Goal: Task Accomplishment & Management: Manage account settings

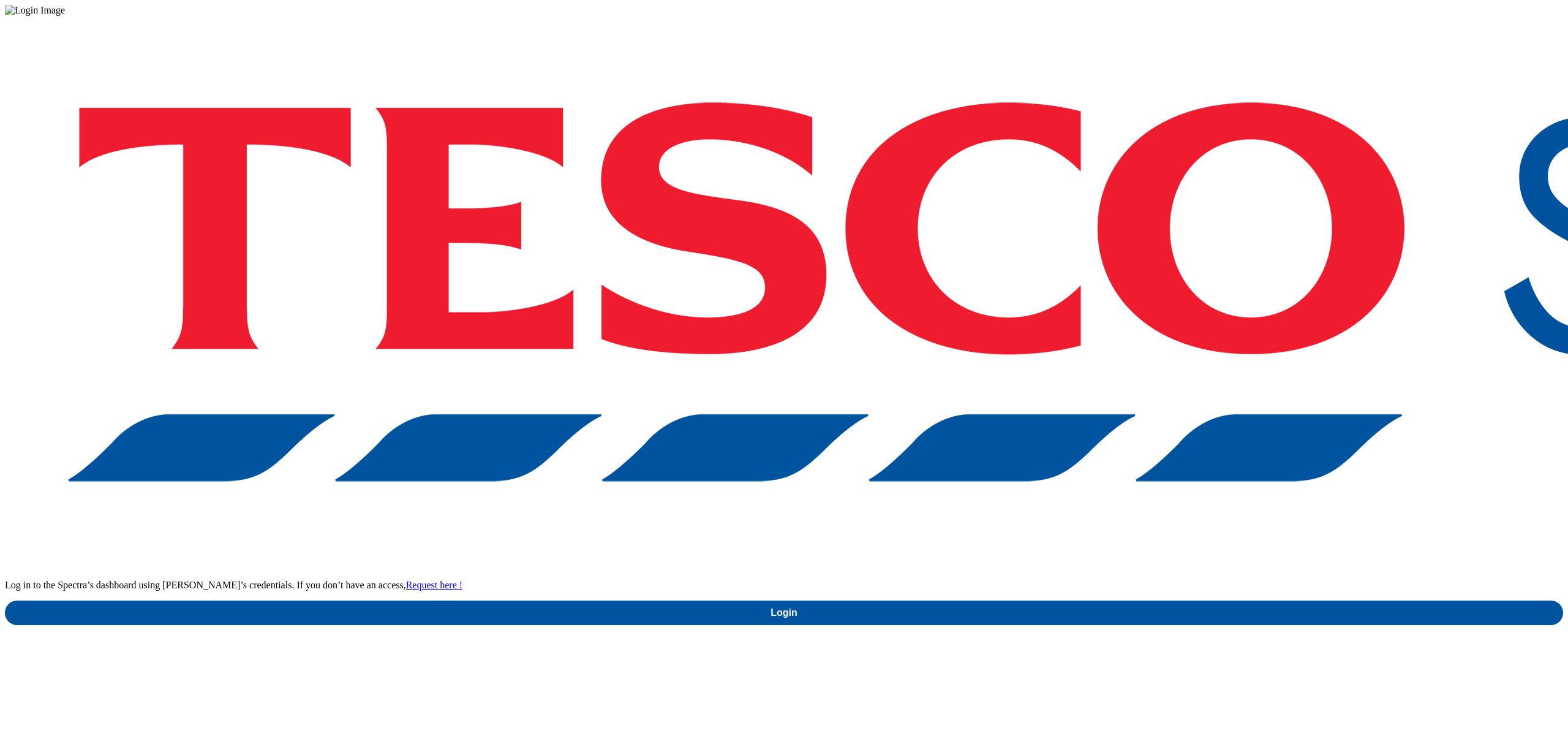
click at [1136, 432] on div "Log in to the Spectra’s dashboard using Tesco’s credentials. If you don’t have …" at bounding box center [784, 320] width 1558 height 610
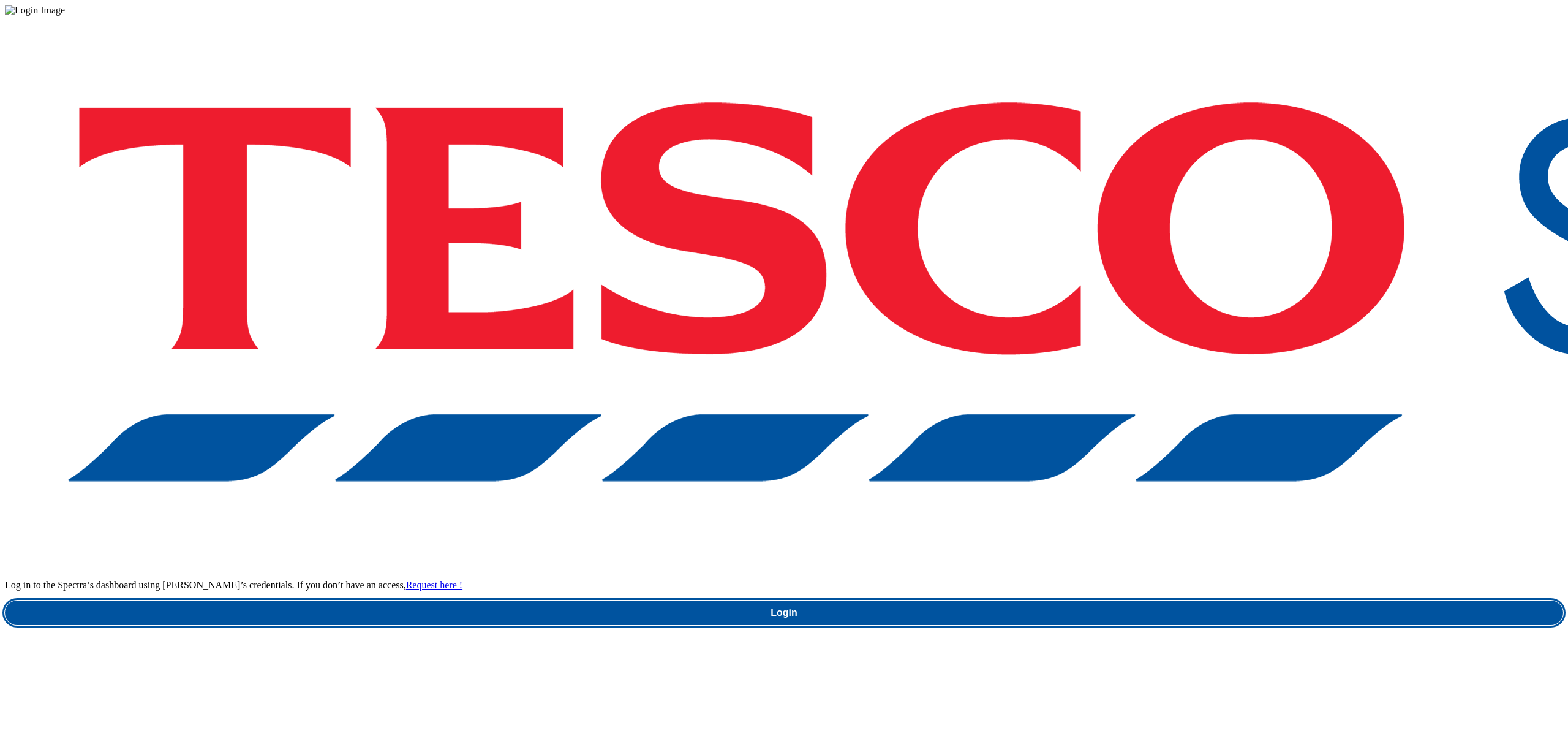
click at [1136, 601] on link "Login" at bounding box center [784, 613] width 1558 height 25
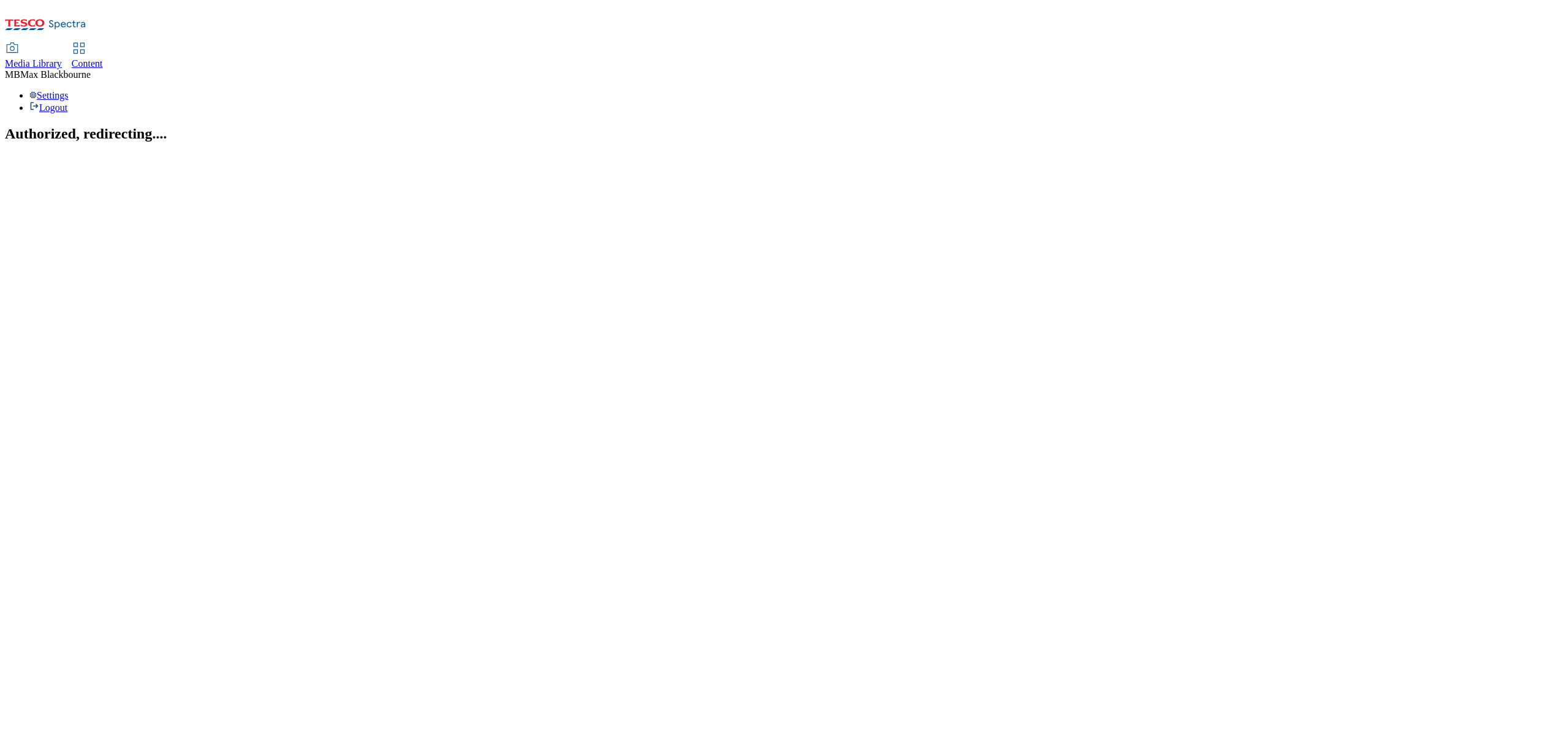
click at [103, 59] on span "Content" at bounding box center [87, 64] width 31 height 10
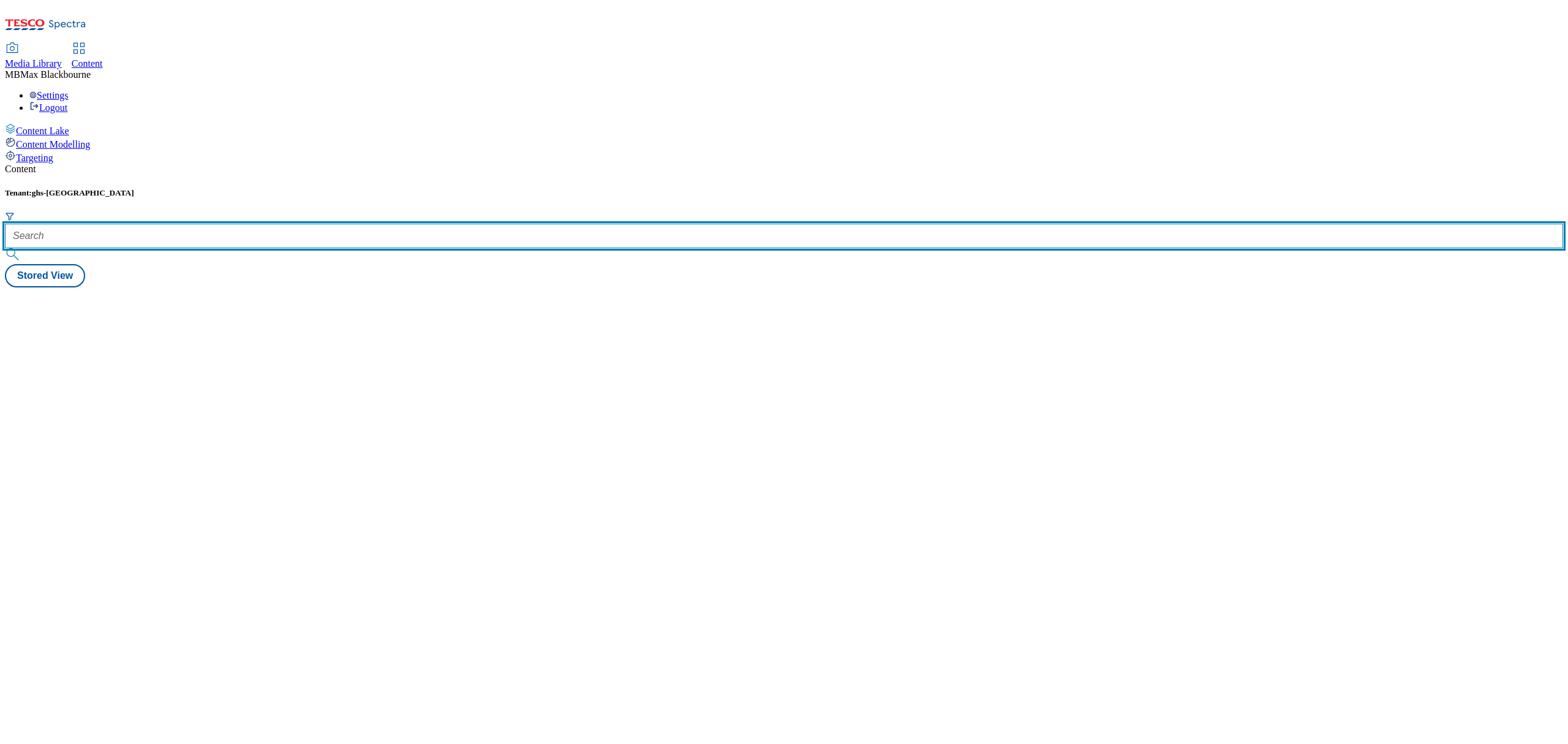
click at [283, 223] on input "text" at bounding box center [784, 236] width 1558 height 25
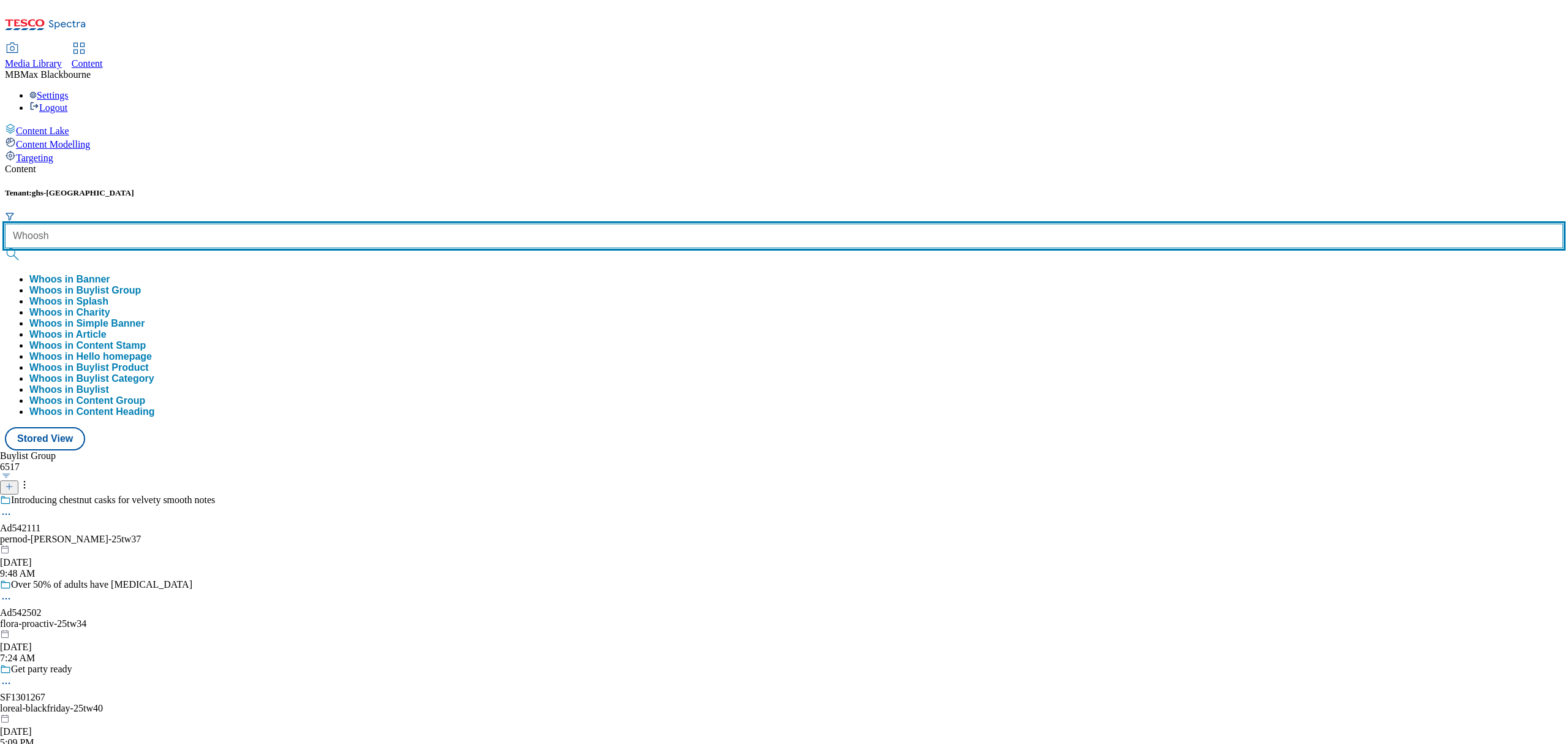
type input "Whoosh"
click at [5, 248] on button "submit" at bounding box center [14, 254] width 17 height 12
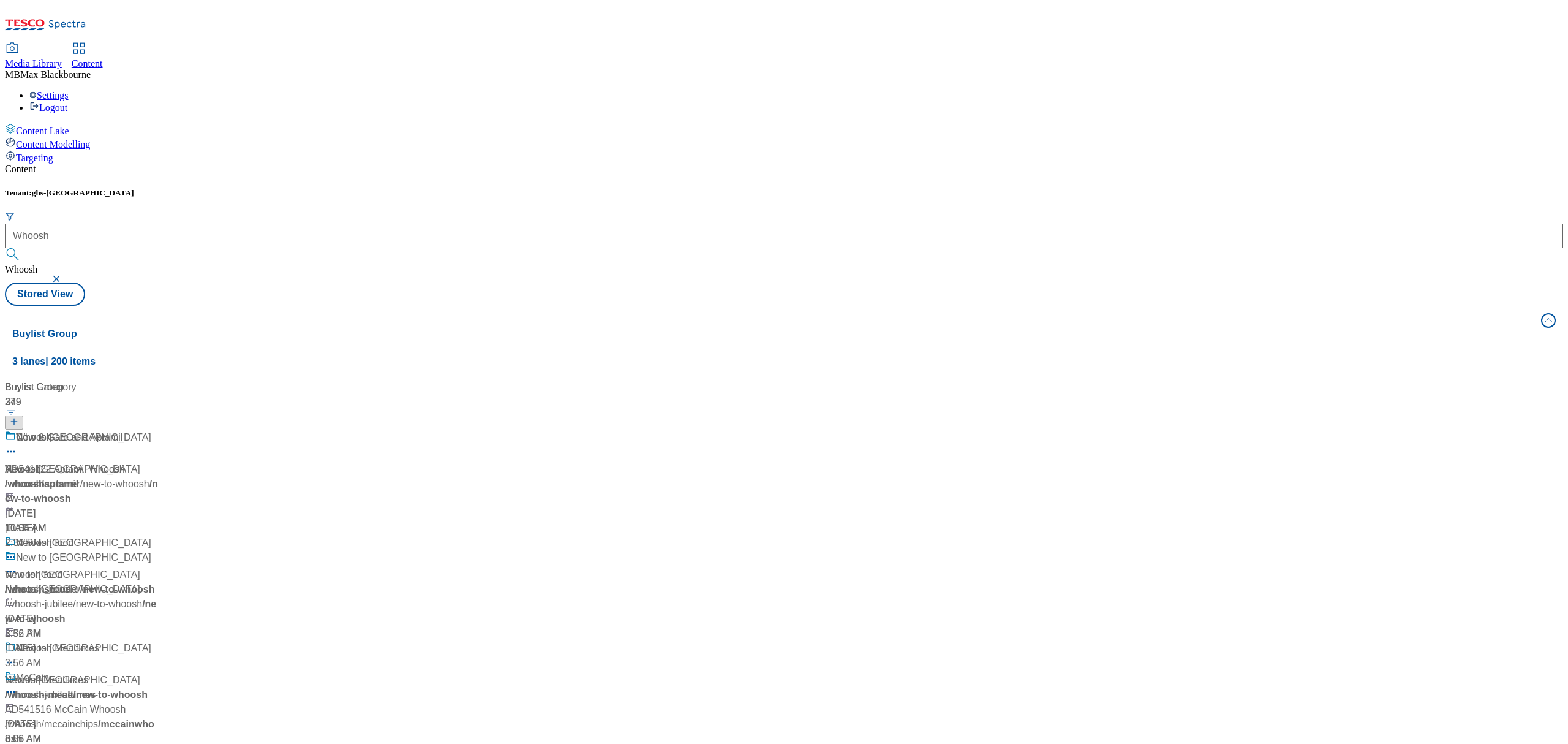
click at [472, 188] on div "Tenant: ghs-uk Whoosh Whoosh Stored View" at bounding box center [784, 247] width 1558 height 118
click at [41, 462] on div "Whoosh" at bounding box center [23, 469] width 36 height 14
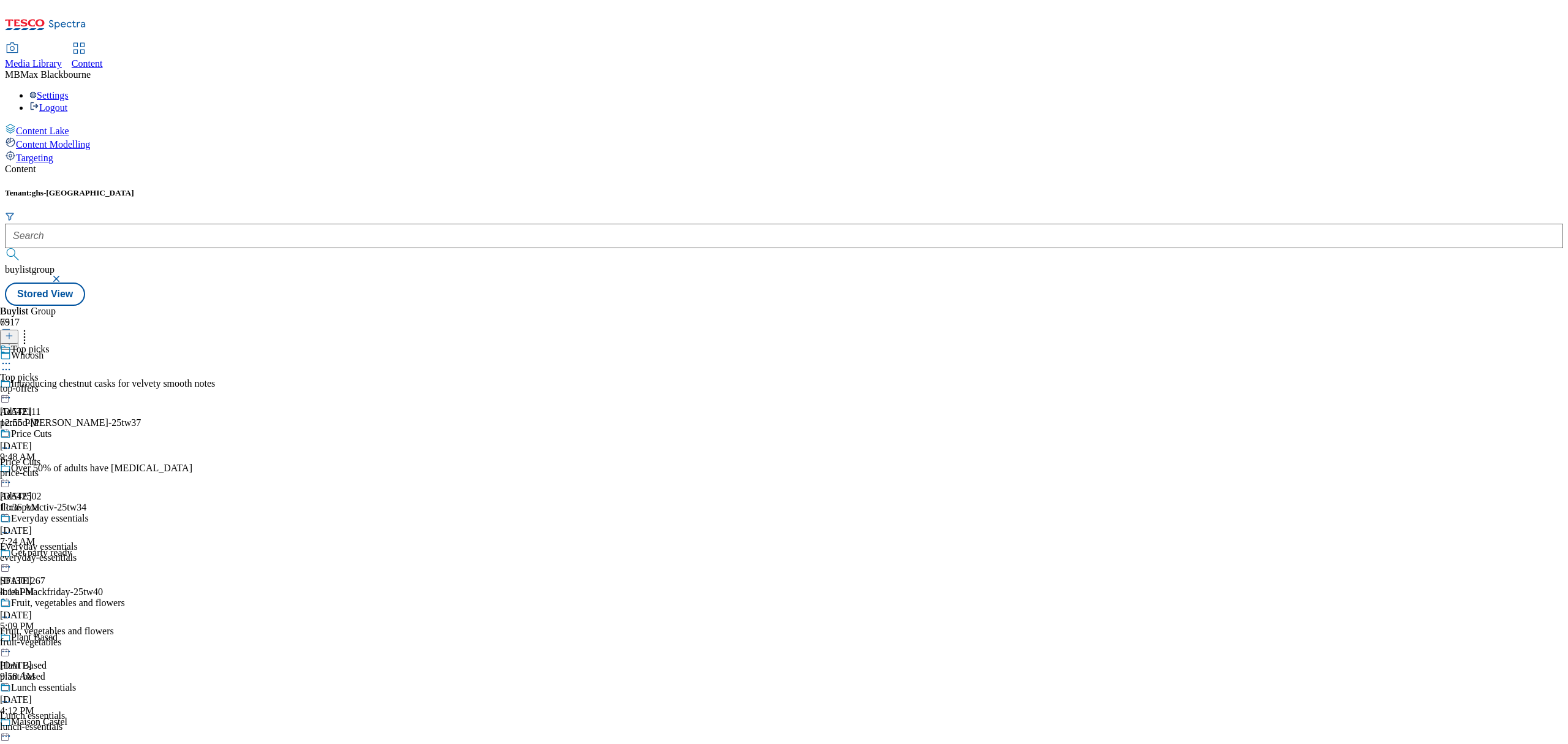
scroll to position [1607, 0]
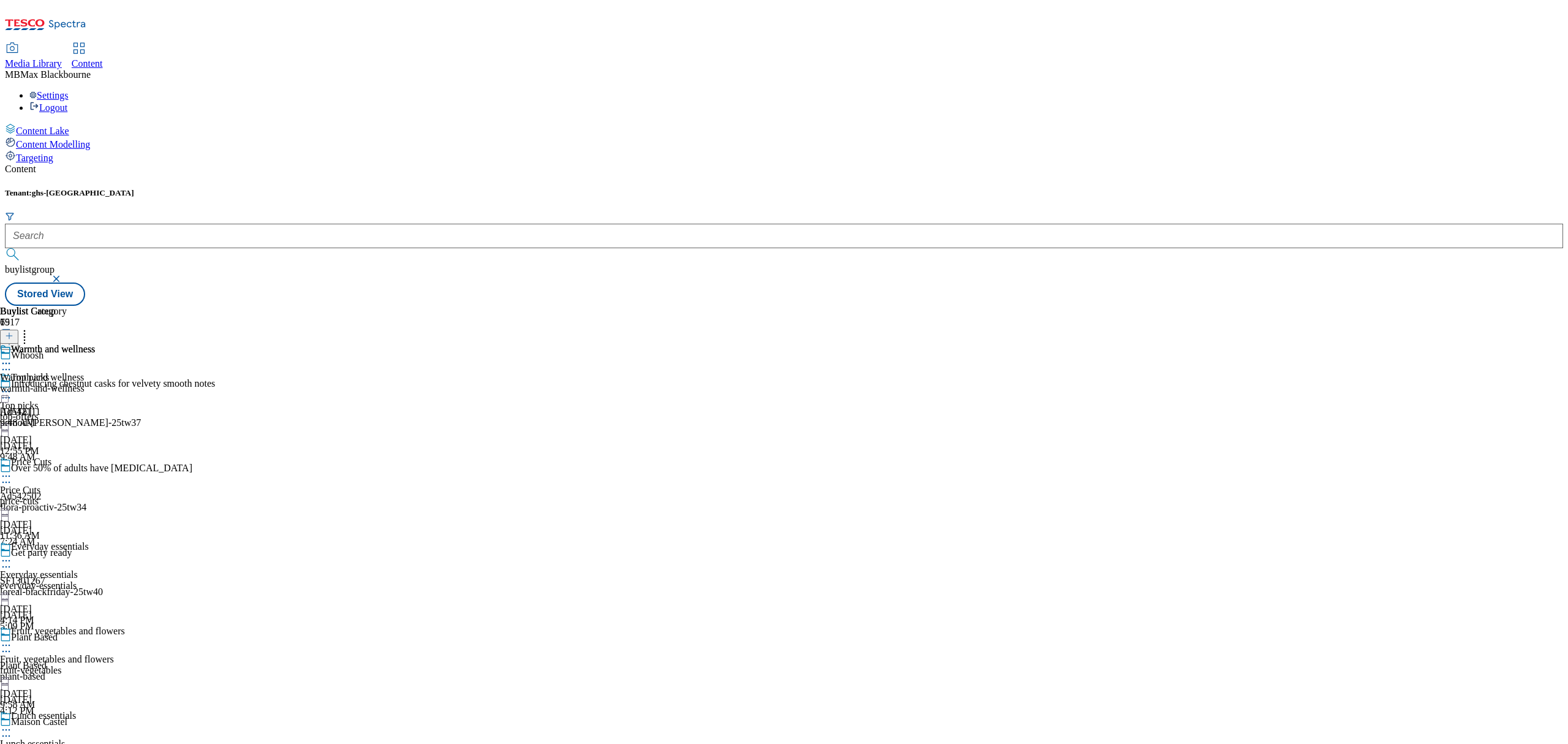
click at [95, 344] on div "Warmth and wellness Warmth and wellness warmth-and-wellness Sep 24, 2025 9:48 AM" at bounding box center [47, 386] width 95 height 85
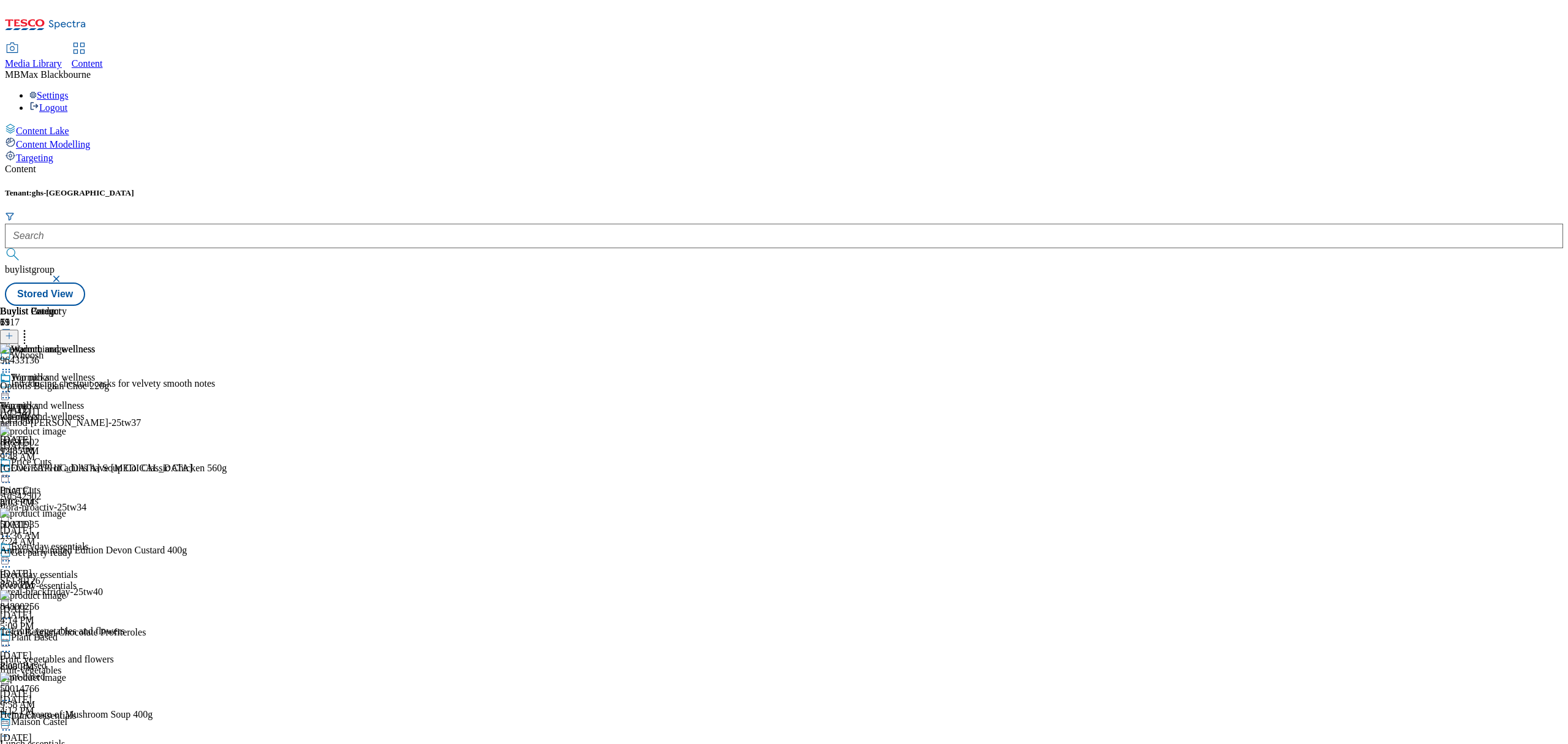
click at [14, 332] on icon at bounding box center [9, 336] width 9 height 9
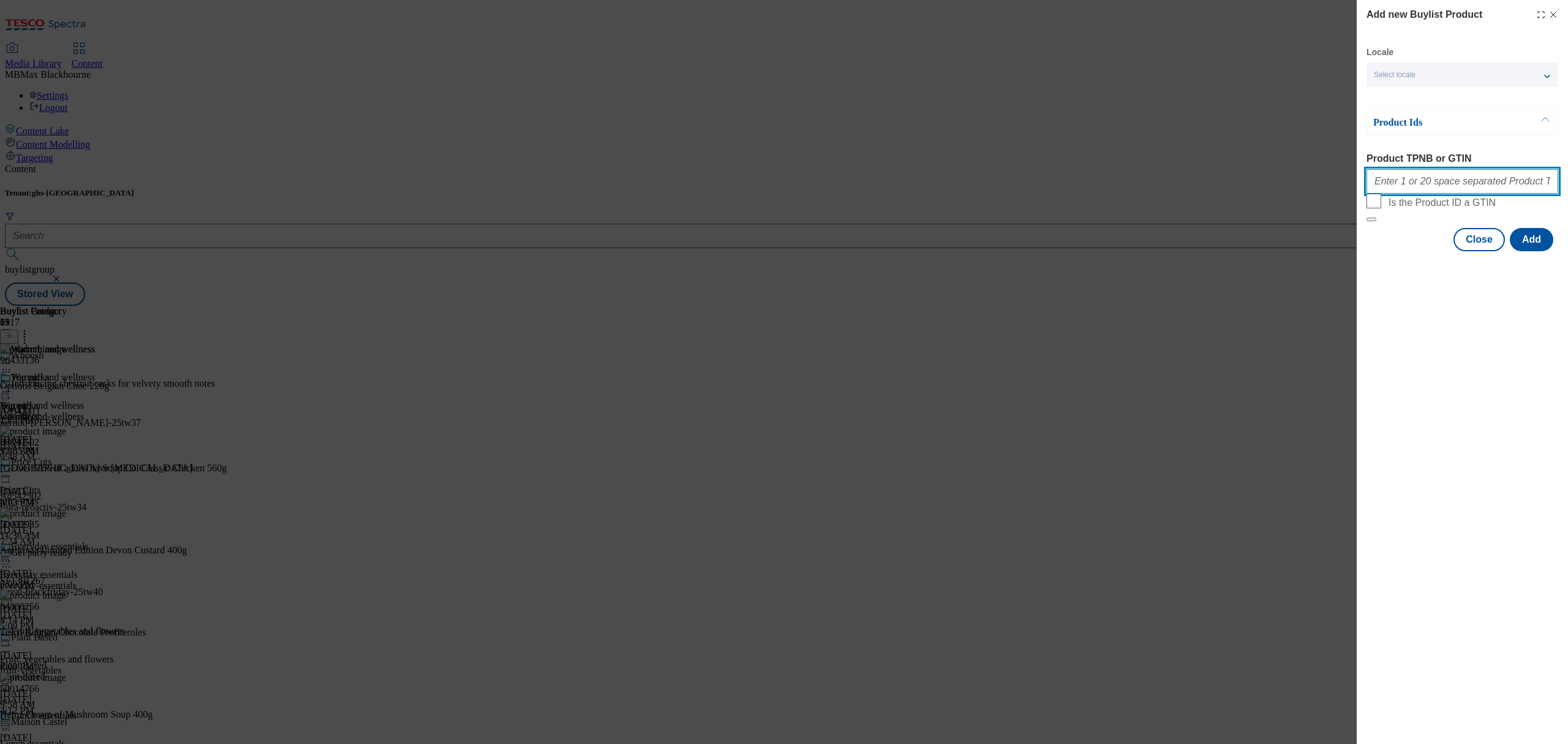
click at [1423, 181] on input "Product TPNB or GTIN" at bounding box center [1462, 181] width 191 height 25
paste input "50282902 Heinz Cream Of Tomato Soup 400G 52993426 Tesco Homebake Baguettes 2 Pa…"
type input "50282902 Heinz Cream Of Tomato Soup 400G 52993426 Tesco Homebake Baguettes 2 Pa…"
click at [1445, 444] on div "Add new Buylist Product Locale Select locale English Welsh Product Ids Product …" at bounding box center [1463, 372] width 211 height 744
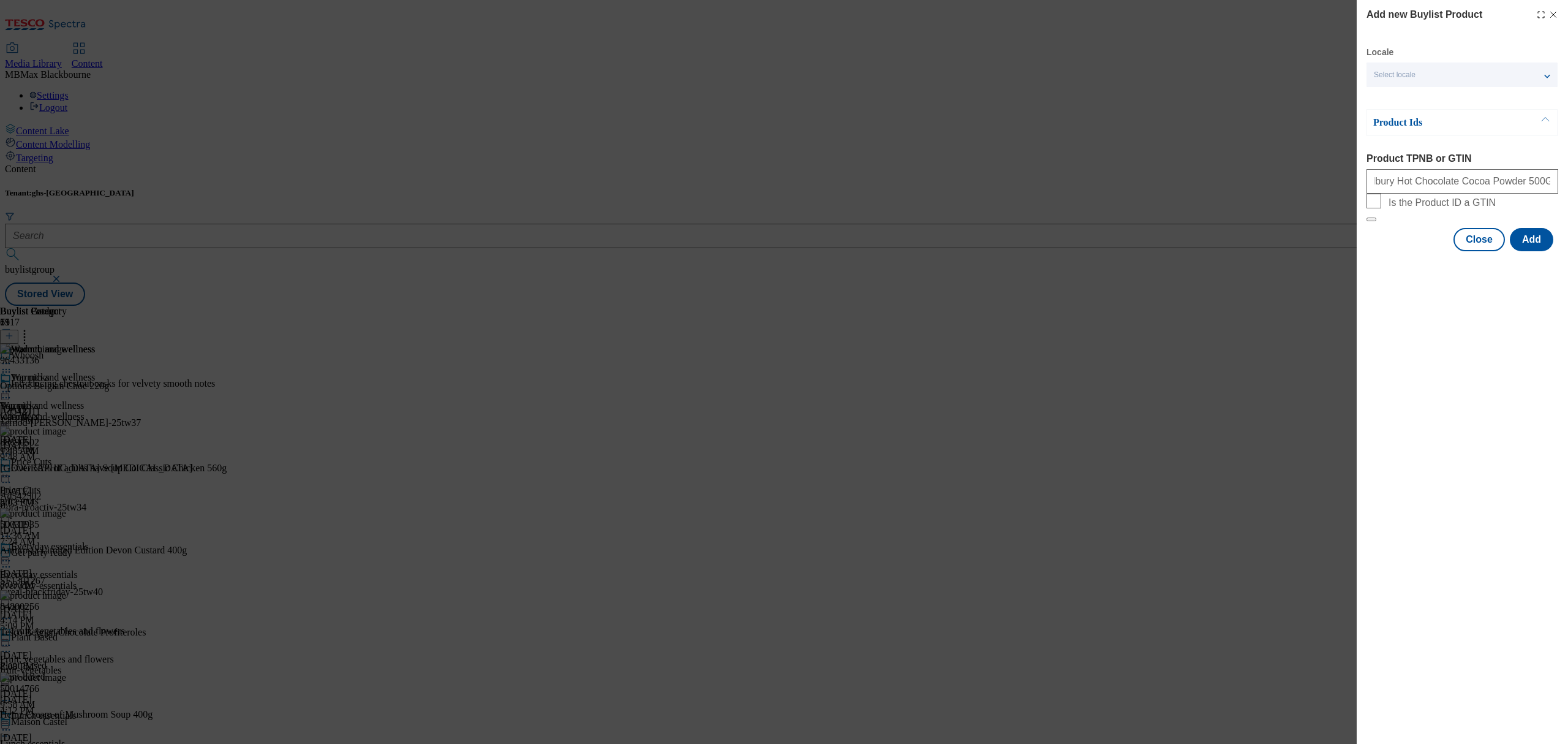
scroll to position [0, 0]
click at [1552, 254] on div "Add new Buylist Product Locale Select locale English Welsh Product Ids Product …" at bounding box center [1463, 127] width 211 height 254
click at [1546, 252] on button "Add" at bounding box center [1531, 239] width 43 height 23
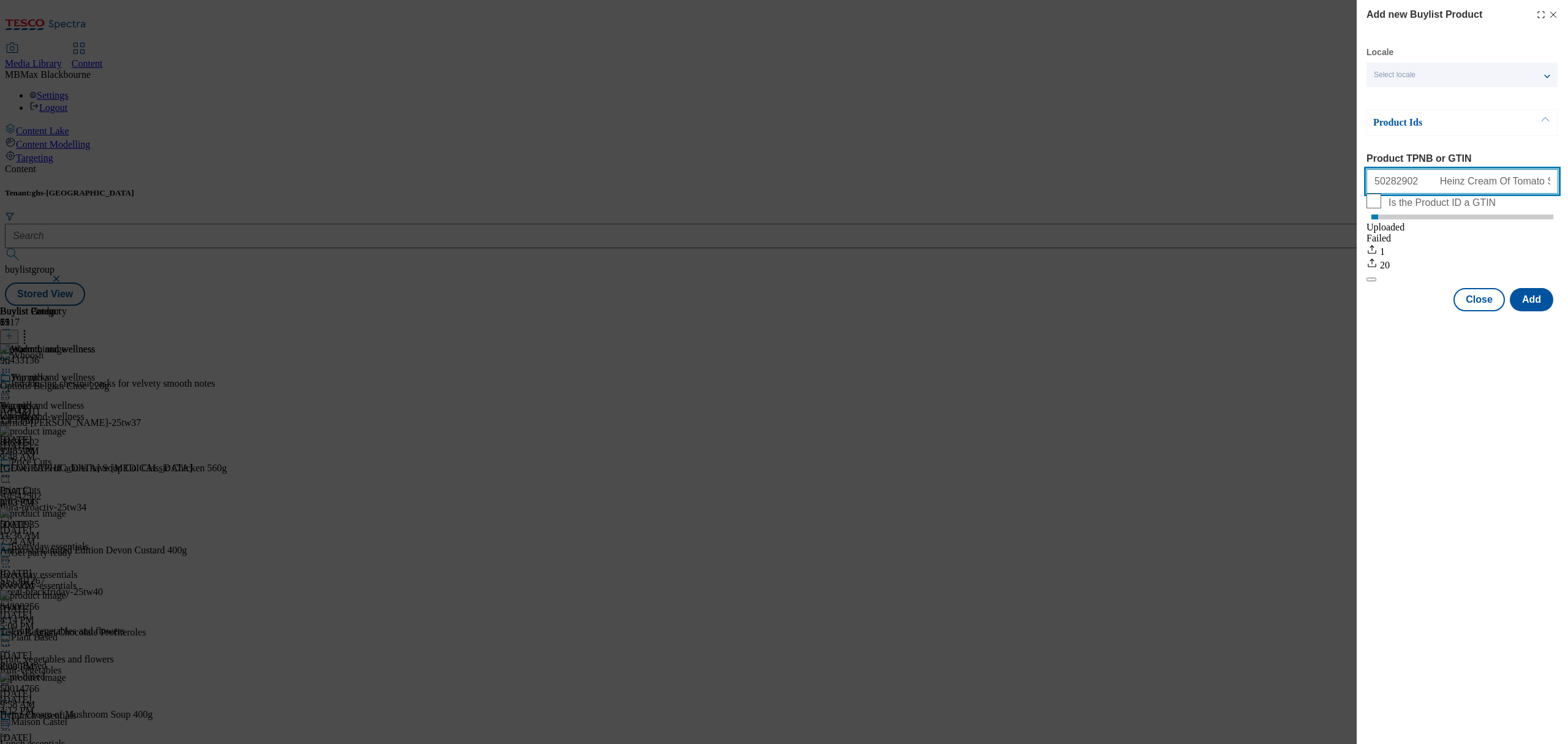
click at [1487, 187] on input "50282902 Heinz Cream Of Tomato Soup 400G 52993426 Tesco Homebake Baguettes 2 Pa…" at bounding box center [1462, 181] width 191 height 25
paste input "Modal"
type input "50282902"
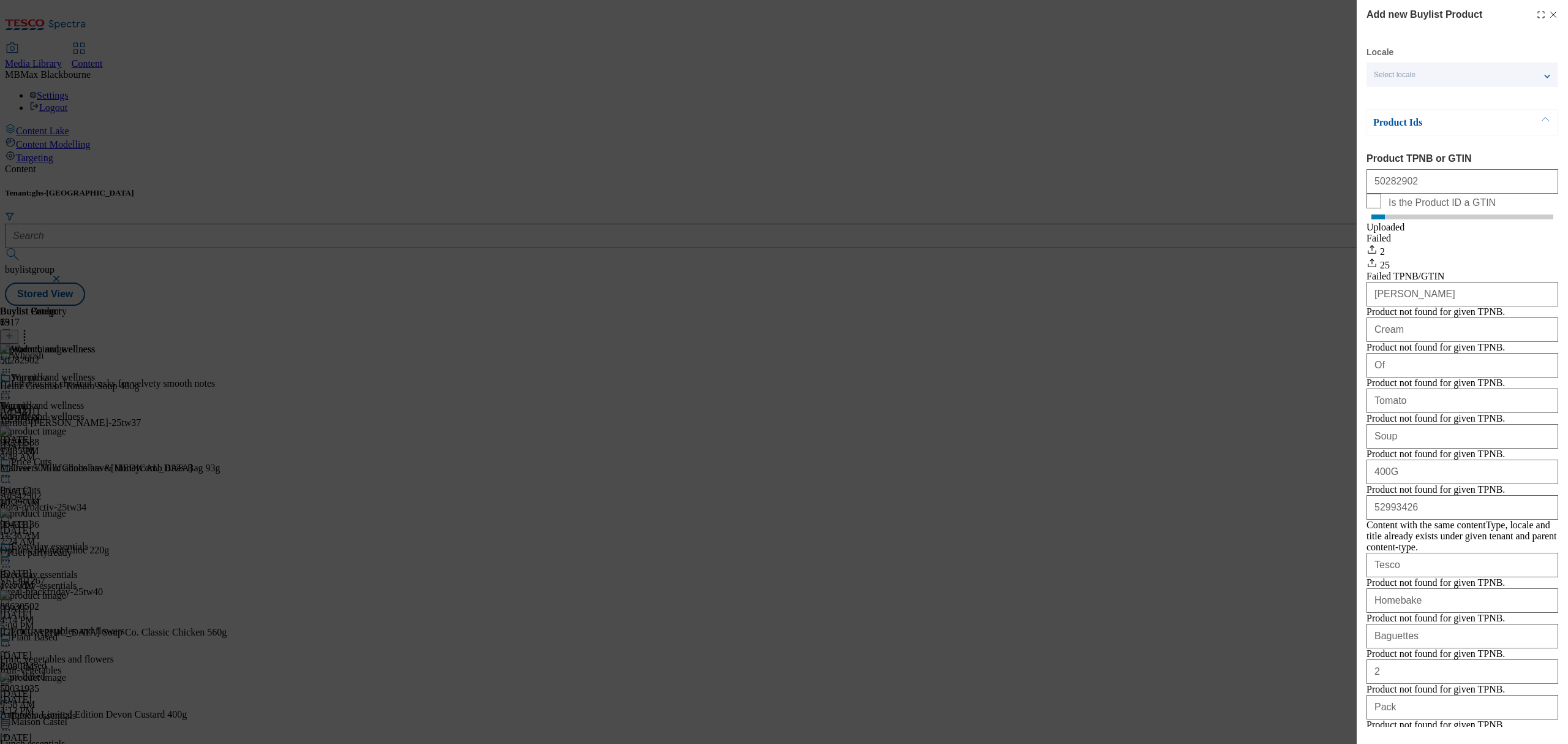
click at [1548, 18] on icon "Modal" at bounding box center [1554, 15] width 10 height 10
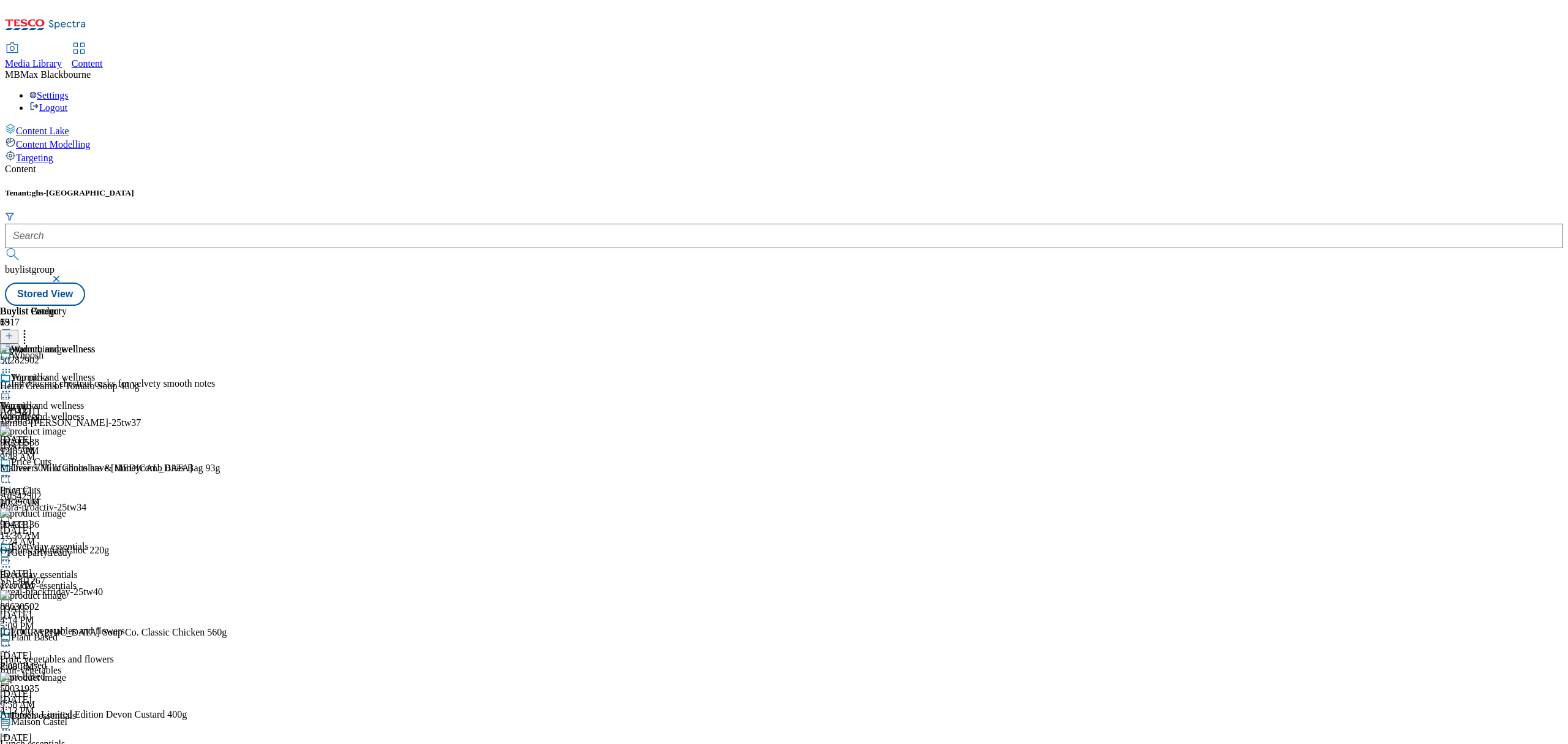
click at [18, 332] on div at bounding box center [9, 337] width 18 height 10
click at [14, 332] on icon at bounding box center [9, 336] width 9 height 9
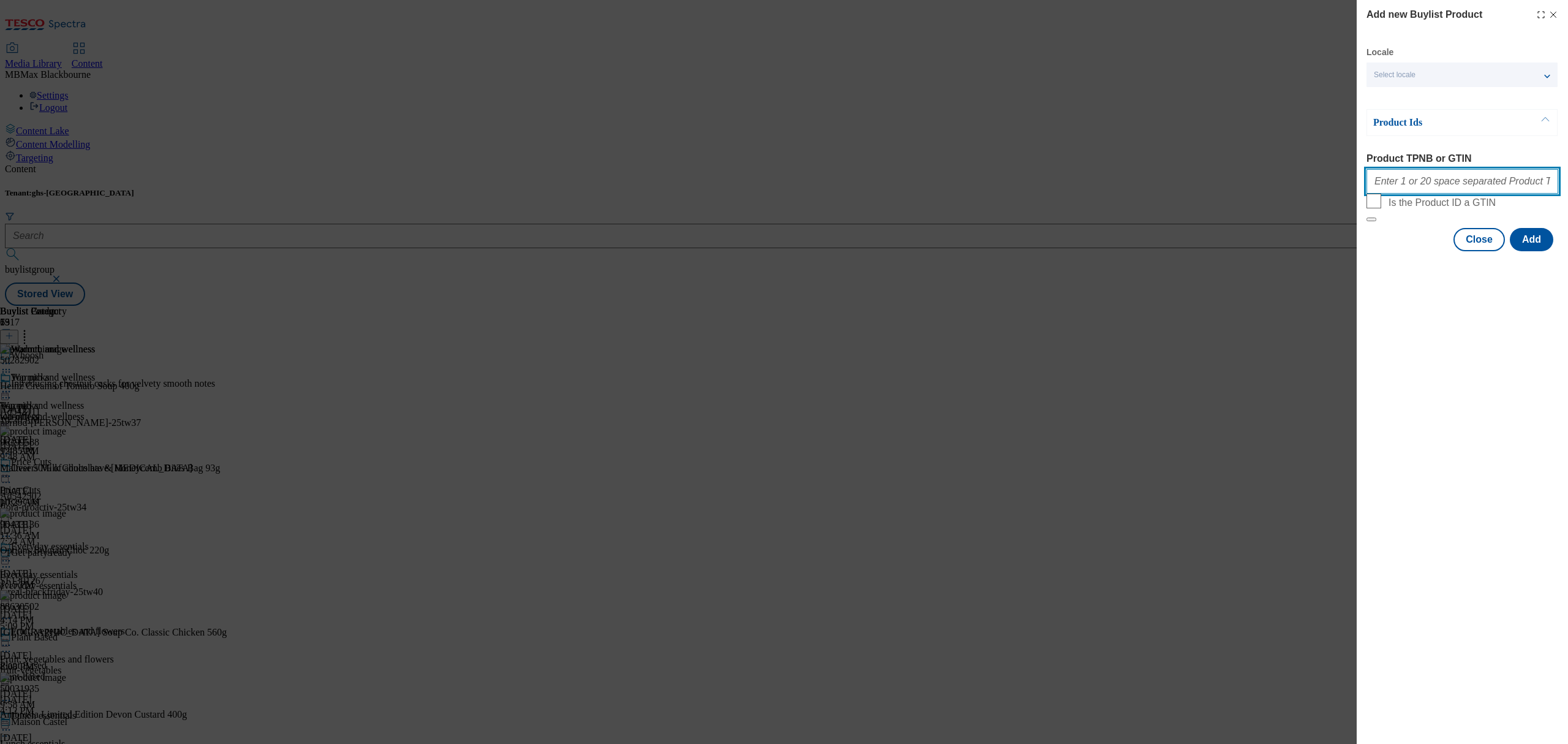
click at [1392, 185] on input "Product TPNB or GTIN" at bounding box center [1462, 181] width 191 height 25
paste input "50282902"
paste input "52993426"
paste input "50056537"
paste input "96299588"
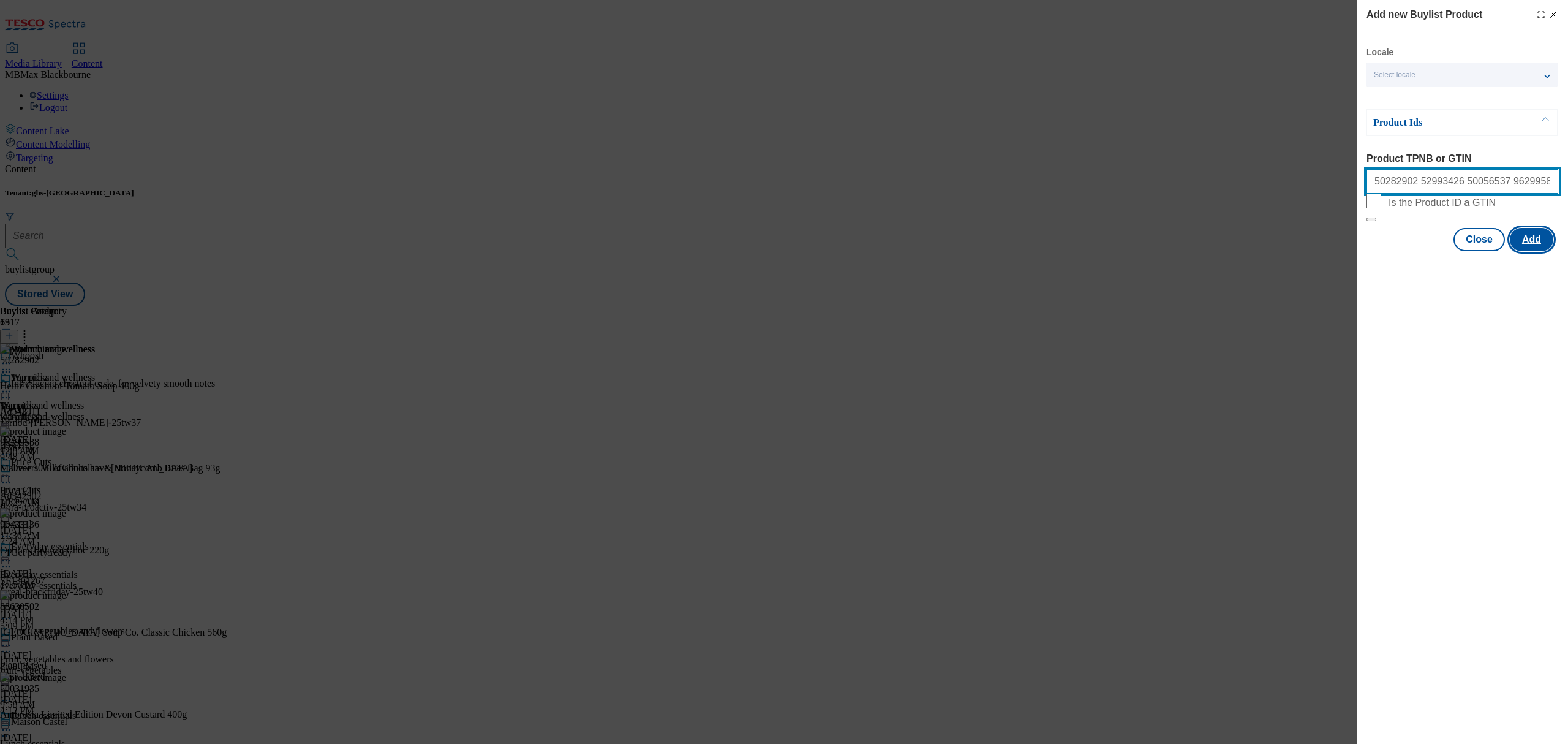
type input "50282902 52993426 50056537 96299588"
click at [1534, 252] on button "Add" at bounding box center [1531, 239] width 43 height 23
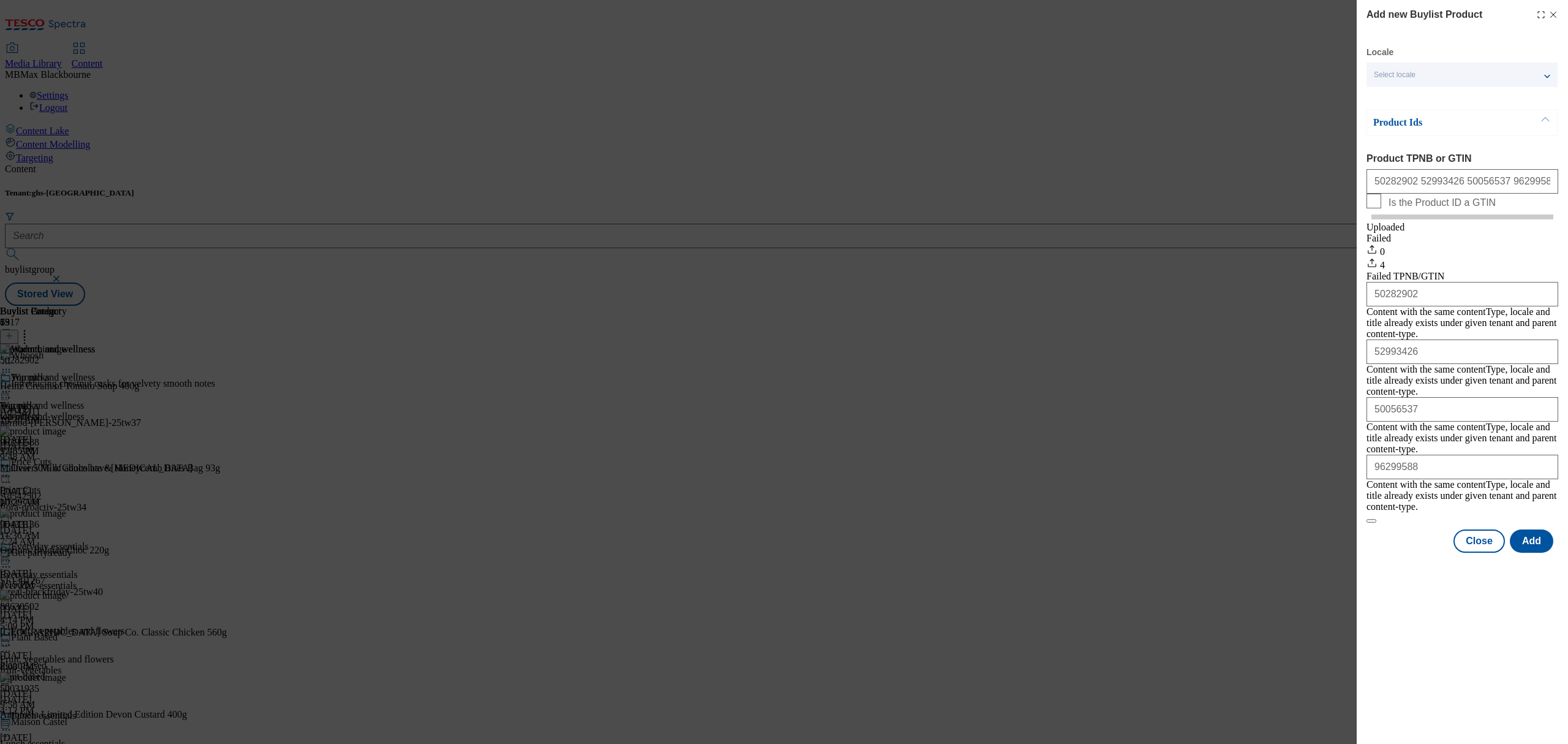
click at [1551, 10] on icon "Modal" at bounding box center [1554, 15] width 10 height 10
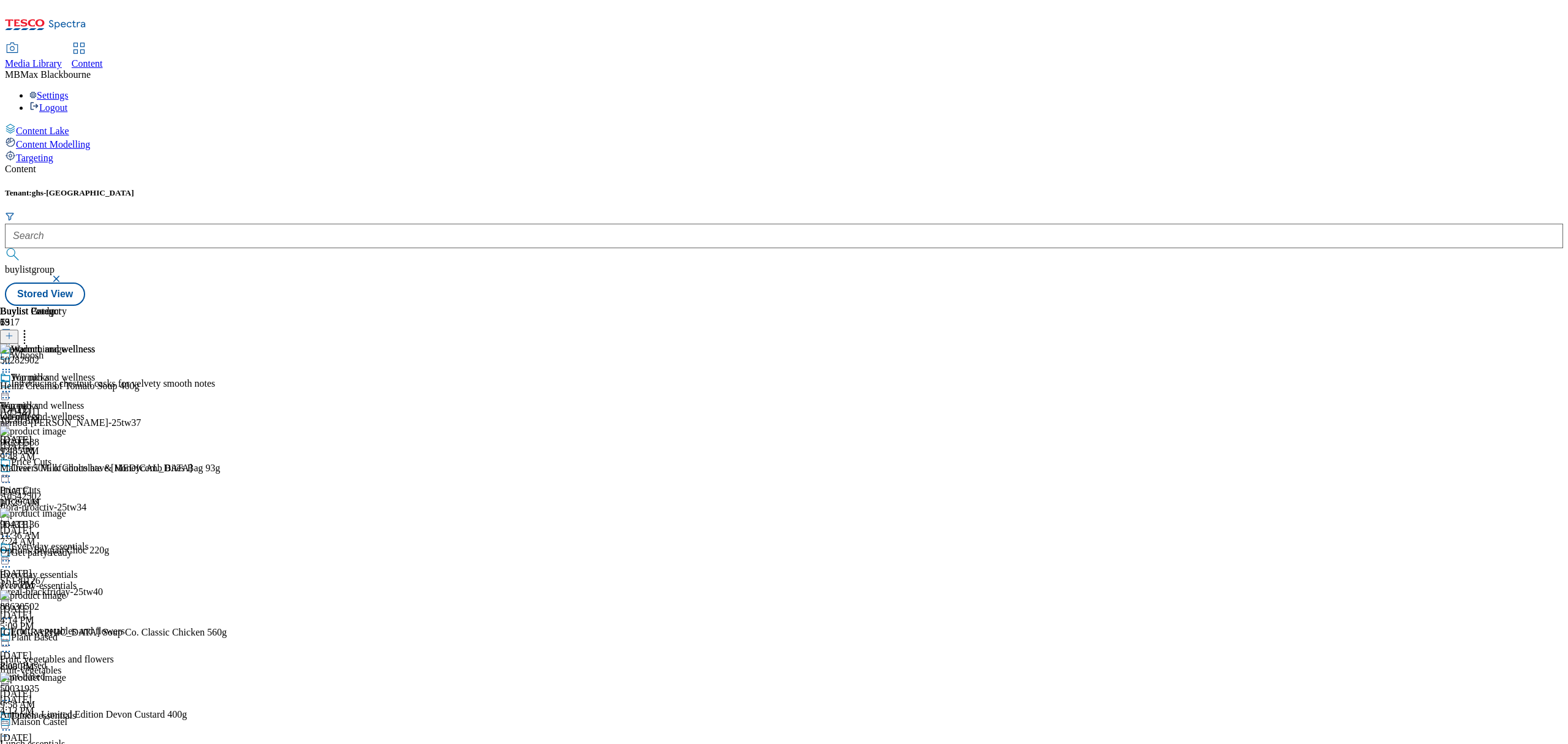
click at [30, 328] on icon at bounding box center [24, 333] width 12 height 12
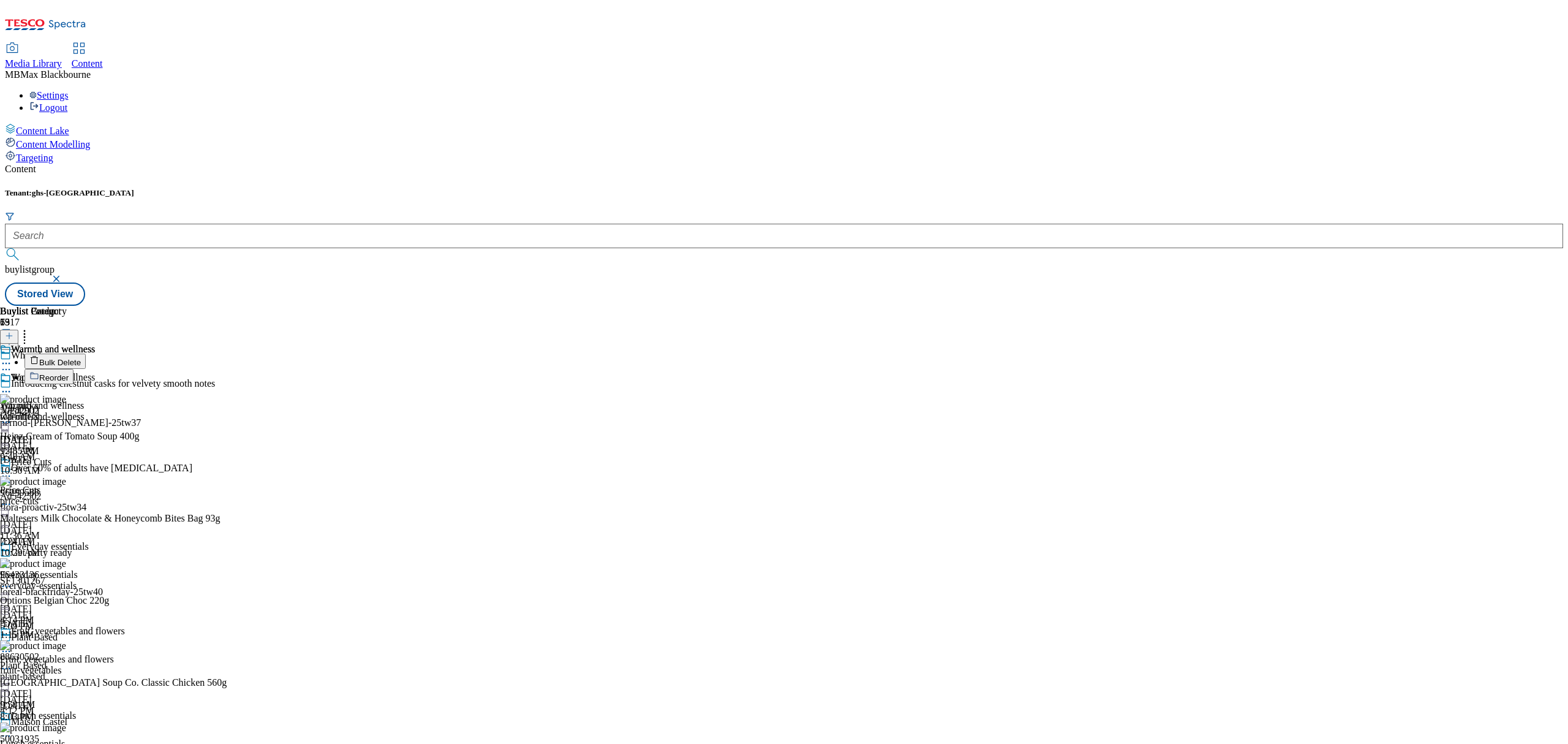
click at [69, 373] on span "Reorder" at bounding box center [53, 377] width 30 height 9
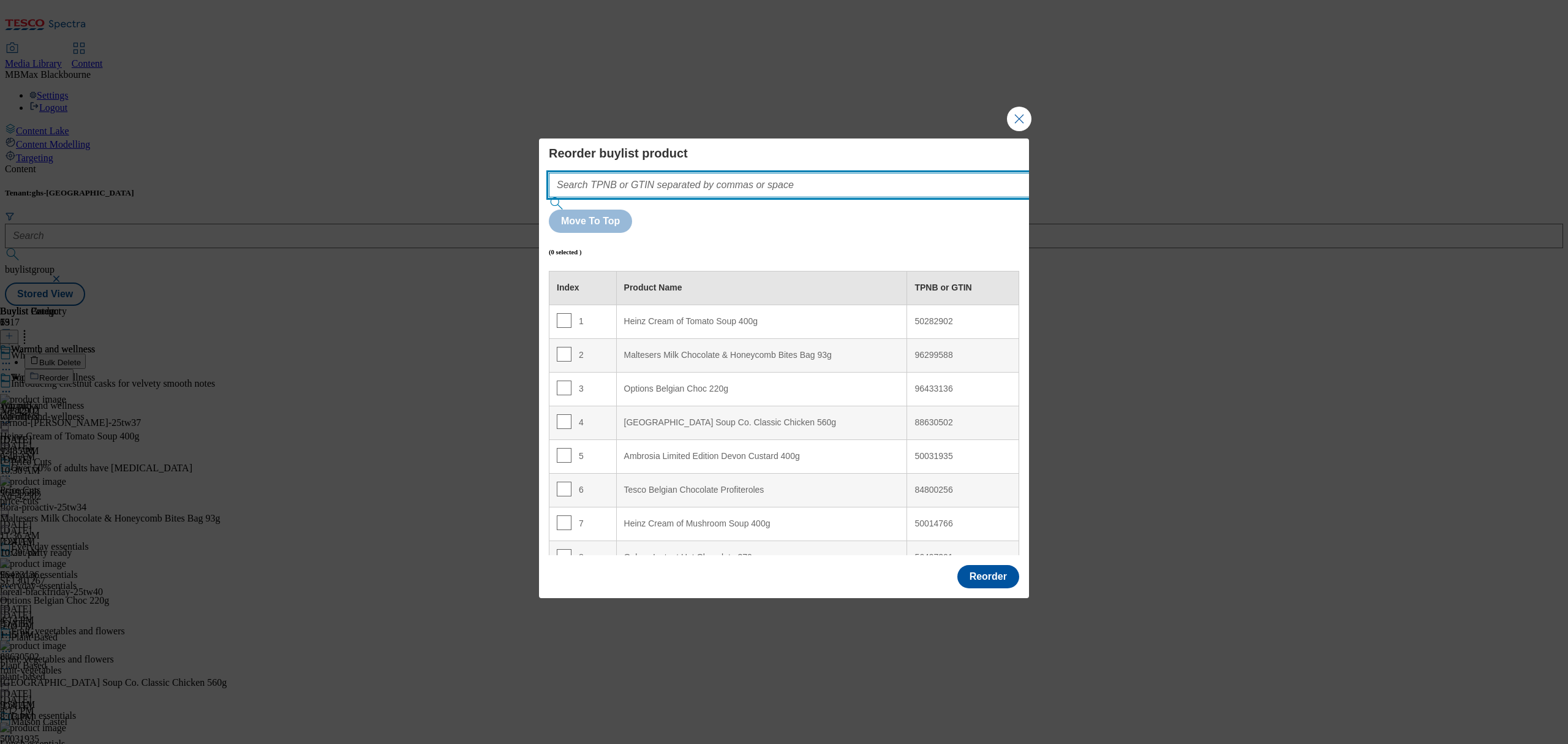
click at [702, 197] on input "Modal" at bounding box center [808, 185] width 517 height 25
paste input "96299588"
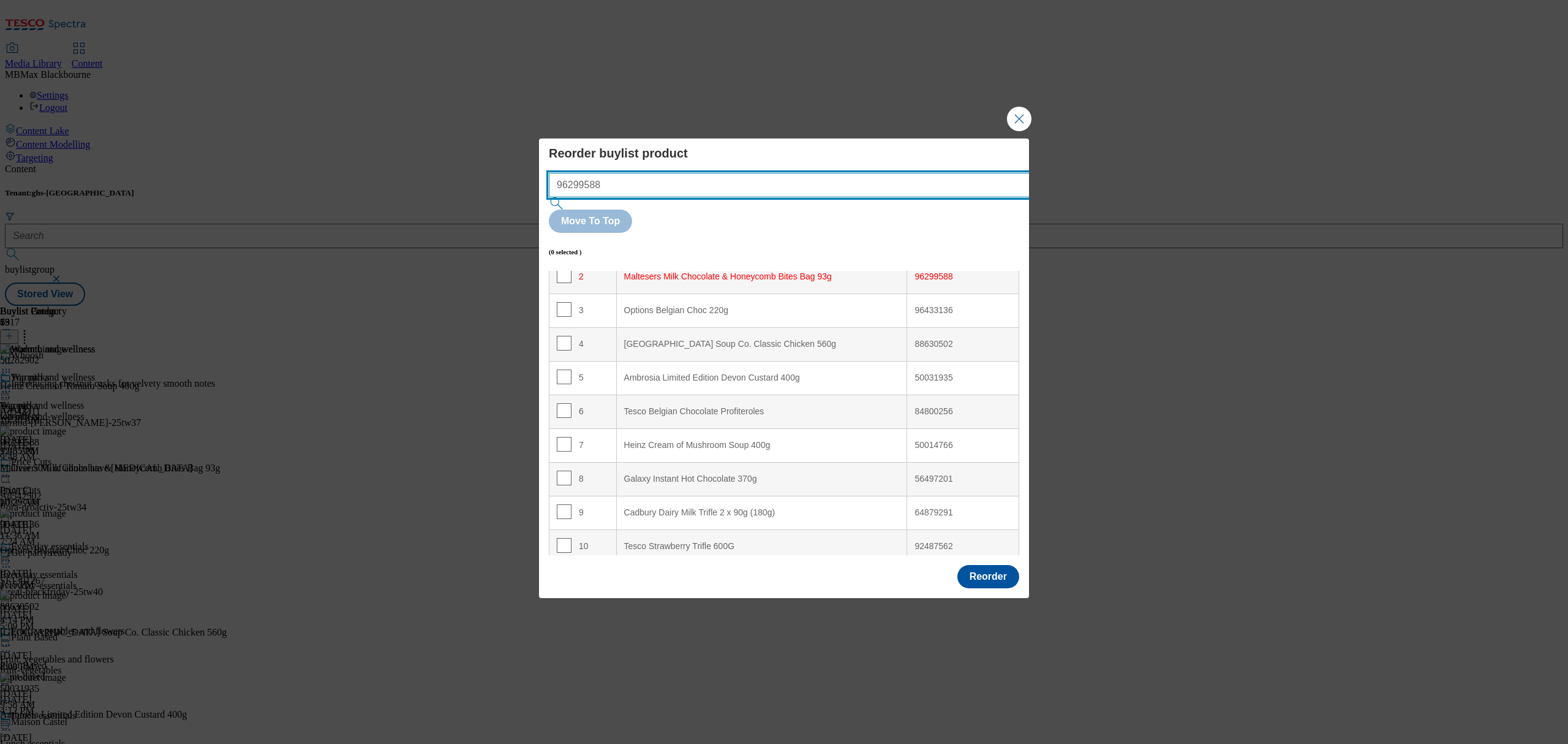
click at [640, 197] on input "96299588" at bounding box center [808, 185] width 517 height 25
paste input "50056537"
type input "50056537"
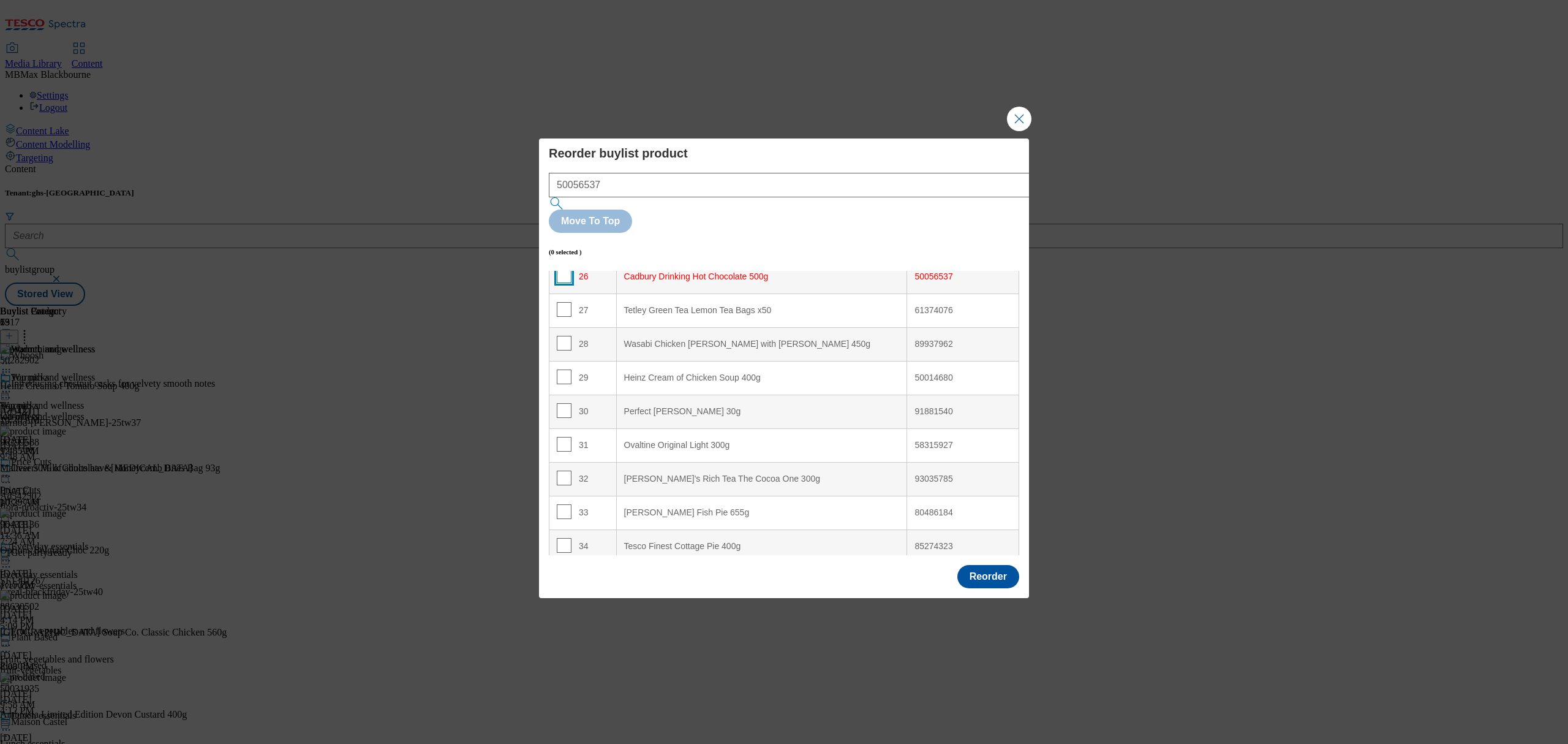
click at [559, 268] on input "Modal" at bounding box center [564, 275] width 14 height 14
checkbox input "true"
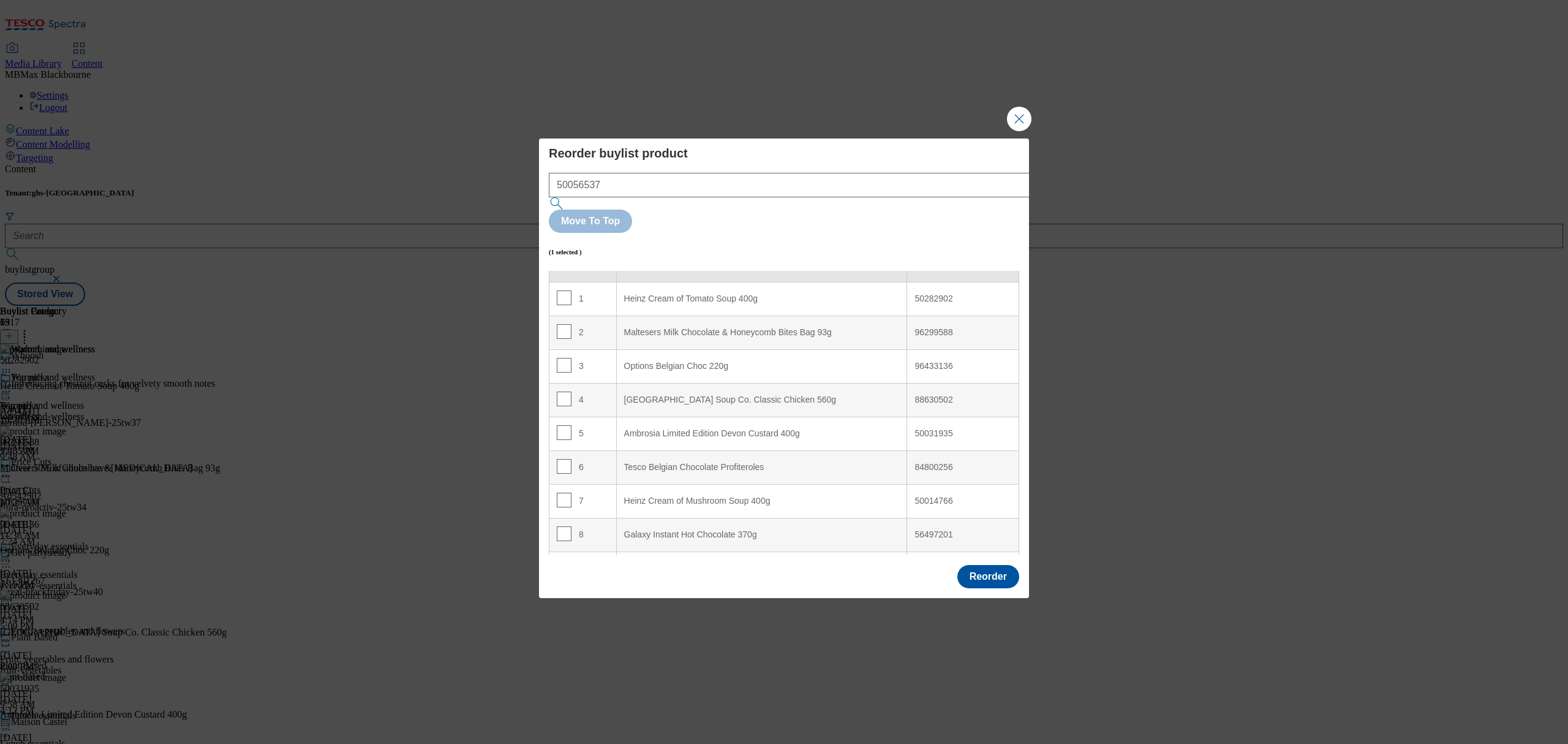
scroll to position [0, 0]
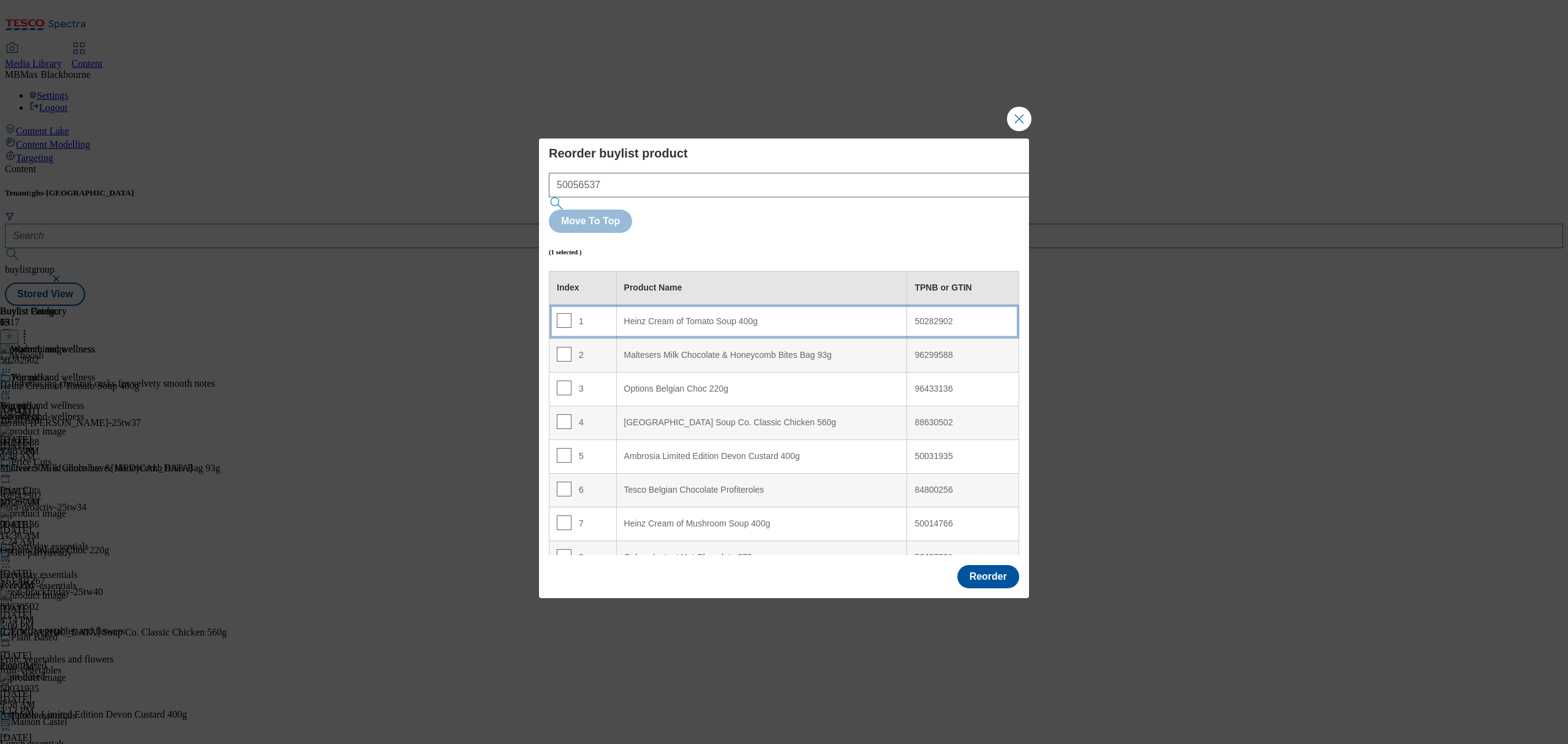
click at [650, 316] on div "Heinz Cream of Tomato Soup 400g" at bounding box center [762, 321] width 275 height 11
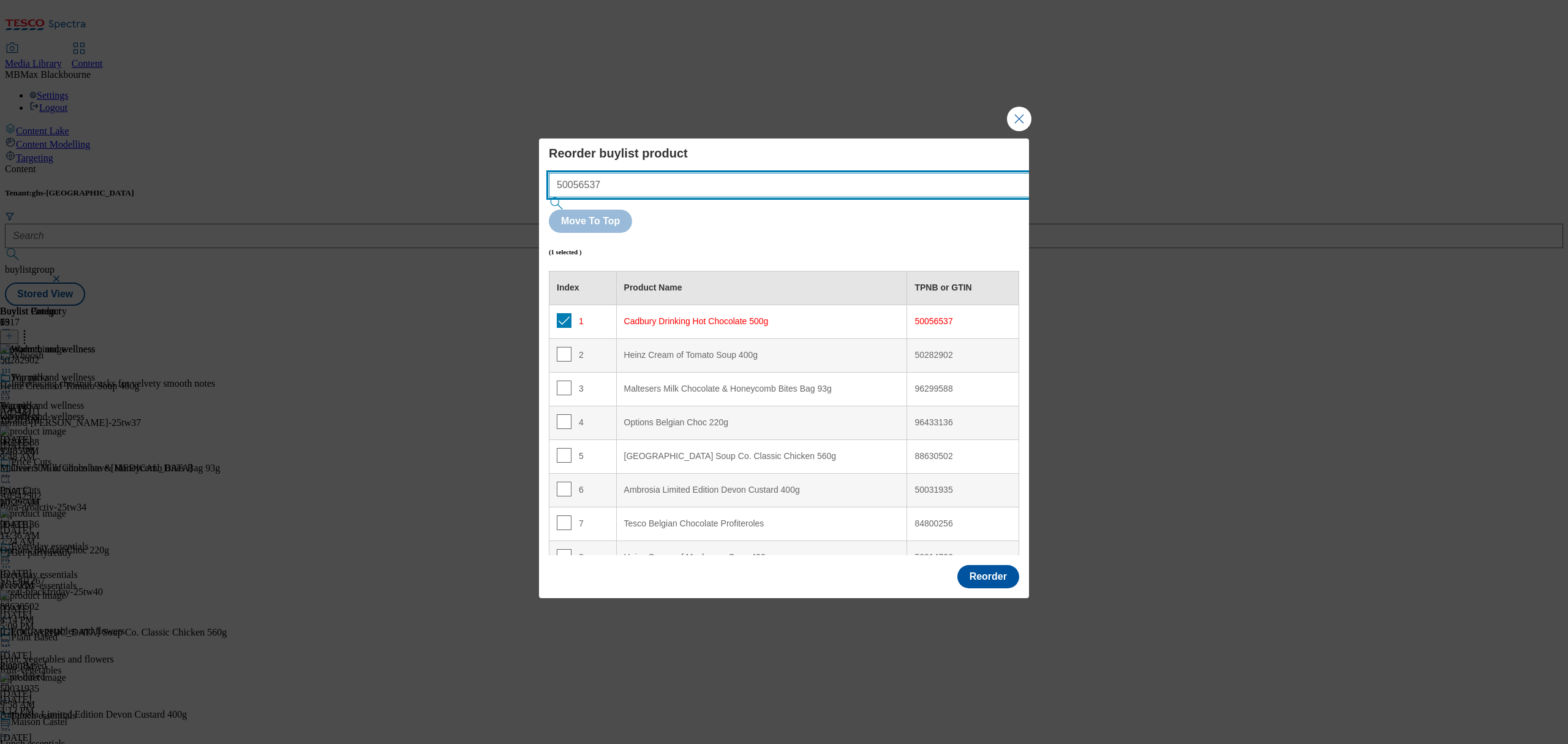
click at [698, 197] on input "50056537" at bounding box center [808, 185] width 517 height 25
paste input "2993426"
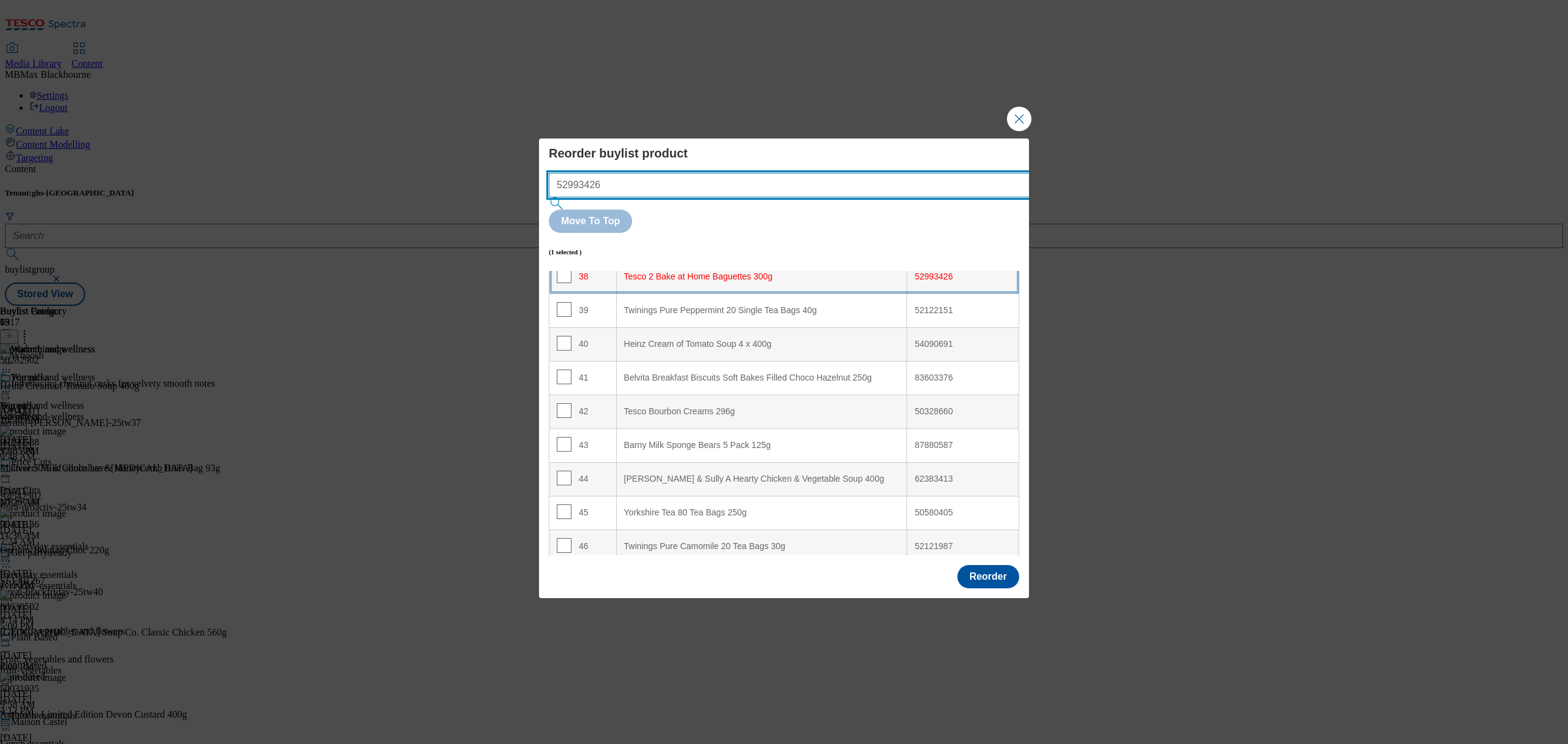
type input "52993426"
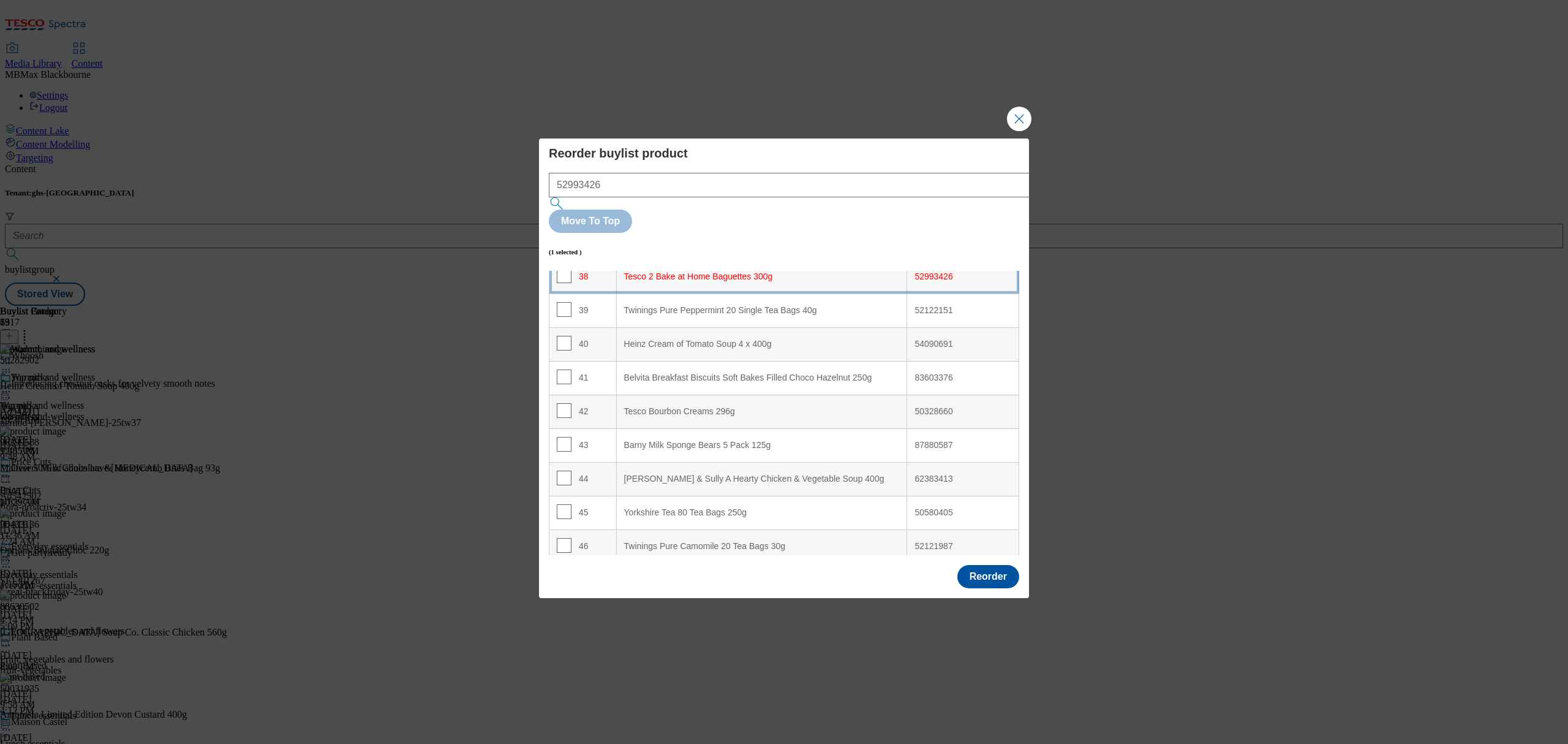
click at [569, 260] on td "38" at bounding box center [582, 276] width 67 height 34
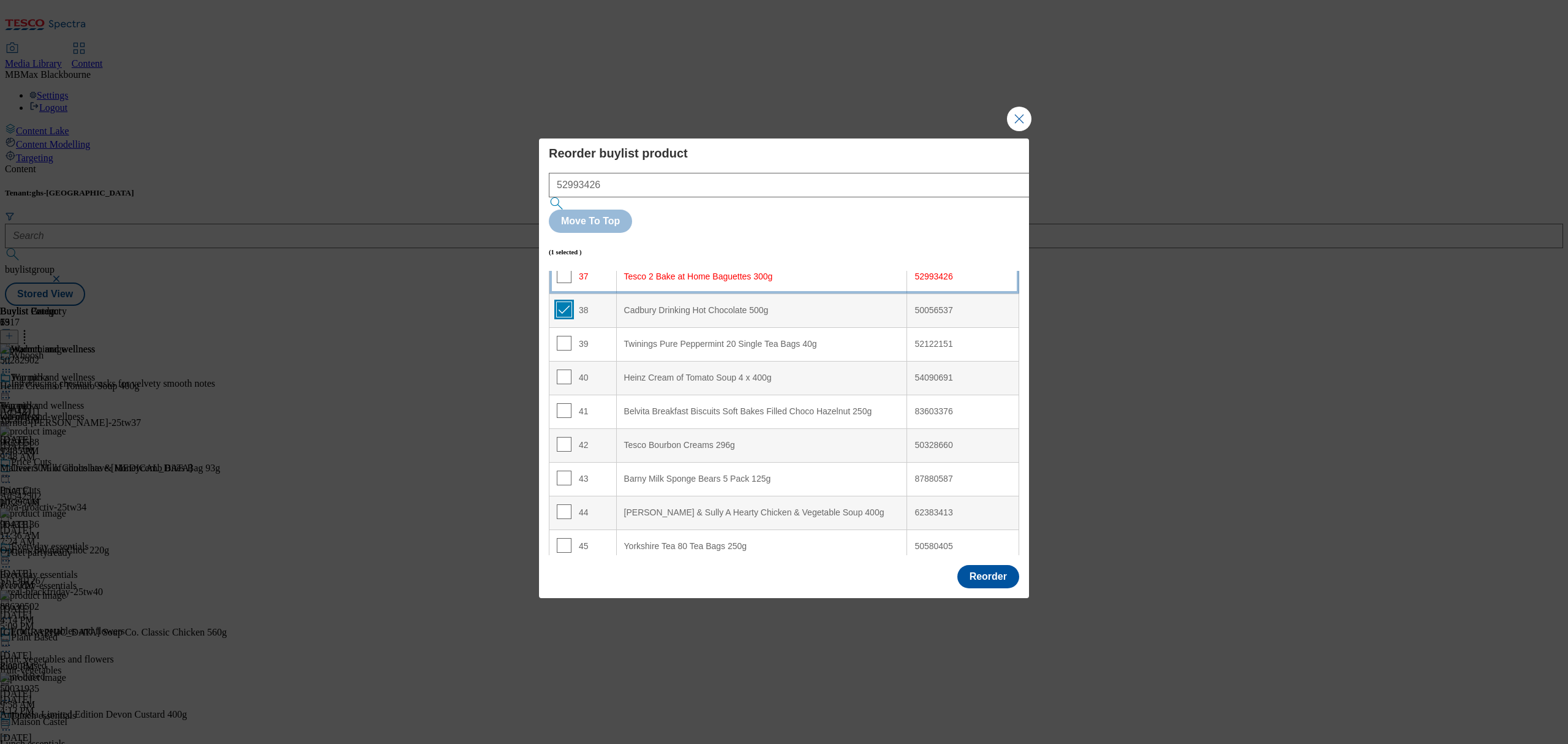
click at [560, 302] on input "Modal" at bounding box center [564, 309] width 14 height 14
checkbox input "false"
click at [564, 268] on input "Modal" at bounding box center [564, 275] width 14 height 14
checkbox input "true"
click at [555, 294] on td "38" at bounding box center [582, 310] width 67 height 34
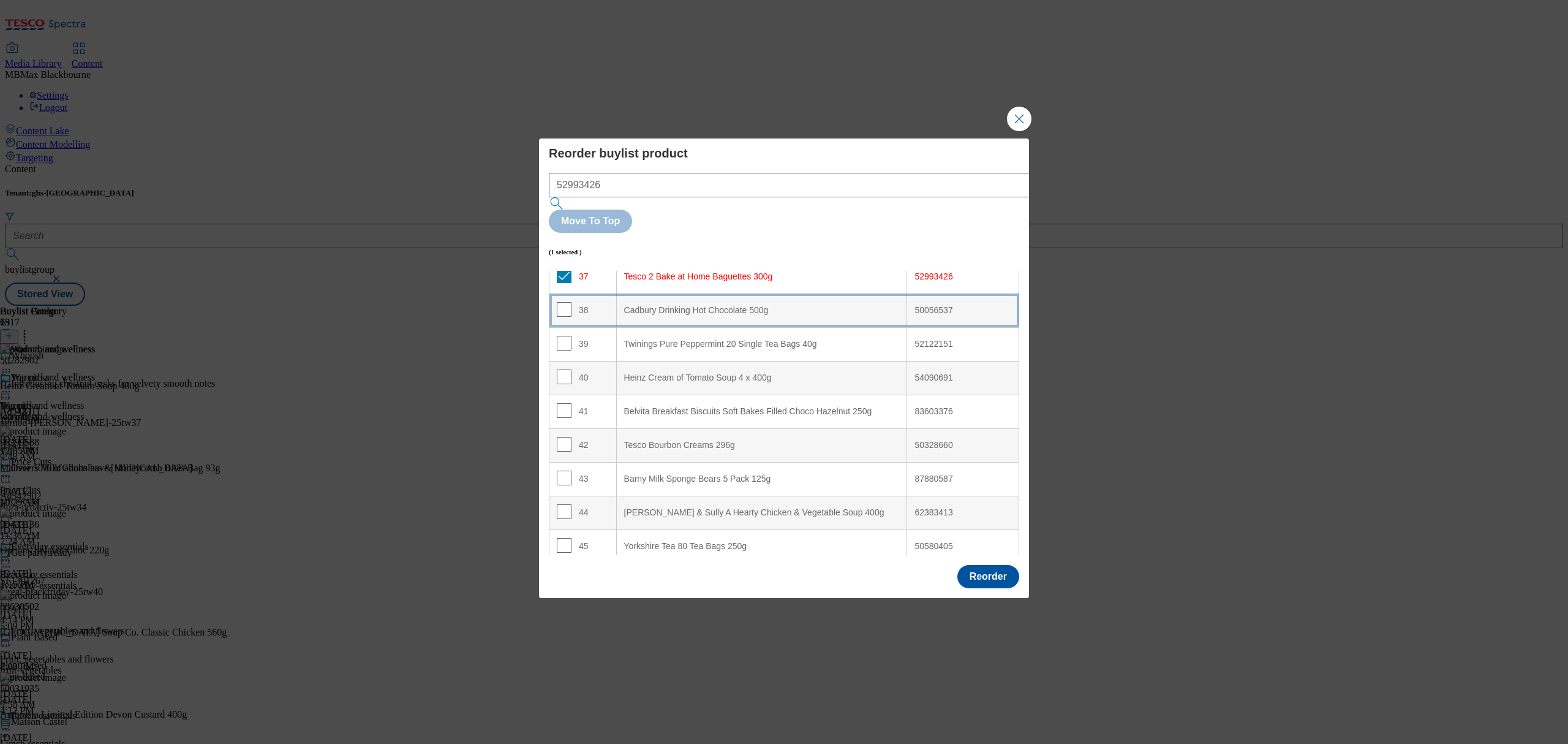
scroll to position [1225, 0]
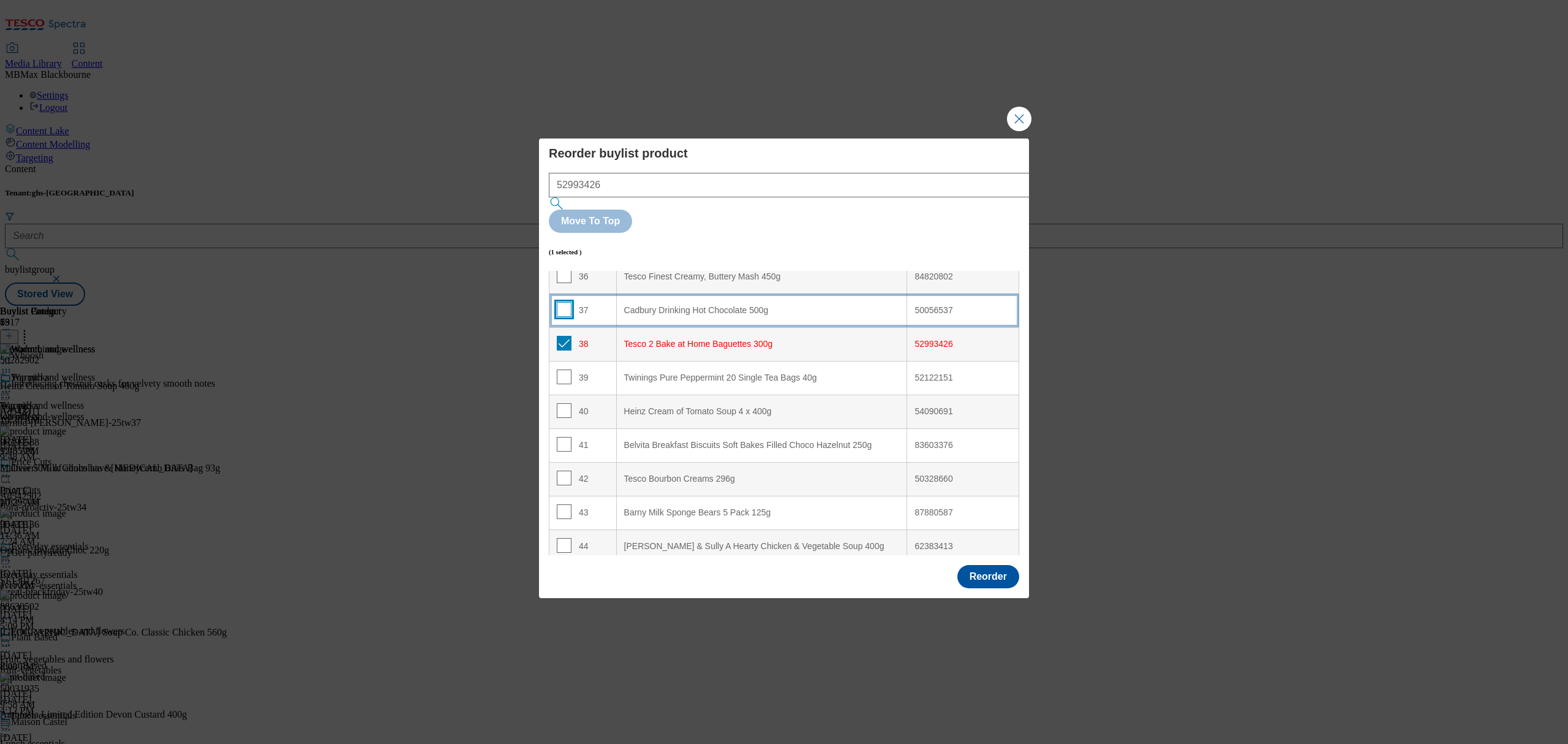
click at [560, 302] on input "Modal" at bounding box center [564, 309] width 14 height 14
checkbox input "true"
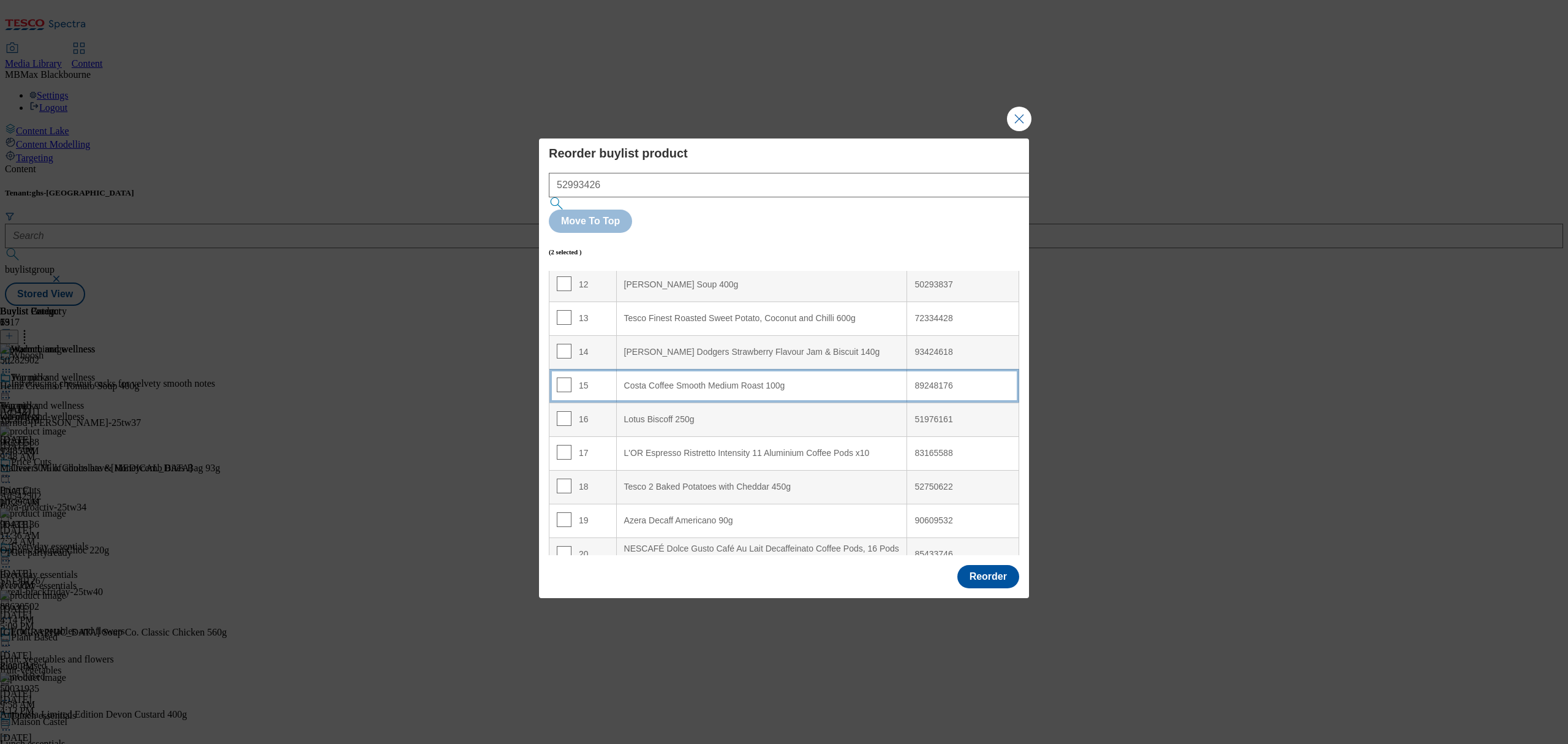
scroll to position [0, 0]
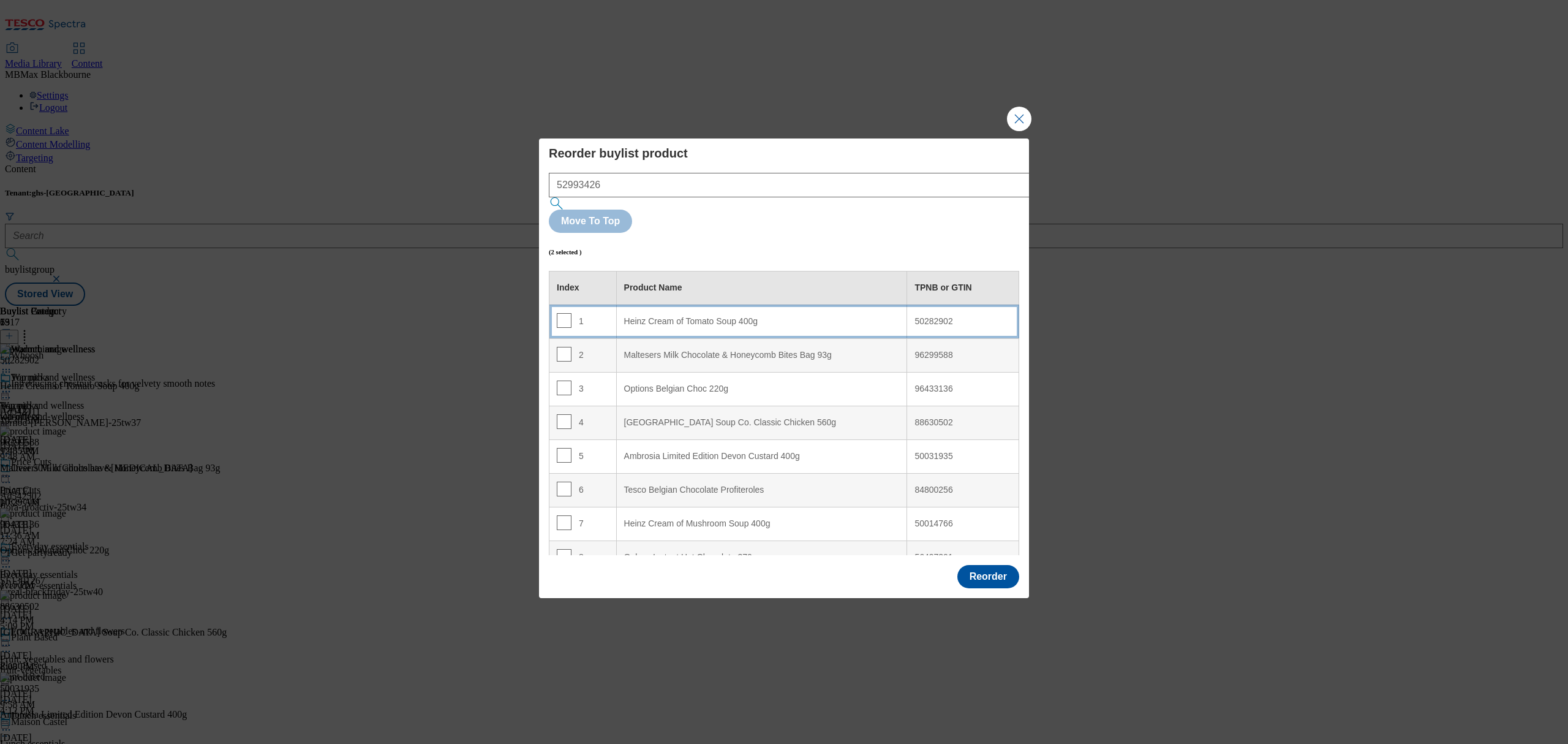
click at [606, 304] on td "1" at bounding box center [582, 321] width 67 height 34
click at [564, 347] on input "Modal" at bounding box center [564, 354] width 14 height 14
checkbox input "false"
click at [565, 313] on input "Modal" at bounding box center [564, 320] width 14 height 14
checkbox input "false"
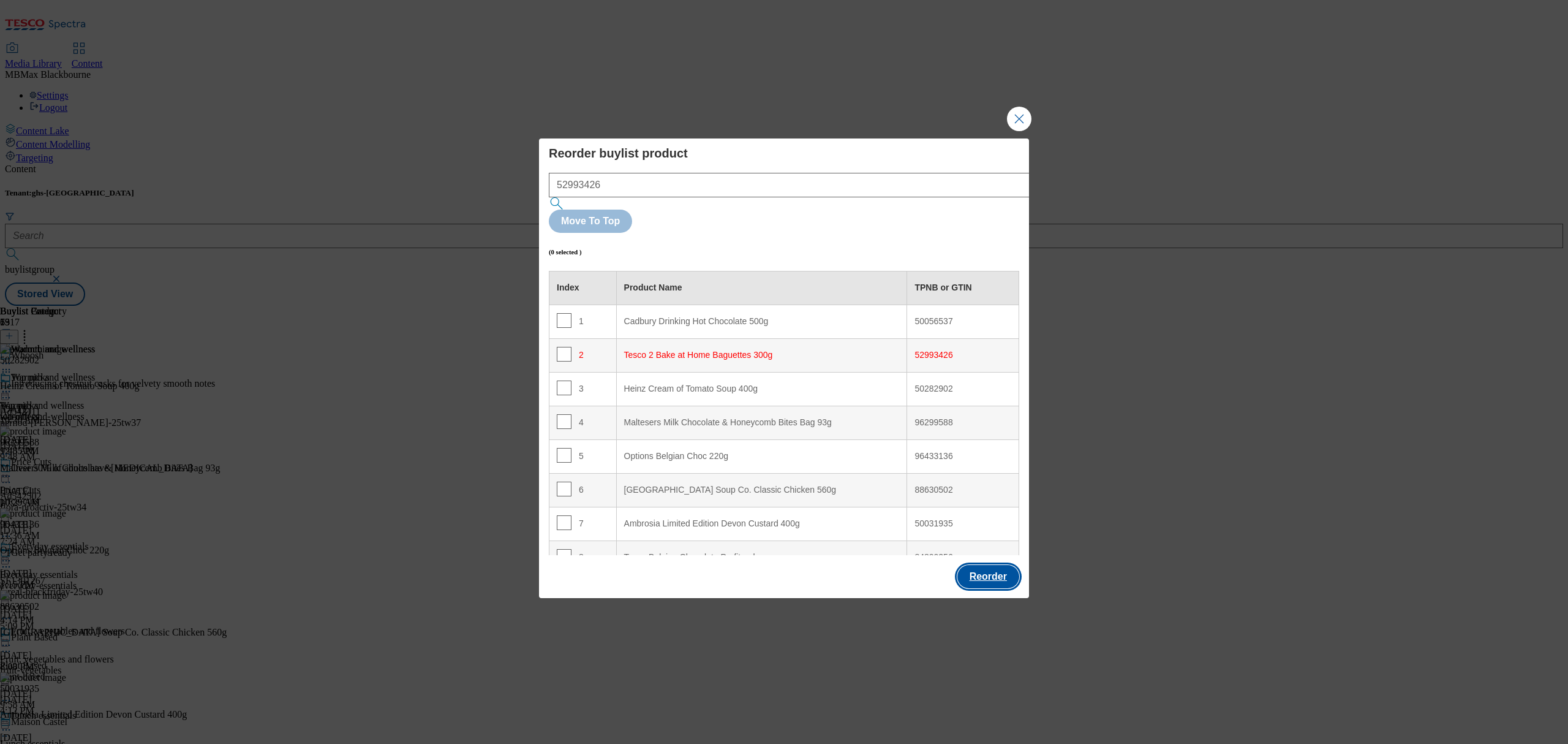
click at [978, 565] on button "Reorder" at bounding box center [988, 577] width 62 height 23
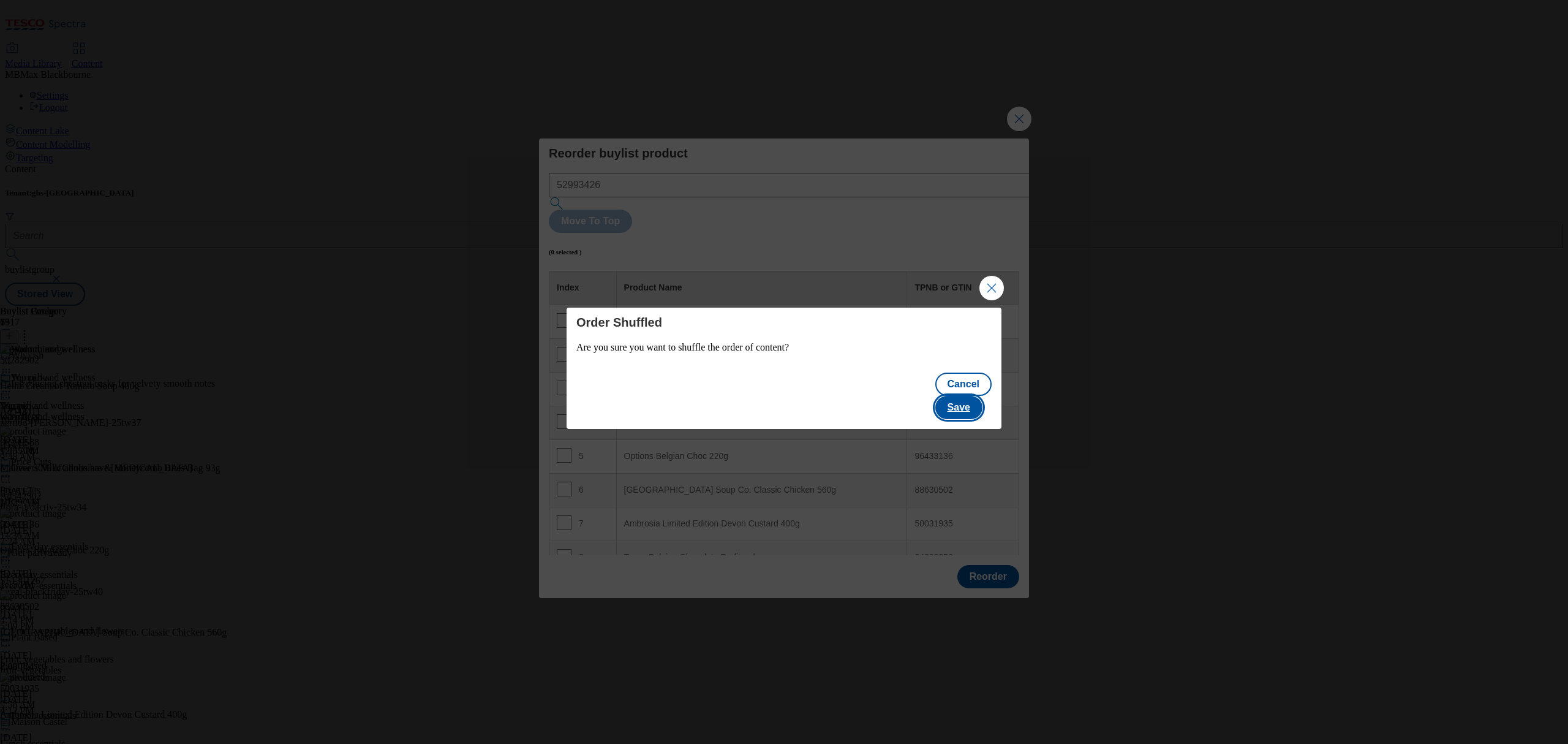
click at [968, 398] on button "Save" at bounding box center [958, 408] width 47 height 23
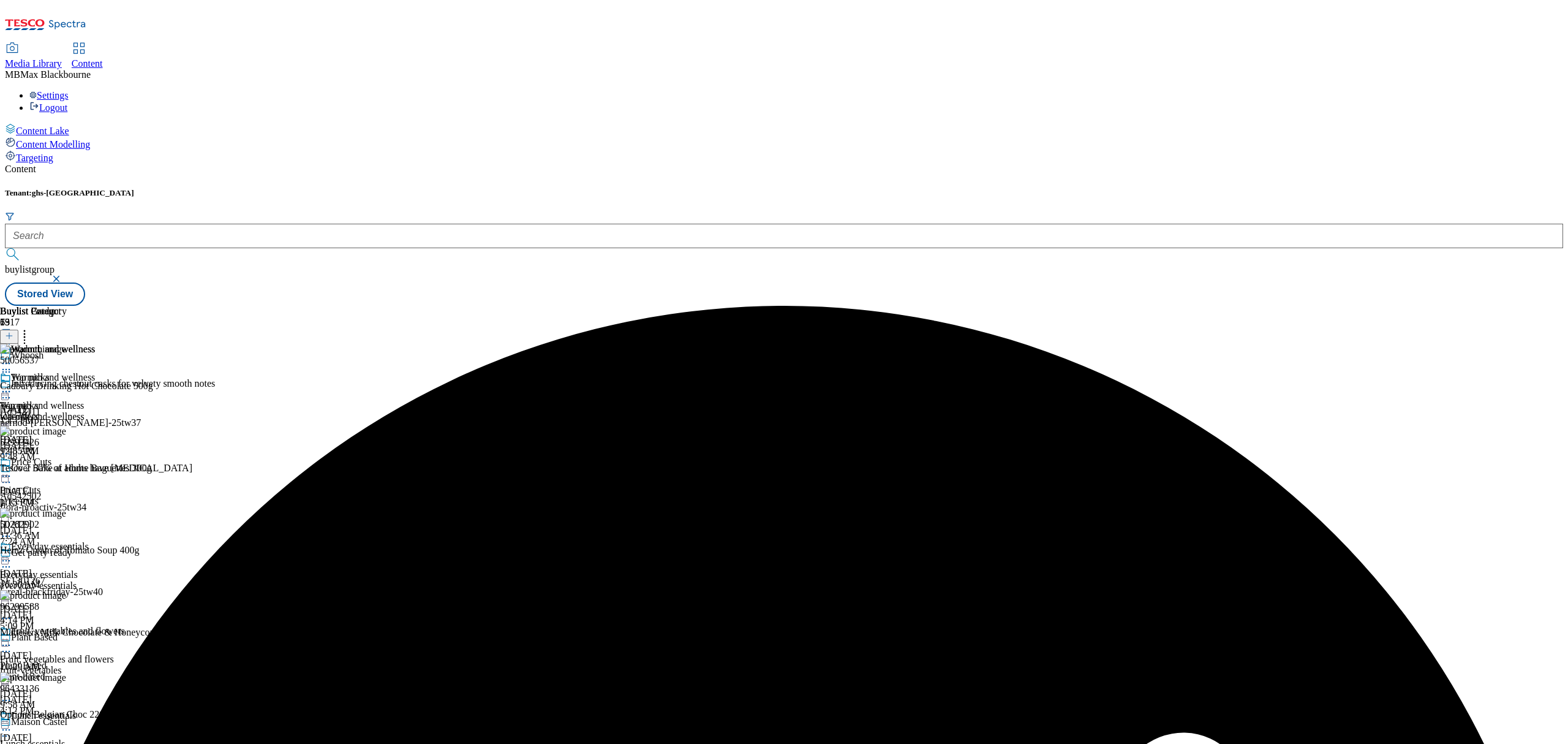
click at [227, 306] on header "Buylist Product 53" at bounding box center [113, 325] width 227 height 38
click at [30, 328] on icon at bounding box center [24, 333] width 12 height 12
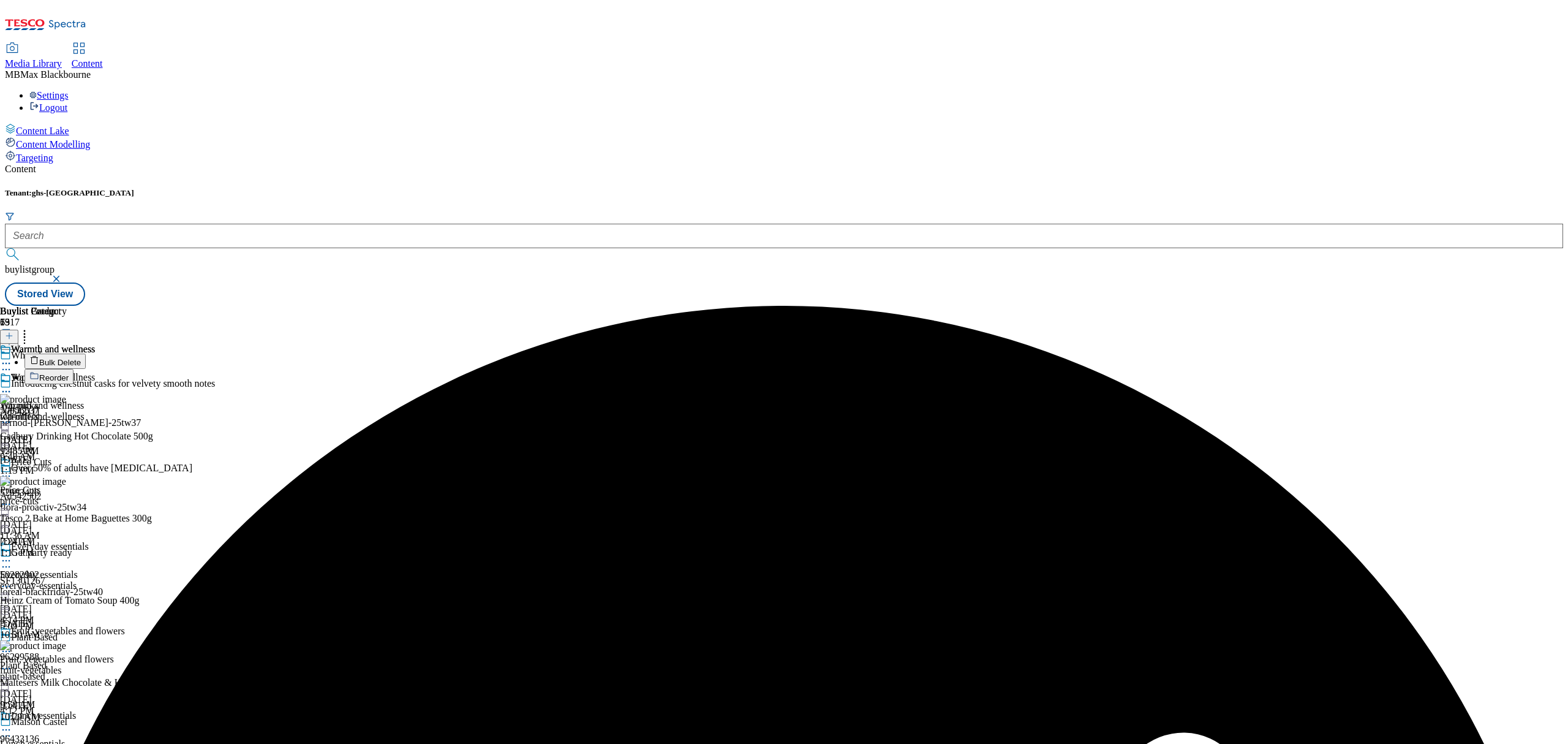
click at [227, 369] on li "Reorder" at bounding box center [126, 376] width 202 height 15
click at [69, 373] on span "Reorder" at bounding box center [53, 377] width 30 height 9
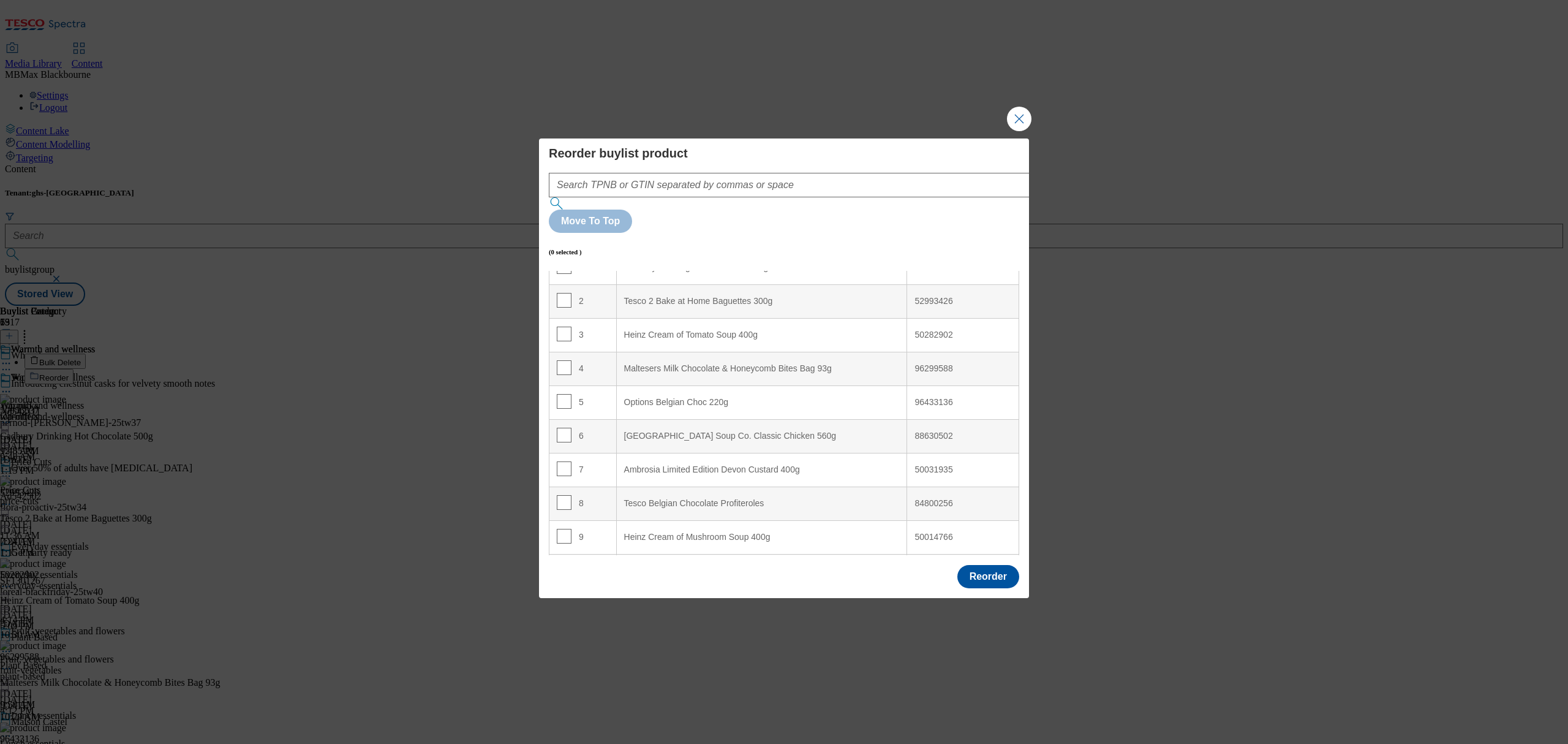
scroll to position [163, 0]
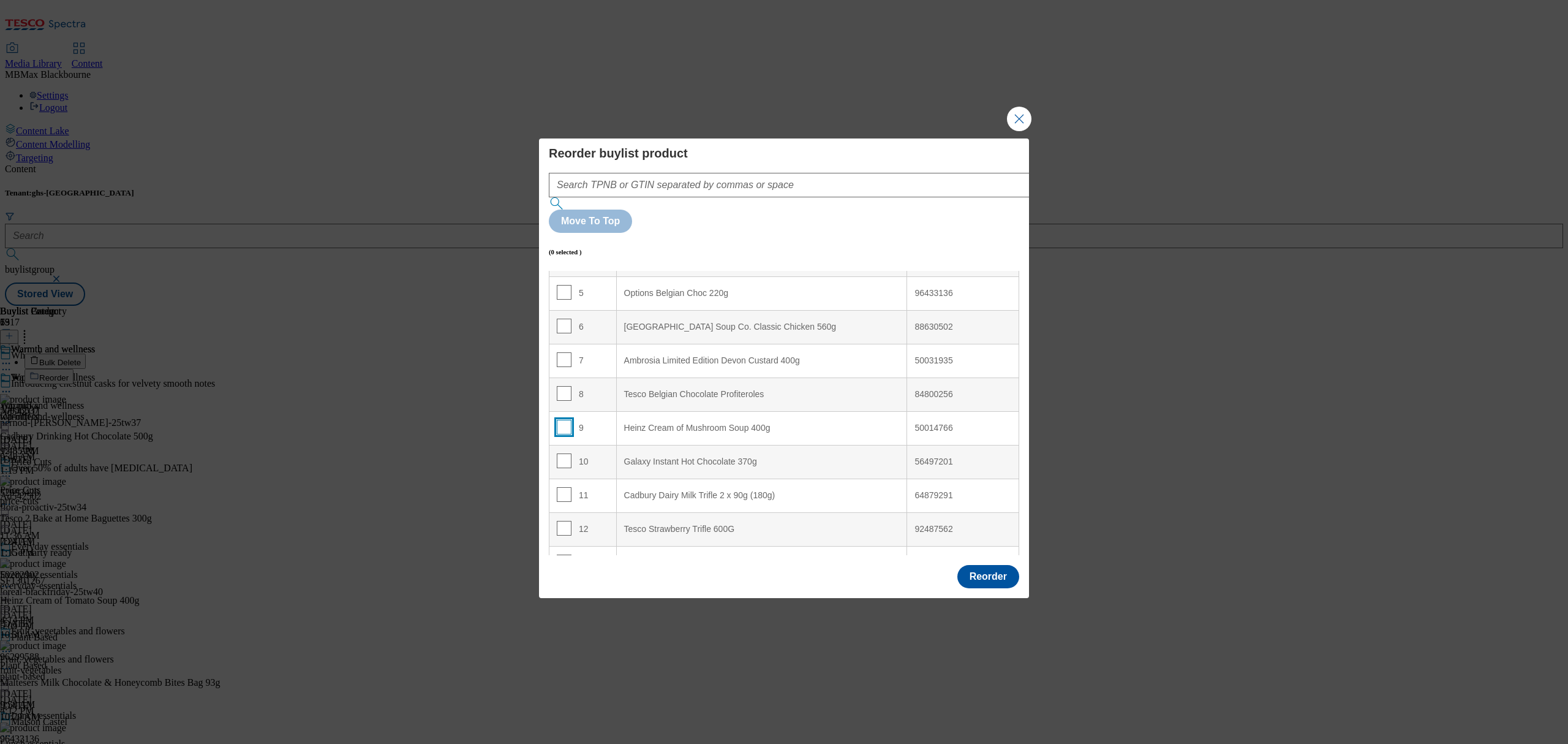
click at [565, 420] on input "Modal" at bounding box center [564, 427] width 14 height 14
checkbox input "true"
click at [571, 352] on div "7" at bounding box center [583, 361] width 52 height 18
click at [564, 352] on input "Modal" at bounding box center [564, 359] width 14 height 14
checkbox input "false"
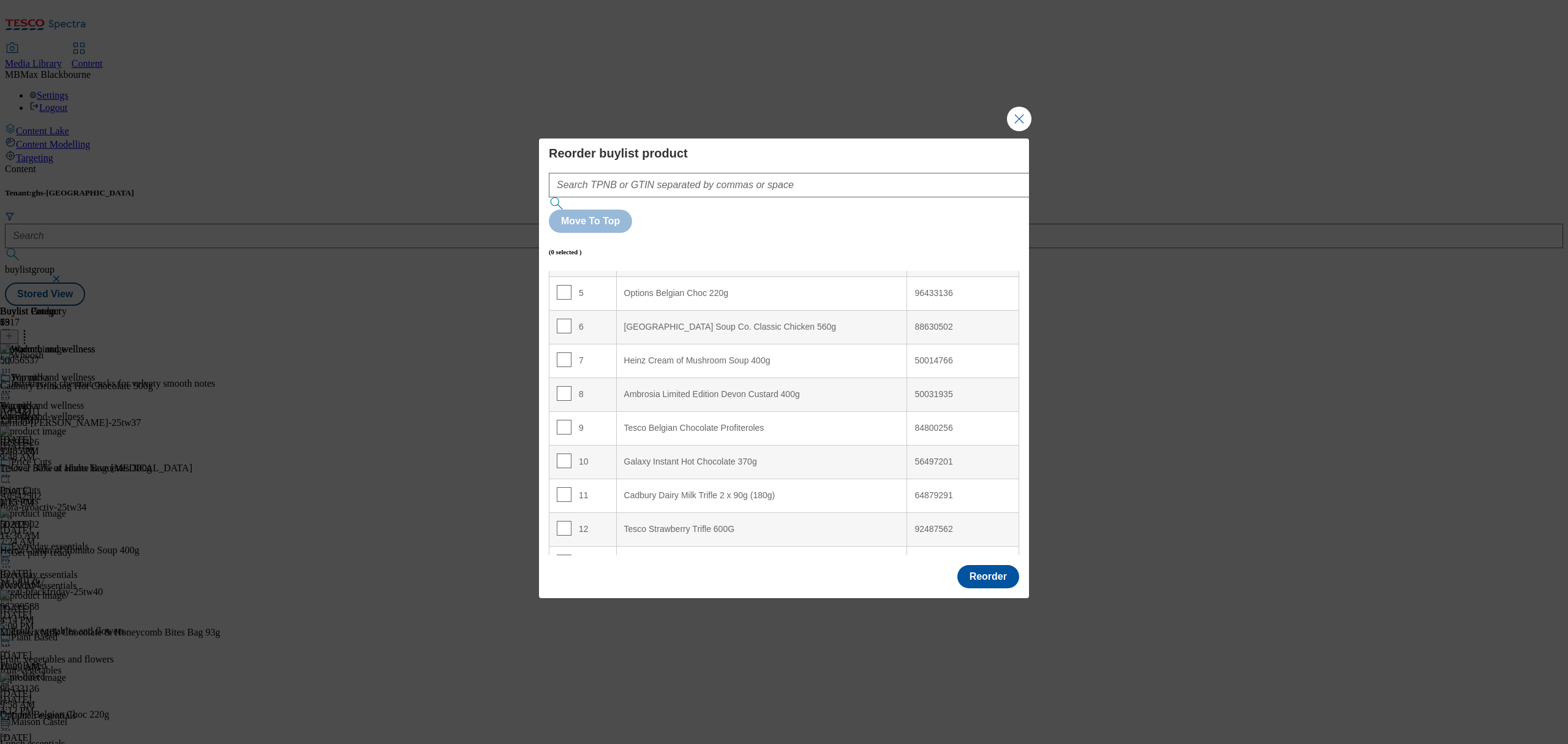
click at [561, 377] on td "8" at bounding box center [582, 394] width 67 height 34
drag, startPoint x: 559, startPoint y: 363, endPoint x: 592, endPoint y: 304, distance: 67.6
click at [559, 386] on input "Modal" at bounding box center [564, 393] width 14 height 14
checkbox input "true"
click at [601, 319] on div "6" at bounding box center [583, 328] width 52 height 18
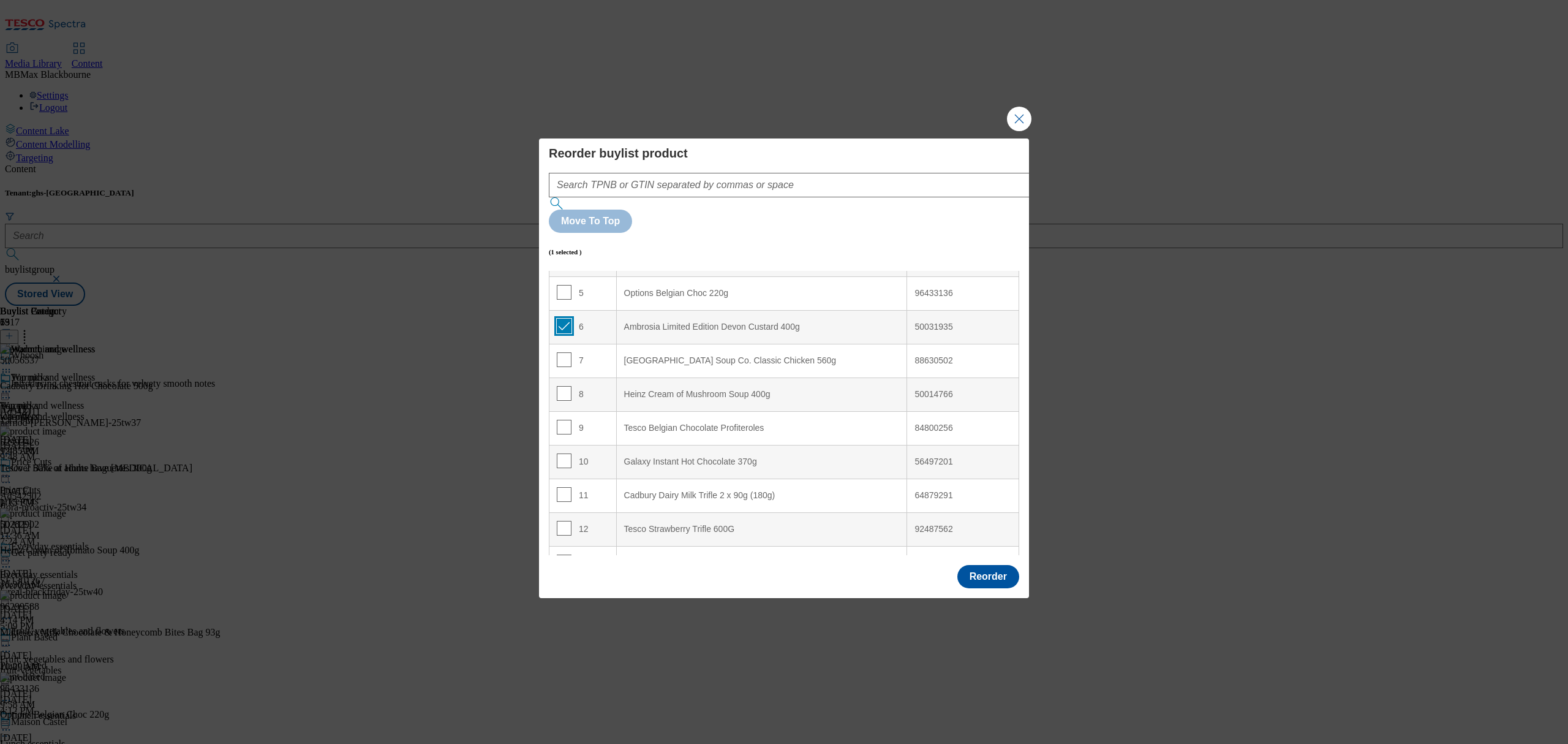
click at [564, 319] on input "Modal" at bounding box center [564, 326] width 14 height 14
checkbox input "false"
click at [561, 285] on input "Modal" at bounding box center [564, 292] width 14 height 14
checkbox input "true"
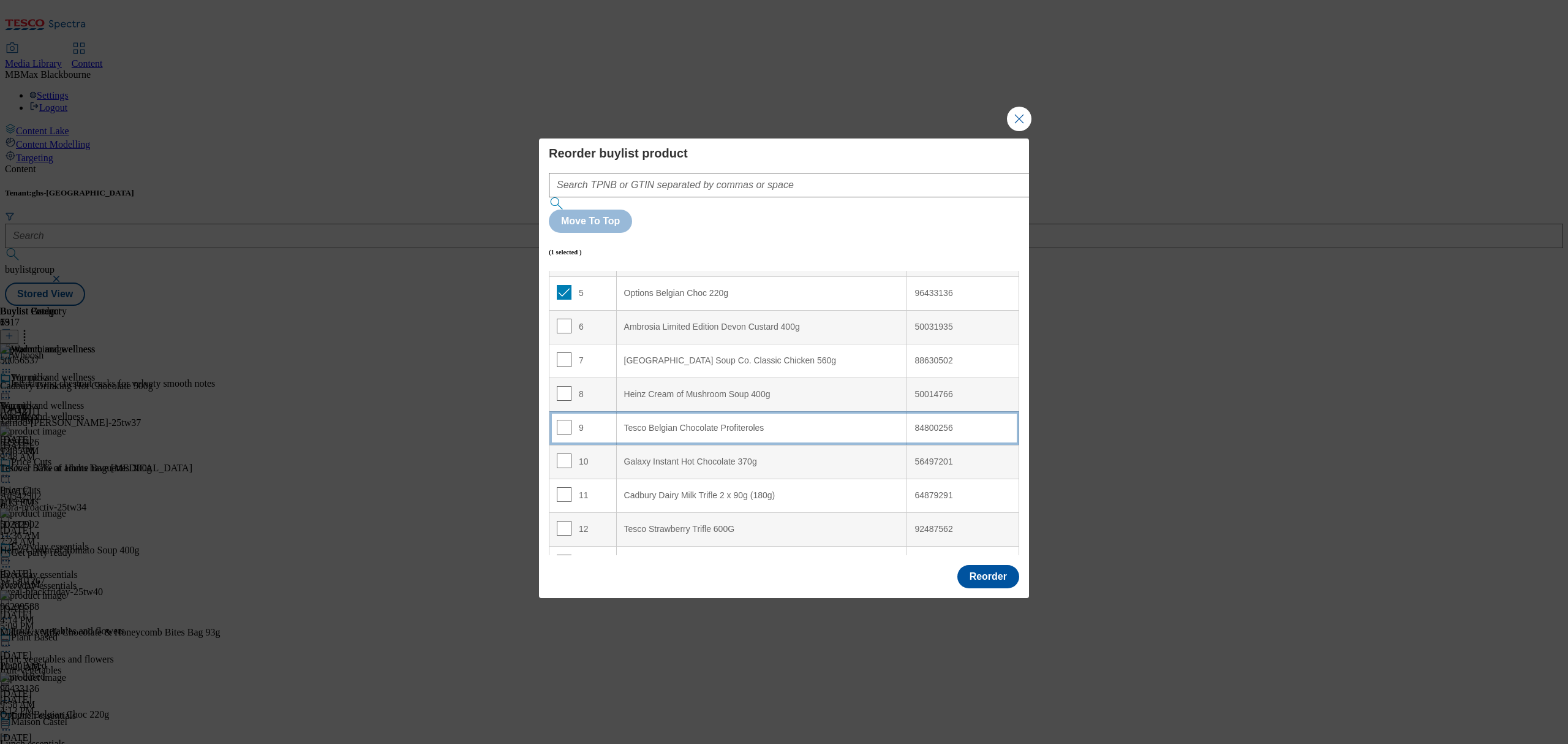
click at [592, 411] on td "9" at bounding box center [582, 428] width 67 height 34
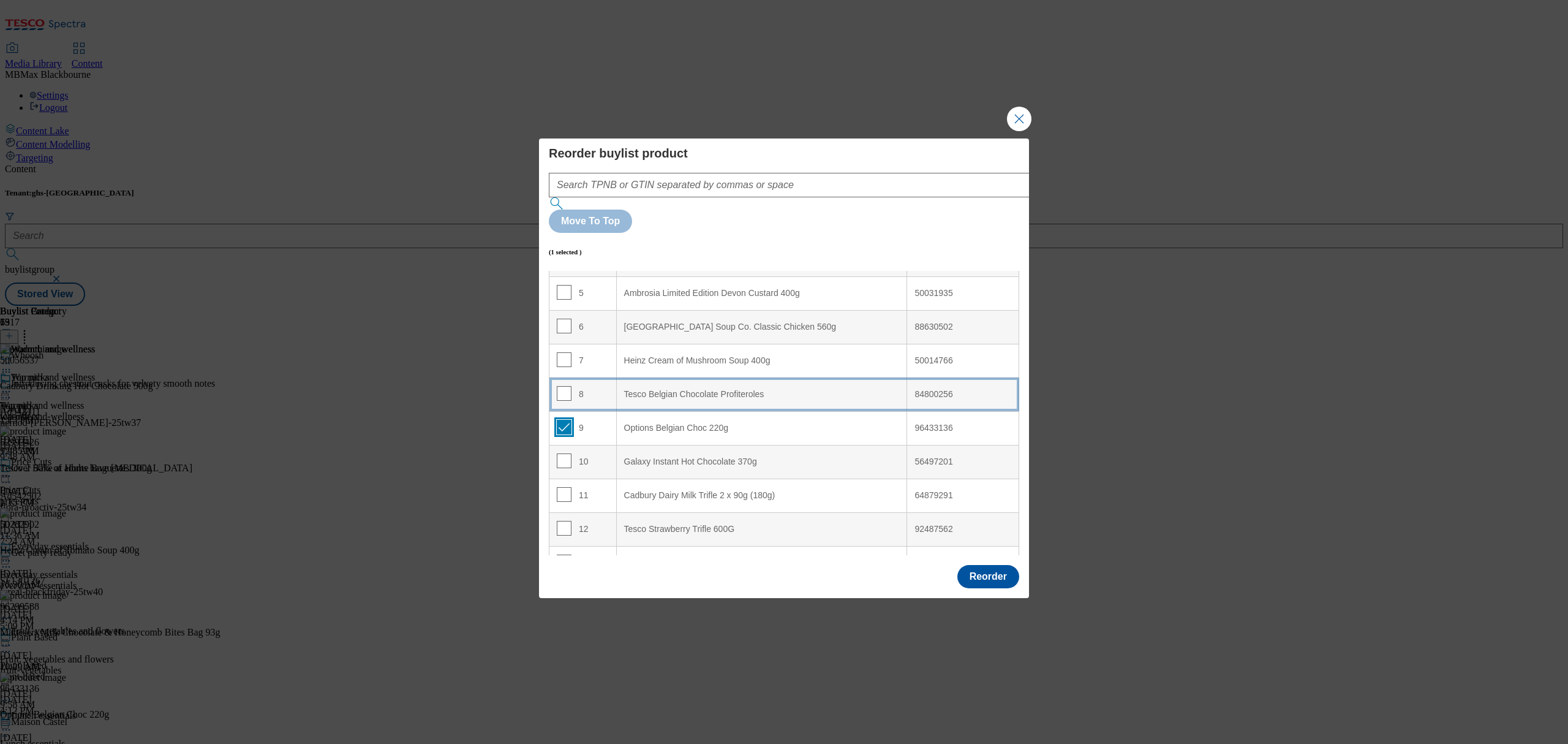
click at [561, 420] on input "Modal" at bounding box center [564, 427] width 14 height 14
checkbox input "false"
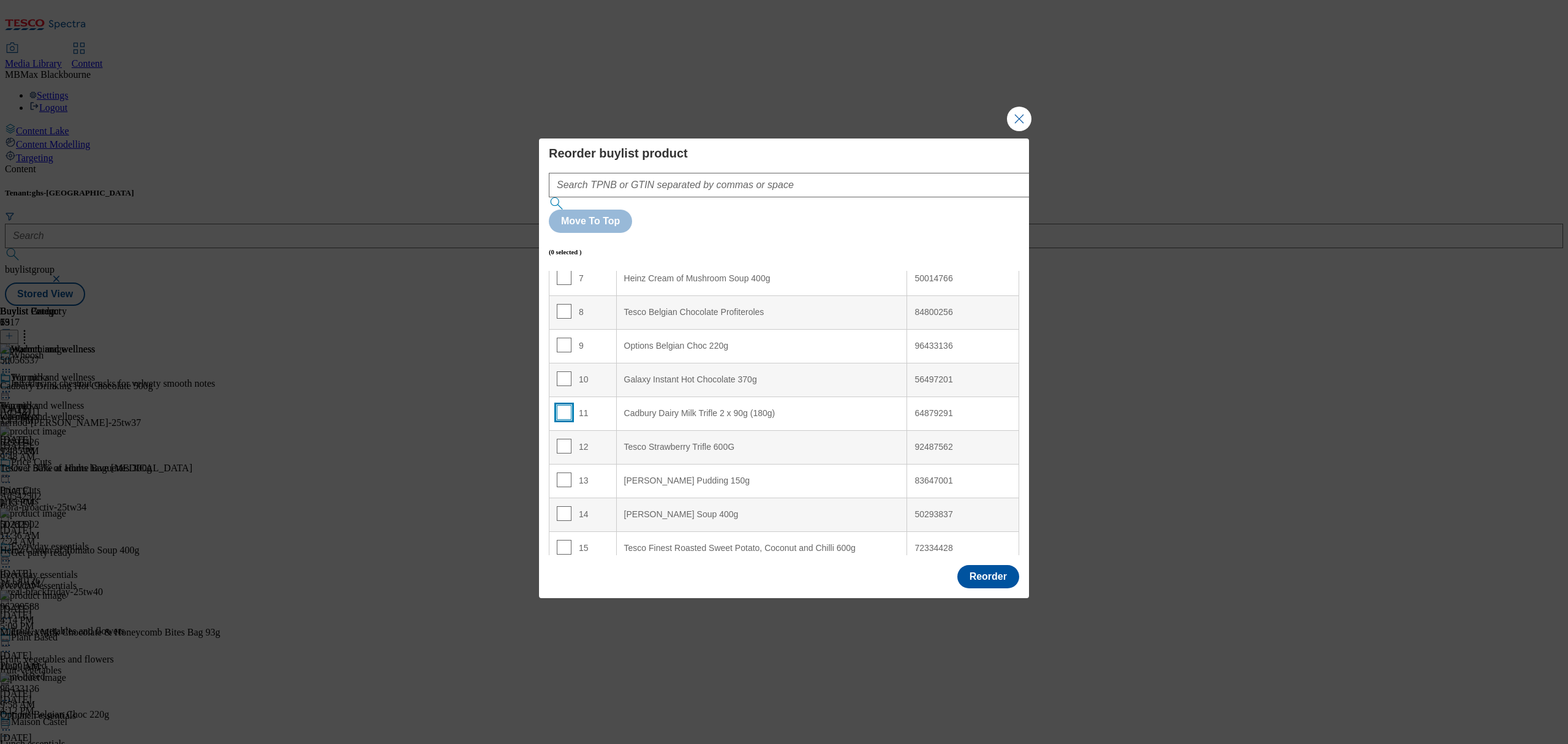
click at [560, 405] on input "Modal" at bounding box center [564, 412] width 14 height 14
checkbox input "true"
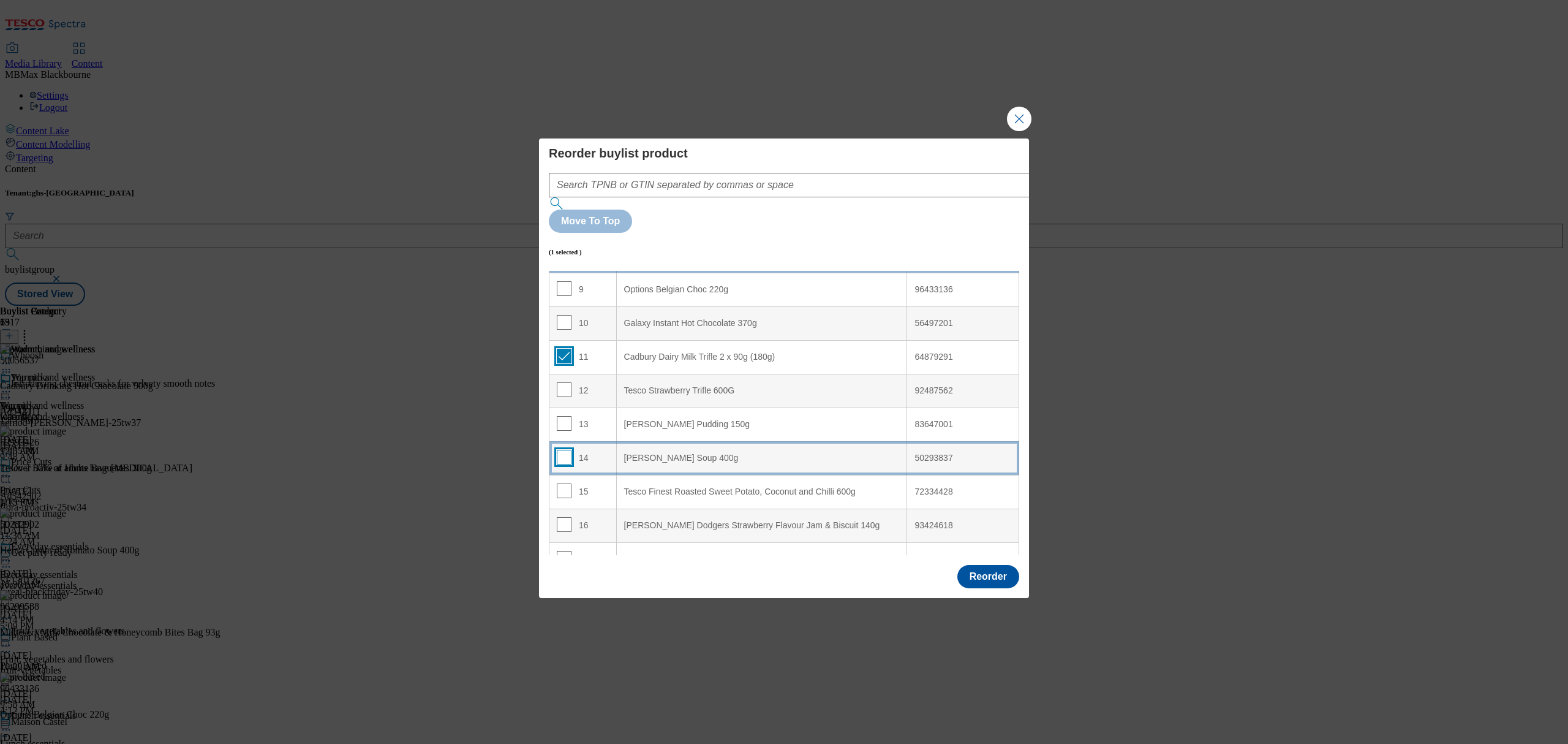
scroll to position [327, 0]
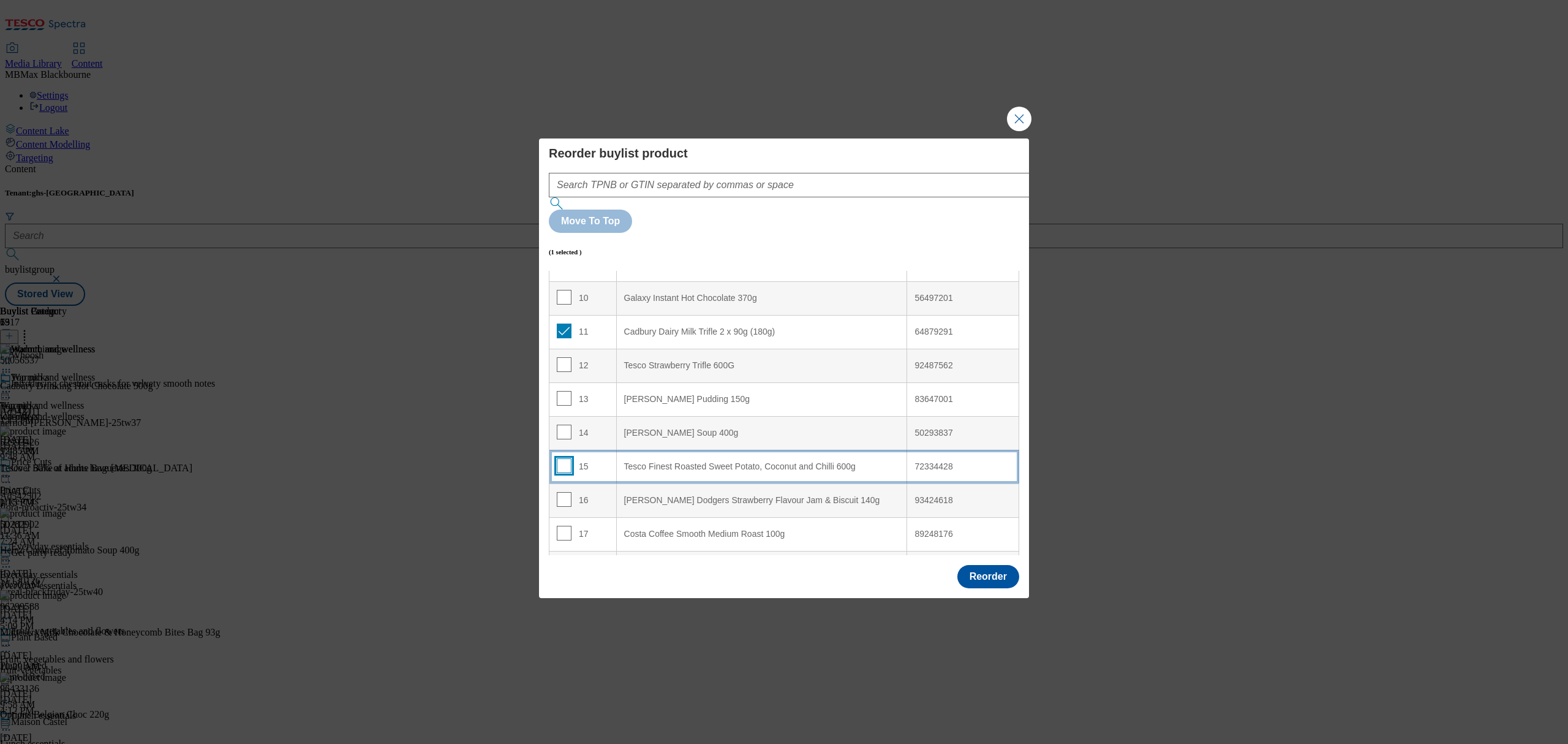
click at [564, 458] on input "Modal" at bounding box center [564, 466] width 14 height 14
checkbox input "true"
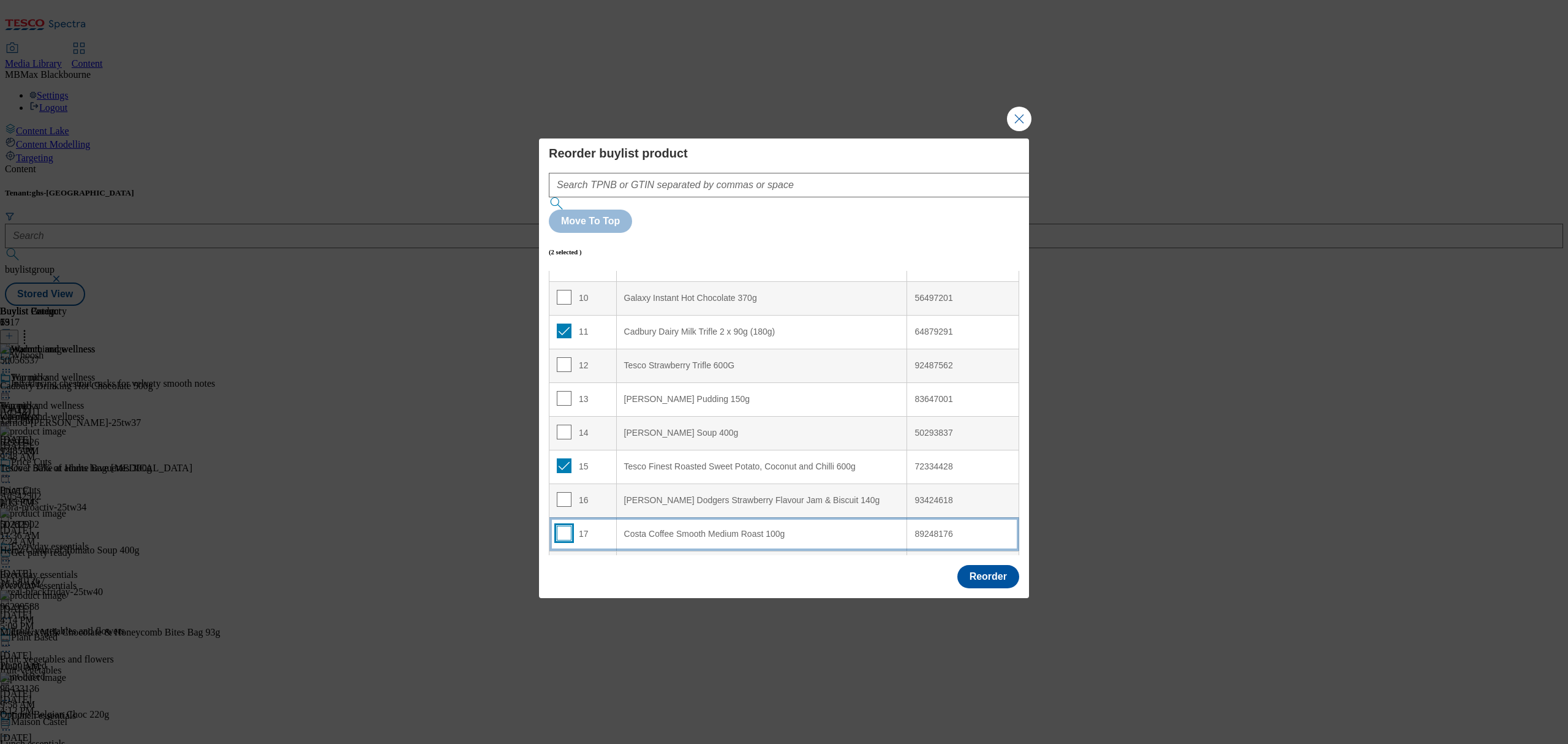
click at [561, 526] on input "Modal" at bounding box center [564, 533] width 14 height 14
checkbox input "true"
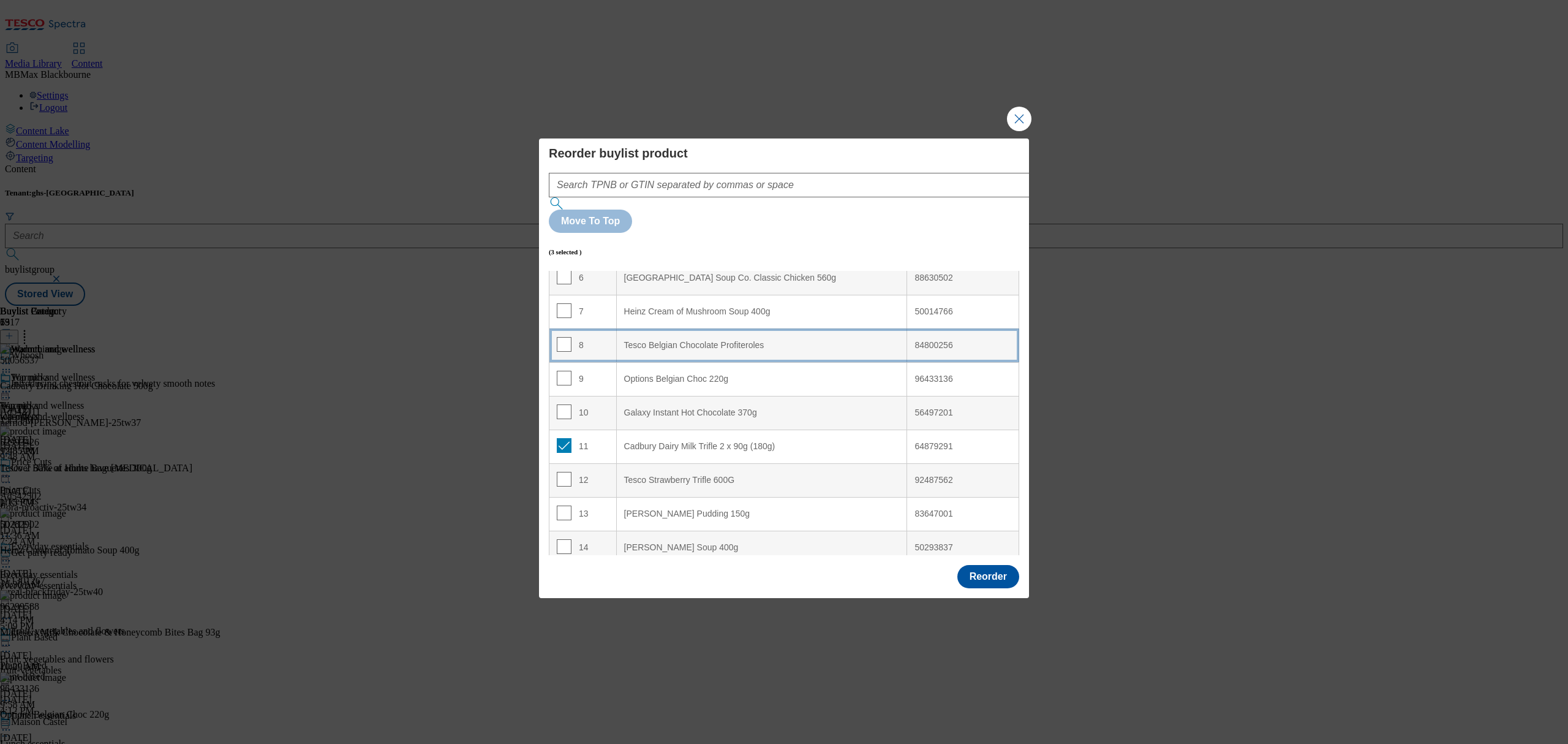
scroll to position [0, 0]
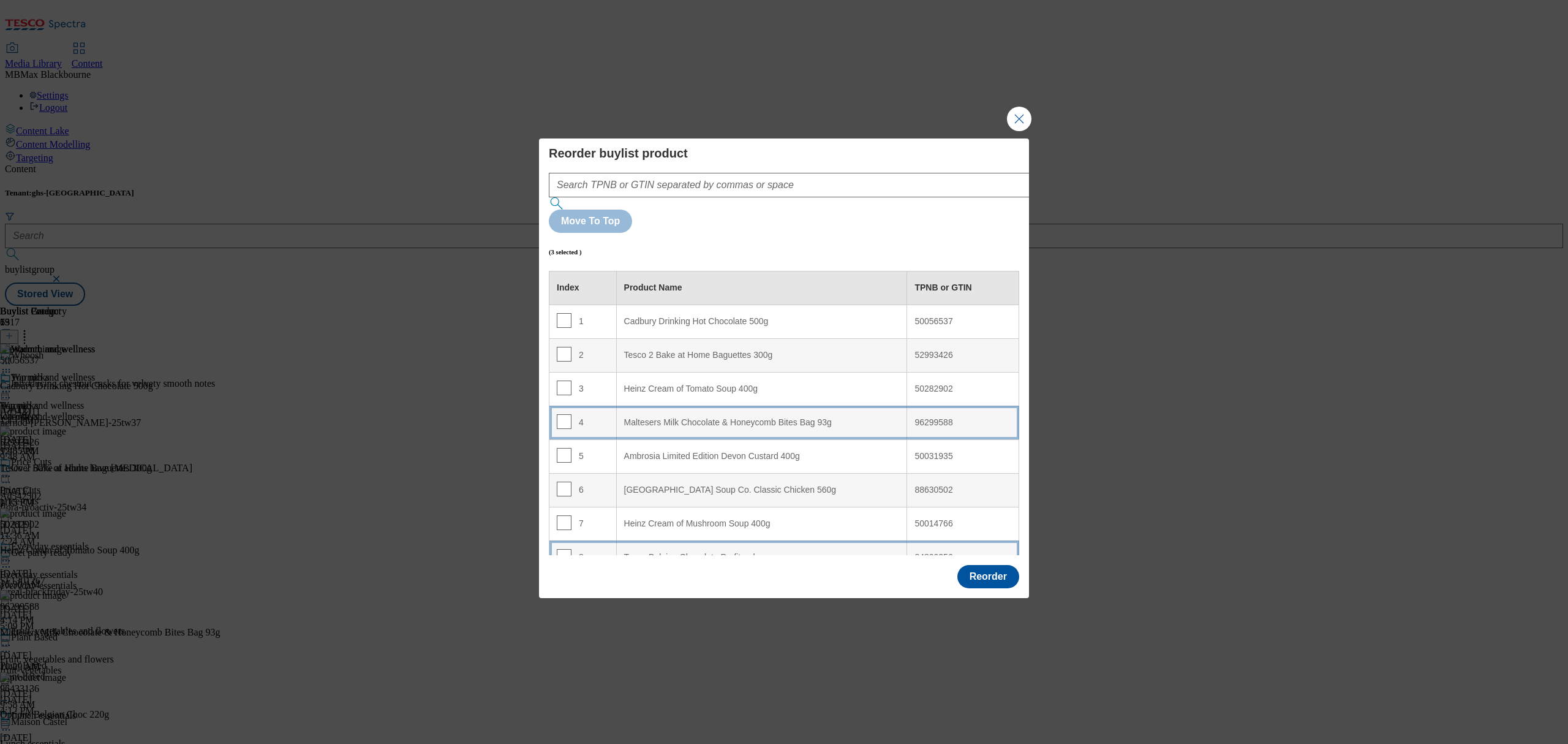
click at [597, 414] on div "4" at bounding box center [583, 423] width 52 height 18
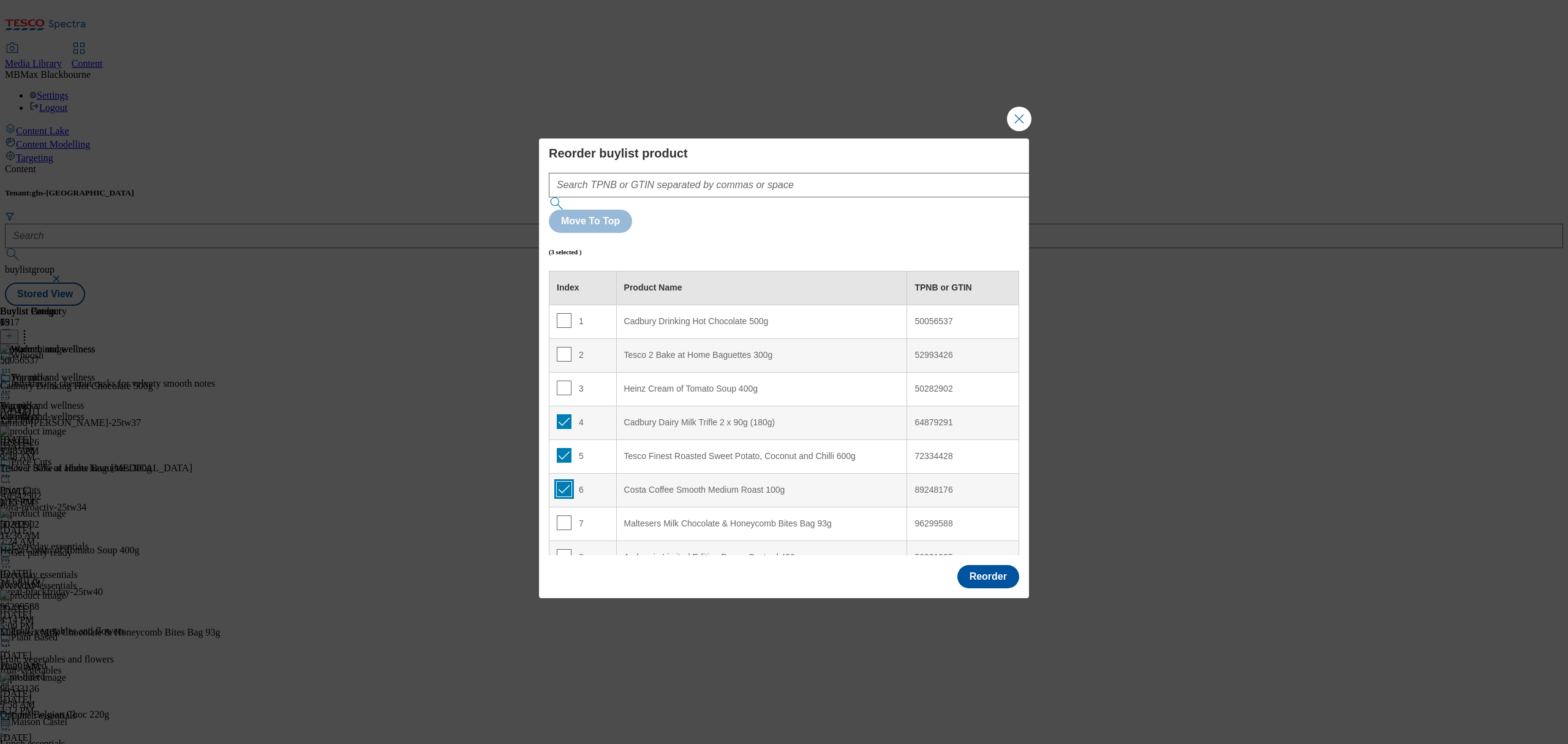
click at [567, 482] on input "Modal" at bounding box center [564, 489] width 14 height 14
checkbox input "false"
click at [567, 448] on input "Modal" at bounding box center [564, 456] width 14 height 14
checkbox input "false"
click at [560, 414] on input "Modal" at bounding box center [564, 422] width 14 height 14
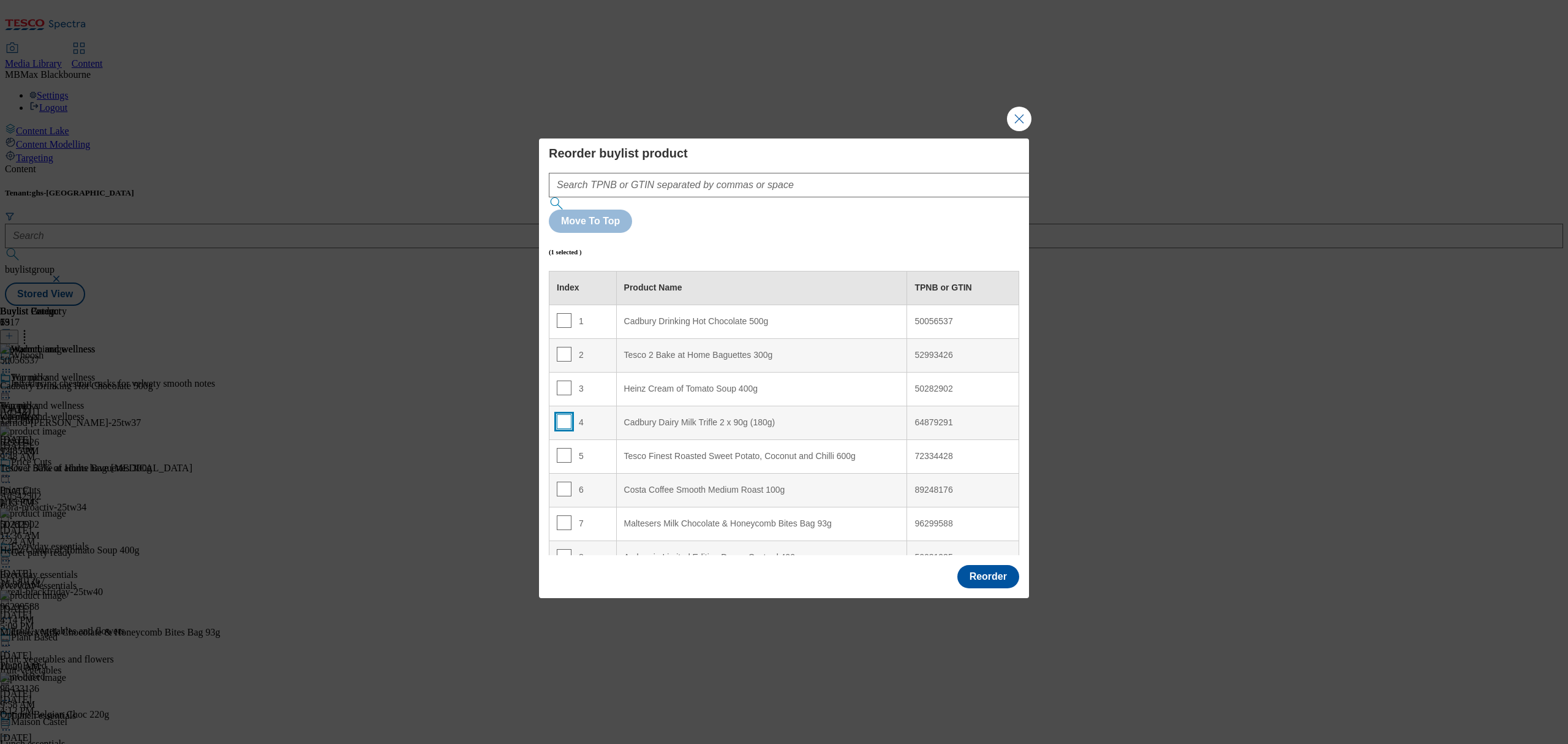
checkbox input "false"
click at [562, 516] on input "Modal" at bounding box center [564, 523] width 14 height 14
checkbox input "true"
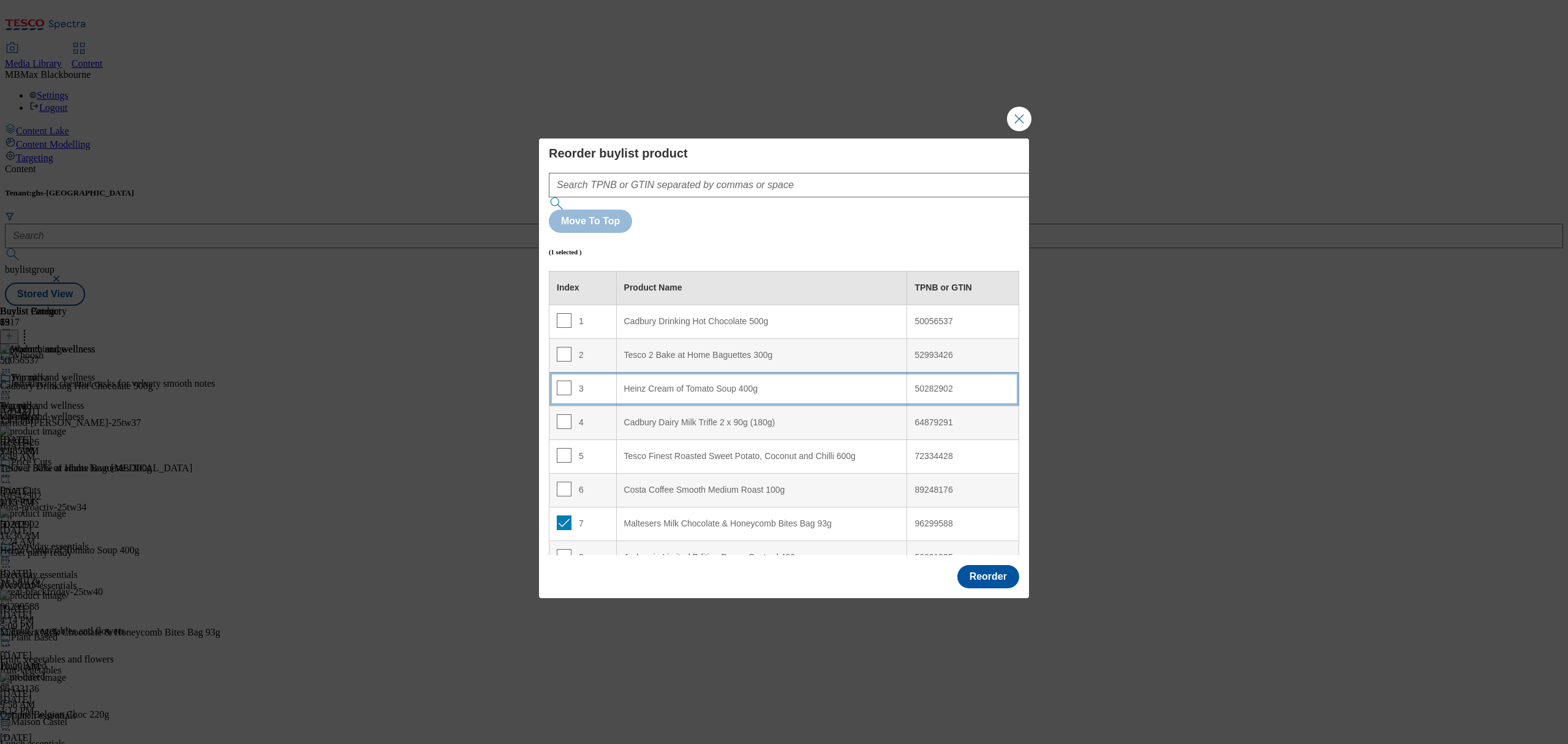
click at [603, 380] on div "3" at bounding box center [583, 389] width 52 height 18
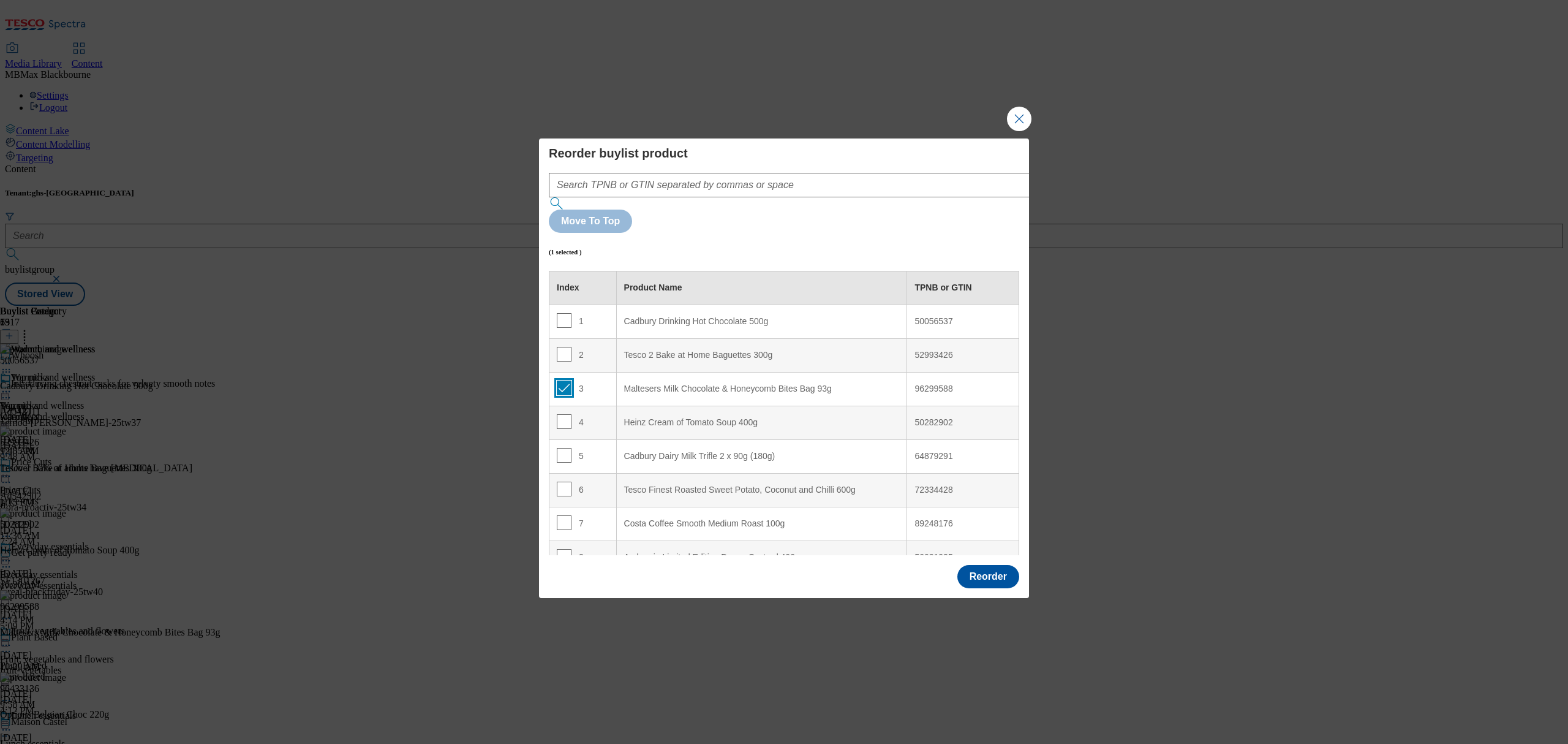
click at [567, 380] on input "Modal" at bounding box center [564, 388] width 14 height 14
checkbox input "false"
click at [990, 565] on button "Reorder" at bounding box center [988, 577] width 62 height 23
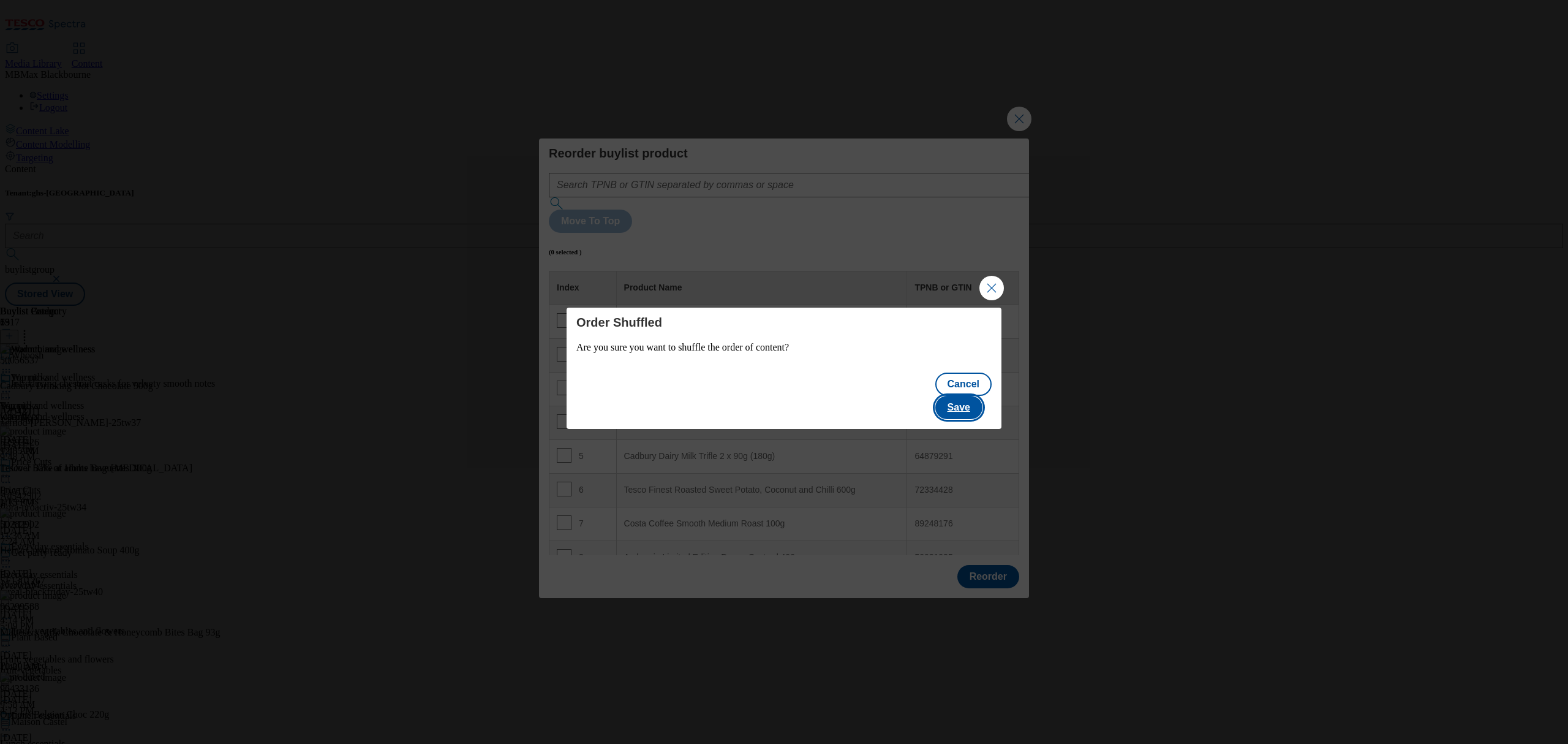
click at [975, 396] on button "Save" at bounding box center [958, 408] width 47 height 23
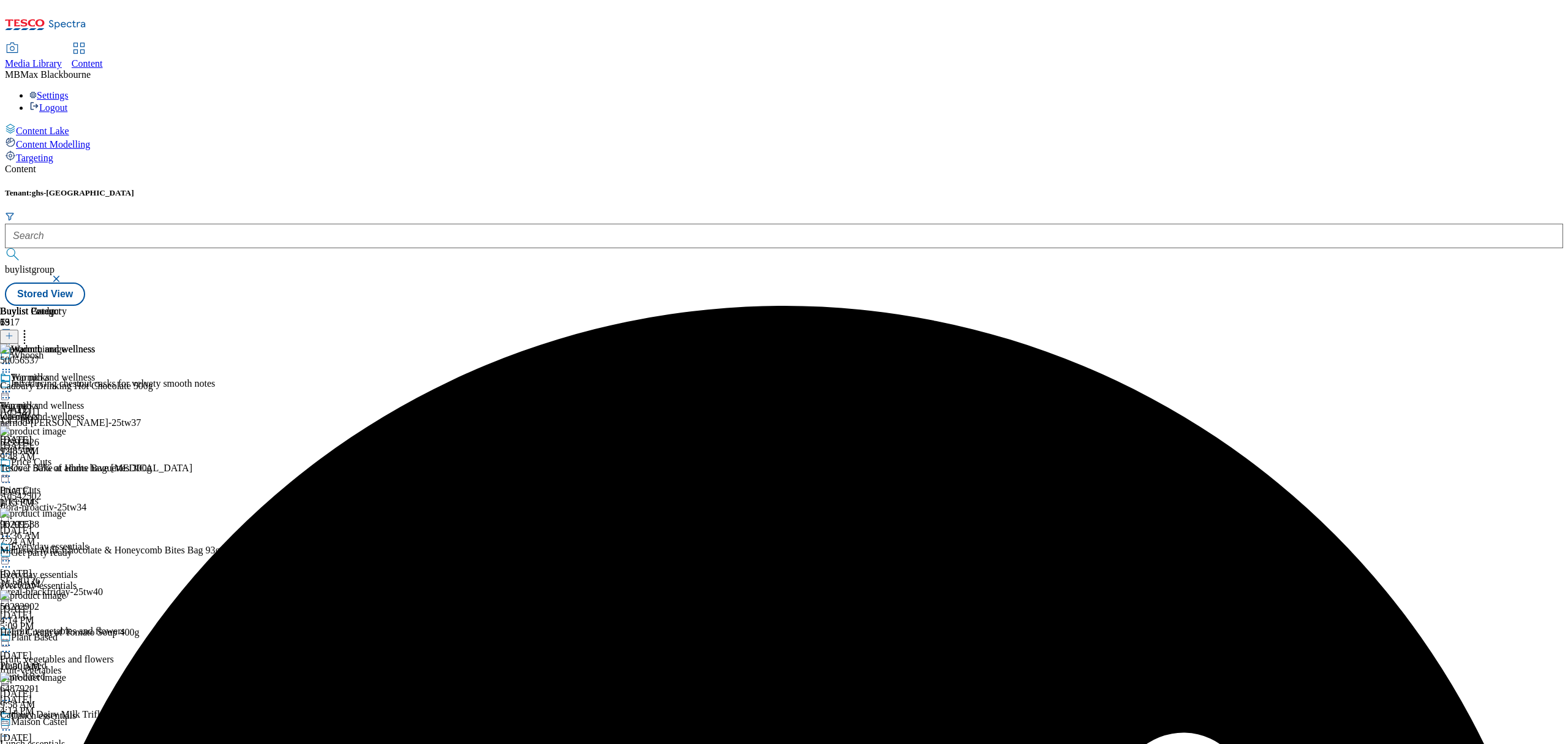
click at [12, 385] on icon at bounding box center [6, 391] width 12 height 12
click at [106, 410] on li "Edit" at bounding box center [66, 416] width 82 height 14
click at [12, 385] on icon at bounding box center [6, 391] width 12 height 12
click at [57, 410] on button "Edit" at bounding box center [40, 416] width 33 height 14
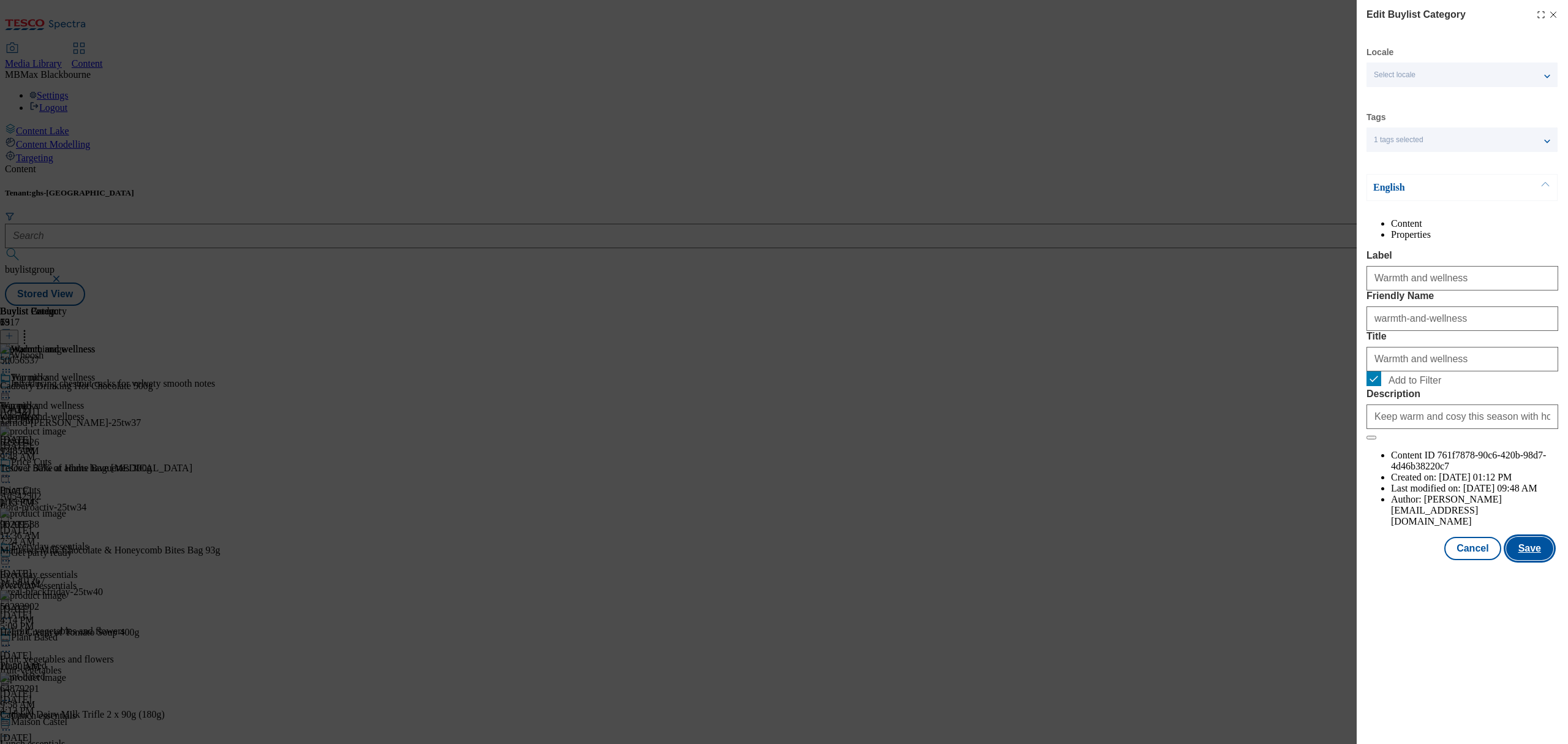
click at [1524, 560] on button "Save" at bounding box center [1529, 549] width 47 height 23
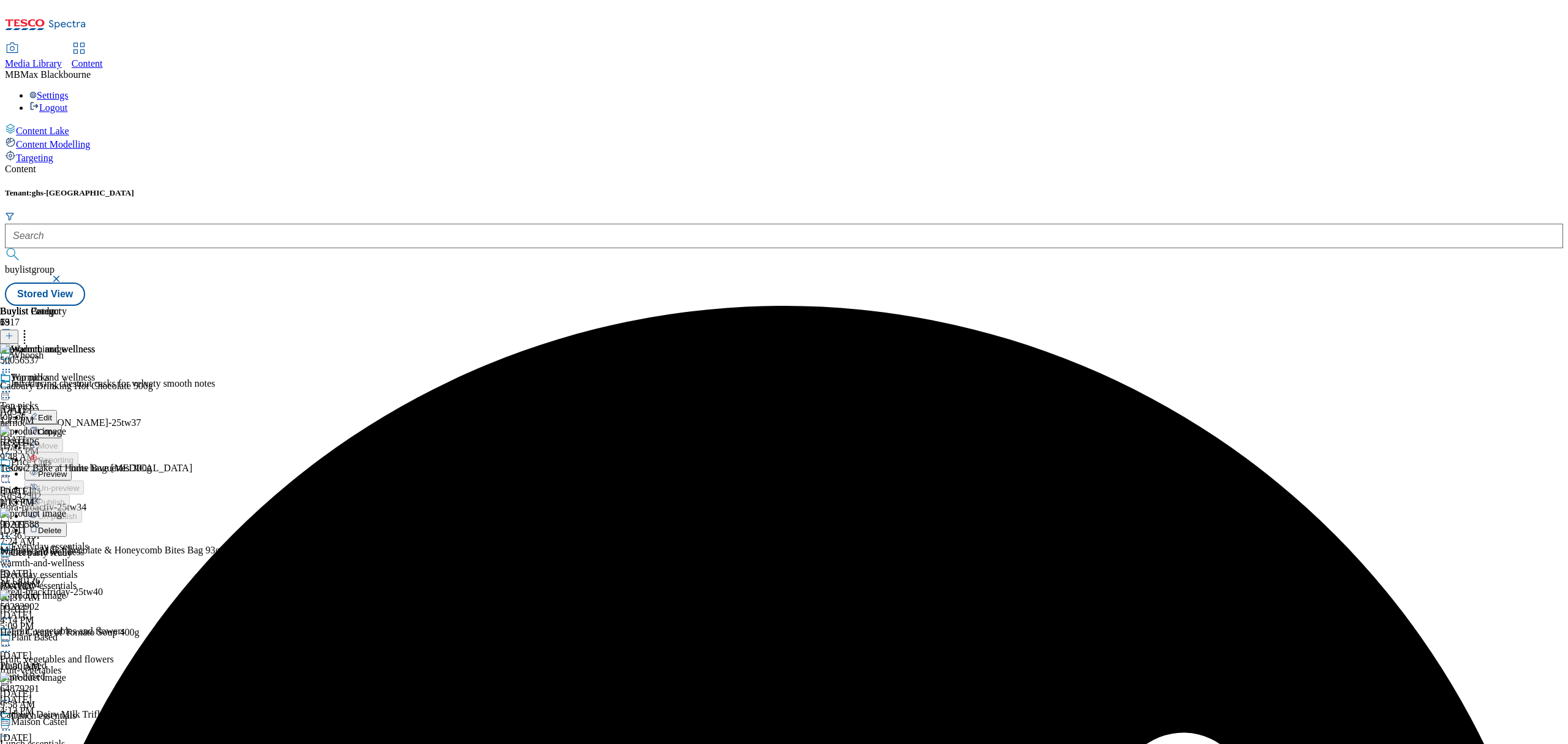
click at [66, 469] on span "Preview" at bounding box center [53, 474] width 29 height 9
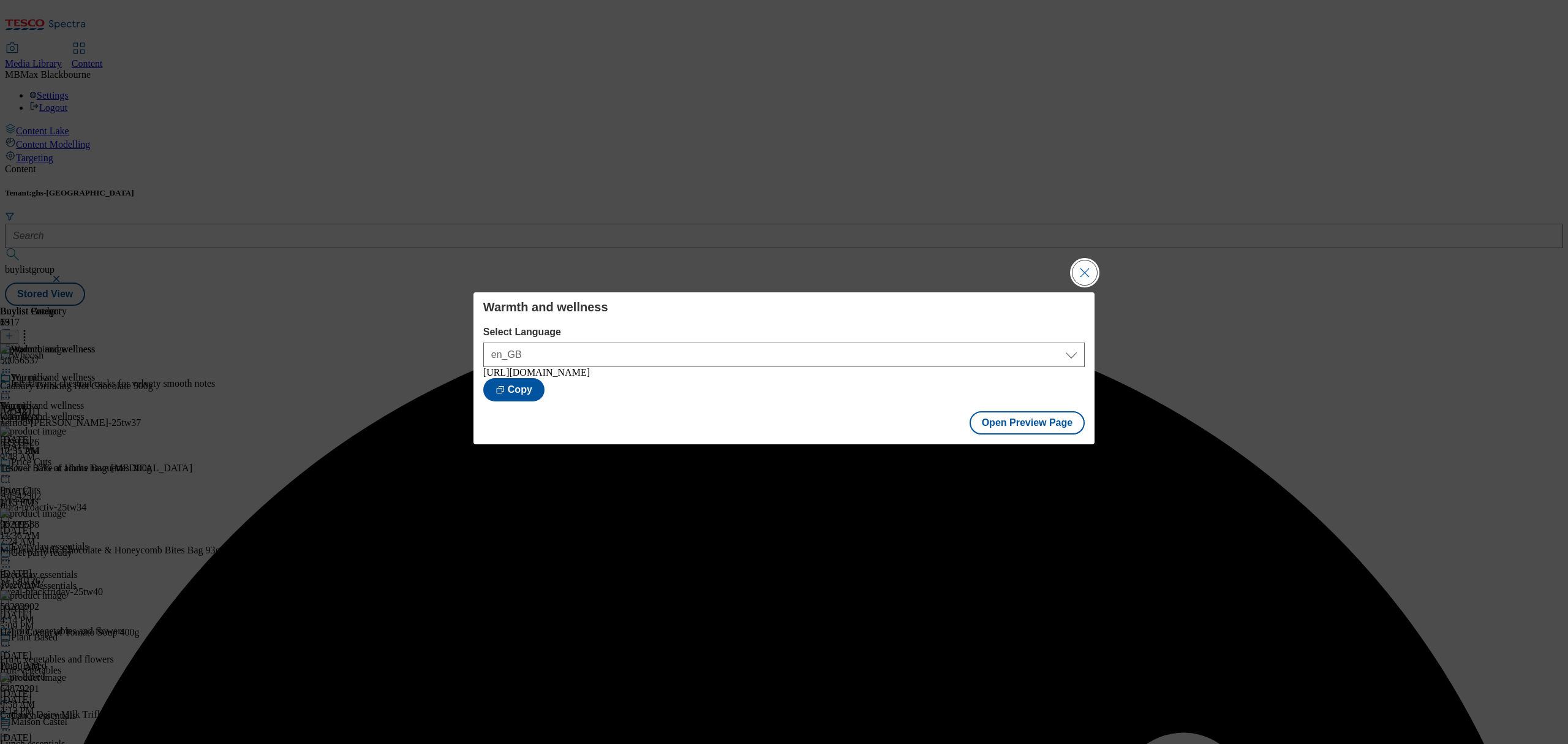
click at [1095, 270] on button "Close Modal" at bounding box center [1085, 273] width 25 height 25
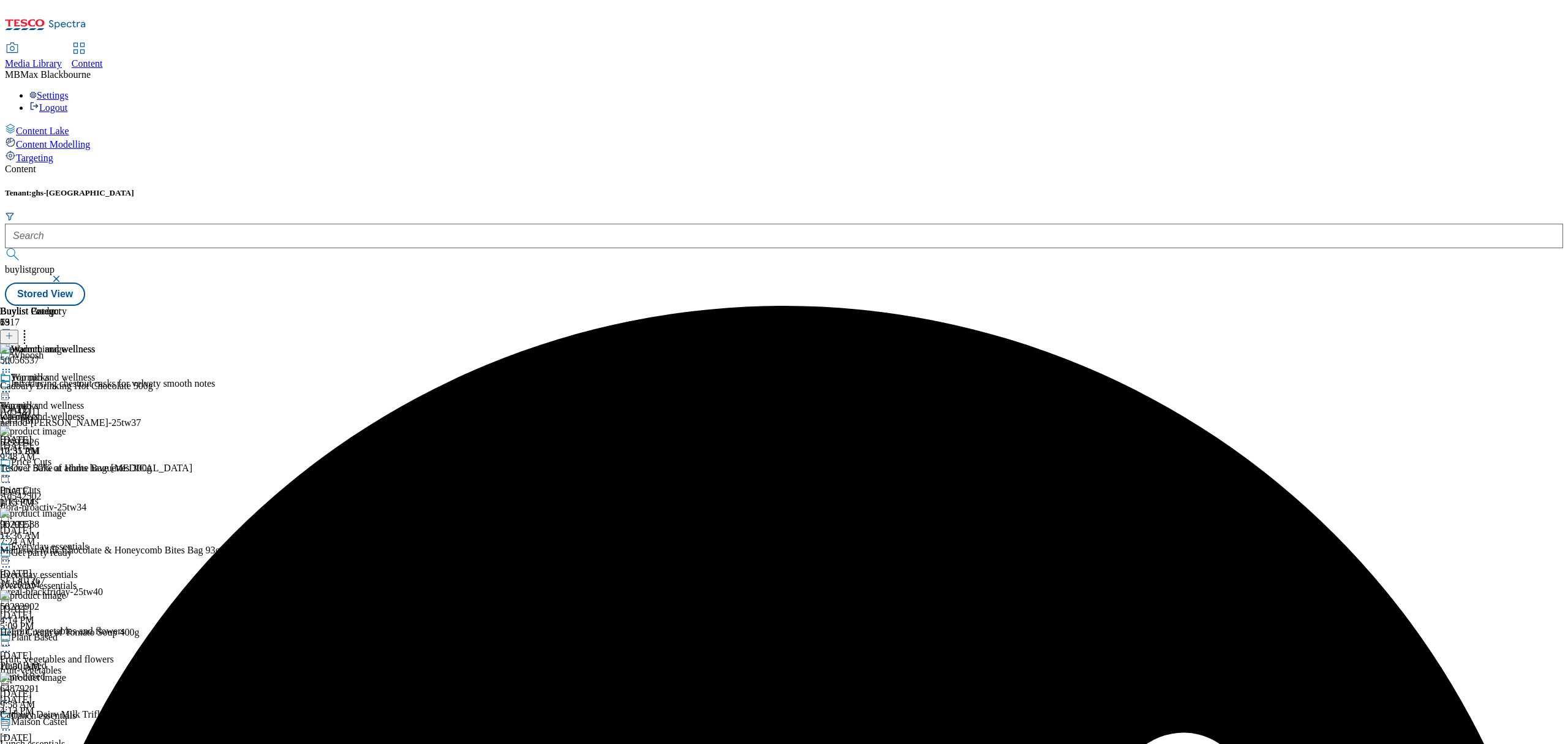
click at [7, 391] on circle at bounding box center [7, 392] width 2 height 2
click at [65, 512] on span "Publish" at bounding box center [51, 516] width 27 height 9
click at [103, 59] on span "Content" at bounding box center [87, 64] width 31 height 10
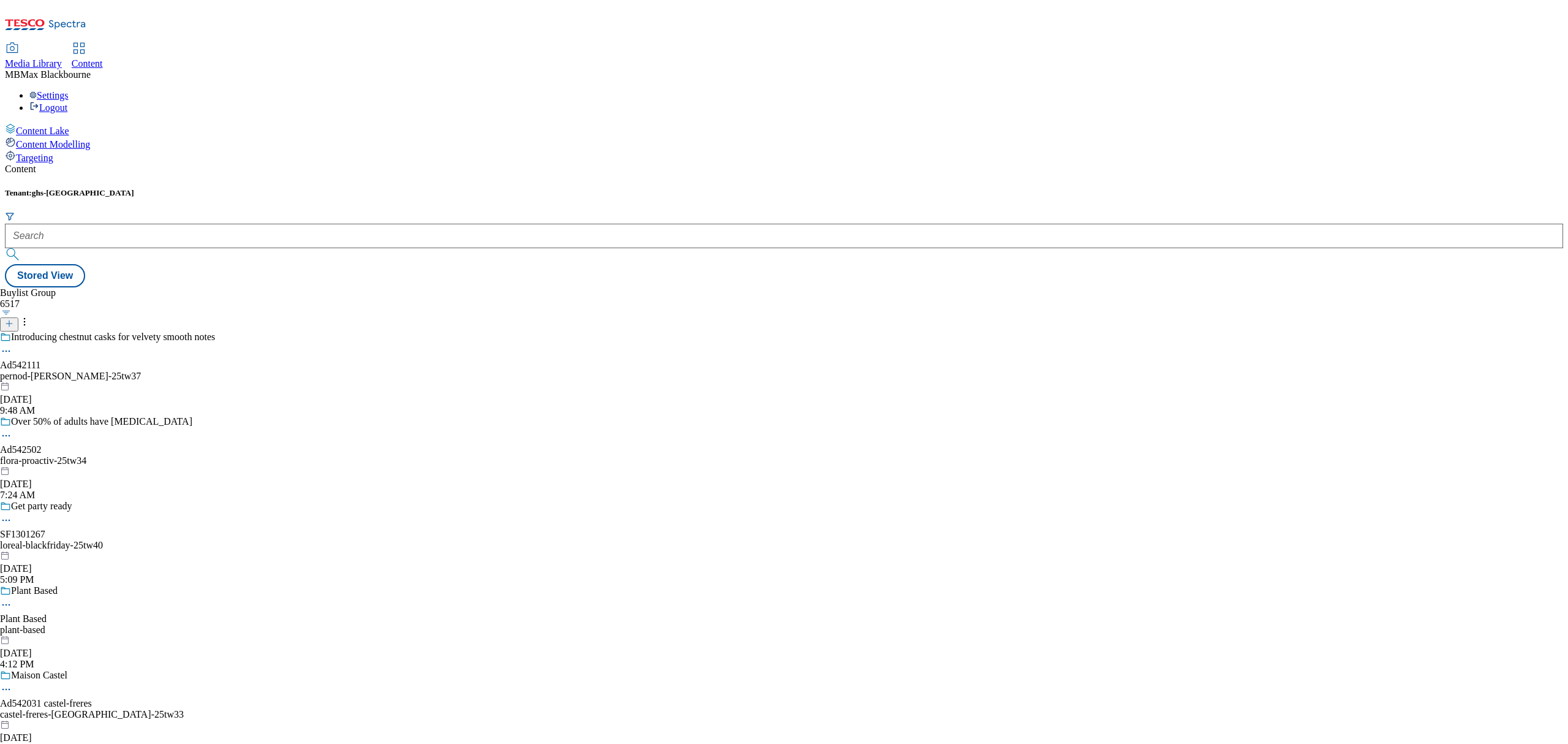
click at [62, 59] on span "Media Library" at bounding box center [33, 64] width 57 height 10
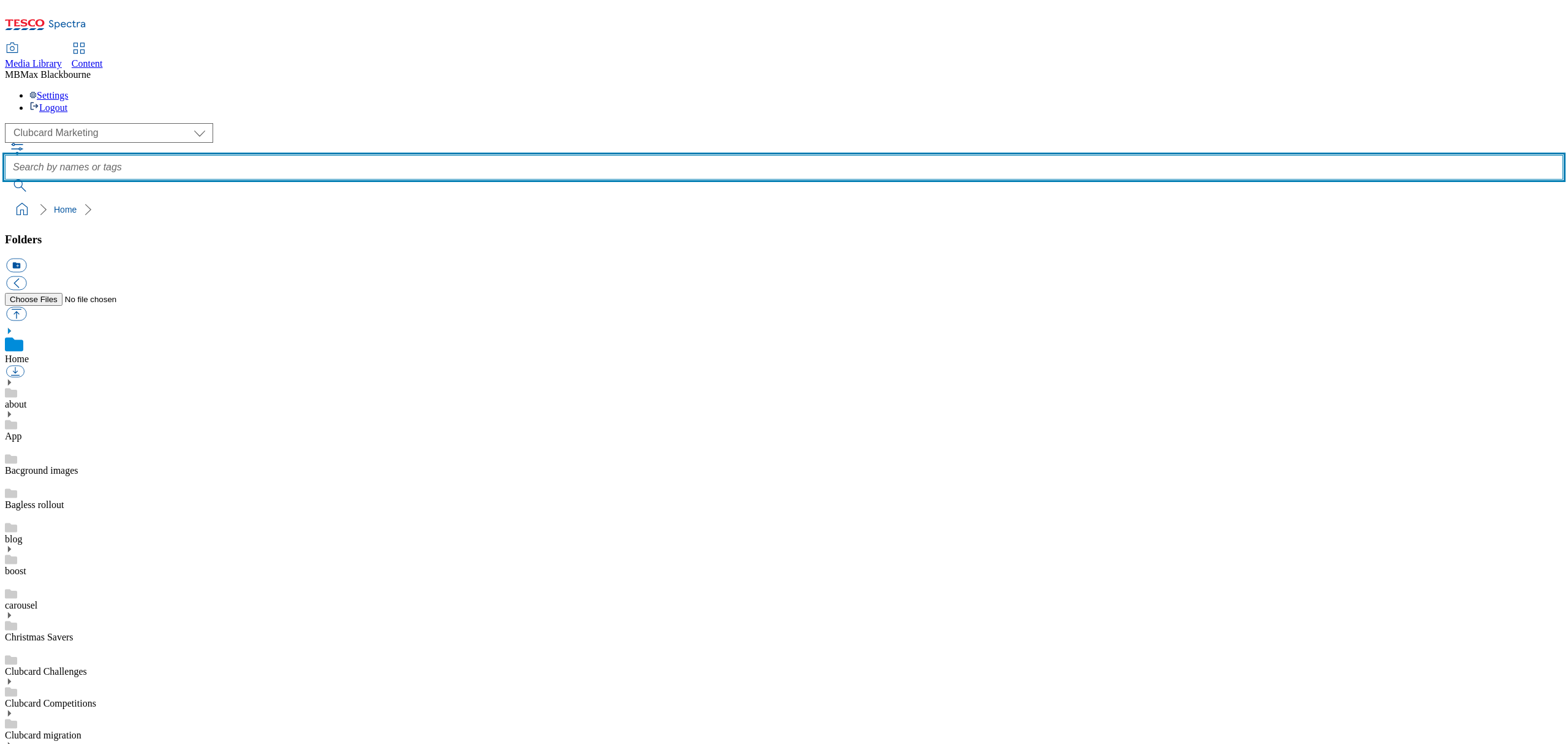
click at [577, 155] on input "text" at bounding box center [784, 167] width 1558 height 25
type input "whoosh search"
click at [5, 179] on button "submit" at bounding box center [21, 185] width 32 height 12
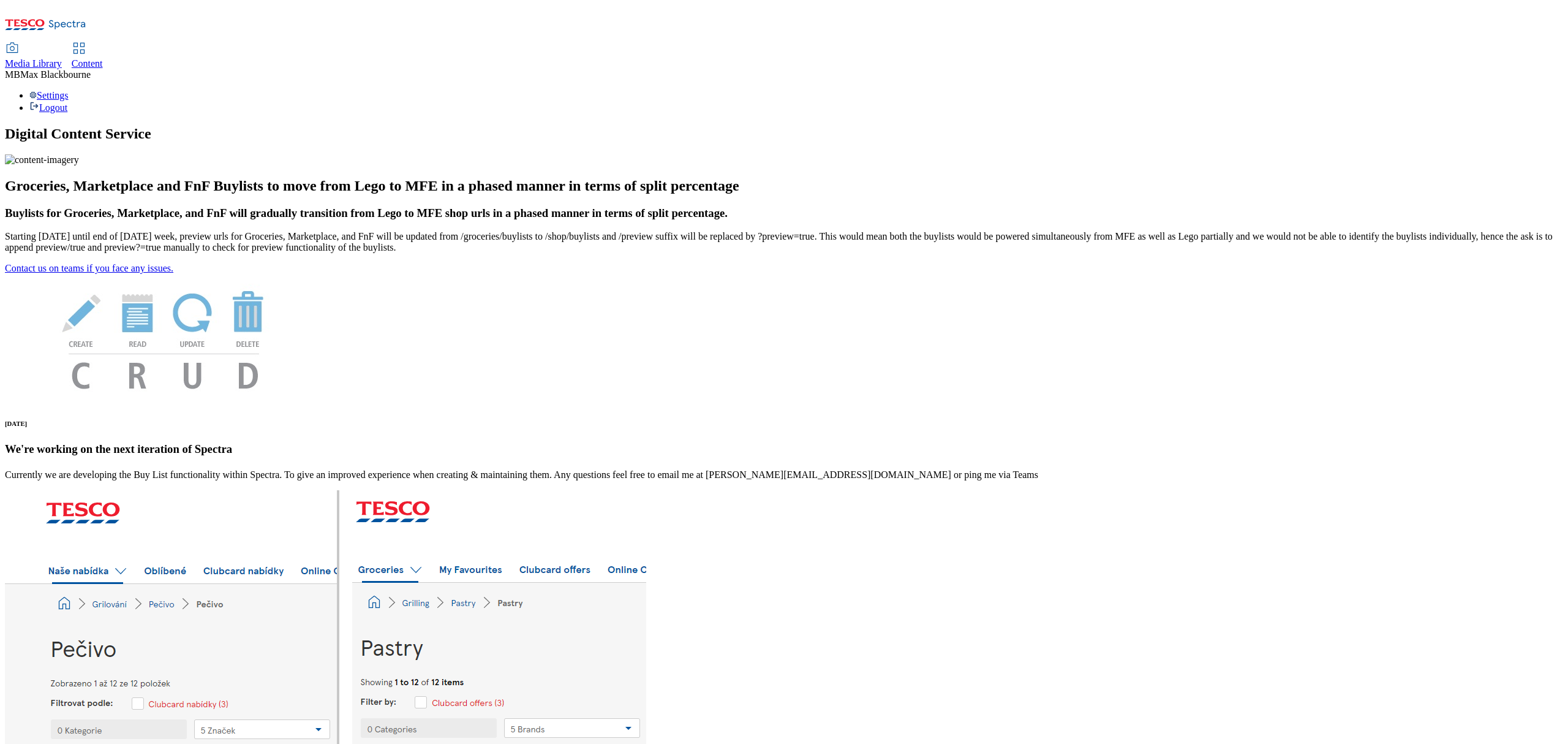
drag, startPoint x: 347, startPoint y: 11, endPoint x: 322, endPoint y: 21, distance: 26.9
click at [336, 43] on div "Media Library Content MB [PERSON_NAME] Settings Logout" at bounding box center [784, 78] width 1558 height 70
click at [322, 43] on div "Media Library Content" at bounding box center [784, 56] width 1558 height 26
drag, startPoint x: 302, startPoint y: 26, endPoint x: 293, endPoint y: 27, distance: 9.1
click at [103, 59] on span "Content" at bounding box center [87, 64] width 31 height 10
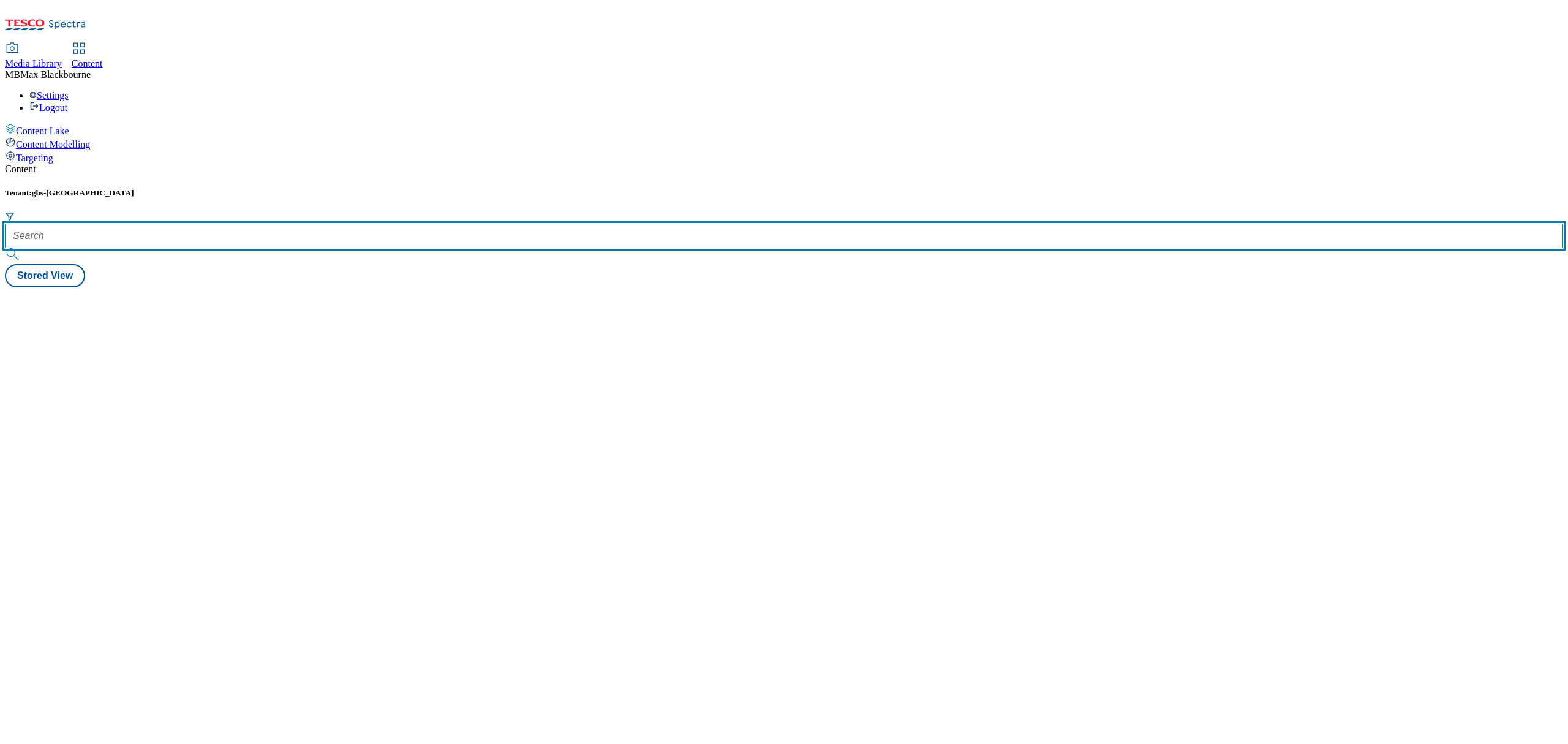
click at [326, 223] on input "text" at bounding box center [784, 236] width 1558 height 25
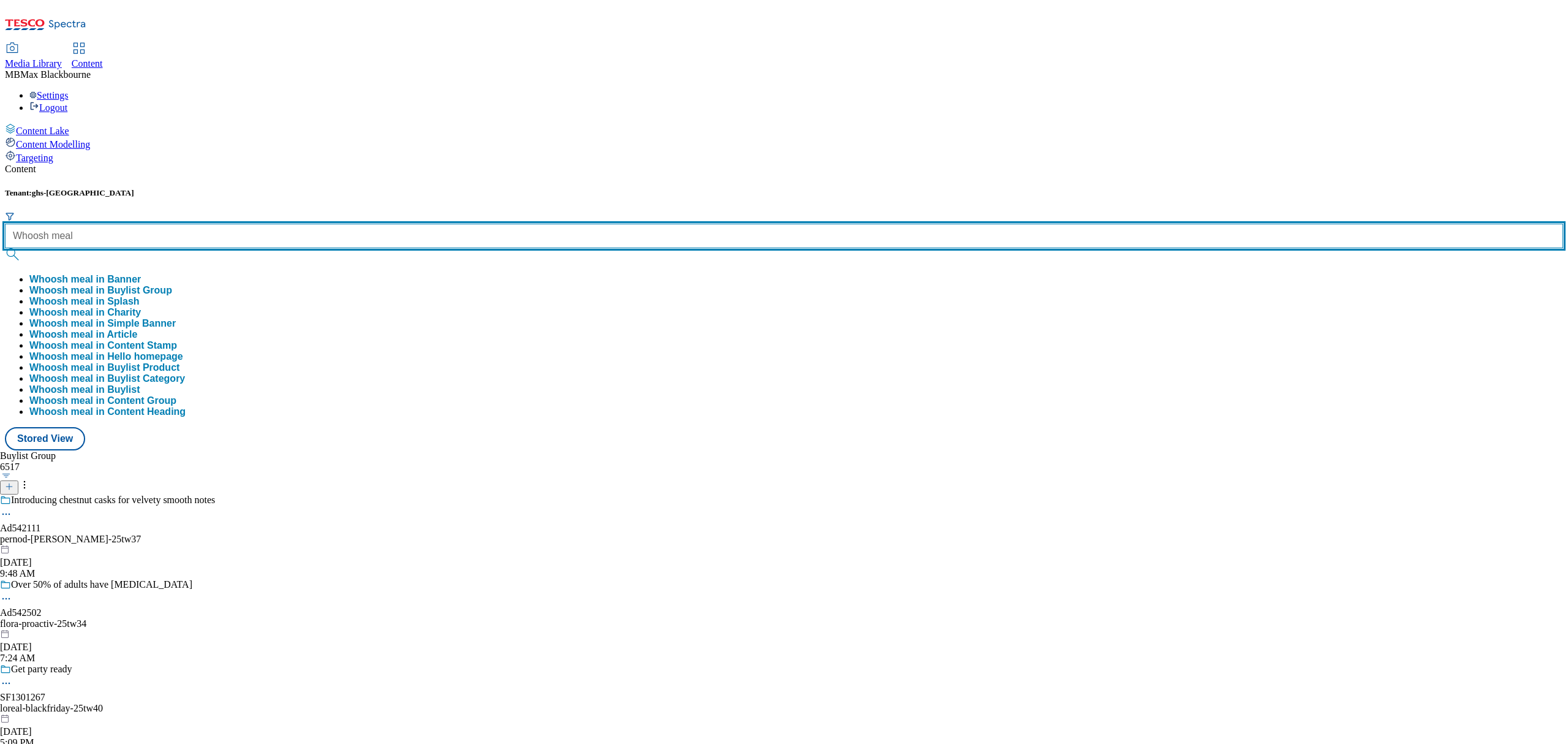
type input "Whoosh meal"
click at [5, 248] on button "submit" at bounding box center [14, 254] width 17 height 12
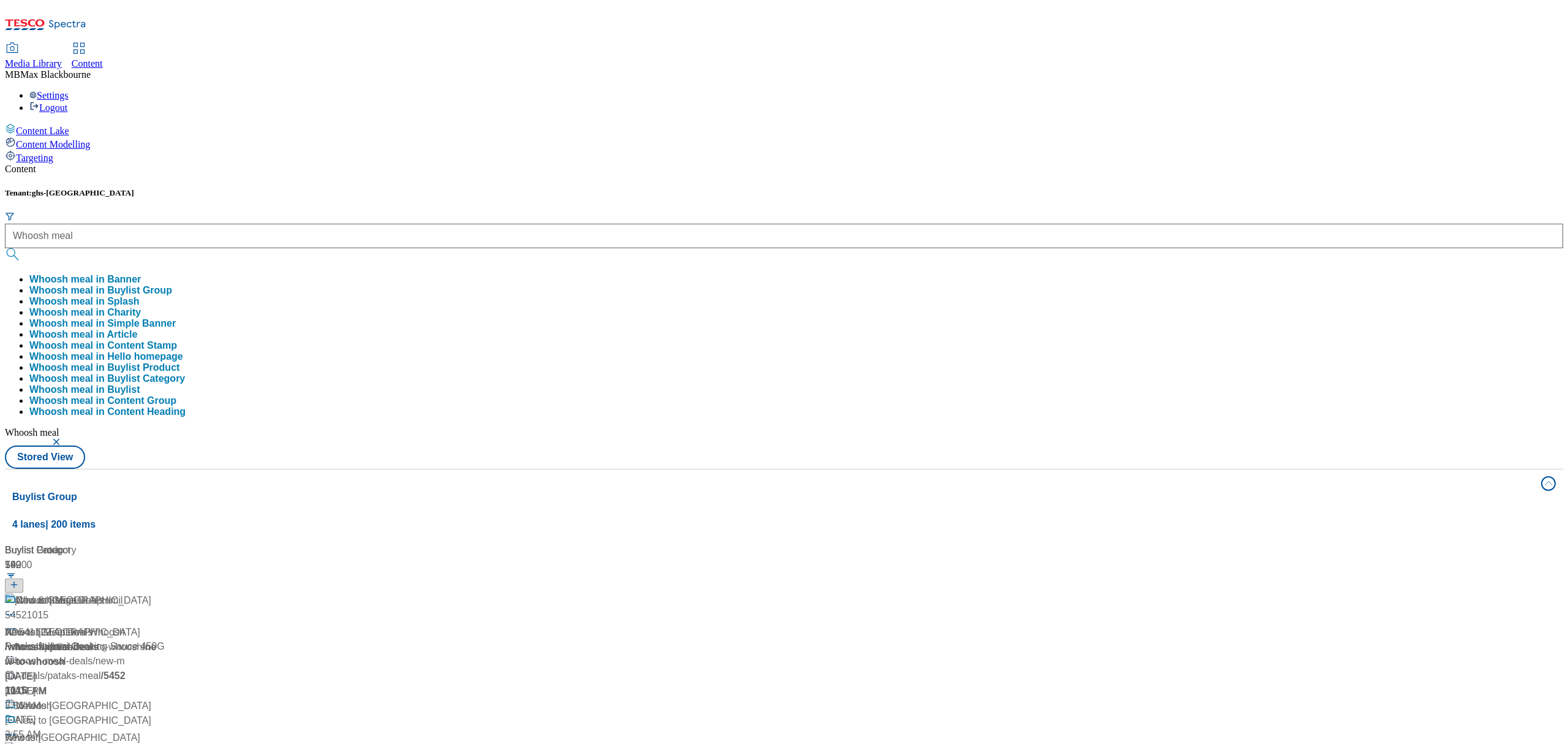
click at [592, 163] on div "Content Tenant: ghs-uk Whoosh meal Whoosh meal in Banner Whoosh meal in Buylist…" at bounding box center [784, 583] width 1558 height 839
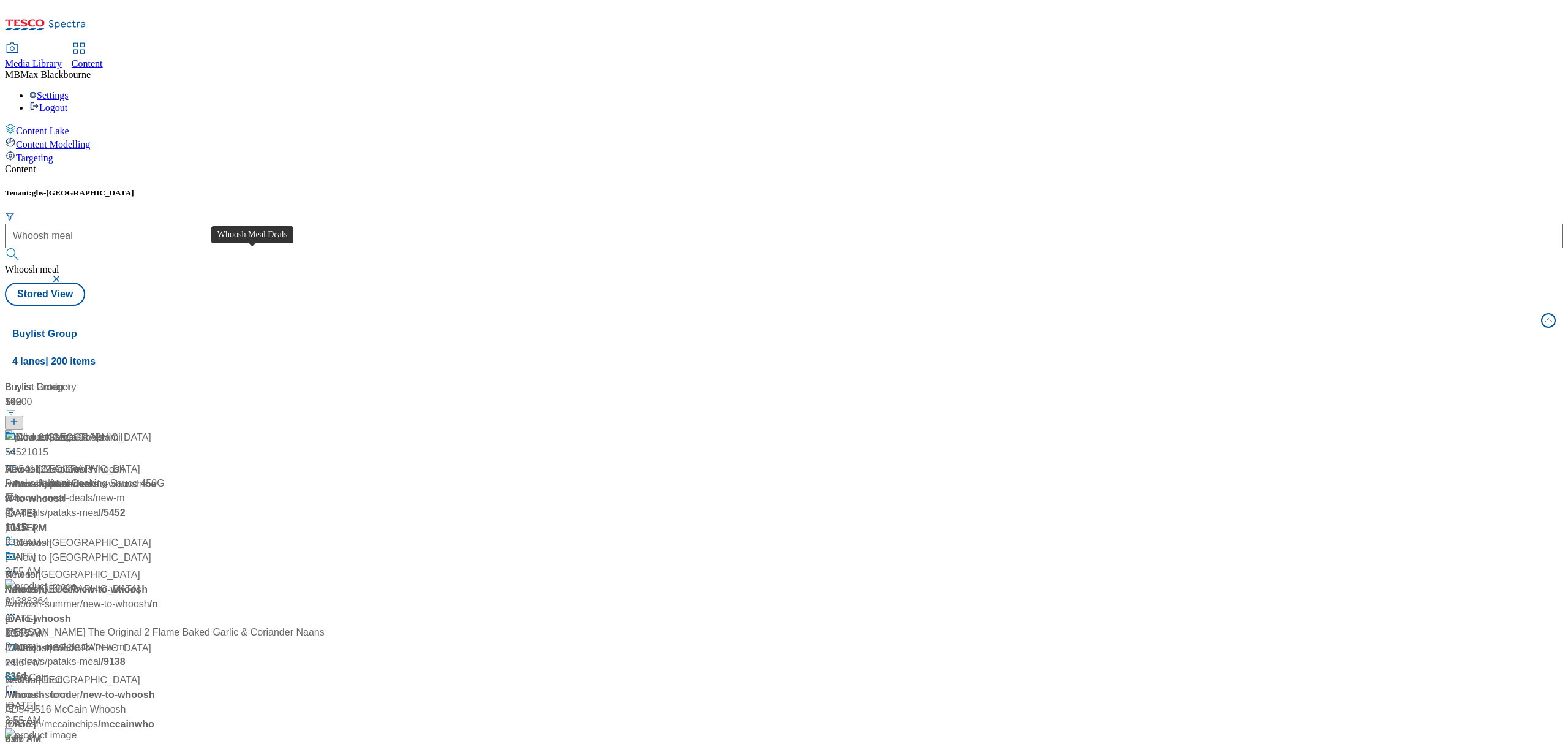
click at [103, 430] on div "Whoosh Meal Deals" at bounding box center [59, 437] width 87 height 14
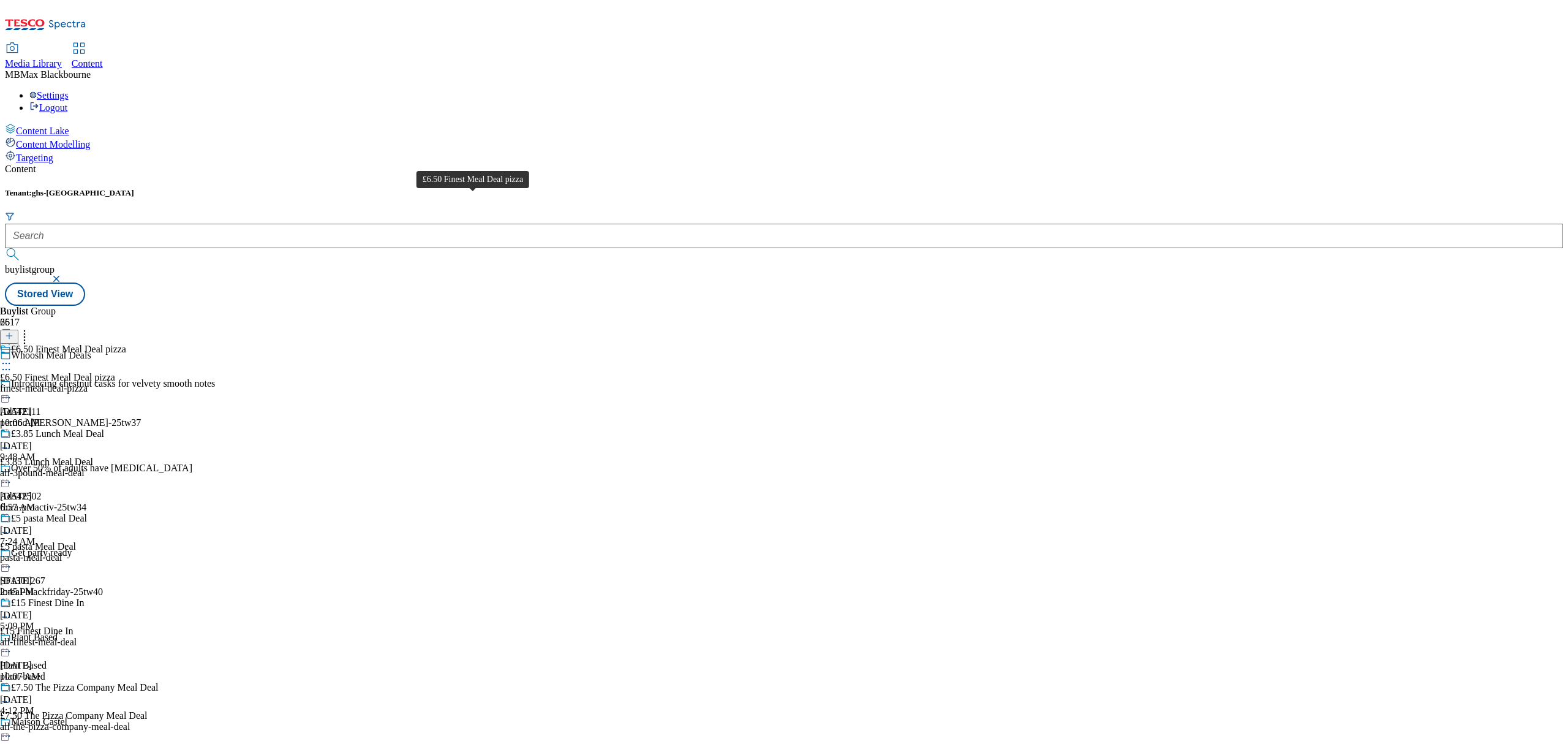
click at [126, 344] on div "£6.50 Finest Meal Deal pizza" at bounding box center [68, 349] width 115 height 11
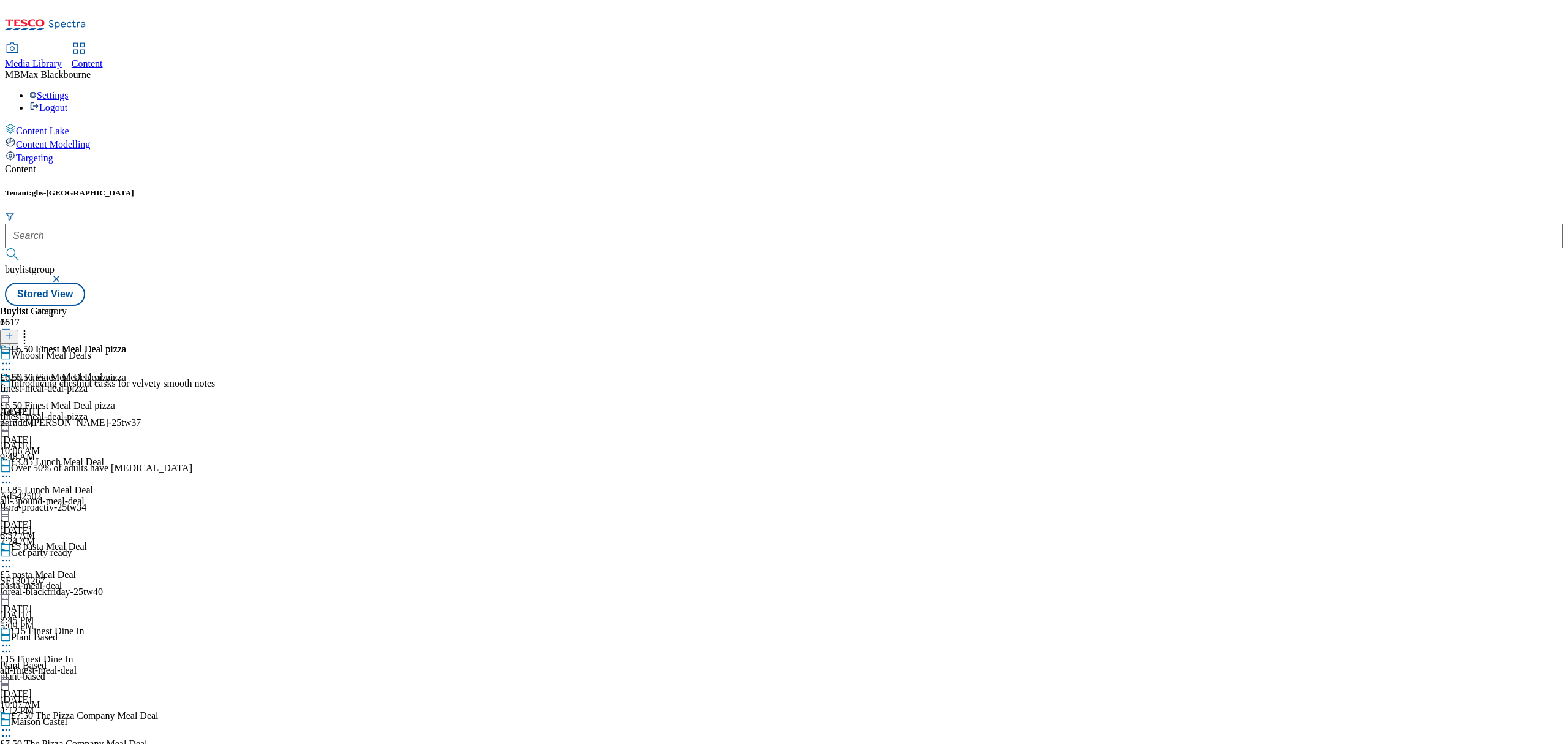
click at [12, 385] on icon at bounding box center [6, 391] width 12 height 12
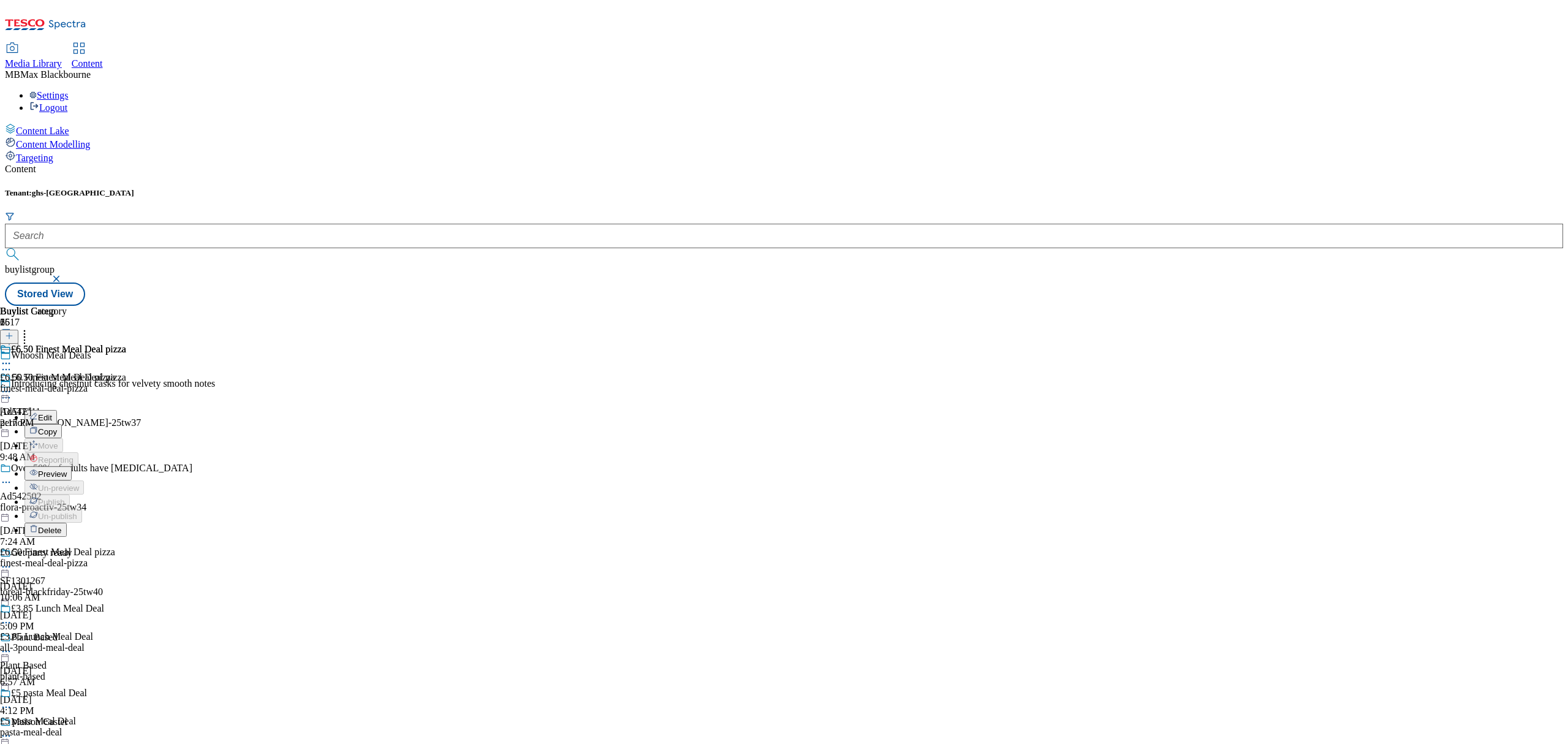
click at [57, 410] on button "Edit" at bounding box center [40, 416] width 33 height 14
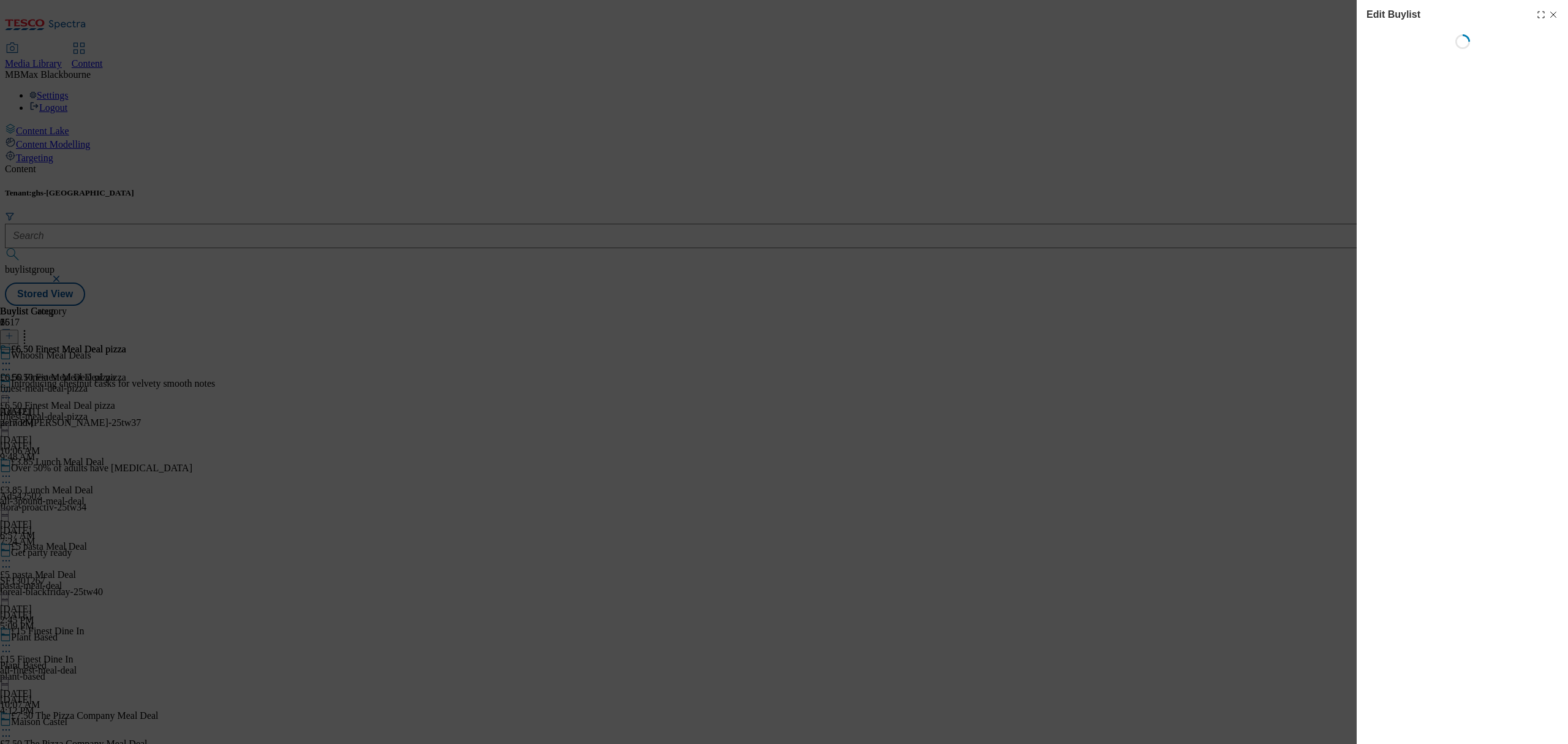
select select "evergreen"
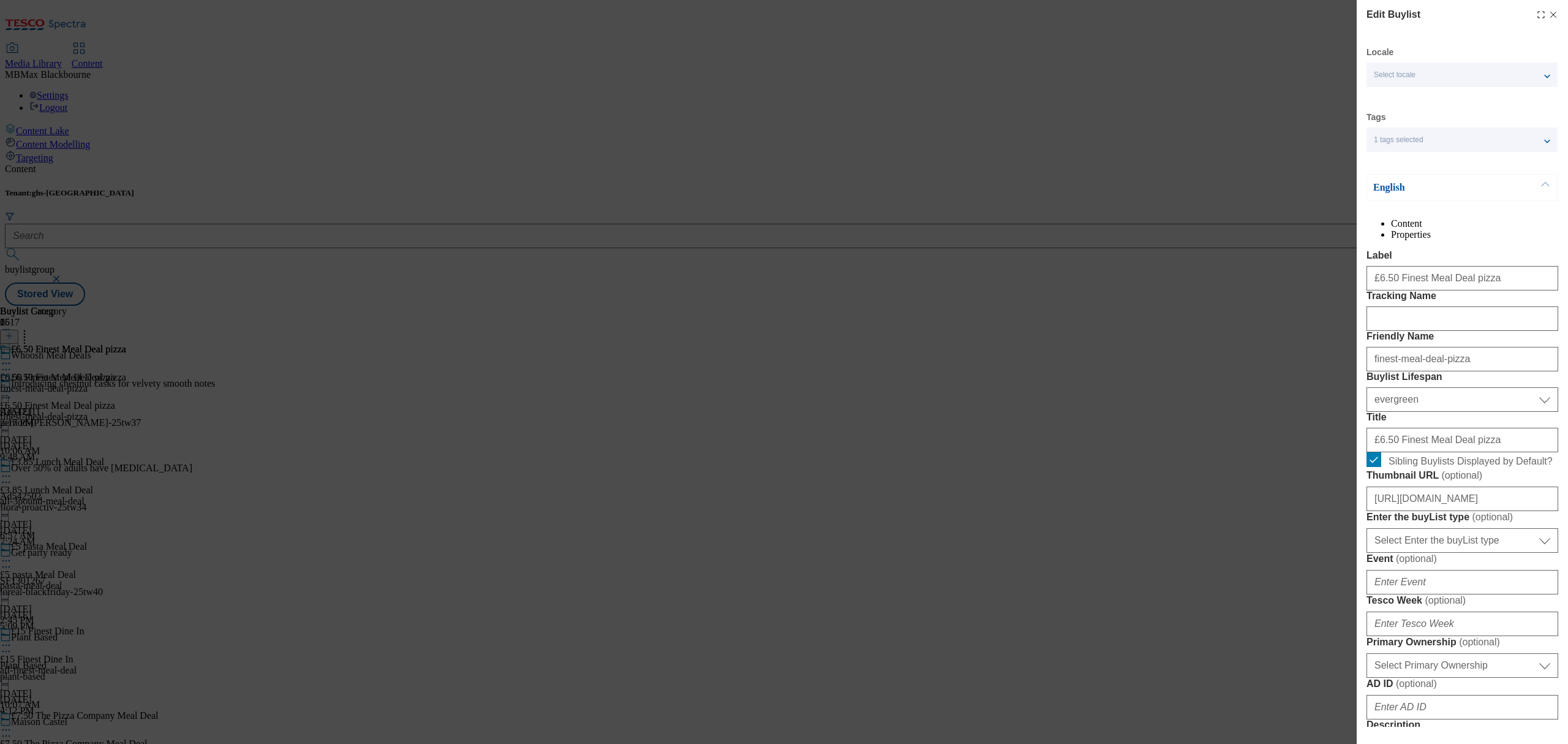
select select "Banner"
click at [1411, 291] on input "£6.50 Finest Meal Deal pizza" at bounding box center [1462, 278] width 191 height 25
click at [1499, 291] on input "£6.50 Finest Meal Deal pizza" at bounding box center [1462, 278] width 191 height 25
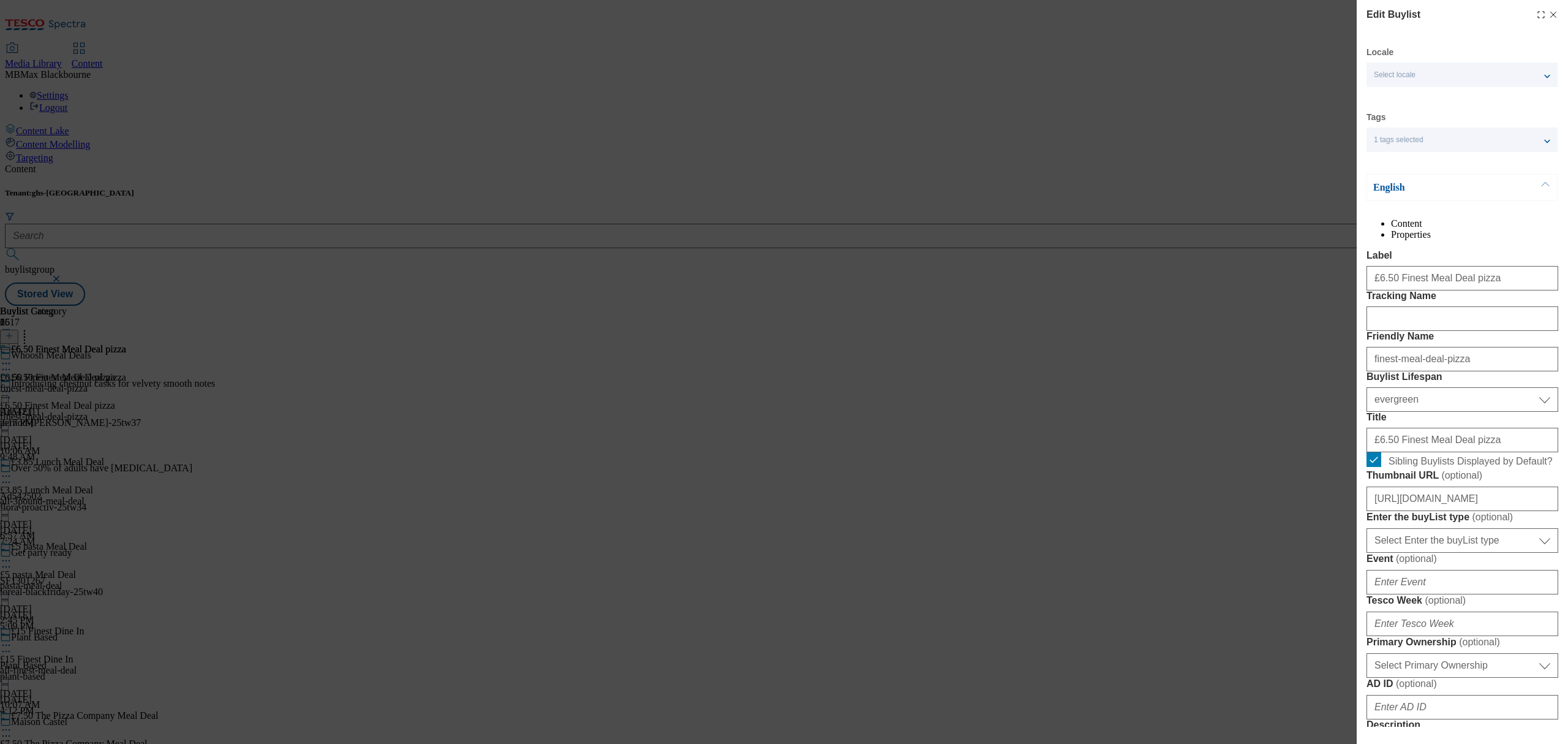
click at [1548, 18] on icon "Modal" at bounding box center [1554, 15] width 10 height 10
select select "evergreen"
select select "Banner"
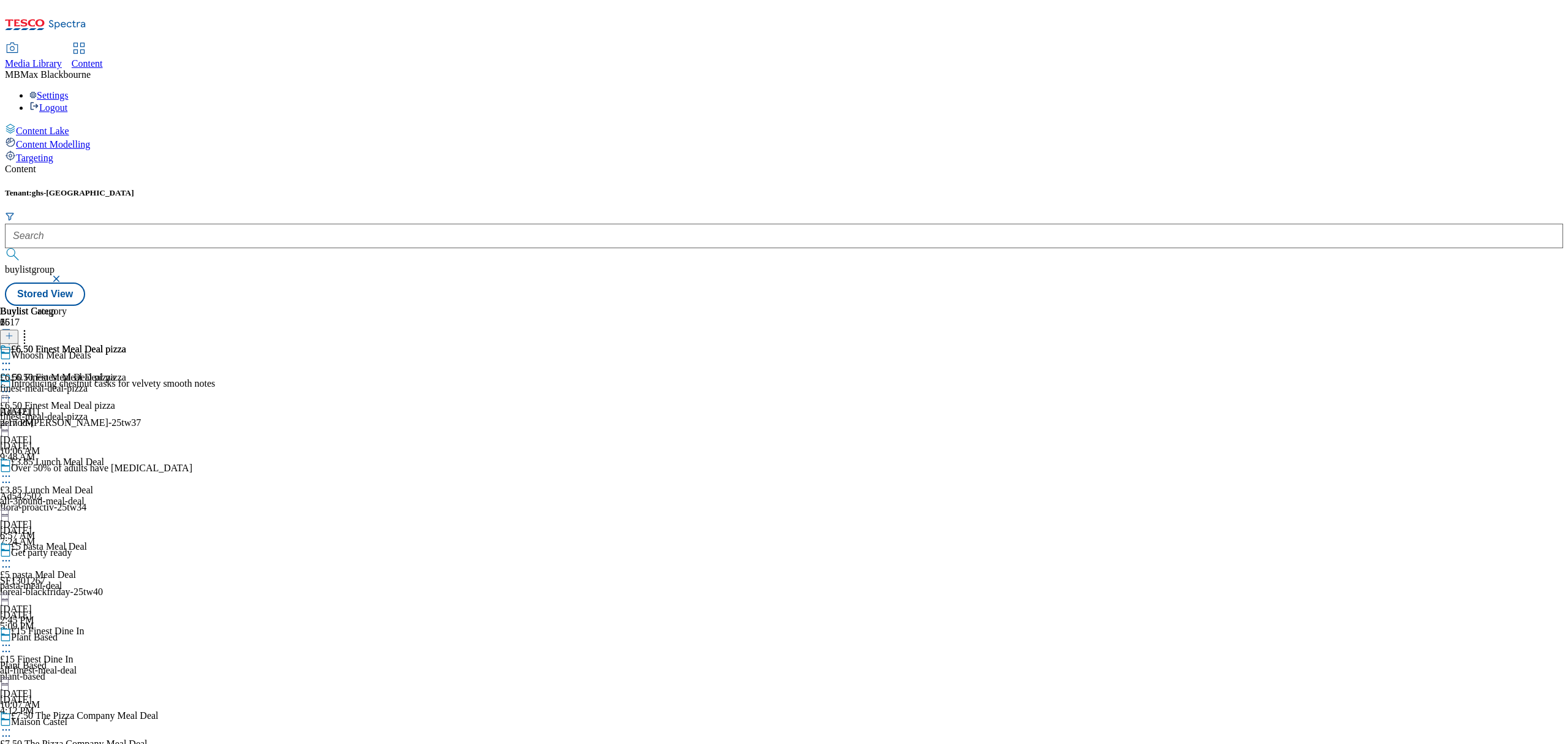
click at [1162, 306] on div "Buylist Group 6517 Whoosh Meal Deals Introducing chestnut casks for velvety smo…" at bounding box center [784, 306] width 1558 height 0
click at [93, 485] on div "£3.85 Lunch Meal Deal" at bounding box center [46, 490] width 93 height 11
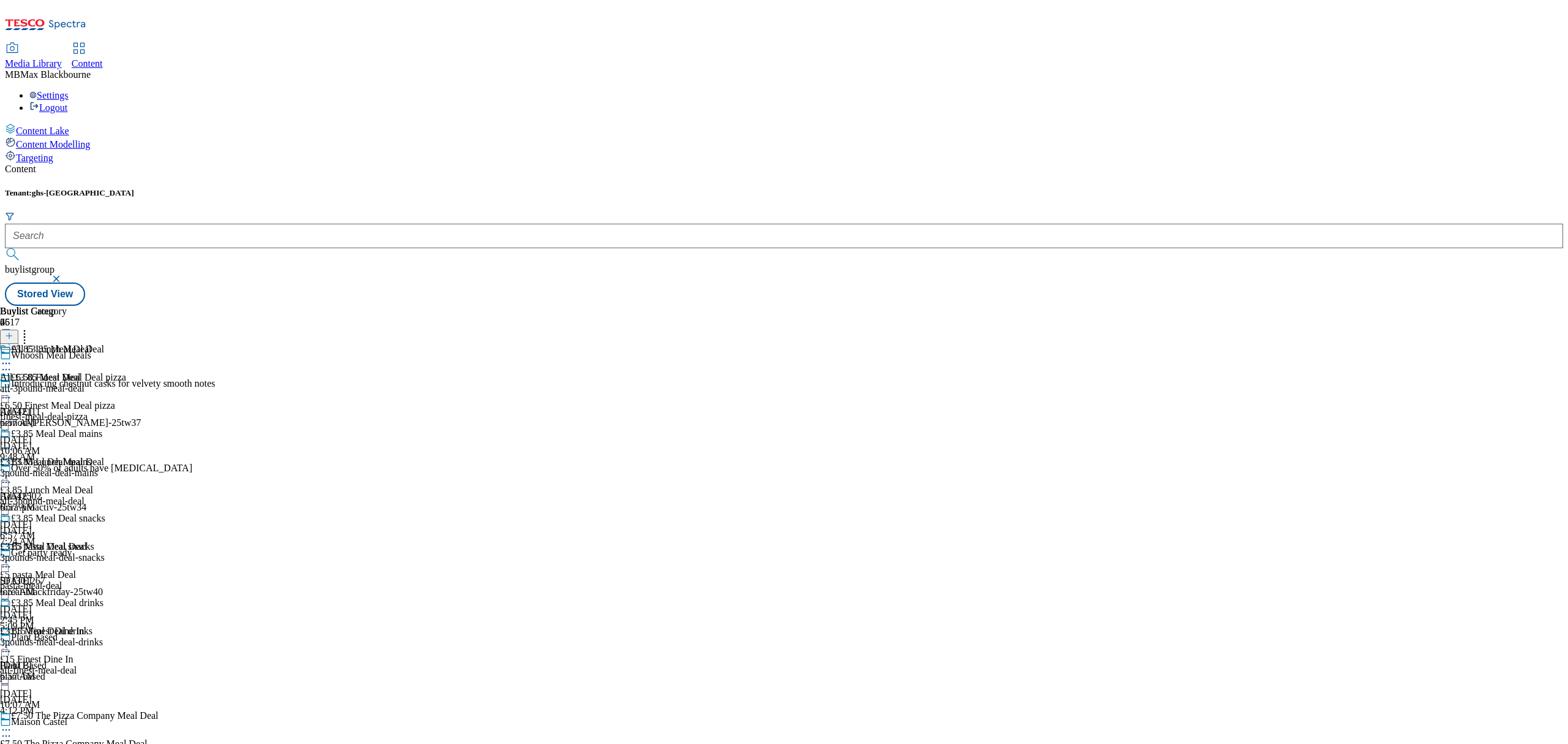
click at [159, 457] on div at bounding box center [79, 457] width 159 height 0
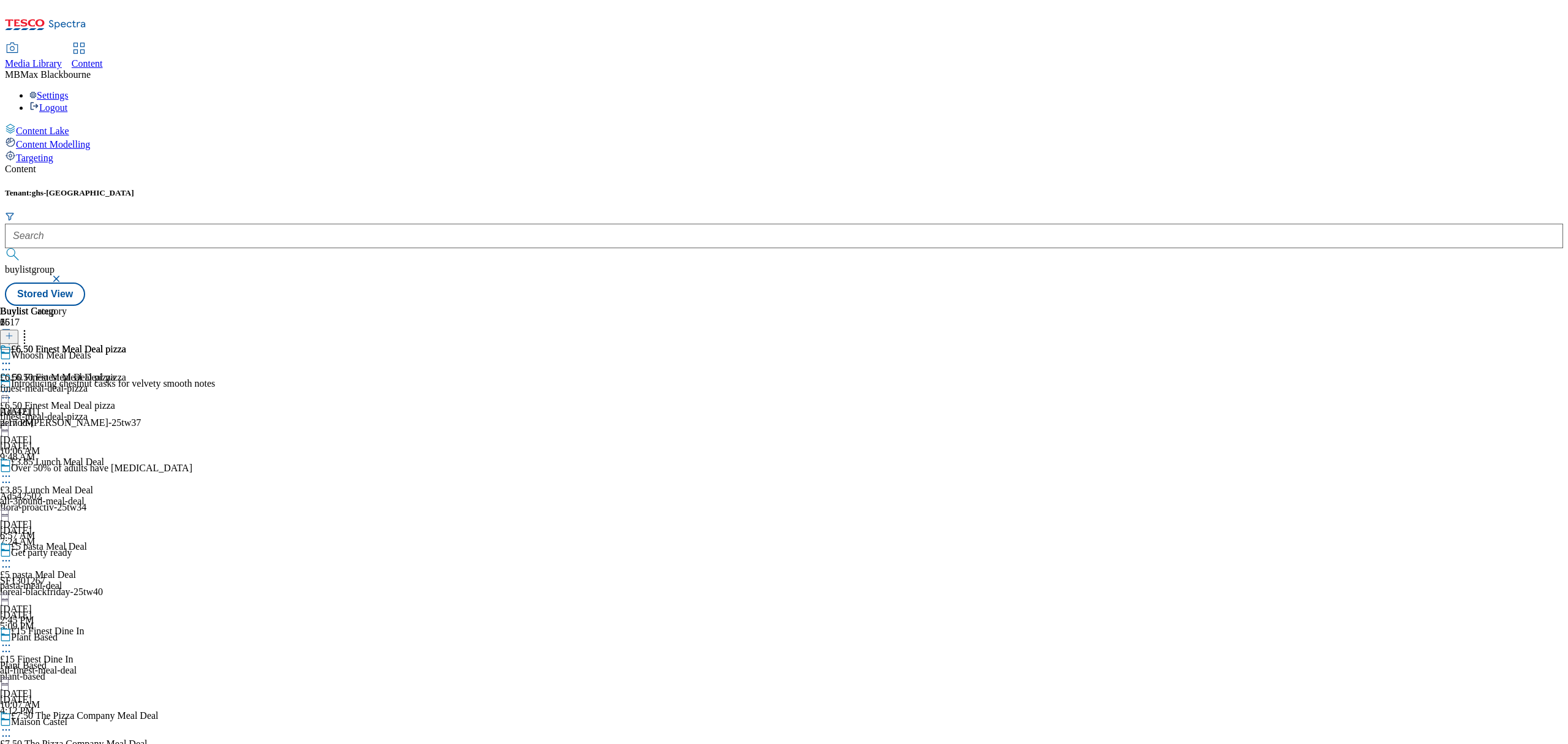
click at [126, 383] on div "finest-meal-deal-pizza" at bounding box center [63, 388] width 126 height 11
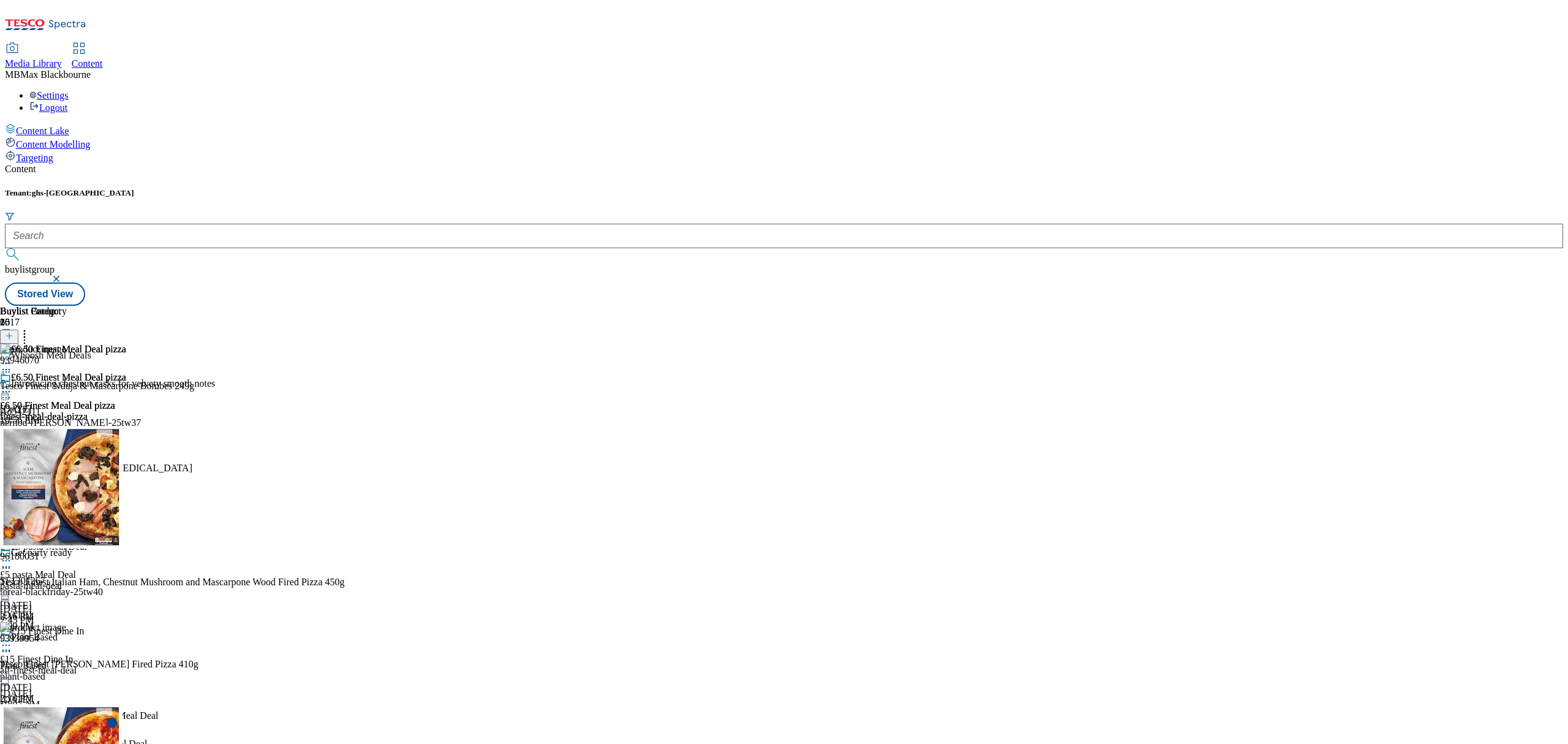
click at [126, 372] on div "£6.50 Finest Meal Deal pizza" at bounding box center [63, 386] width 126 height 28
click at [12, 385] on icon at bounding box center [6, 391] width 12 height 12
click at [52, 413] on span "Edit" at bounding box center [45, 417] width 14 height 9
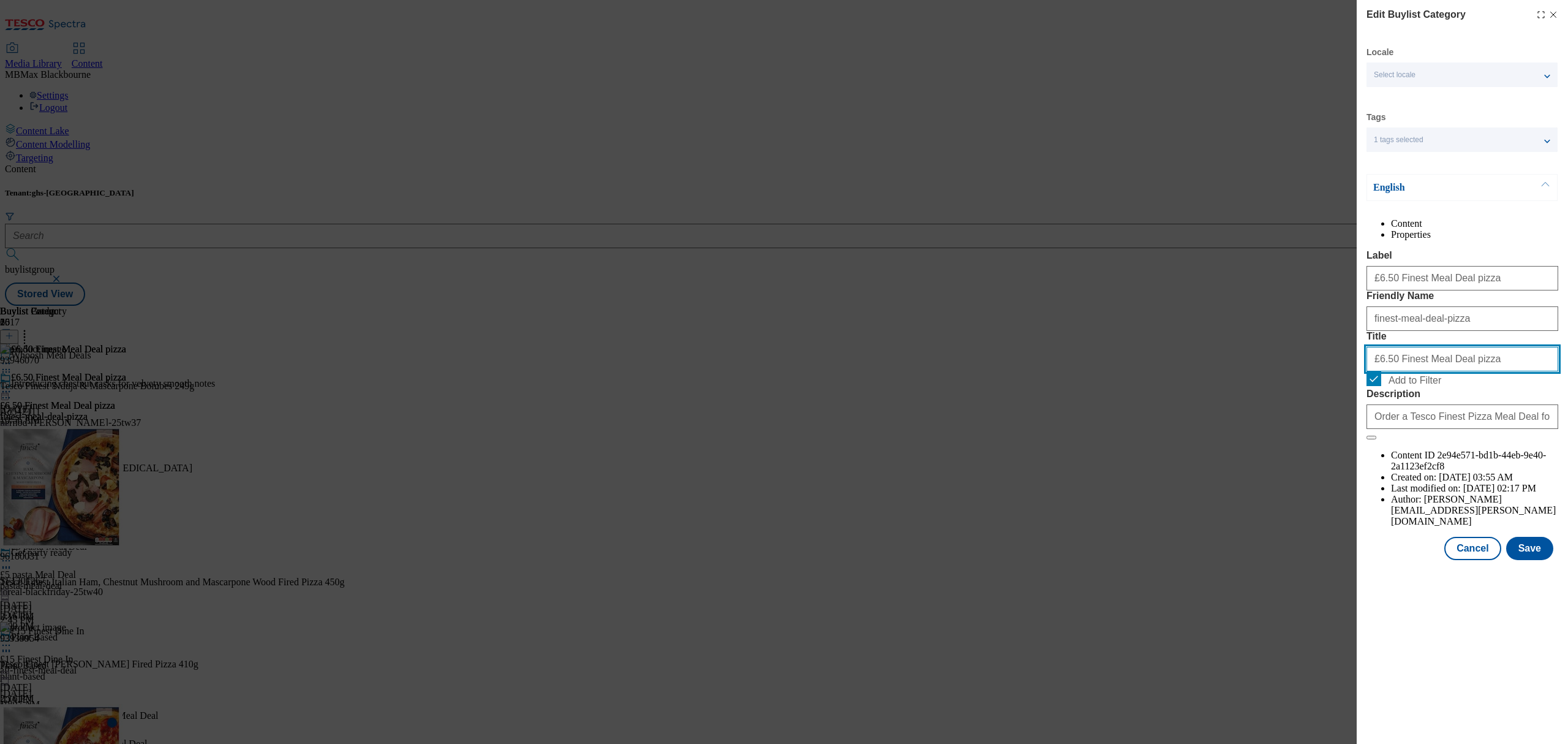
click at [1402, 372] on input "£6.50 Finest Meal Deal pizza" at bounding box center [1462, 359] width 191 height 25
click at [1490, 400] on label "Description" at bounding box center [1462, 393] width 191 height 11
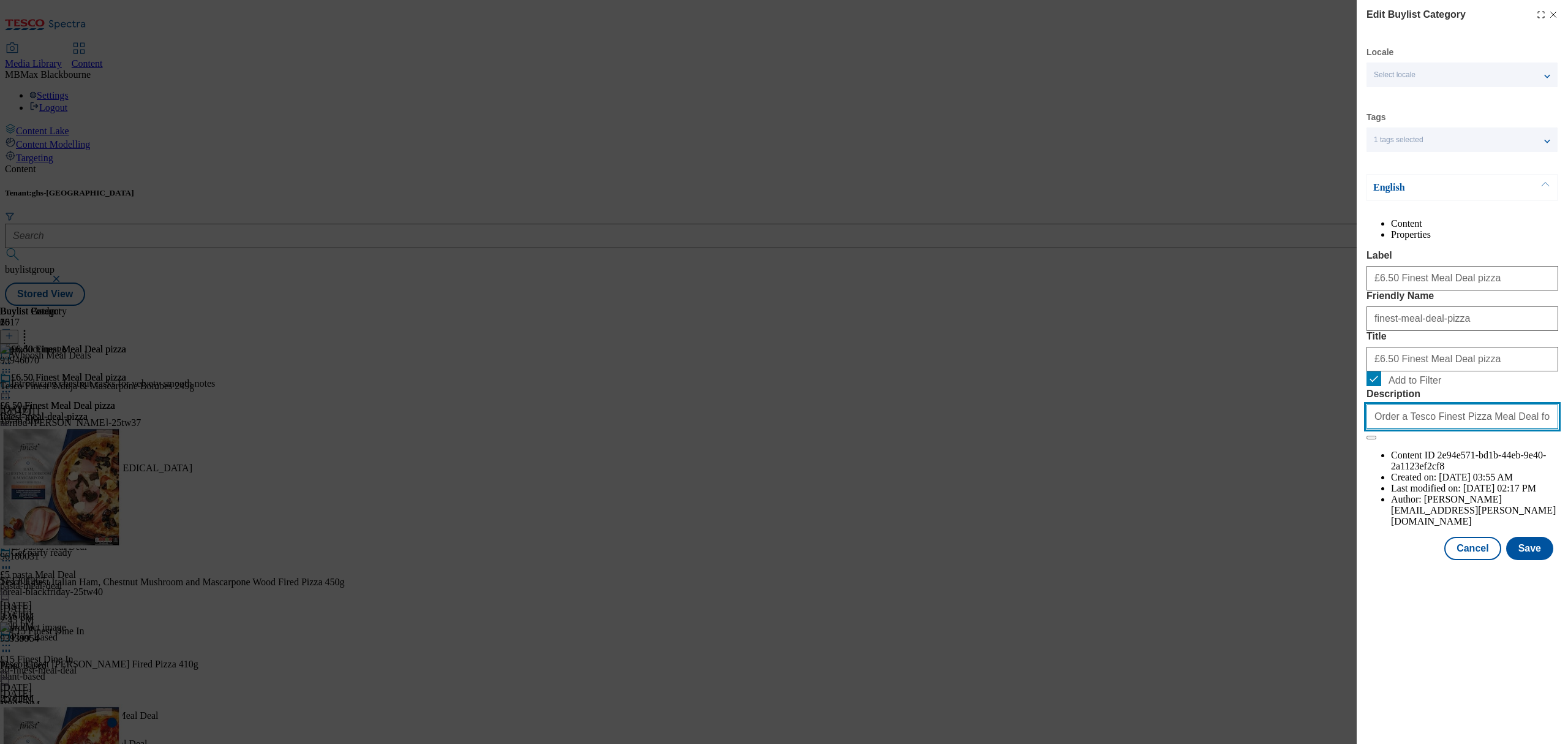
click at [1490, 429] on input "Order a Tesco Finest Pizza Meal Deal for tonight. Get 1 Finest pizza and 1 Fine…" at bounding box center [1462, 416] width 191 height 25
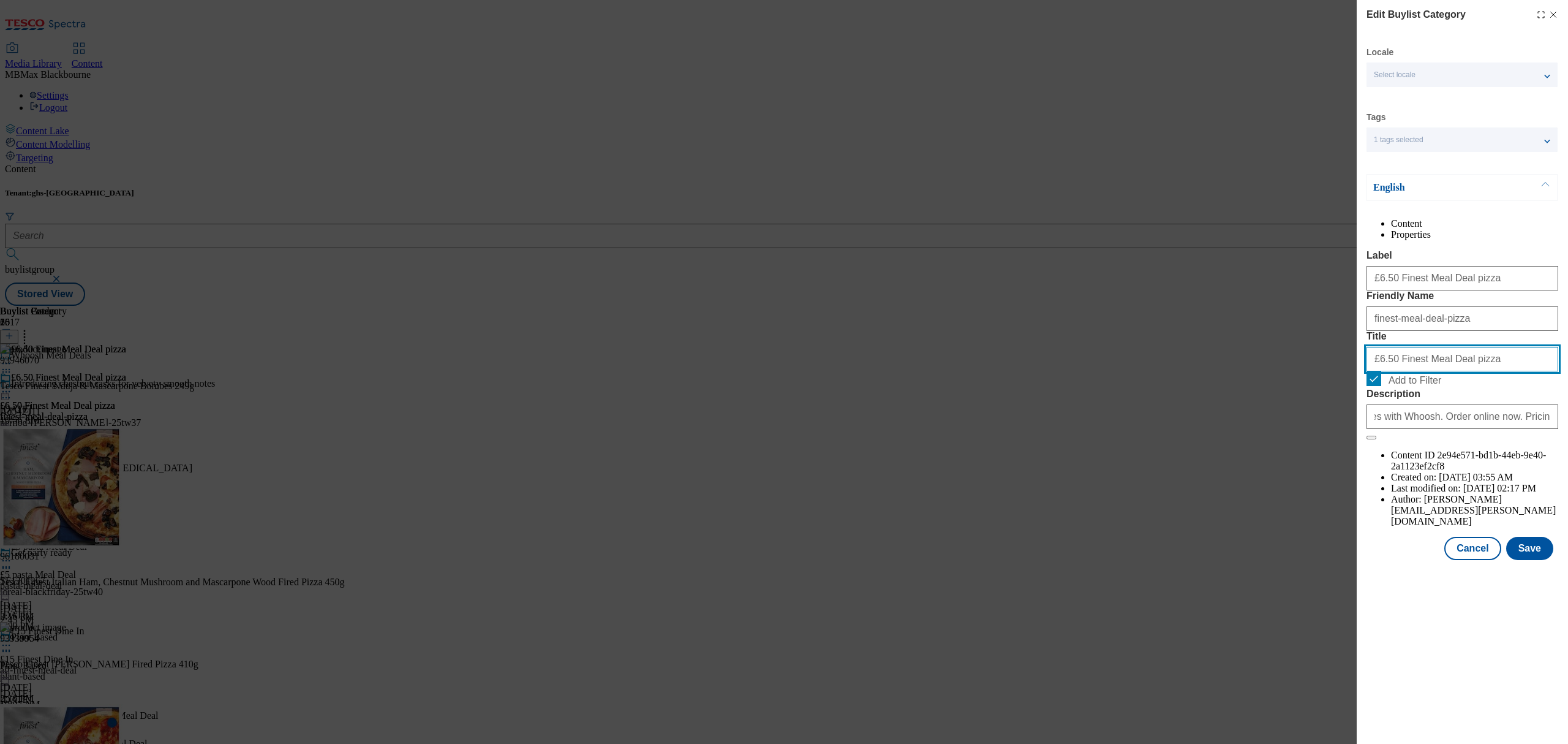
click at [1444, 372] on input "£6.50 Finest Meal Deal pizza" at bounding box center [1462, 359] width 191 height 25
click at [1458, 383] on form "Label £6.50 Finest Meal Deal pizza Friendly Name finest-meal-deal-pizza Title £…" at bounding box center [1462, 345] width 191 height 190
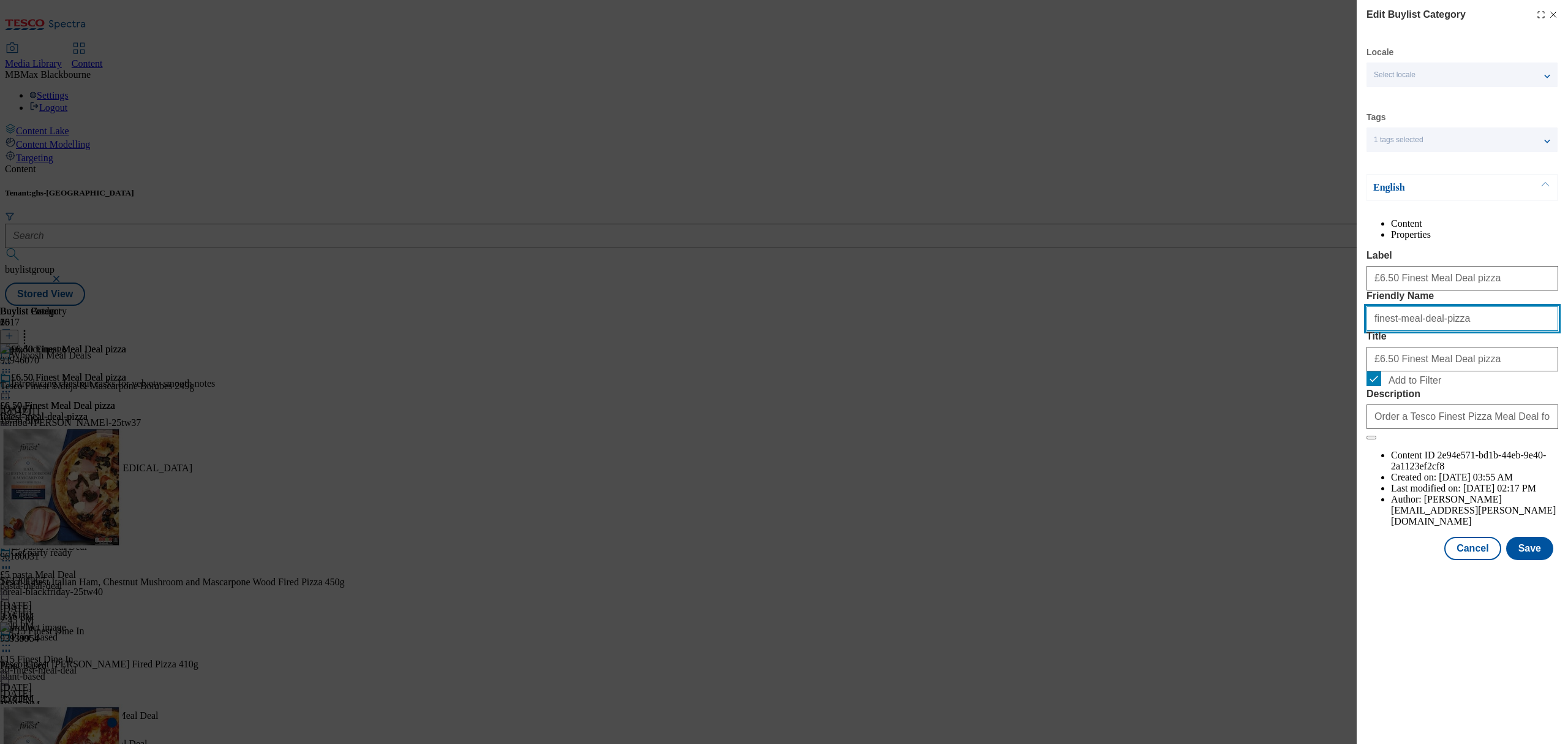
click at [1459, 331] on input "finest-meal-deal-pizza" at bounding box center [1462, 319] width 191 height 25
click at [1470, 291] on input "£6.50 Finest Meal Deal pizza" at bounding box center [1462, 278] width 191 height 25
click at [1470, 291] on div "£6.50 Finest Meal Deal pizza" at bounding box center [1462, 275] width 191 height 30
click at [1557, 15] on icon "Modal" at bounding box center [1554, 15] width 10 height 10
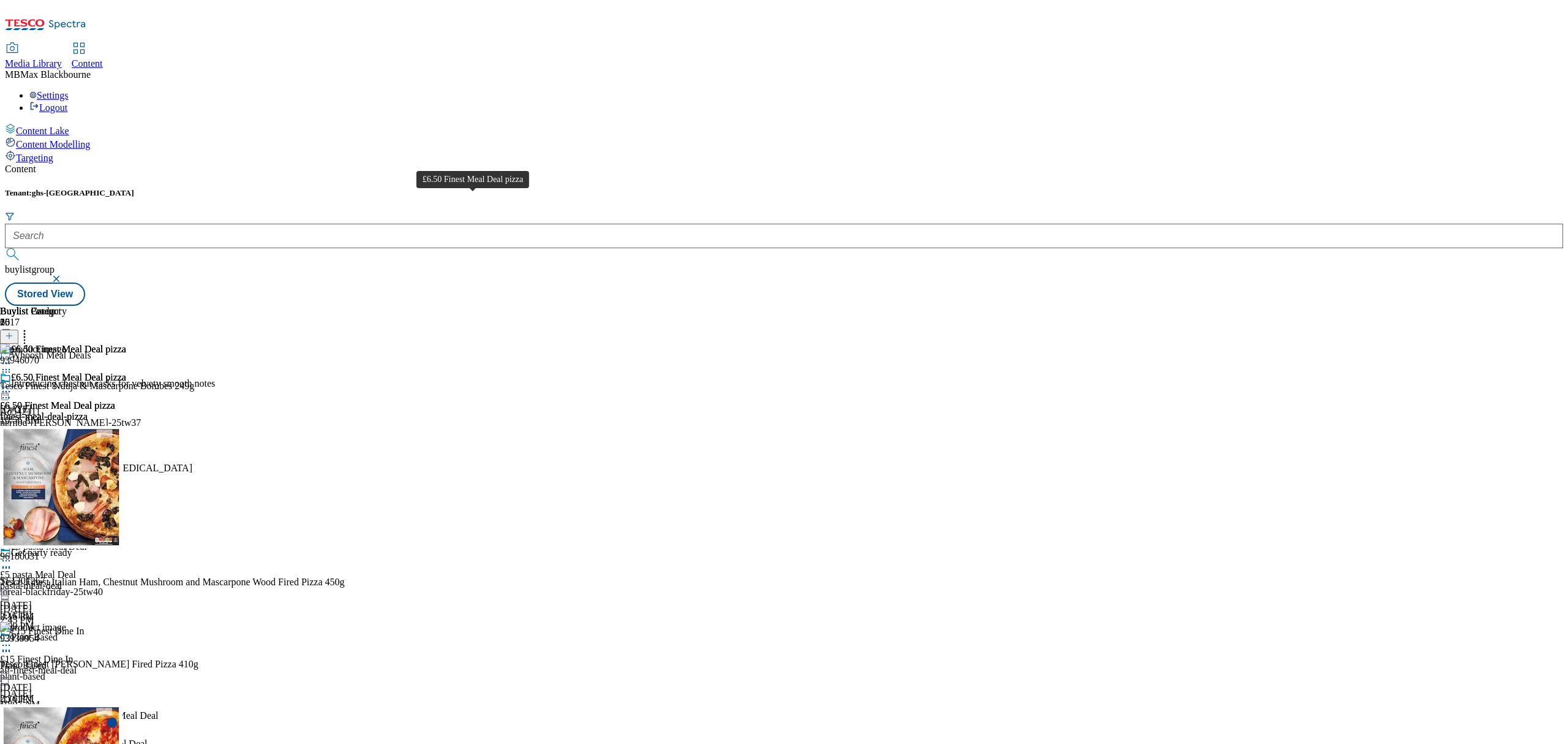
click at [126, 372] on span "£6.50 Finest Meal Deal pizza" at bounding box center [68, 379] width 115 height 14
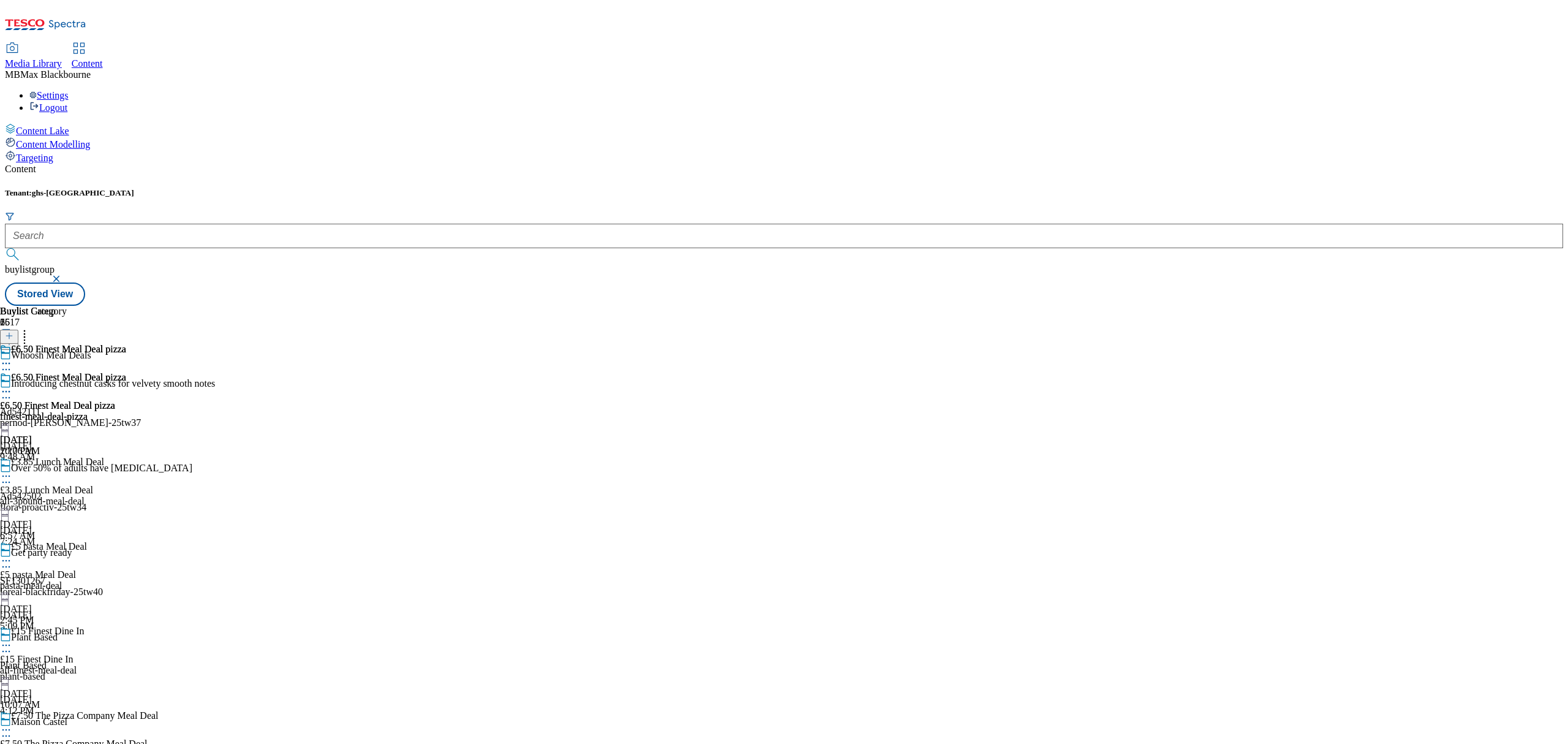
click at [12, 385] on icon at bounding box center [6, 391] width 12 height 12
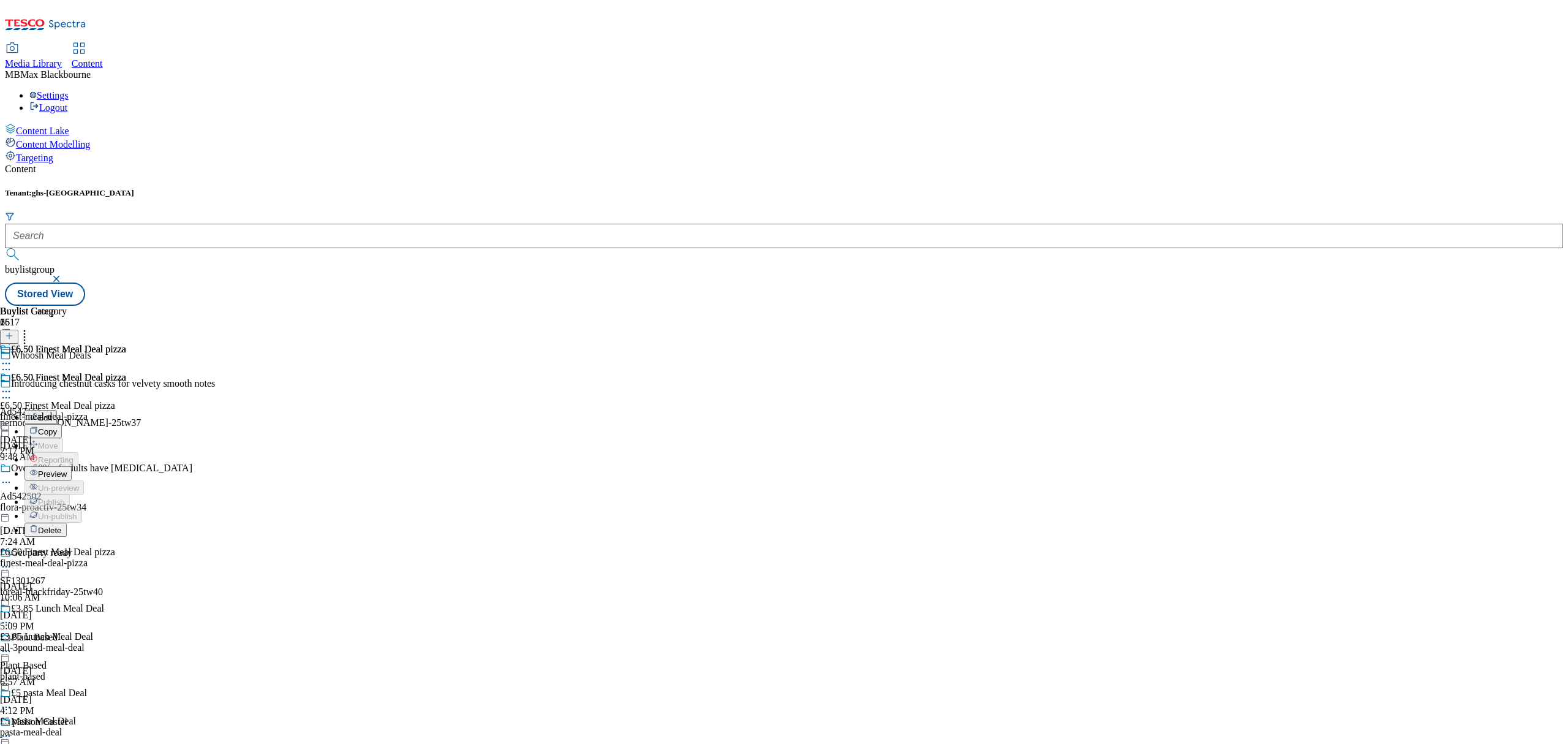
click at [52, 413] on span "Edit" at bounding box center [45, 417] width 14 height 9
select select "evergreen"
select select "Banner"
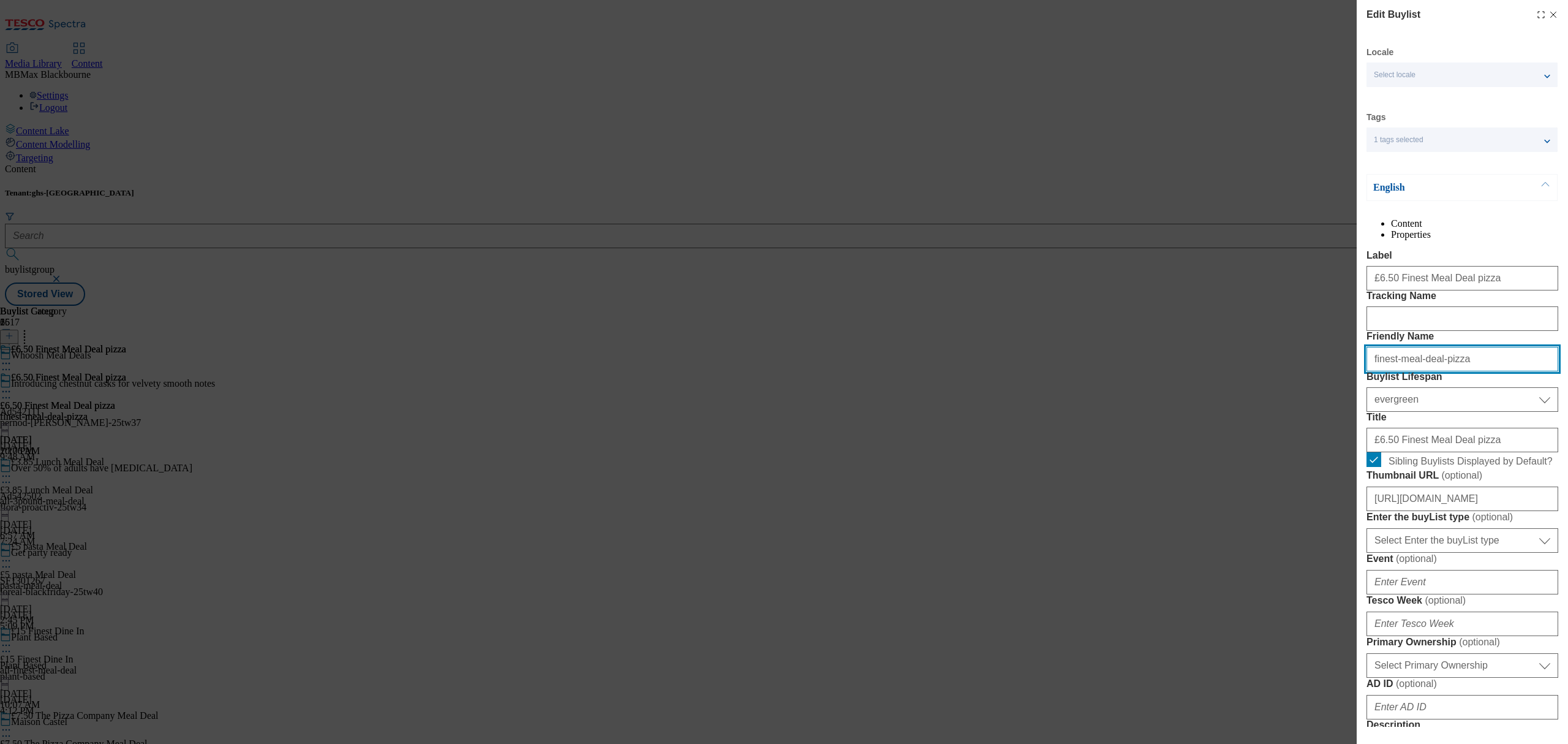
click at [1453, 372] on input "finest-meal-deal-pizza" at bounding box center [1462, 359] width 191 height 25
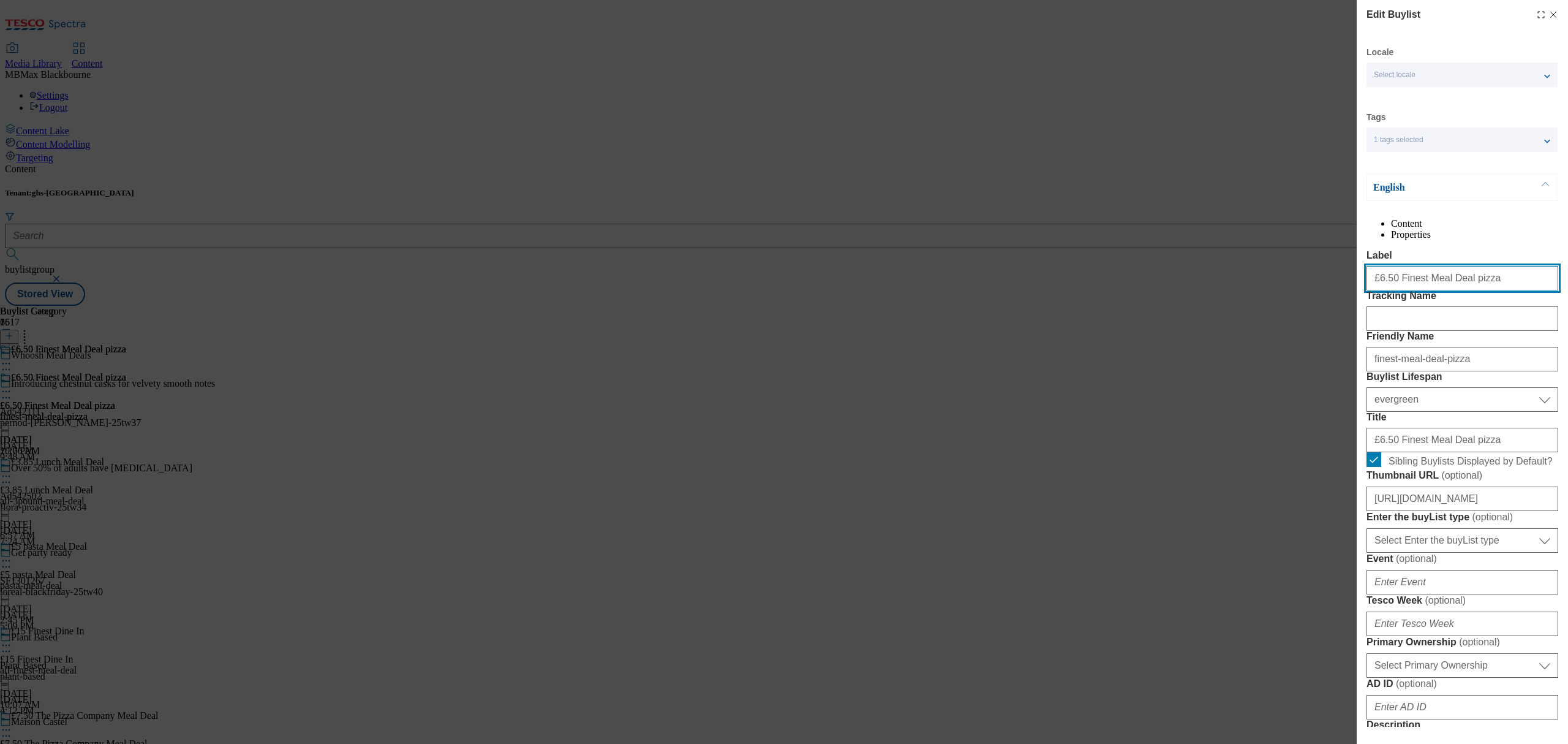
click at [1478, 291] on input "£6.50 Finest Meal Deal pizza" at bounding box center [1462, 278] width 191 height 25
type input "£6.50 Finest Meal Deal pizza"
click at [1504, 302] on label "Tracking Name" at bounding box center [1462, 296] width 191 height 11
click at [1504, 331] on input "Tracking Name" at bounding box center [1462, 319] width 191 height 25
click at [1432, 291] on input "£6.50 Finest Meal Deal pizza" at bounding box center [1462, 278] width 191 height 25
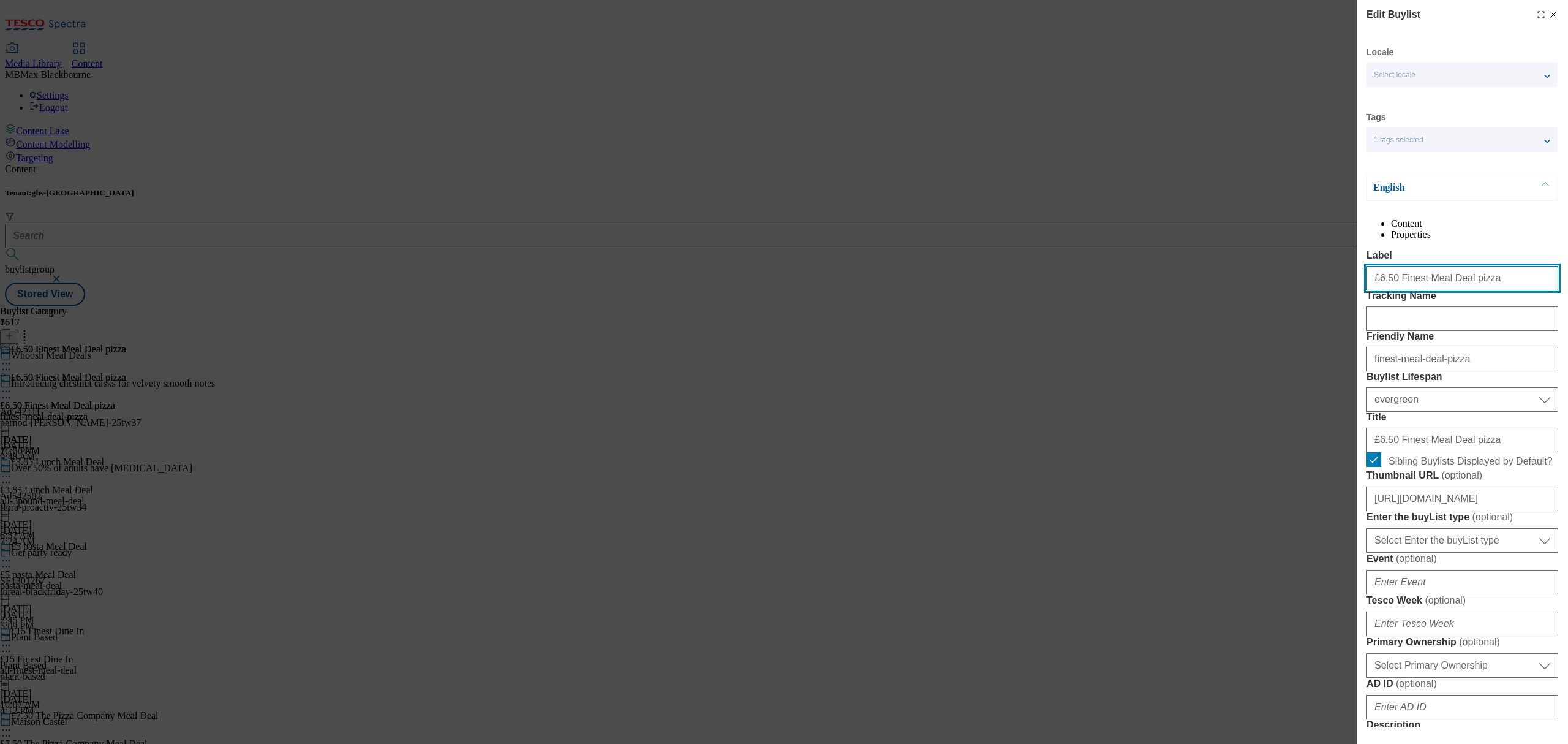
click at [1473, 291] on input "£6.50 Finest Meal Deal pizza" at bounding box center [1462, 278] width 191 height 25
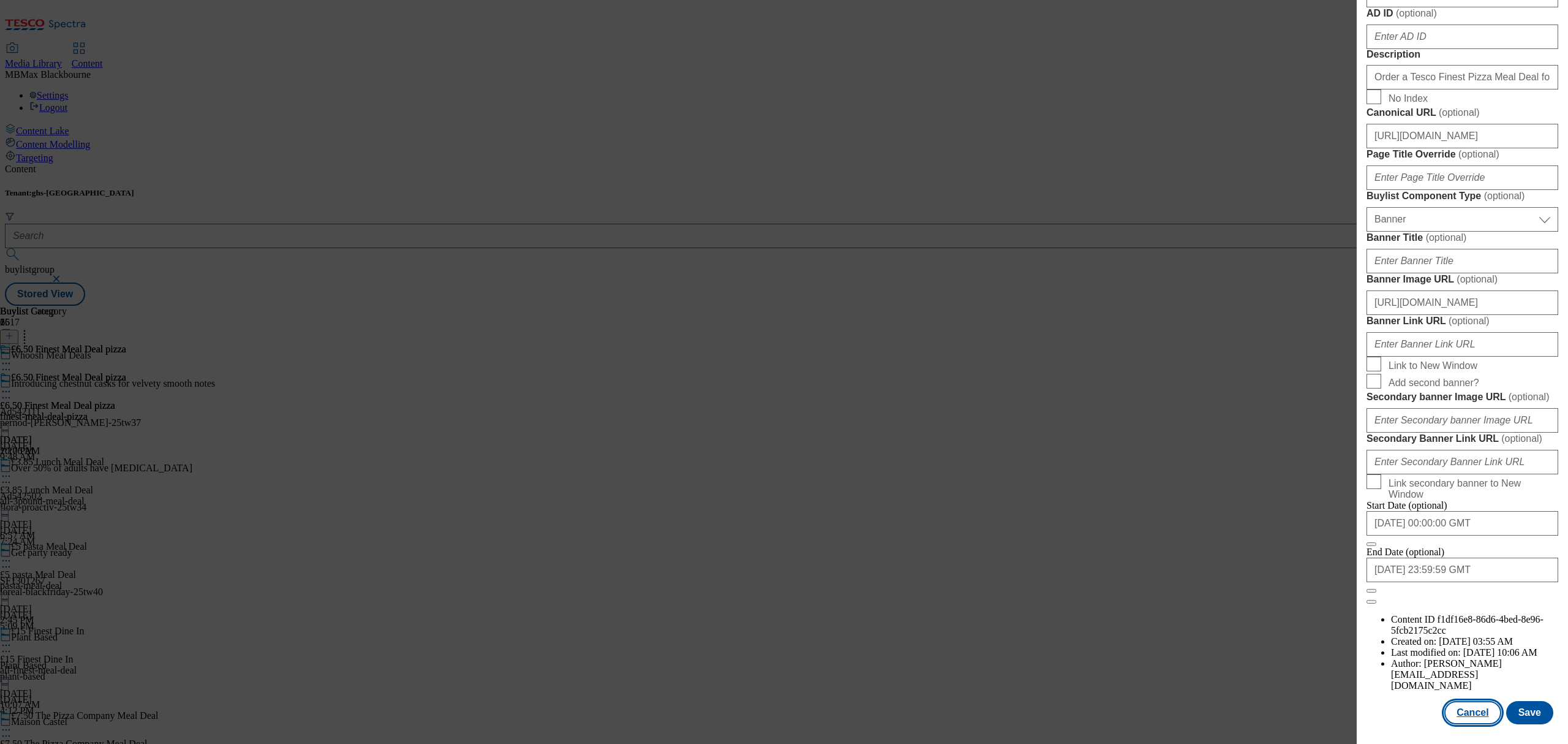
click at [1463, 702] on button "Cancel" at bounding box center [1473, 713] width 56 height 23
select select "evergreen"
select select "Banner"
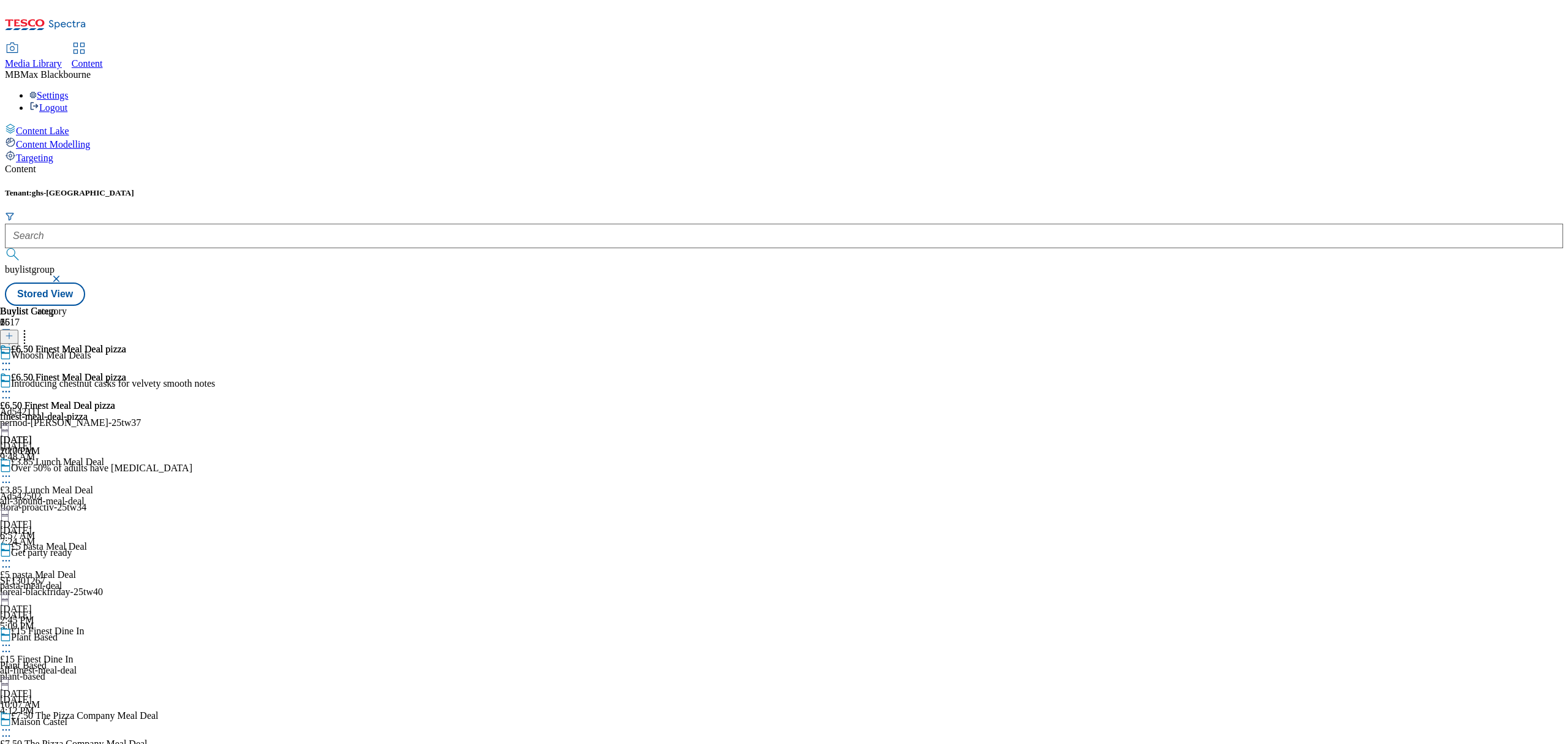
scroll to position [654, 0]
click at [111, 372] on span "All £3.50 Stir-fry Meal Deal" at bounding box center [56, 377] width 111 height 11
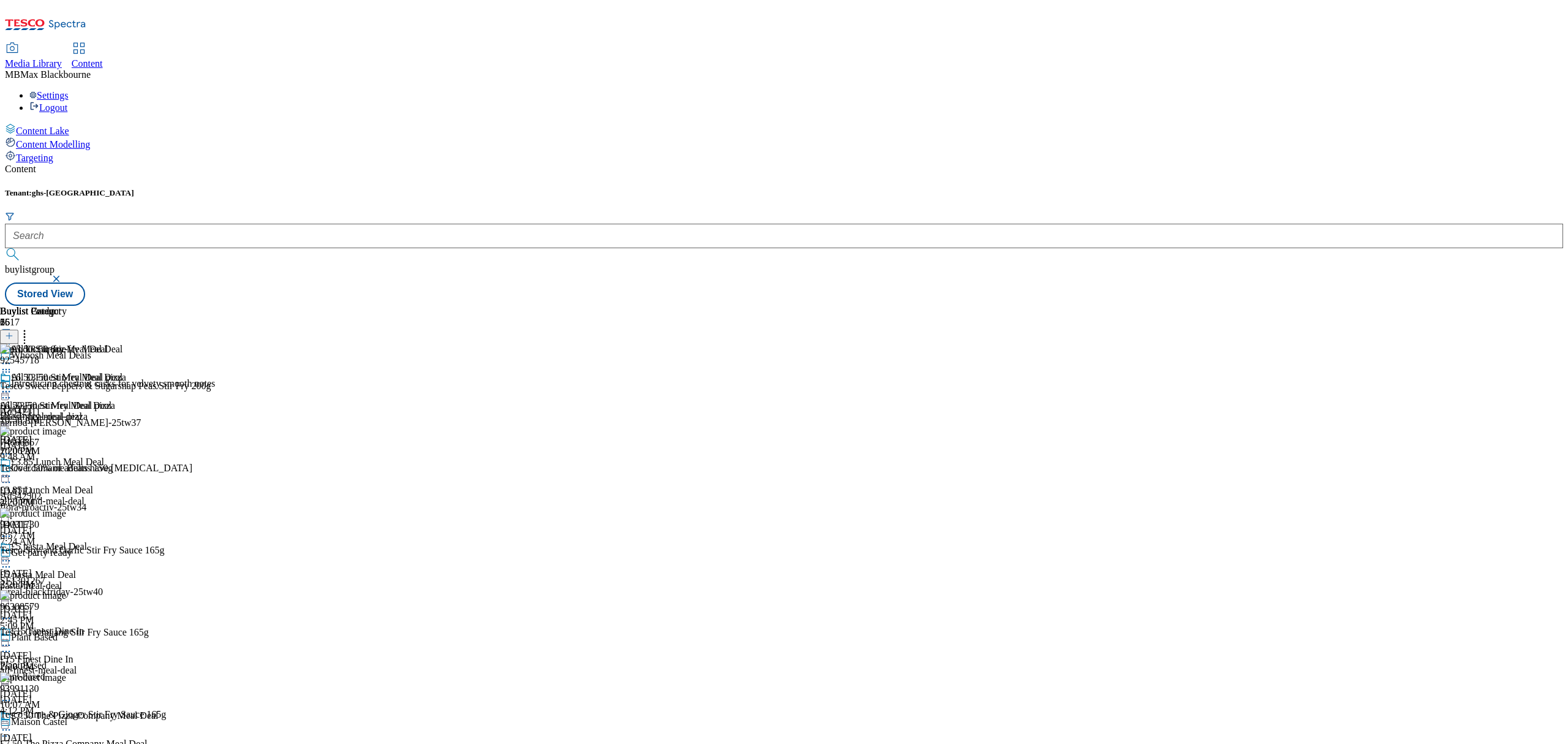
scroll to position [490, 0]
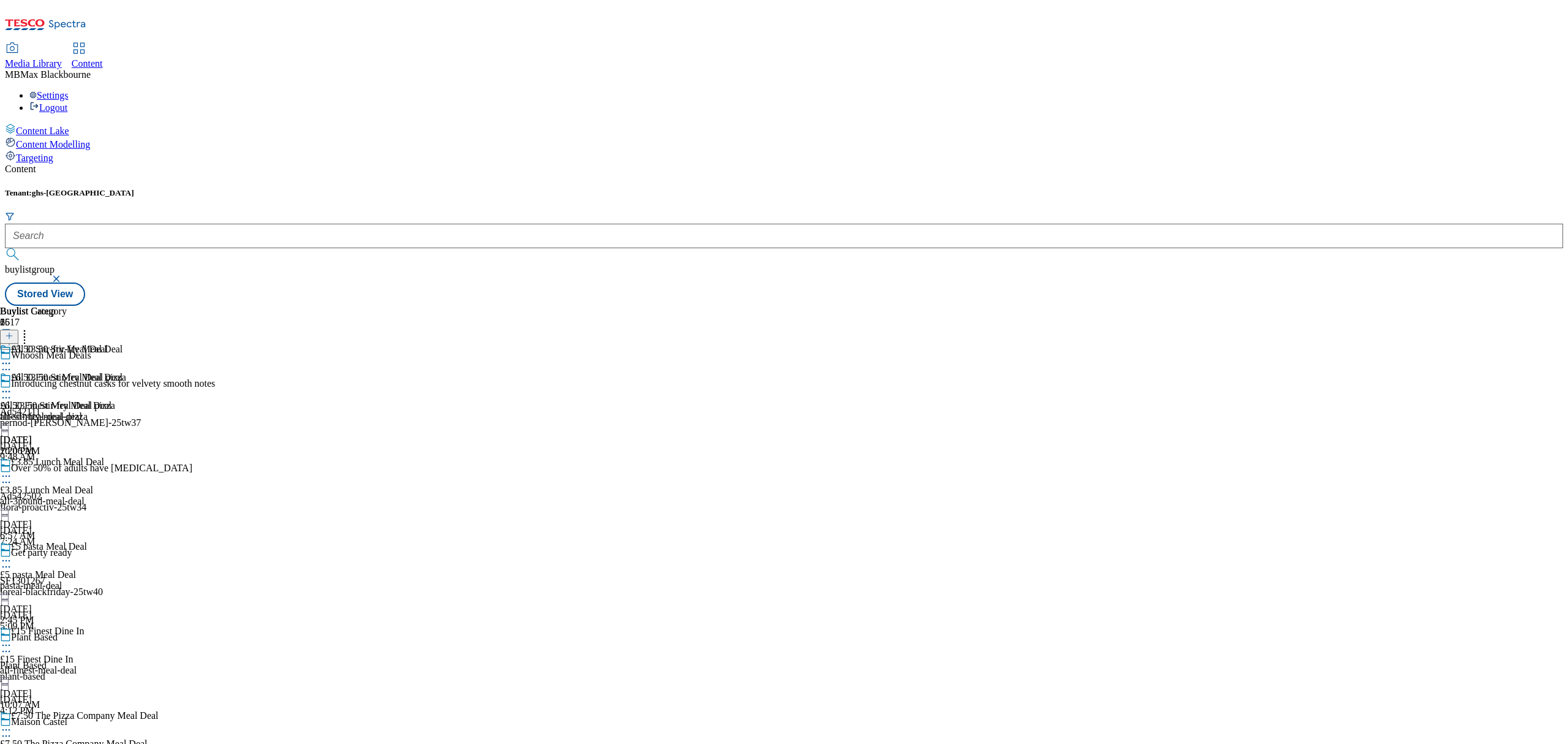
click at [123, 372] on div "All £3.50 Stir-fry Meal Deal All £3.50 Stir-fry Meal Deal all-stir-fry-meal-dea…" at bounding box center [61, 414] width 123 height 85
click at [12, 385] on icon at bounding box center [6, 391] width 12 height 12
click at [77, 526] on span "Un-publish" at bounding box center [58, 530] width 39 height 9
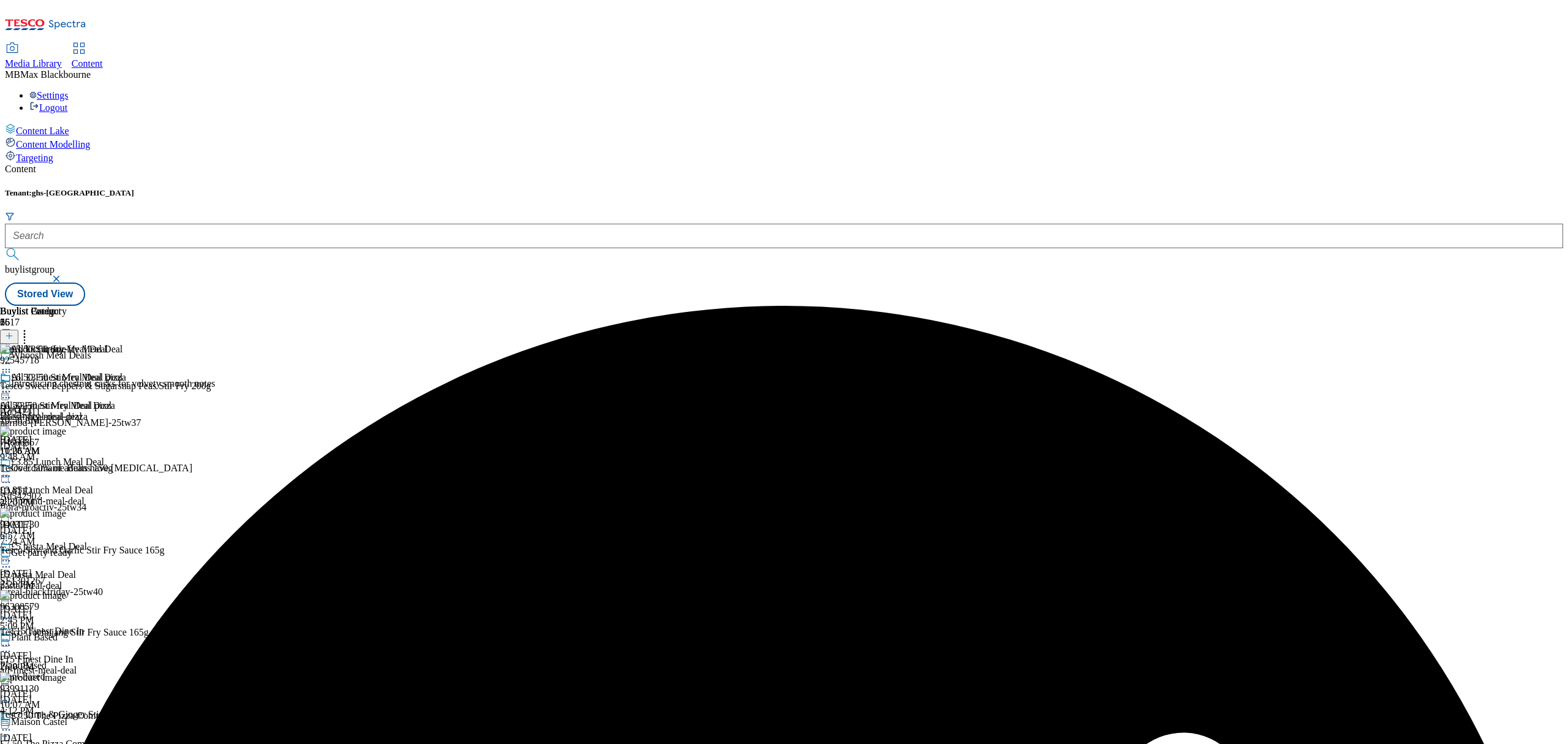
click at [12, 385] on icon at bounding box center [6, 391] width 12 height 12
click at [123, 437] on div "All £3.50 Stir-fry Meal Deal Edit Copy Move Reporting Preview Un-preview Open P…" at bounding box center [61, 495] width 123 height 245
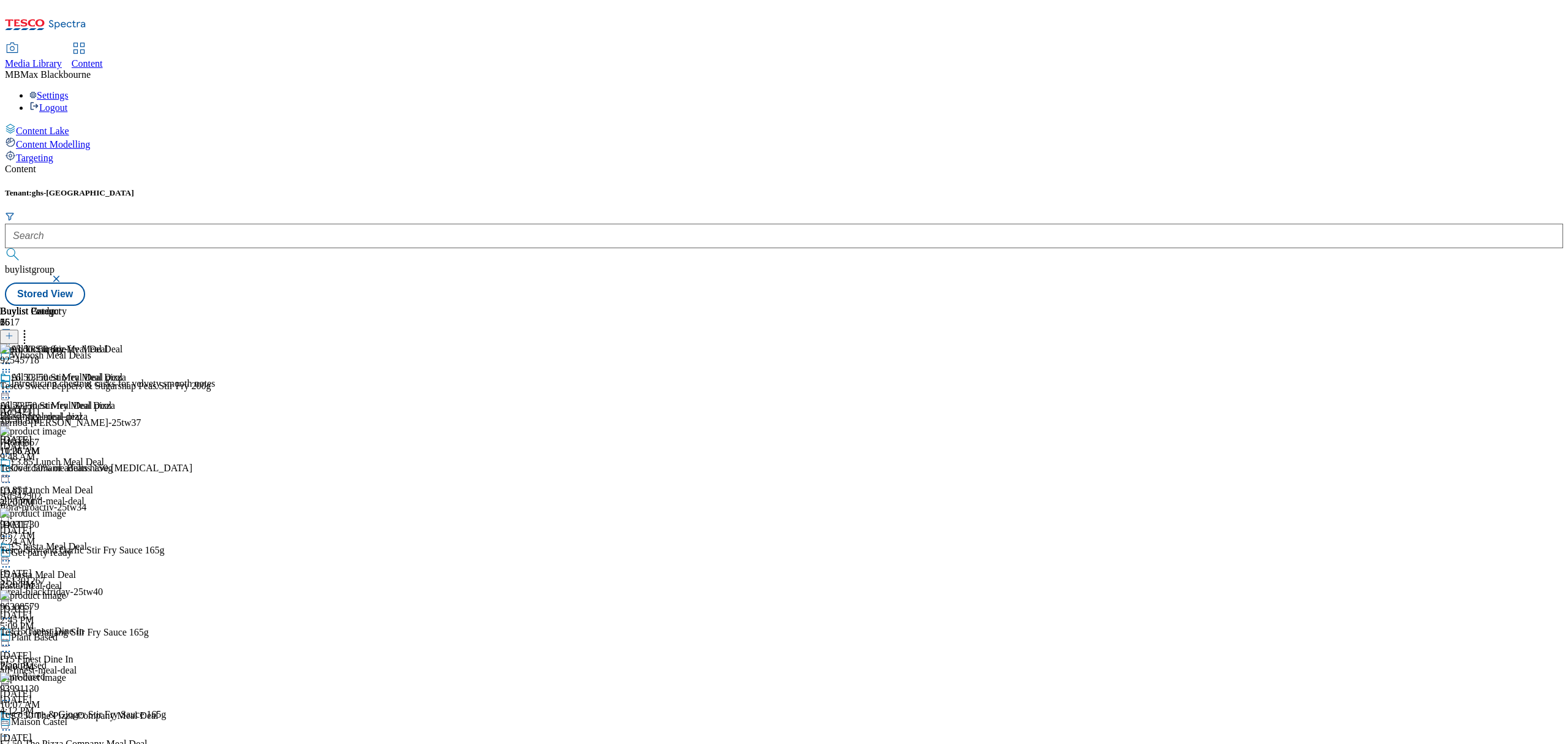
click at [159, 344] on div "£3.50 Stir-fry Meal Deal" at bounding box center [79, 358] width 159 height 28
click at [159, 496] on div "all-3pound-meal-deal" at bounding box center [79, 501] width 159 height 11
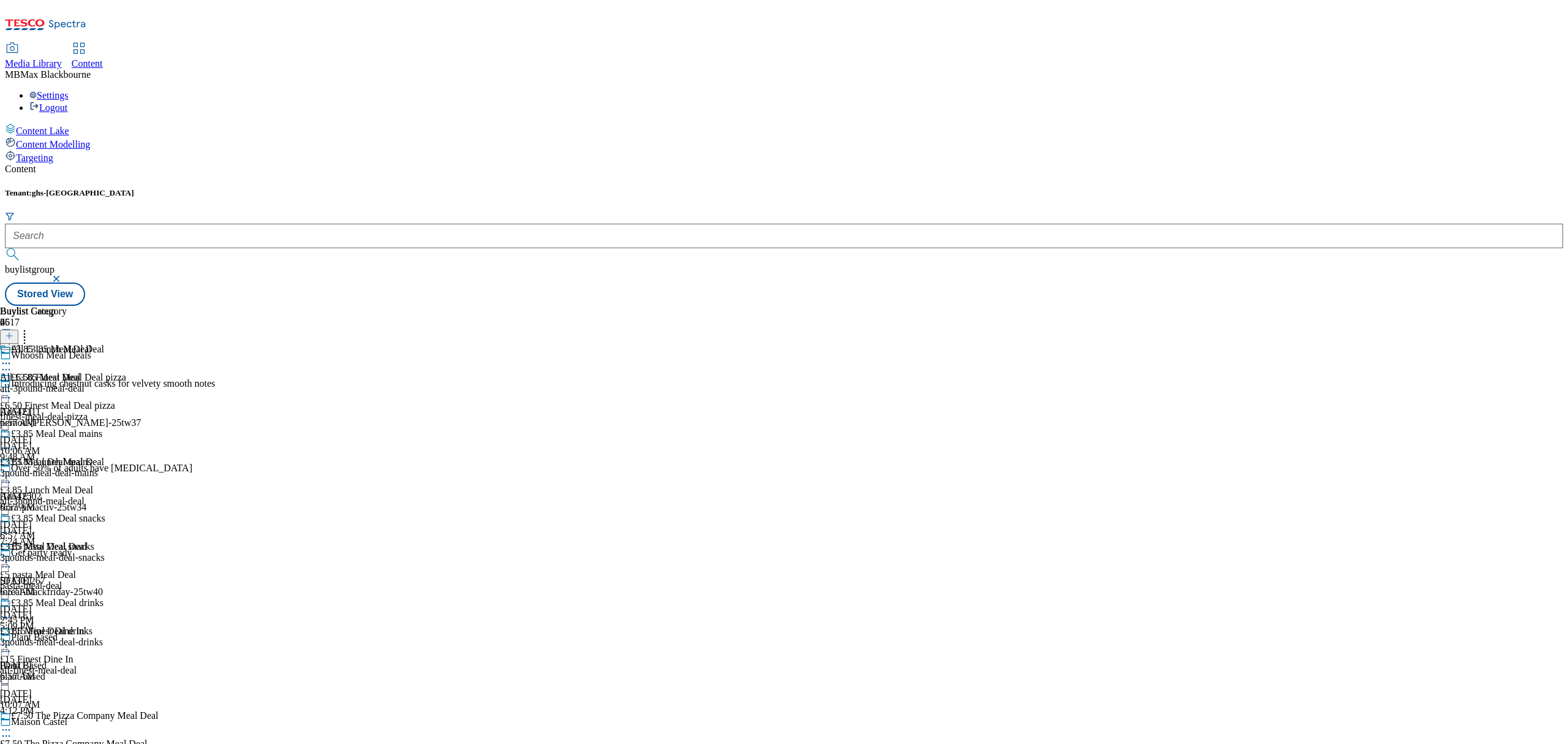
scroll to position [572, 0]
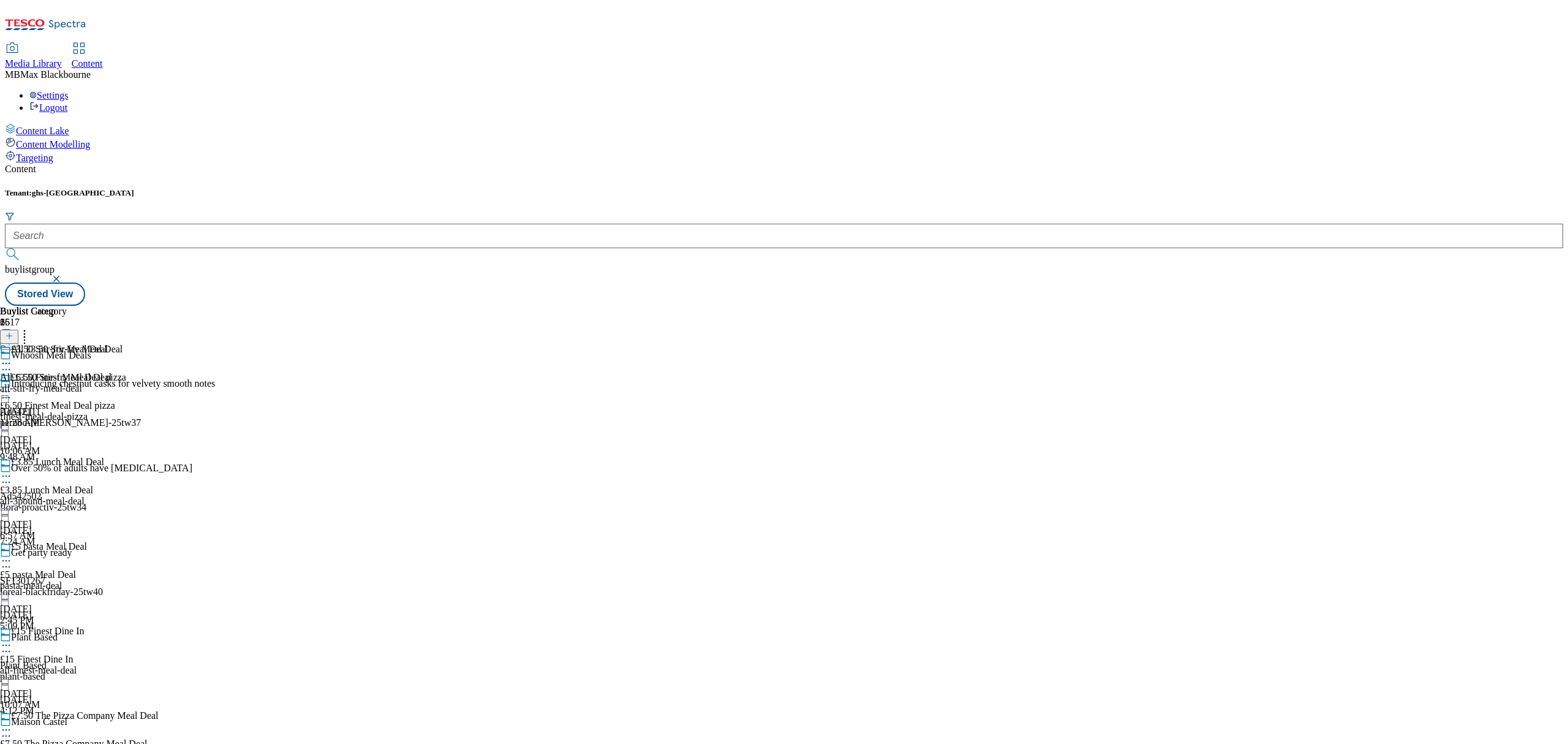
click at [123, 388] on div "All £3.50 Stir-fry Meal Deal All £3.50 Stir-fry Meal Deal all-stir-fry-meal-dea…" at bounding box center [61, 386] width 123 height 85
click at [12, 357] on icon at bounding box center [6, 363] width 12 height 12
click at [79, 456] on span "Un-preview" at bounding box center [59, 460] width 41 height 9
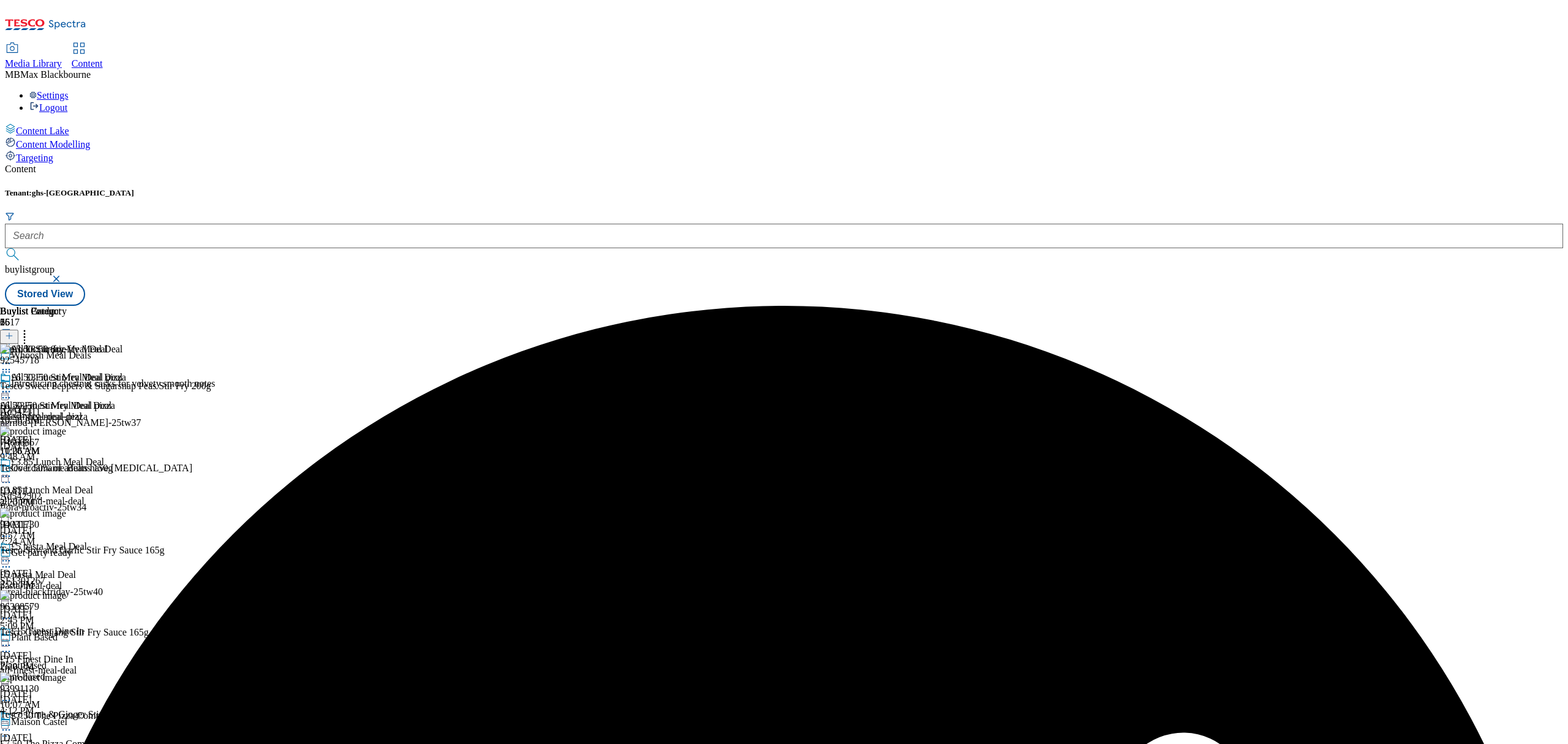
click at [12, 357] on icon at bounding box center [6, 363] width 12 height 12
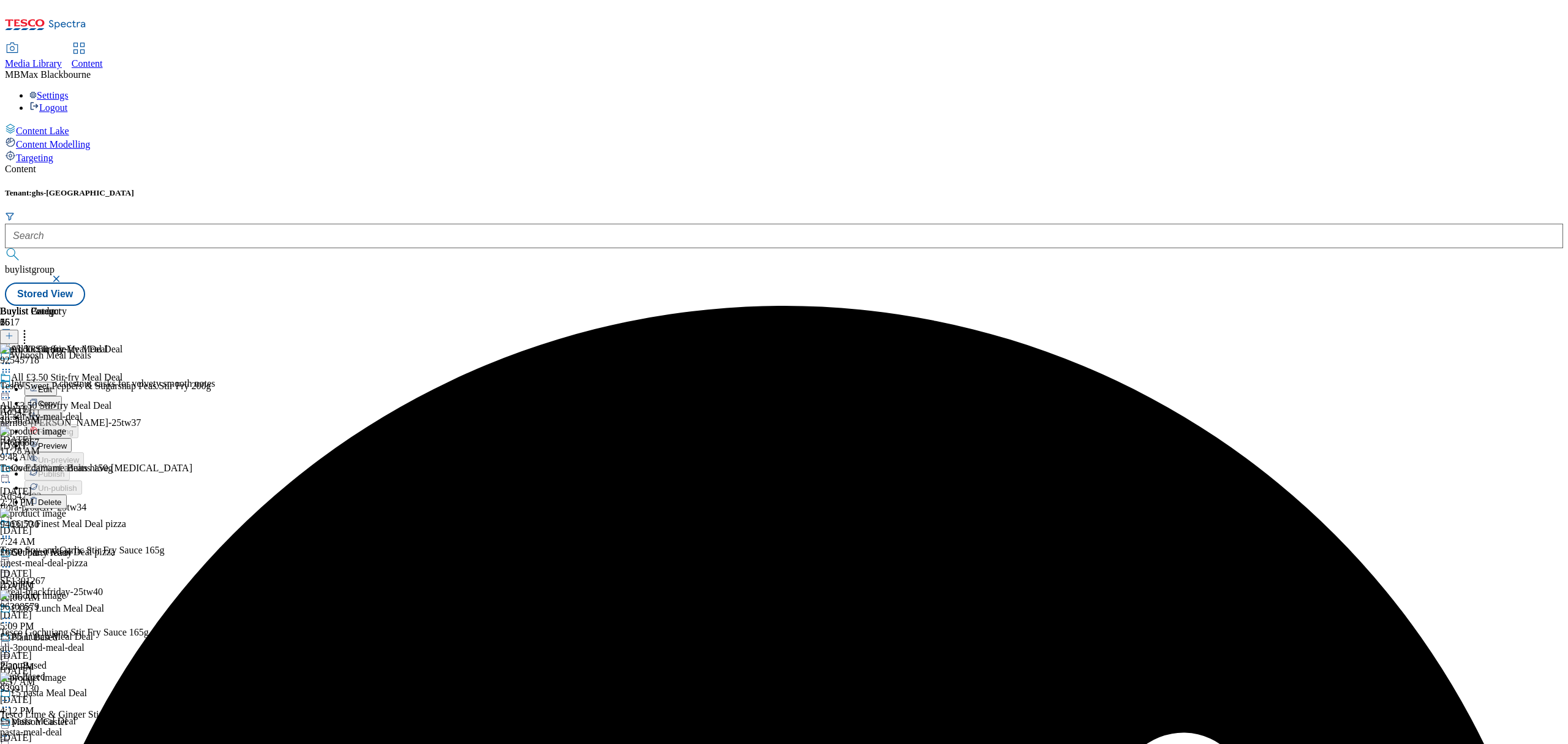
click at [123, 457] on div "All £3.50 Stir-fry Meal Deal All £3.50 Stir-fry Meal Deal all-stir-fry-meal-dea…" at bounding box center [61, 414] width 123 height 85
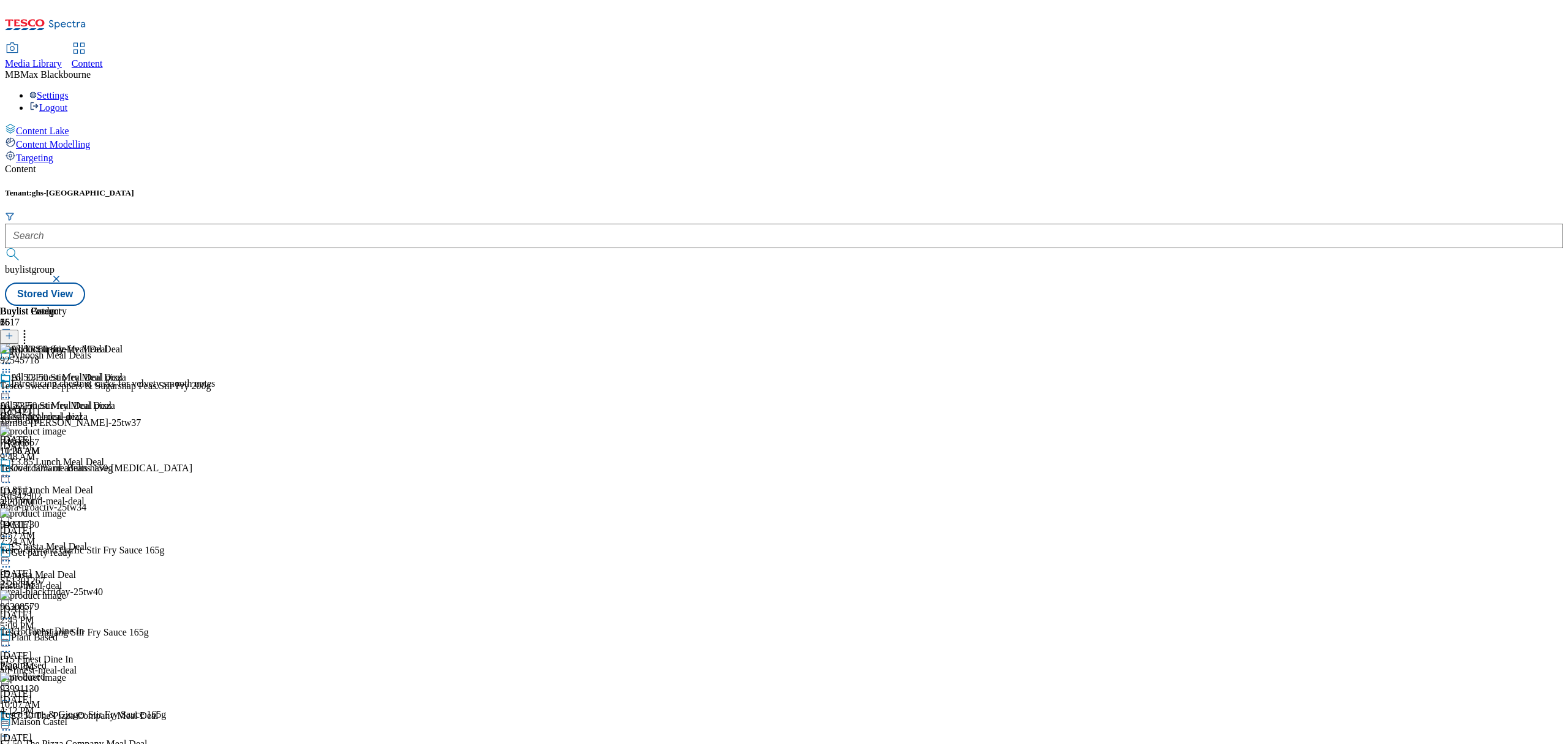
scroll to position [572, 0]
click at [123, 395] on div "All £3.50 Stir-fry Meal Deal All £3.50 Stir-fry Meal Deal all-stir-fry-meal-dea…" at bounding box center [61, 414] width 123 height 85
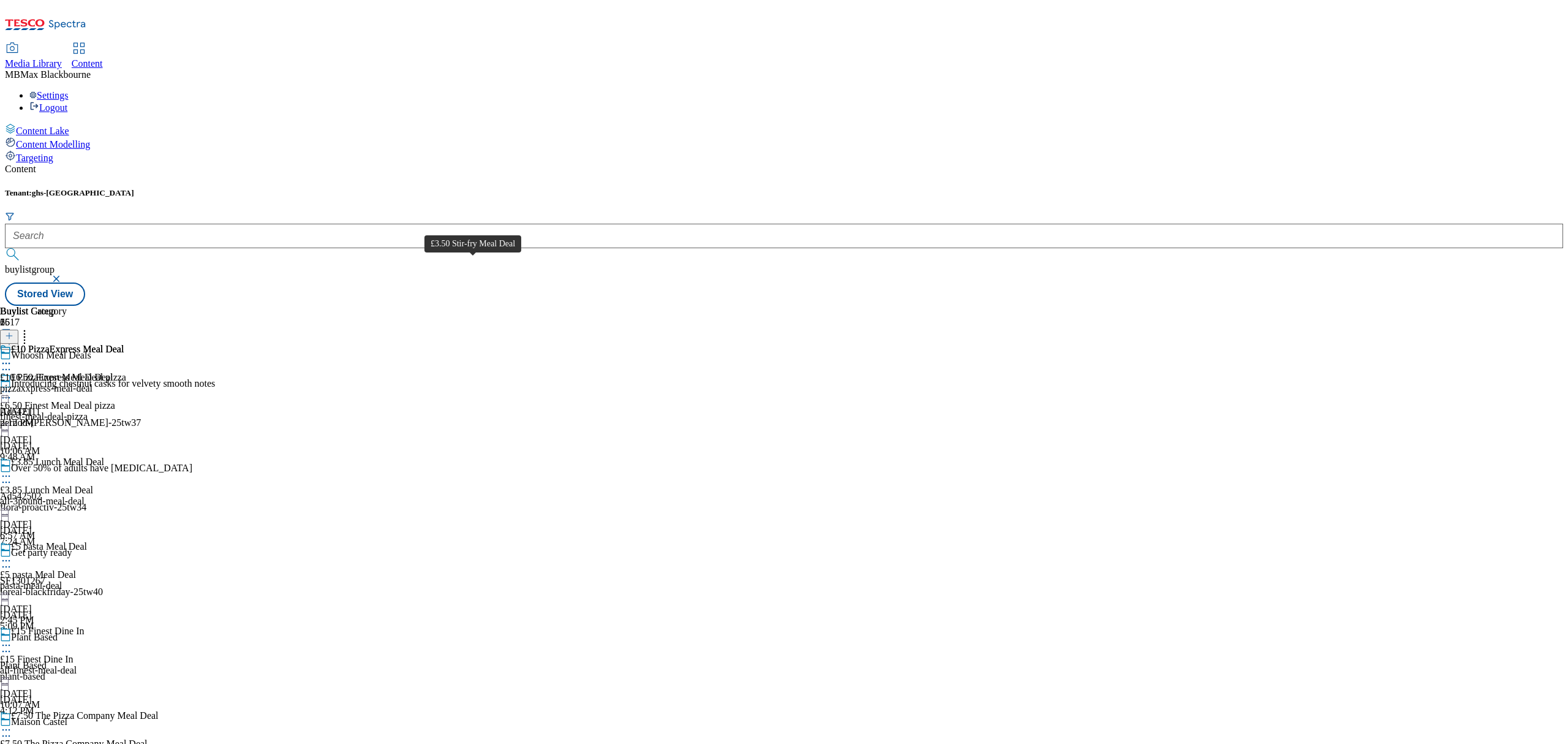
click at [123, 429] on div "All £3.50 Stir-fry Meal Deal All £3.50 Stir-fry Meal Deal all-stir-fry-meal-dea…" at bounding box center [61, 386] width 123 height 85
click at [85, 625] on span "£15 Finest Dine In" at bounding box center [48, 632] width 74 height 14
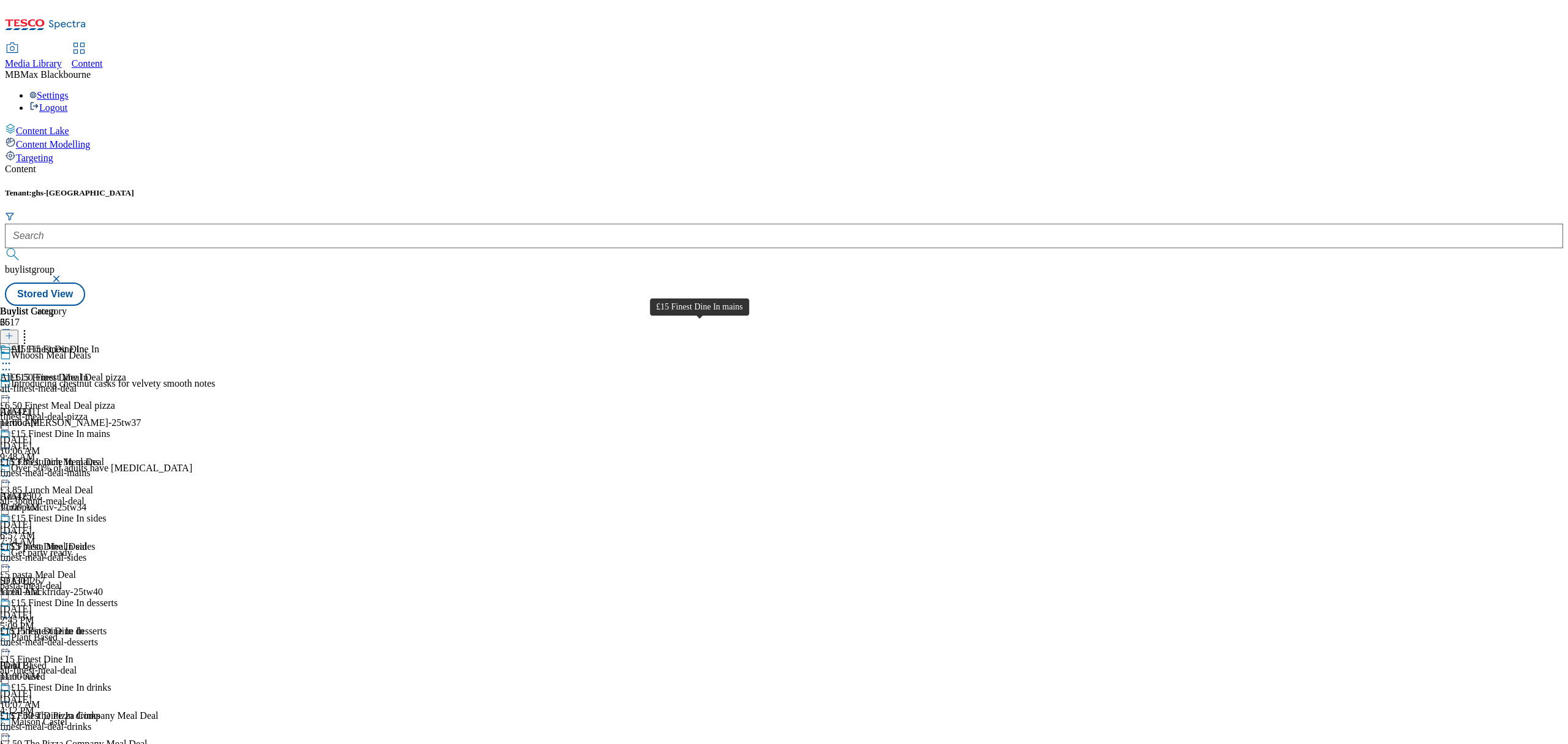
click at [111, 429] on span "£15 Finest Dine In mains" at bounding box center [60, 435] width 99 height 14
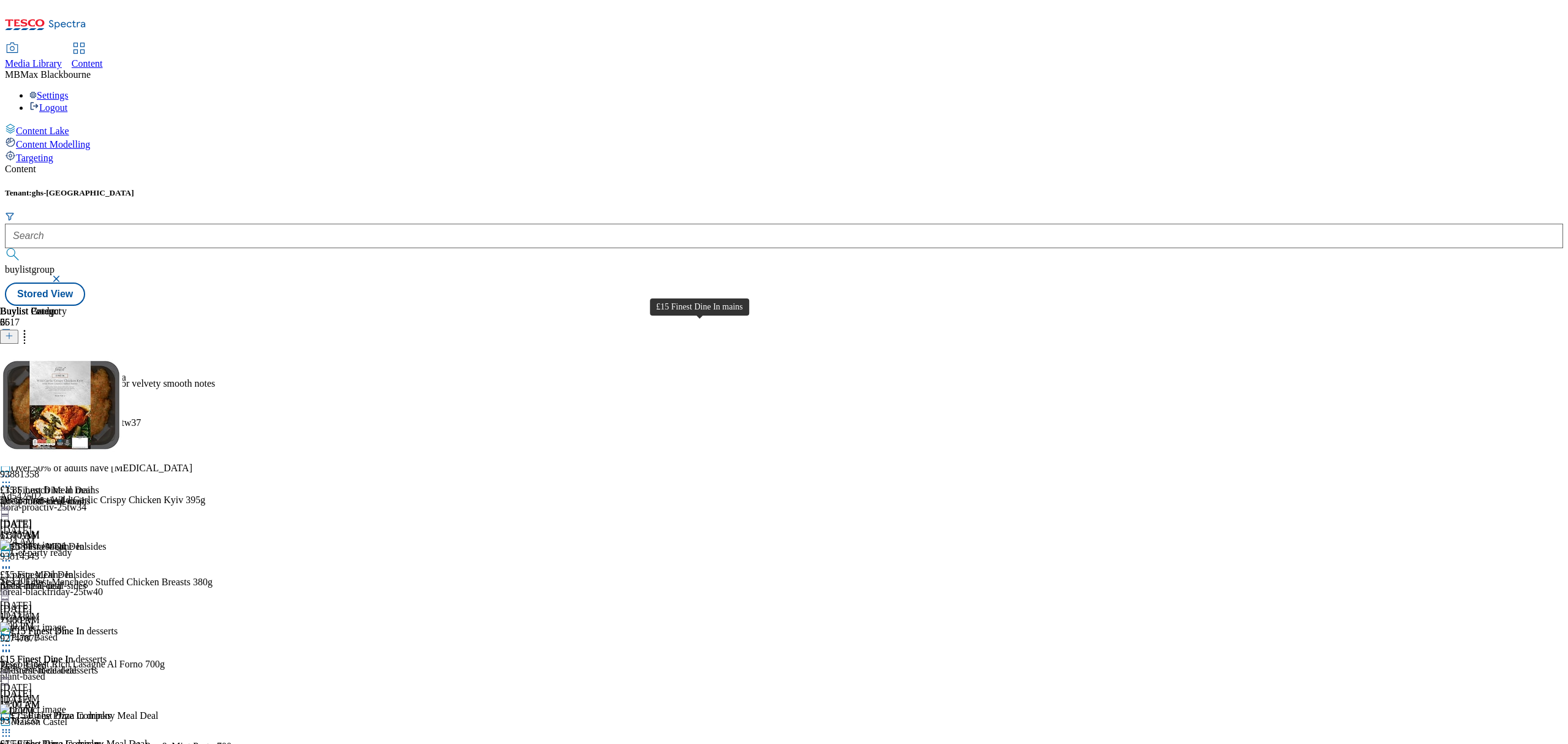
scroll to position [249, 0]
click at [106, 654] on div "£15 Finest Dine In desserts" at bounding box center [53, 659] width 106 height 11
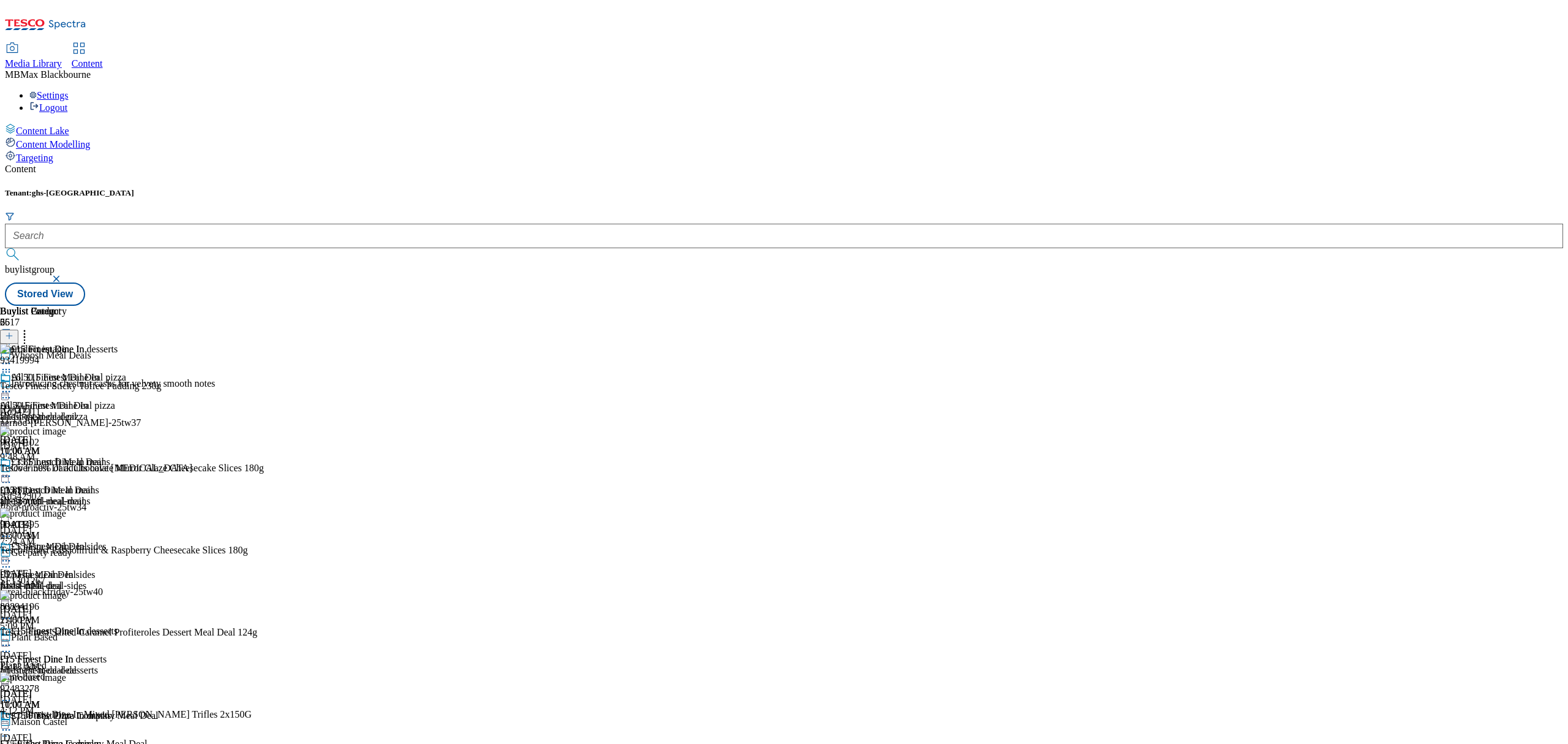
click at [118, 710] on div "£15 Finest Dine In drinks £15 Finest Dine In drinks finest-meal-deal-drinks [DA…" at bounding box center [59, 752] width 118 height 85
click at [18, 330] on button at bounding box center [9, 336] width 18 height 14
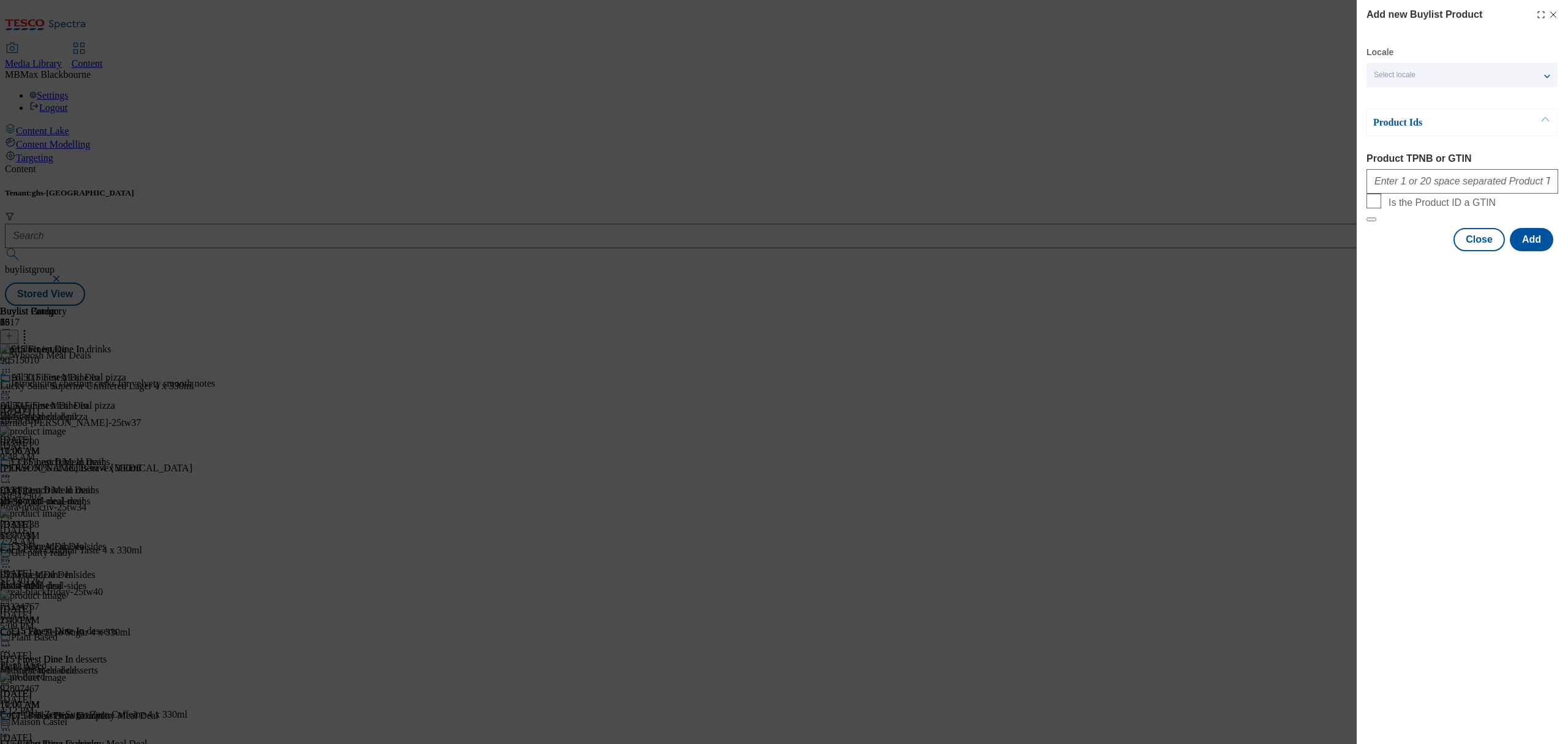
click at [1554, 15] on icon "Modal" at bounding box center [1554, 15] width 10 height 10
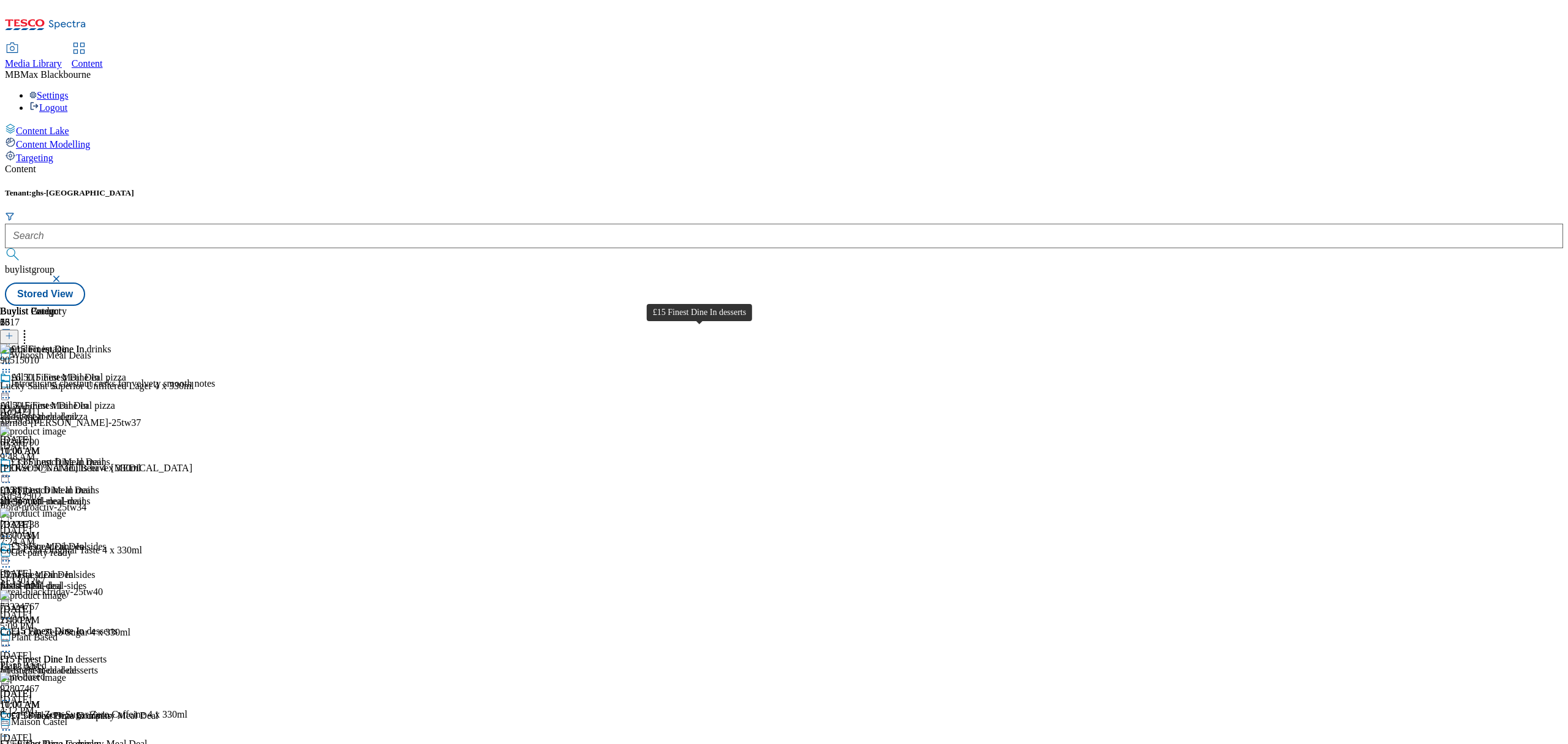
click at [118, 625] on span "£15 Finest Dine In desserts" at bounding box center [64, 632] width 106 height 14
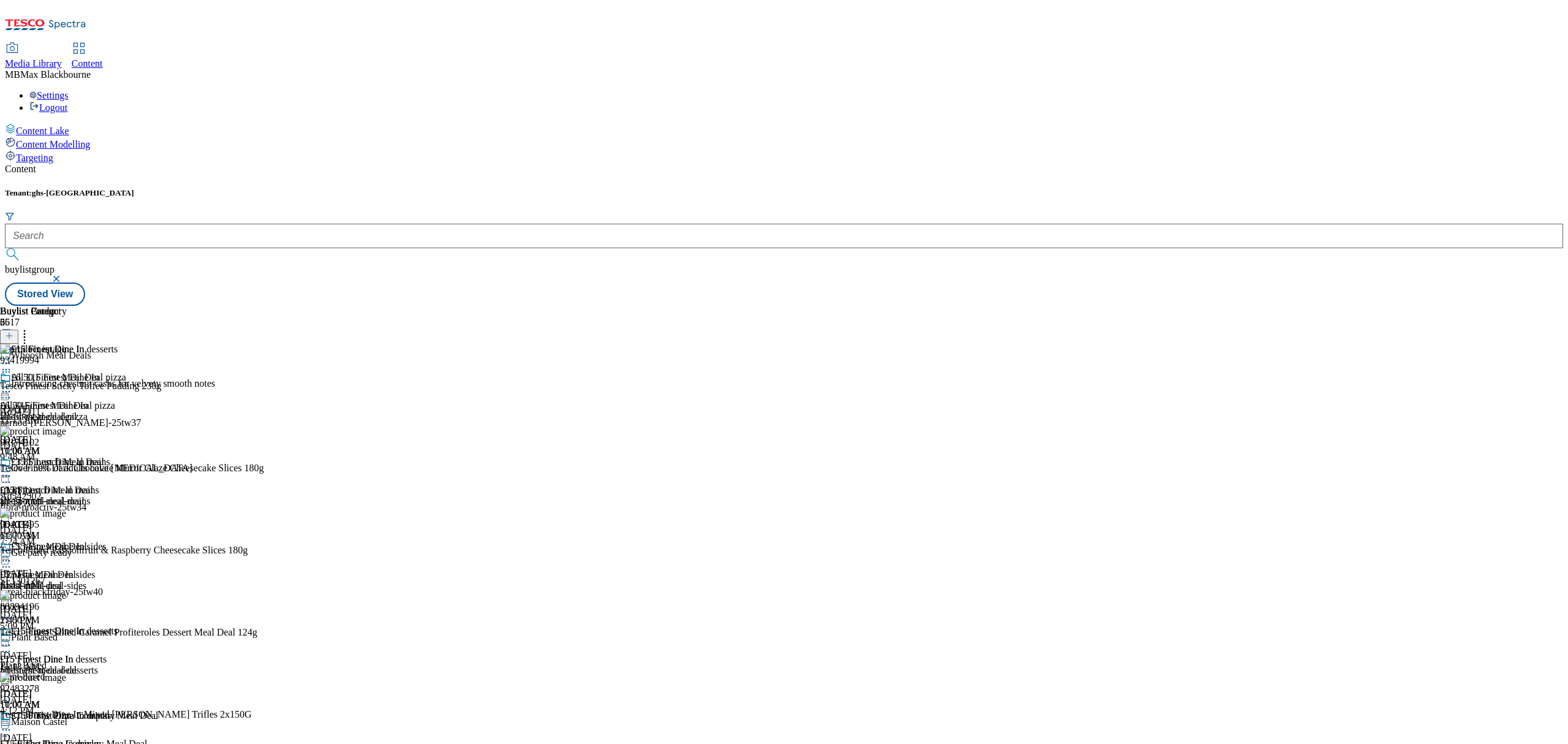
click at [14, 332] on icon at bounding box center [9, 336] width 9 height 9
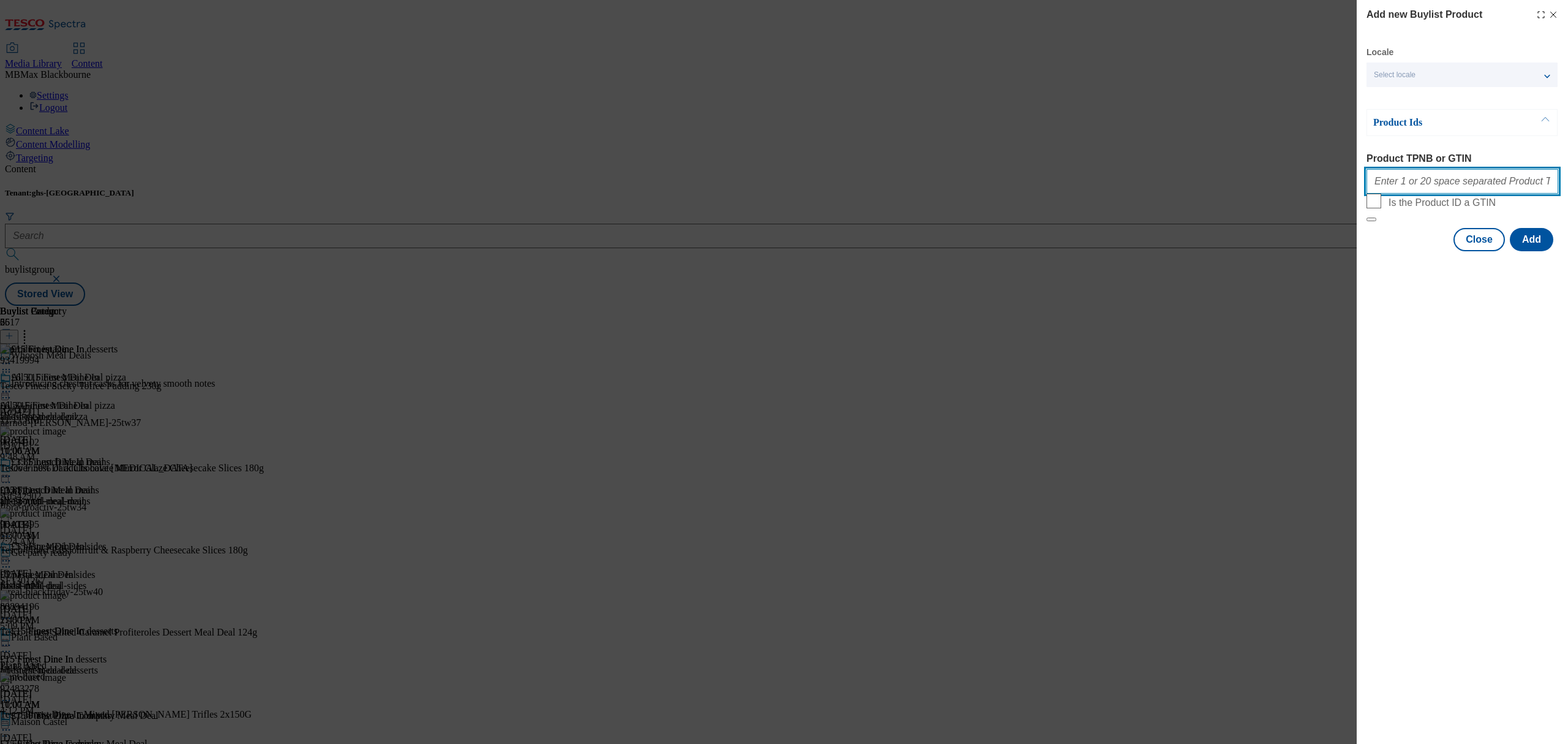
click at [1414, 194] on input "Product TPNB or GTIN" at bounding box center [1462, 181] width 191 height 25
paste input "96543403 TESCO FINEST STICKY TFFE PUD MEAL DEAL 230G"
click at [1397, 176] on input "96543403 TESCO FINEST STICKY TFFE PUD MEAL DEAL 230G" at bounding box center [1462, 181] width 191 height 25
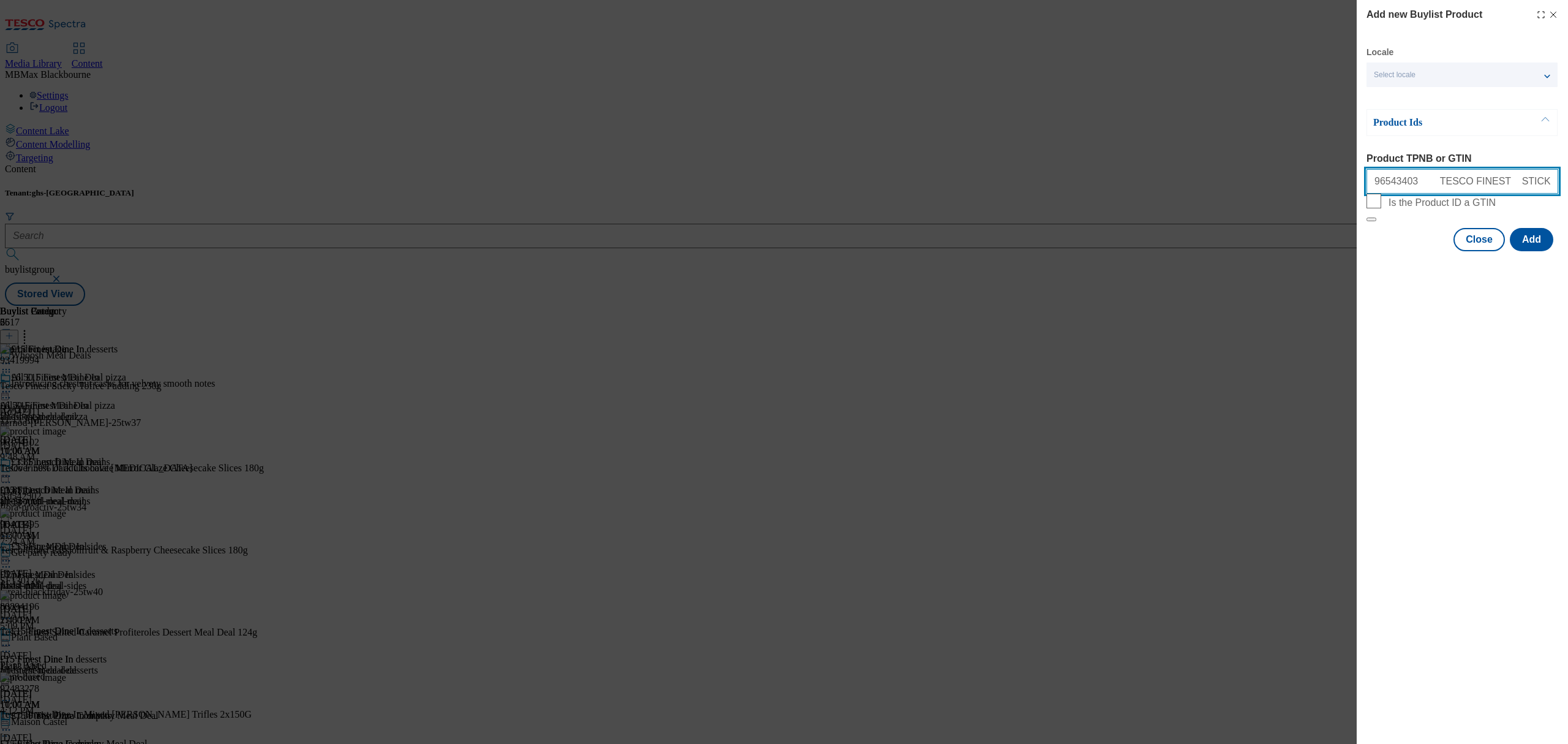
paste input "Modal"
paste input "93419994"
paste input "96403495"
paste input "93538180"
paste input "80894196"
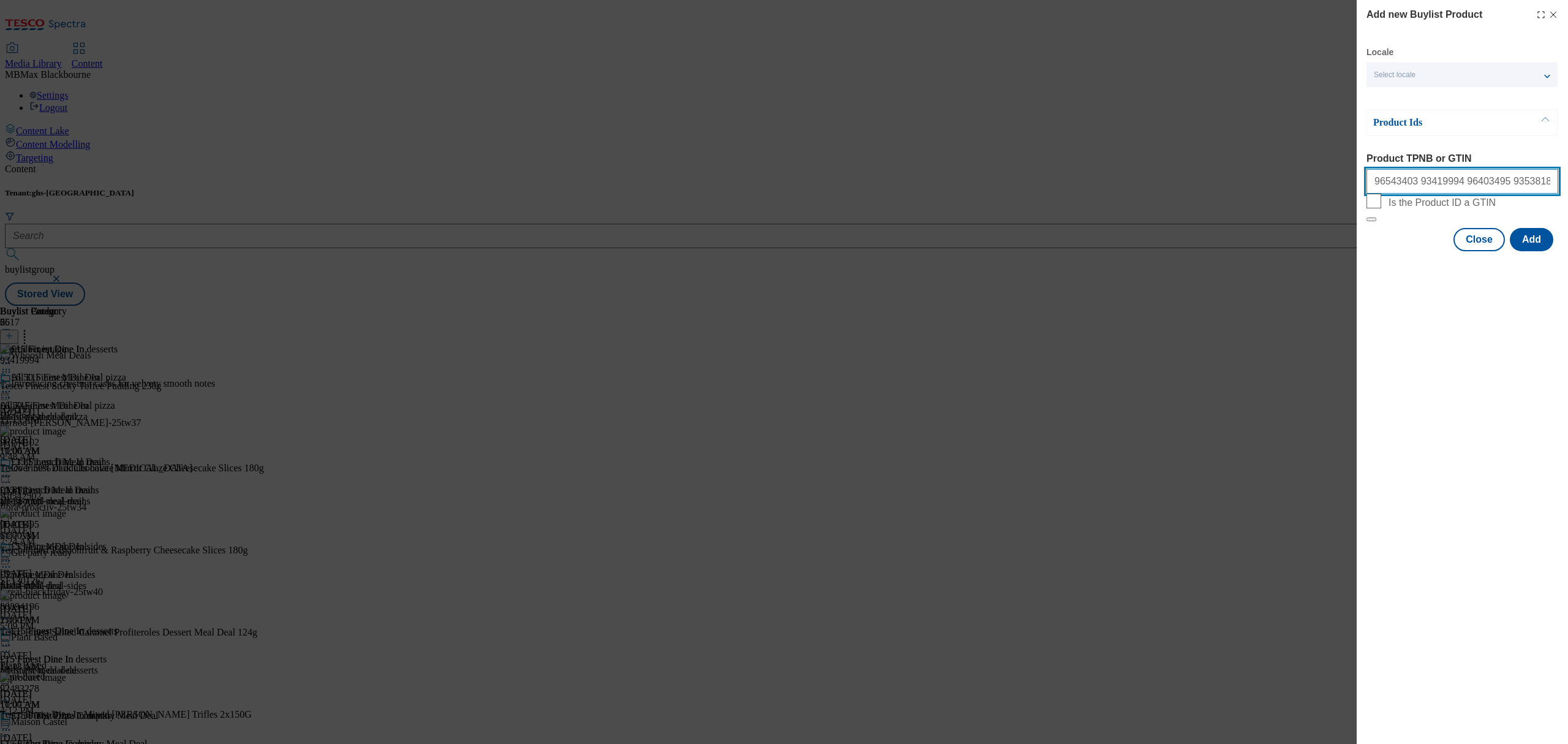
paste input "92483278"
paste input "96174102"
type input "96543403 93419994 96403495 93538180 80894196 92483278 96174102"
click at [1532, 252] on button "Add" at bounding box center [1531, 239] width 43 height 23
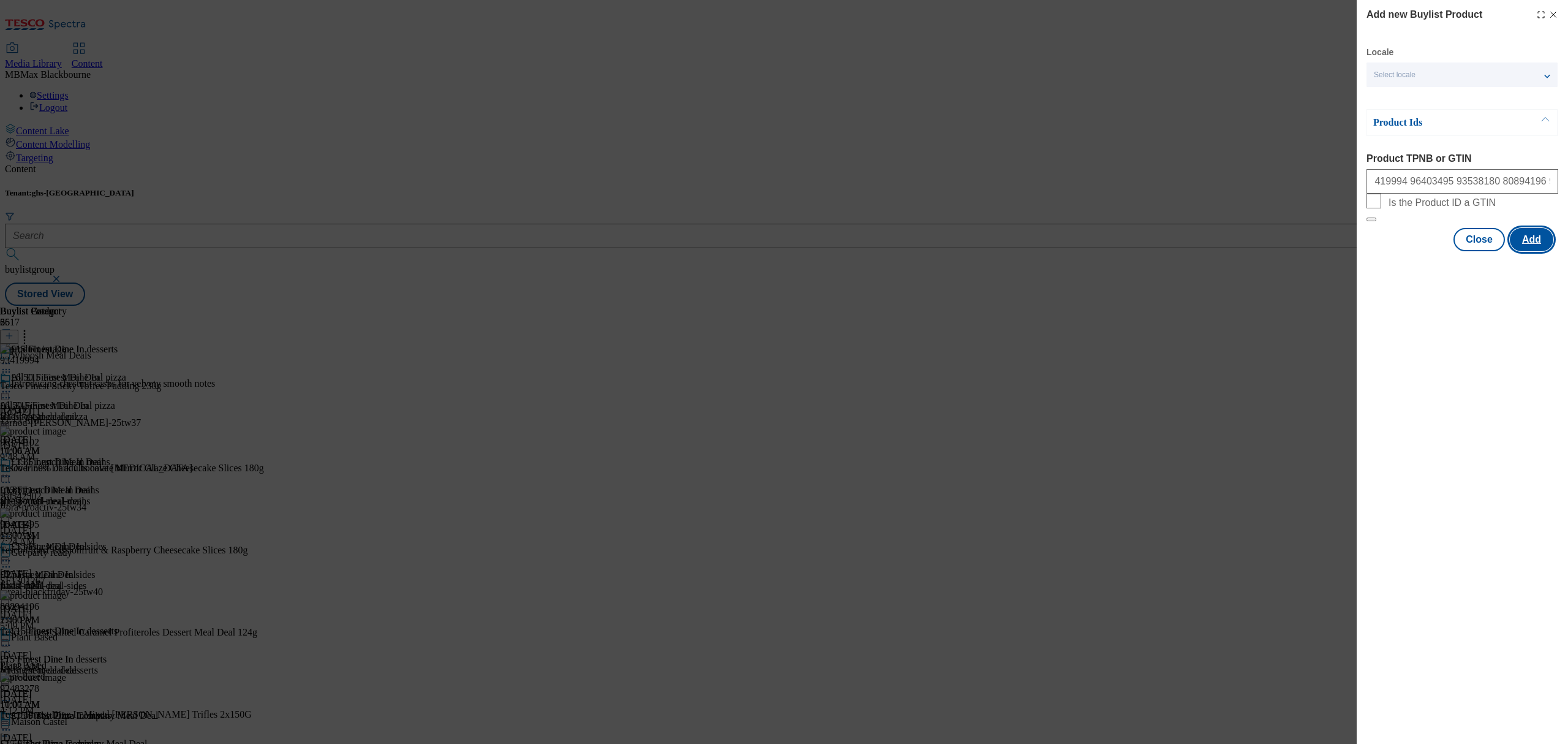
scroll to position [0, 0]
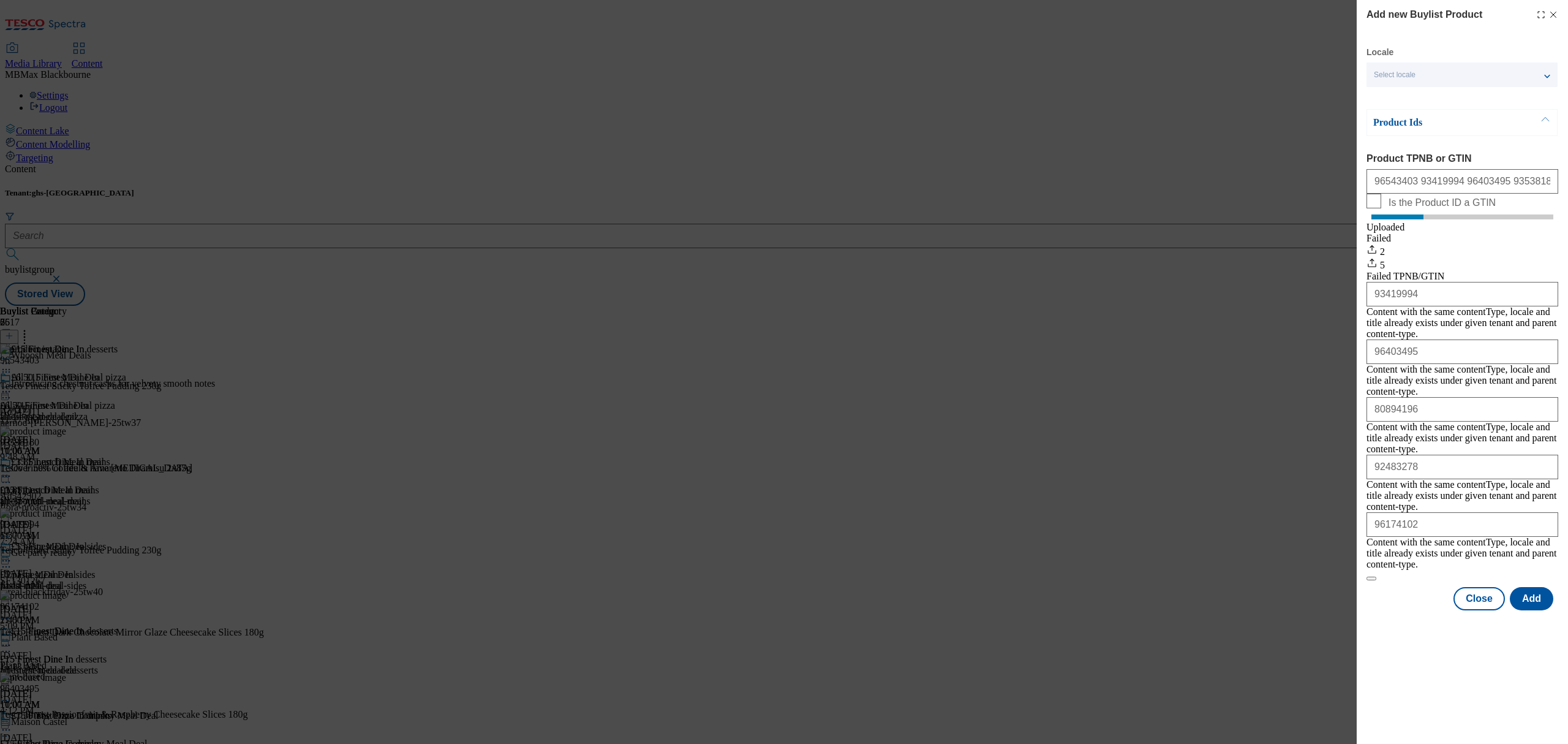
click at [1439, 613] on div "Modal" at bounding box center [1463, 622] width 211 height 17
click at [1478, 587] on button "Close" at bounding box center [1479, 599] width 51 height 23
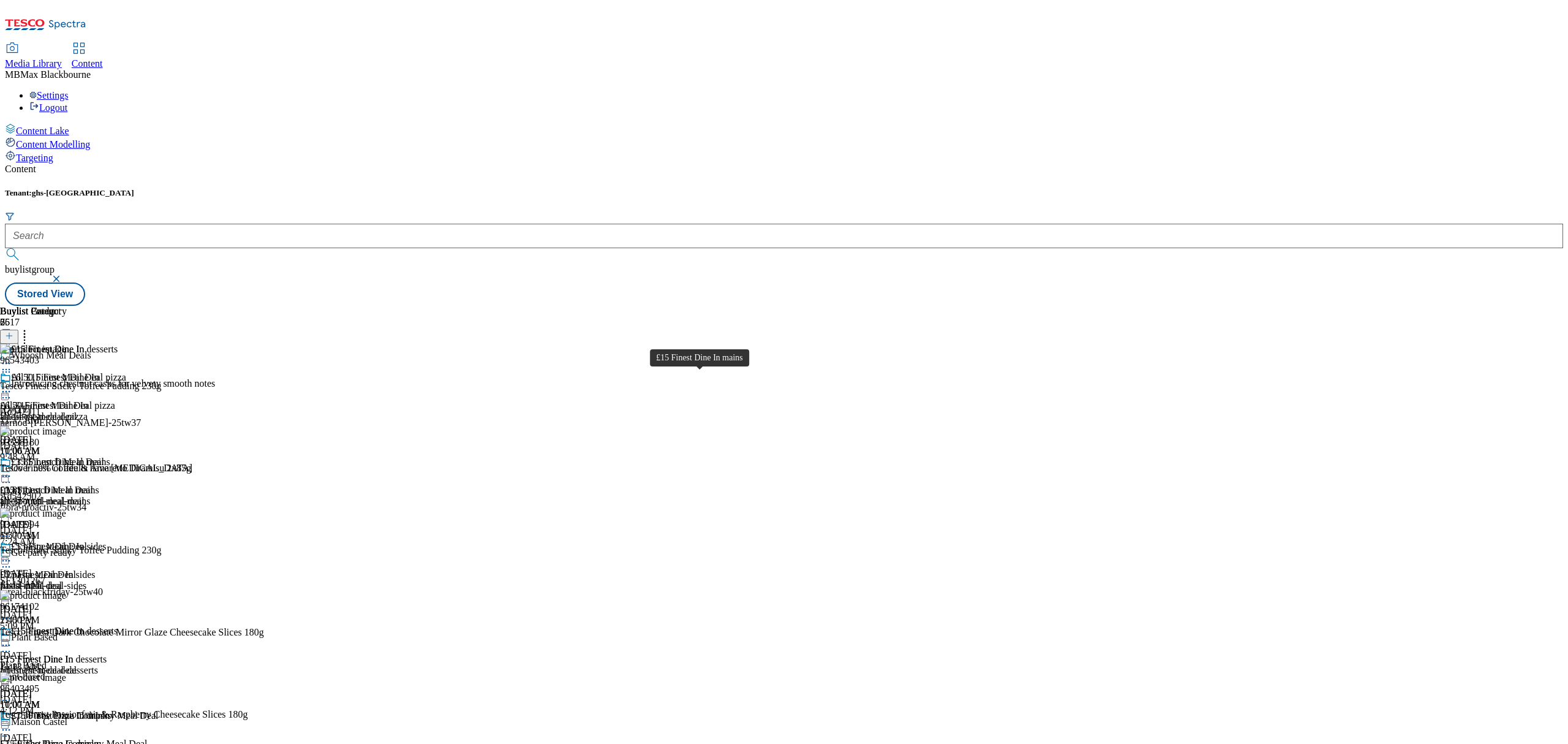
click at [111, 457] on div "£15 Finest Dine In mains" at bounding box center [60, 462] width 99 height 11
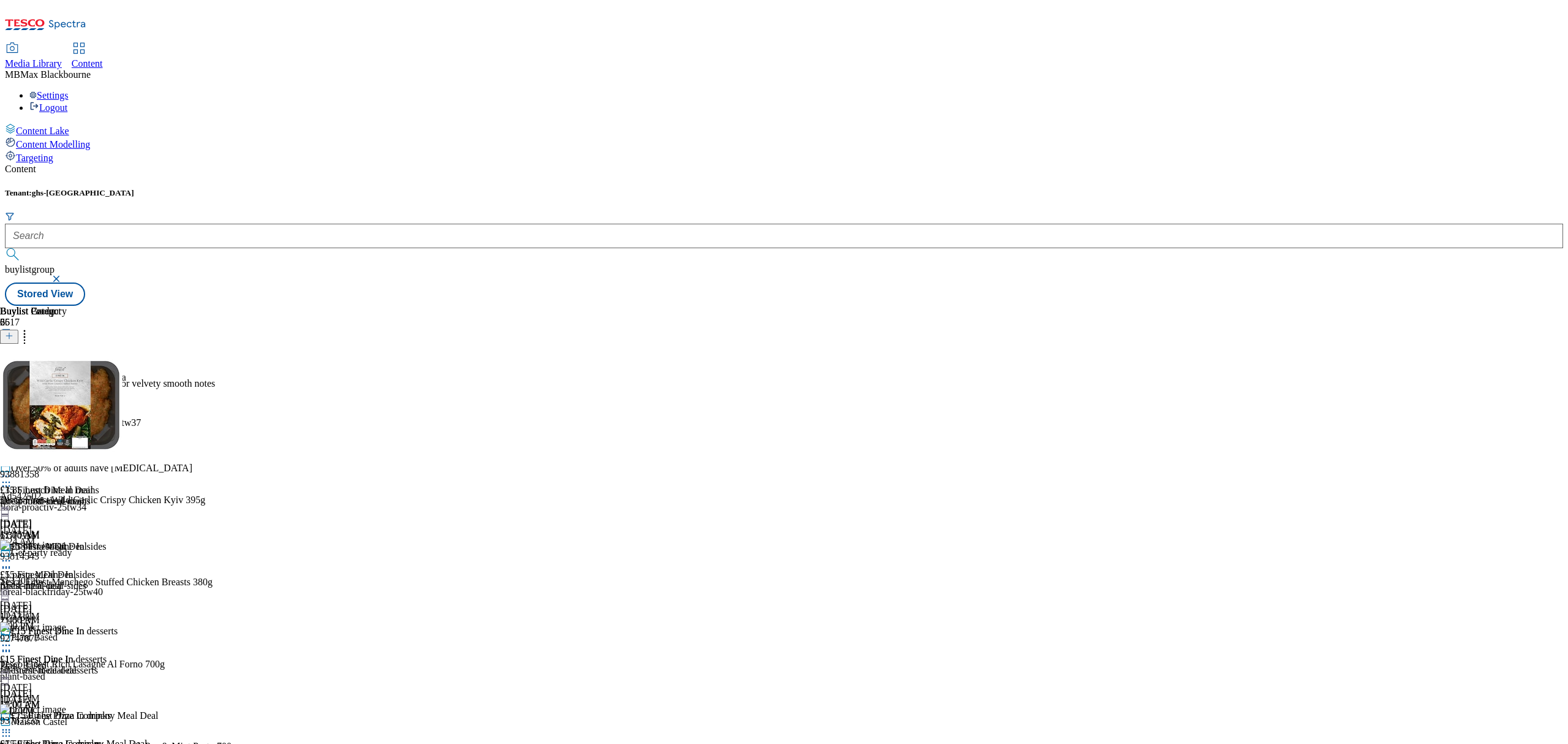
click at [18, 332] on div at bounding box center [9, 337] width 18 height 10
click at [14, 332] on icon at bounding box center [9, 336] width 9 height 9
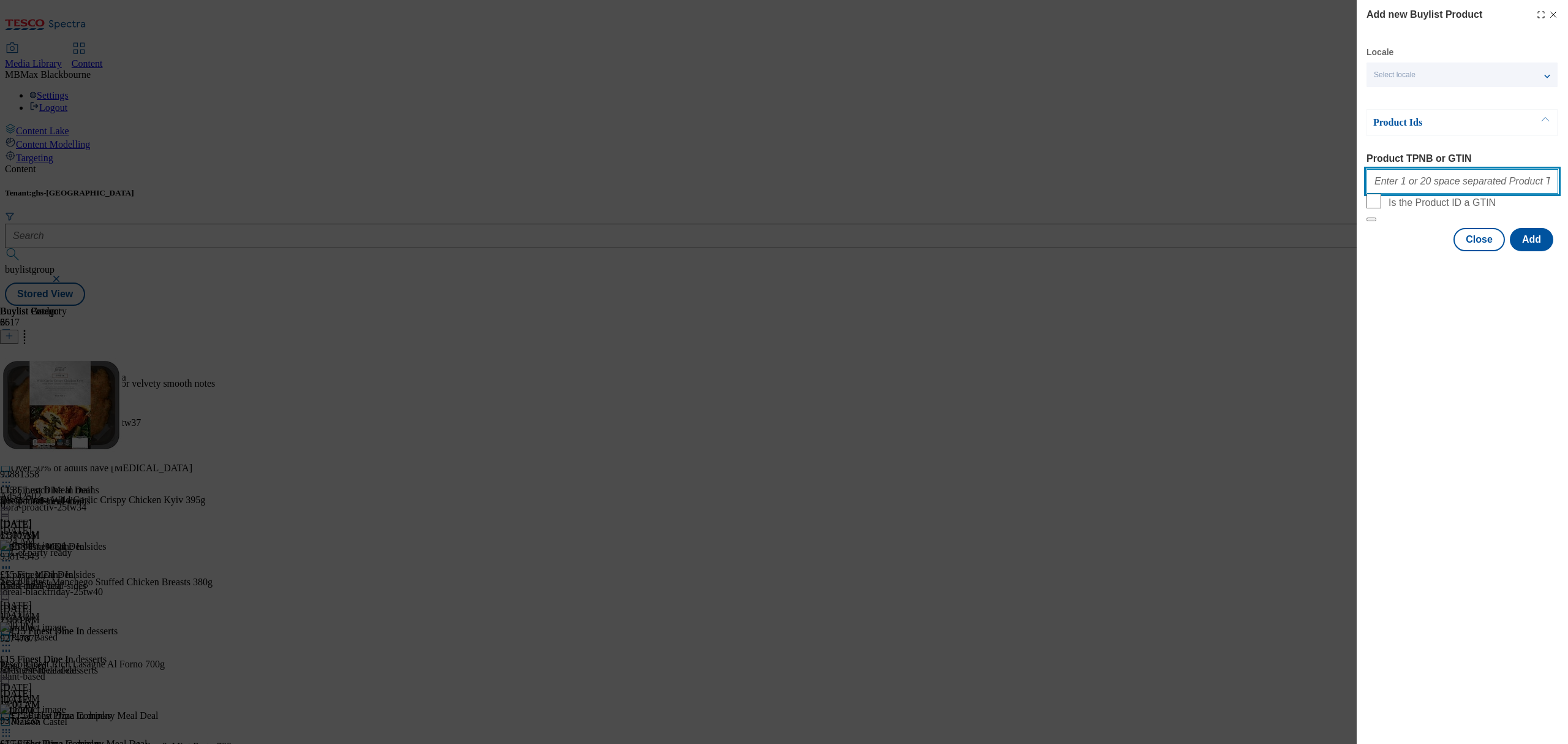
click at [1404, 184] on input "Product TPNB or GTIN" at bounding box center [1462, 181] width 191 height 25
paste input "96311753"
type input "96311753"
click at [1490, 252] on button "Close" at bounding box center [1479, 239] width 51 height 23
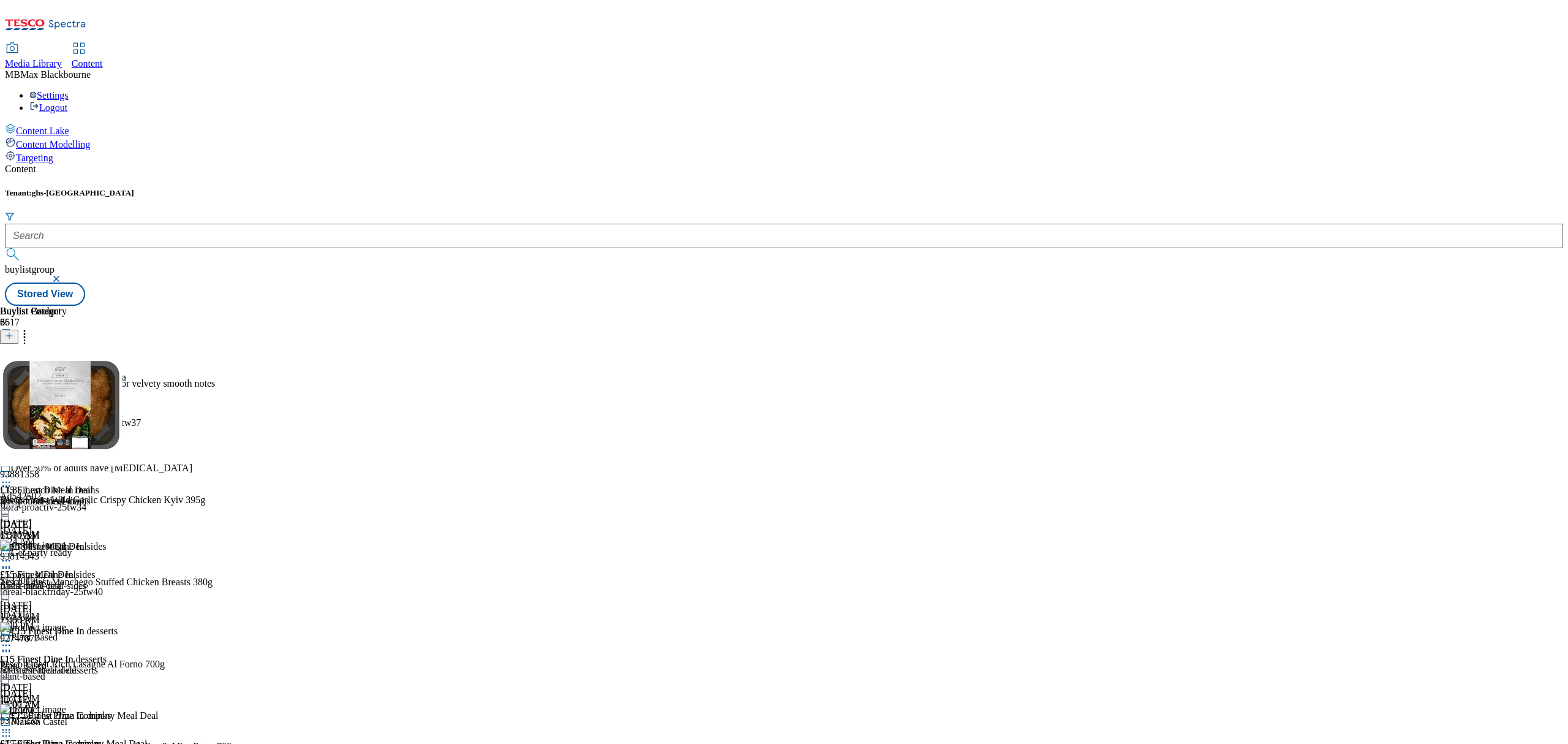
click at [118, 541] on div "£15 Finest Dine In sides £15 Finest Dine In sides finest-meal-deal-sides [DATE]…" at bounding box center [59, 583] width 118 height 85
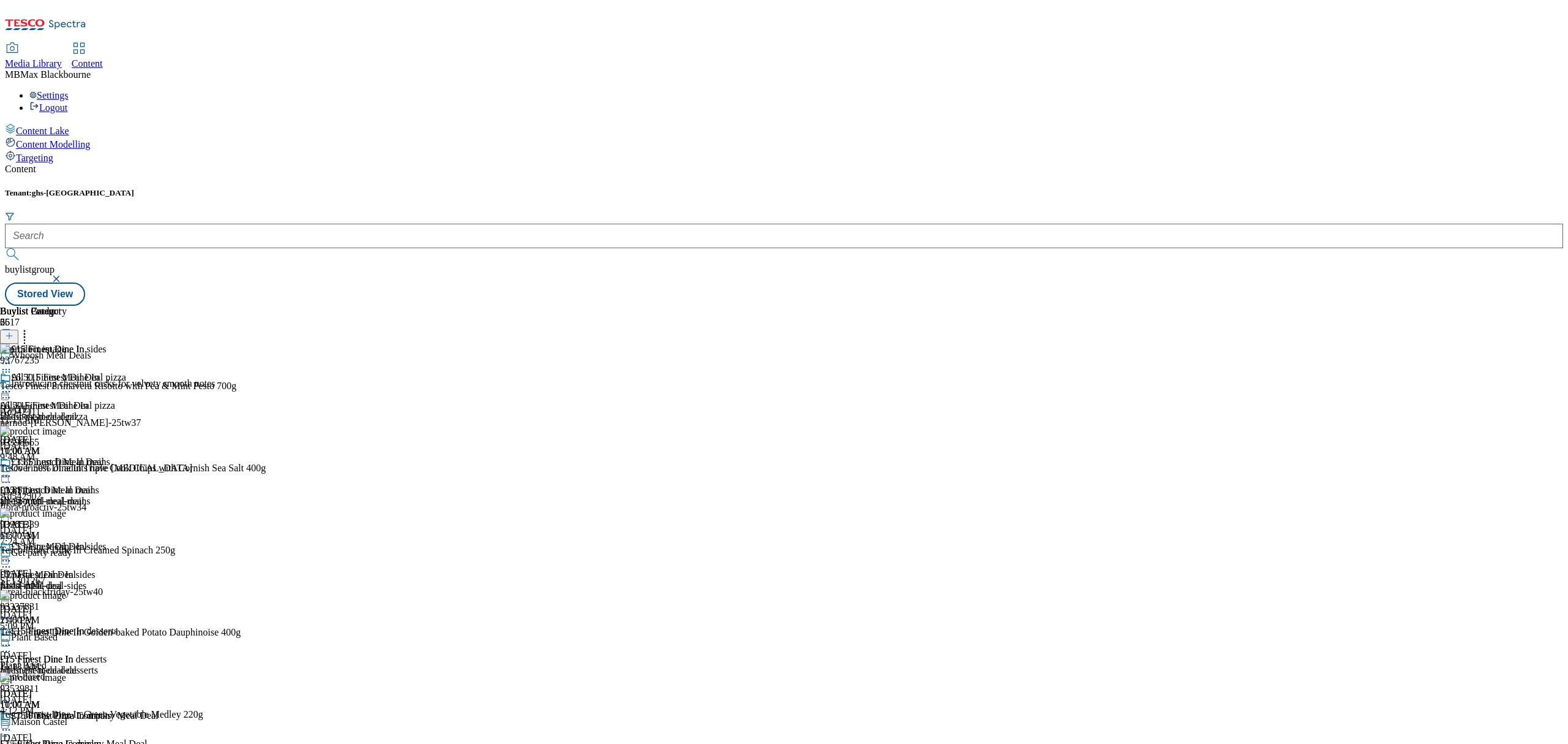
scroll to position [249, 0]
click at [14, 332] on icon at bounding box center [9, 336] width 9 height 9
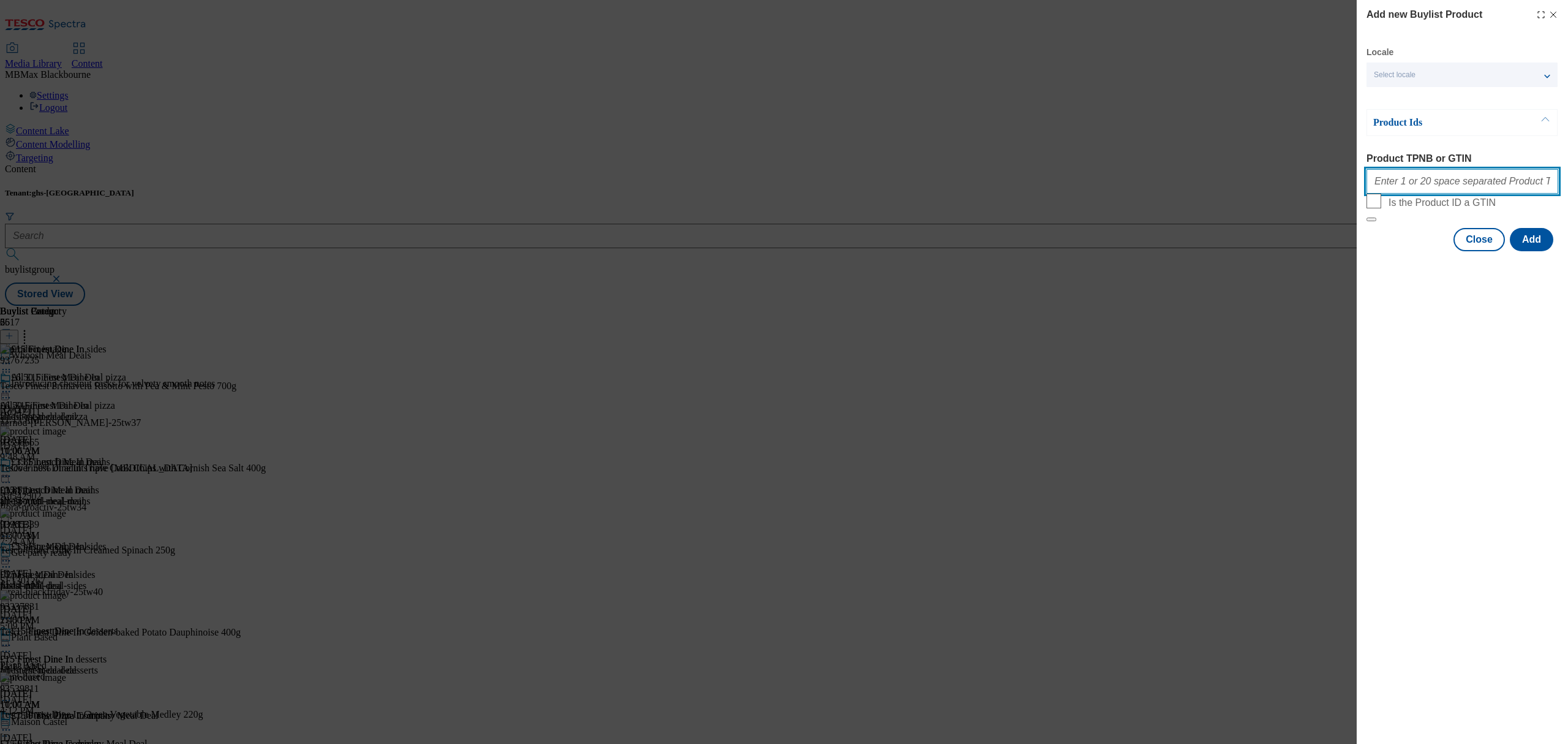
click at [1403, 189] on input "Product TPNB or GTIN" at bounding box center [1462, 181] width 191 height 25
click at [1457, 252] on div "Close Add" at bounding box center [1462, 239] width 191 height 23
click at [1461, 252] on button "Close" at bounding box center [1479, 239] width 51 height 23
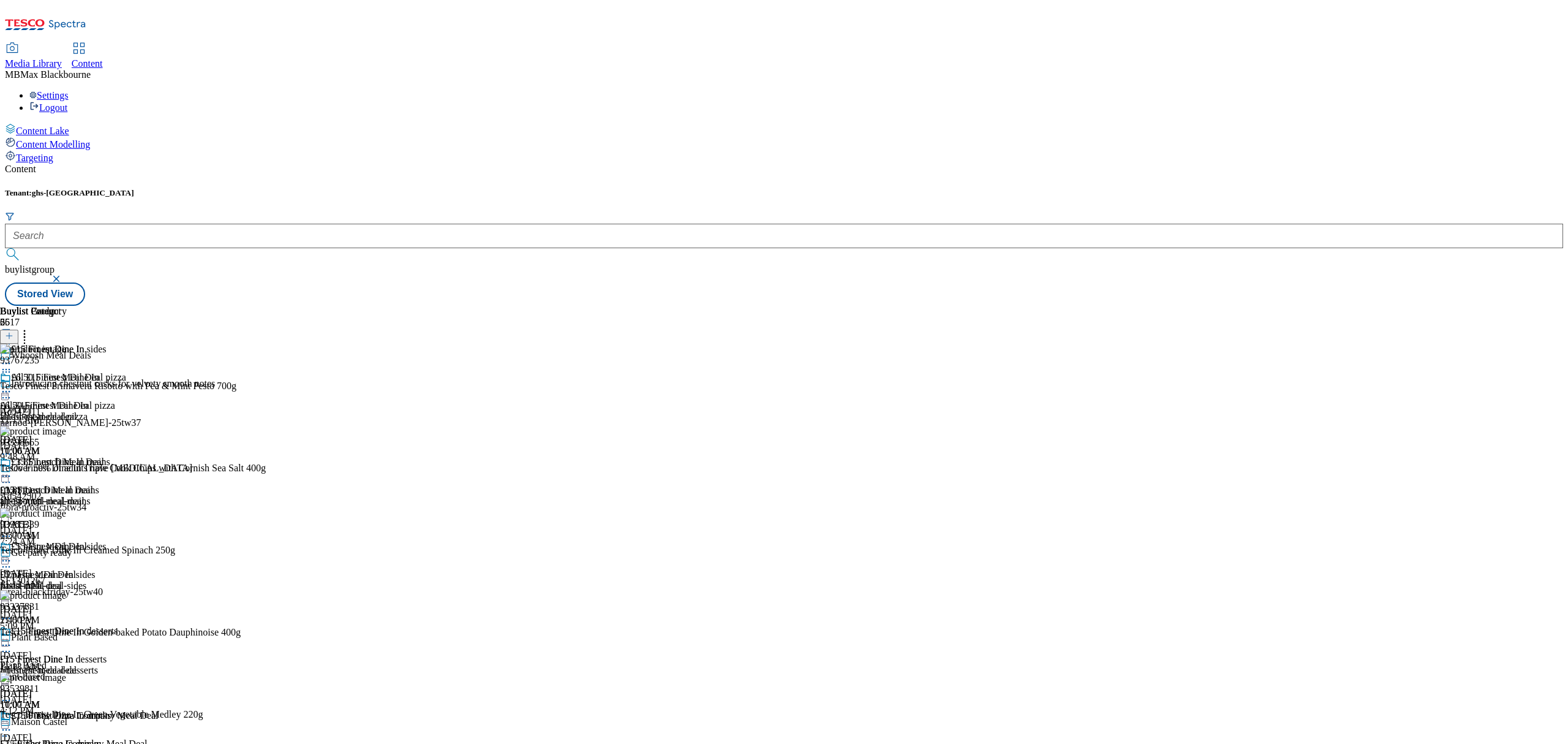
click at [111, 457] on div "£15 Finest Dine In mains" at bounding box center [60, 462] width 99 height 11
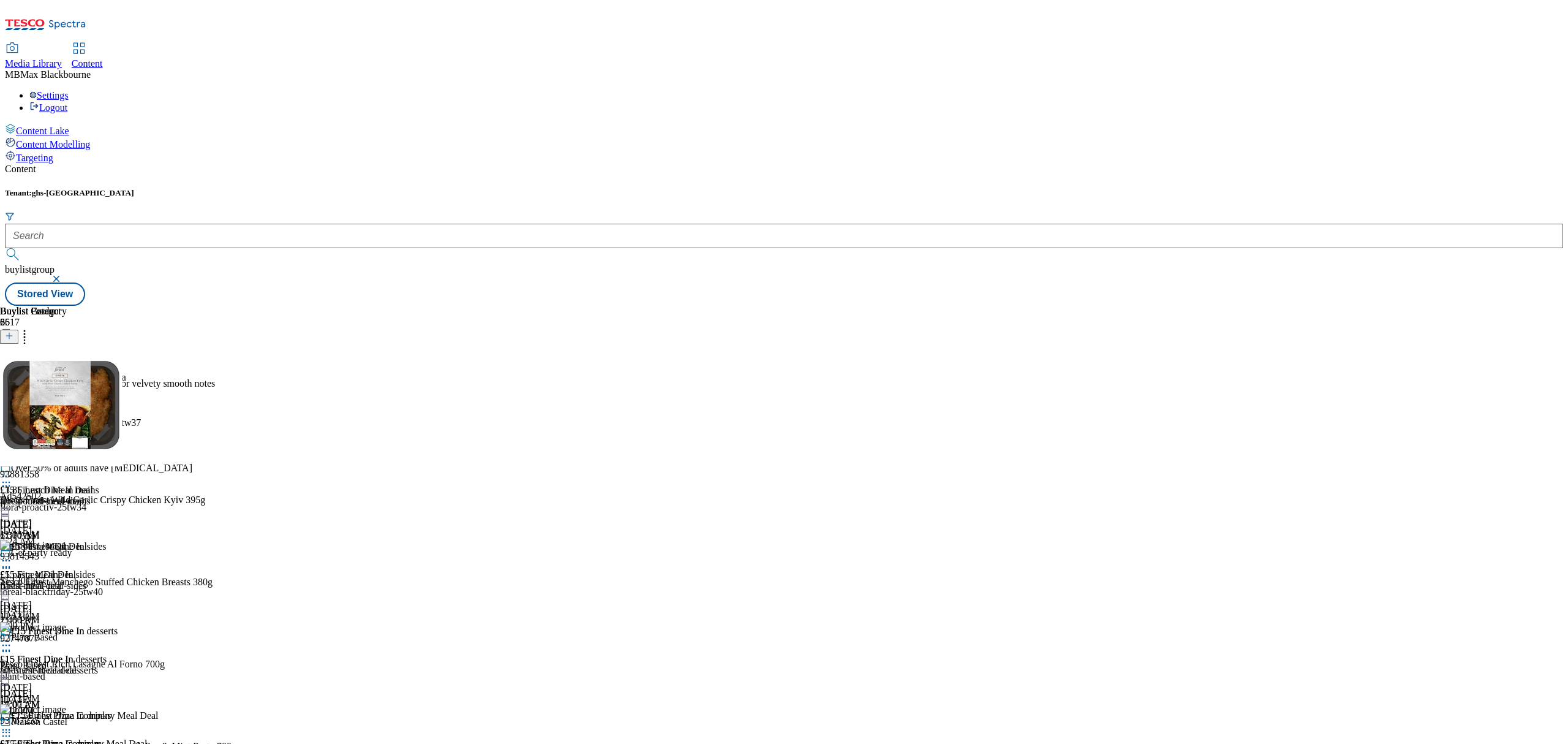
drag, startPoint x: 1020, startPoint y: 155, endPoint x: 1025, endPoint y: 166, distance: 12.1
click at [18, 330] on button at bounding box center [9, 336] width 18 height 14
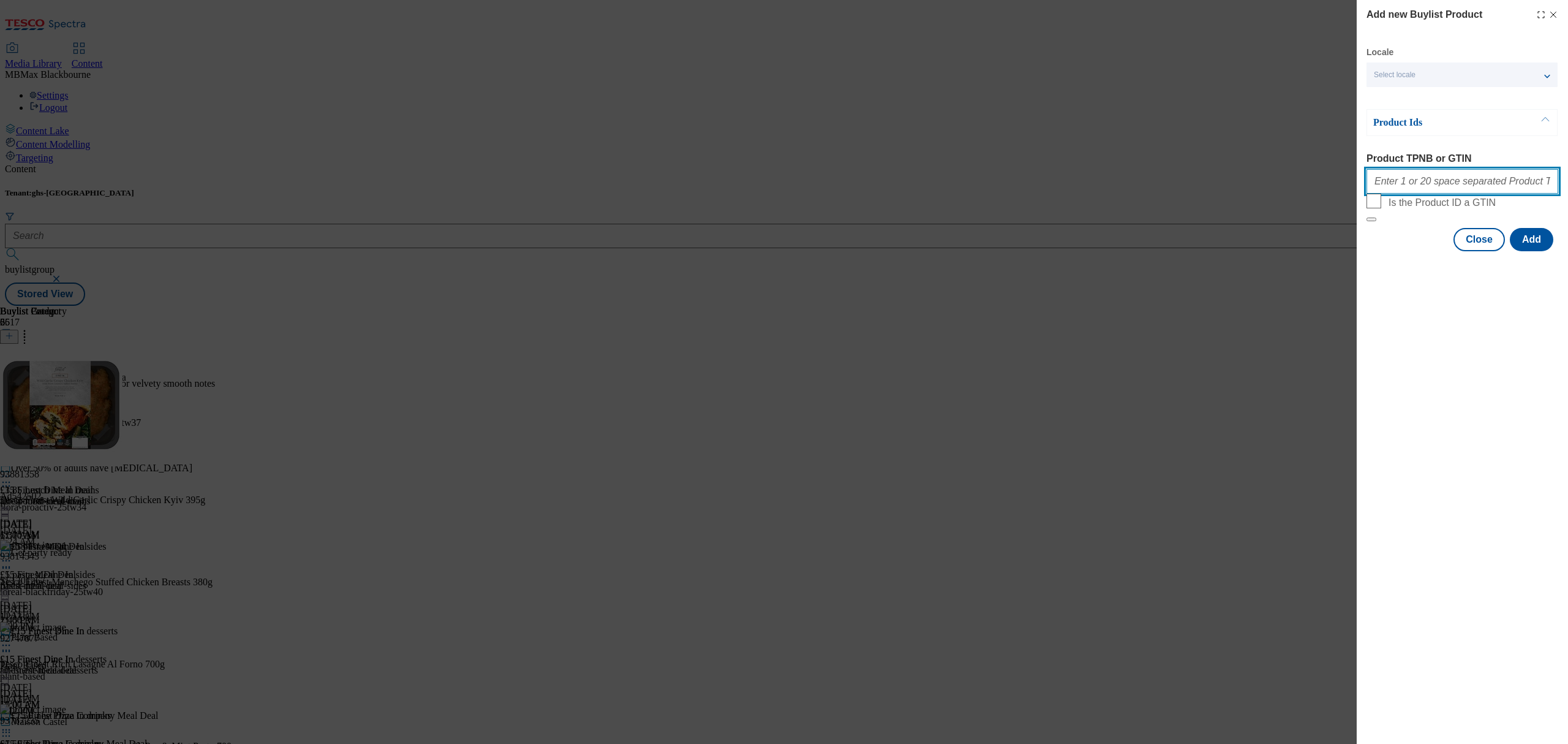
click at [1442, 173] on input "Product TPNB or GTIN" at bounding box center [1462, 181] width 191 height 25
paste input "92747877"
paste input "93610761"
click at [1404, 187] on input "9274787793610761" at bounding box center [1462, 181] width 191 height 25
click at [1487, 184] on input "92747877 93610761" at bounding box center [1462, 181] width 191 height 25
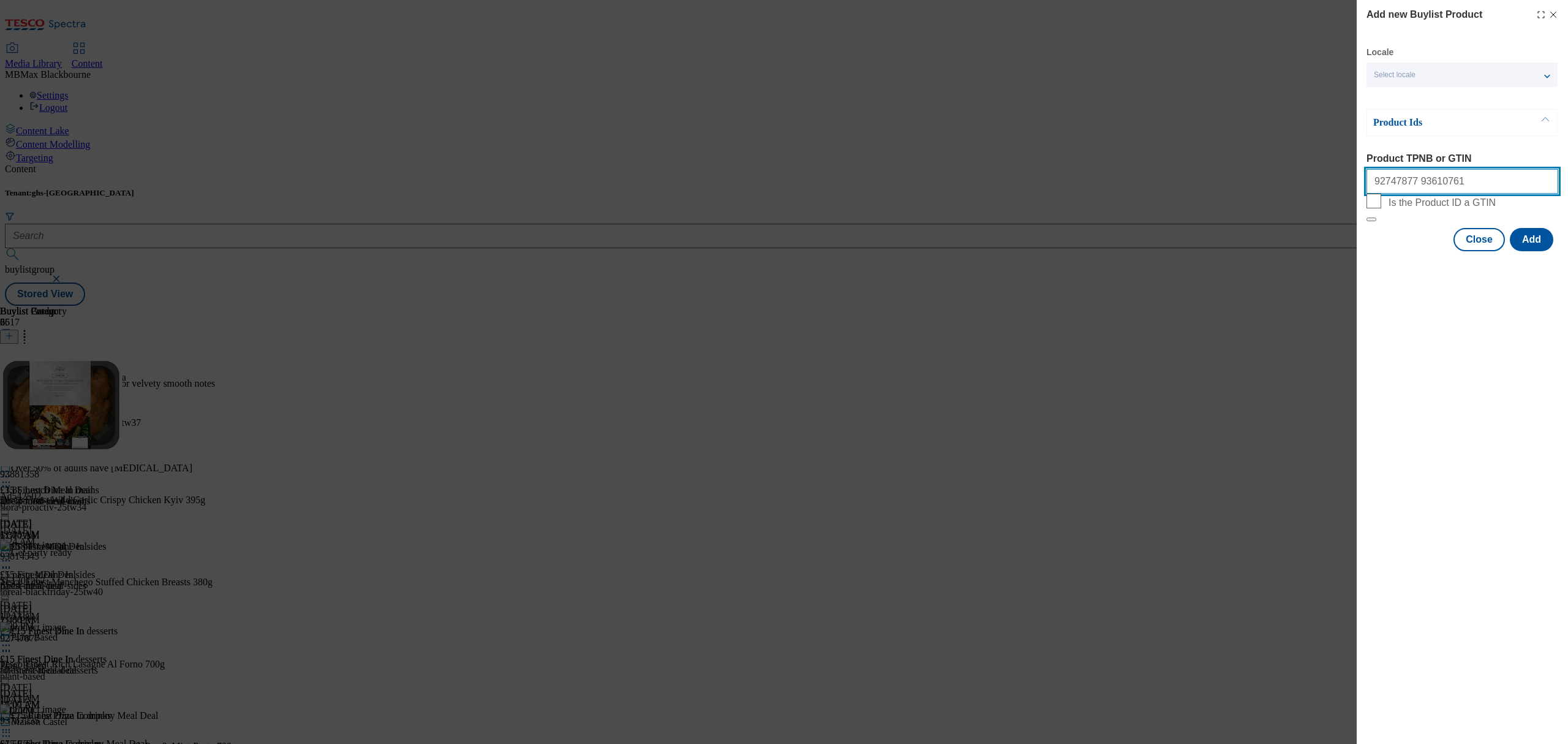
paste input "93995206"
paste input "93881358"
paste input "93814543"
paste input "97073145"
paste input "93767235"
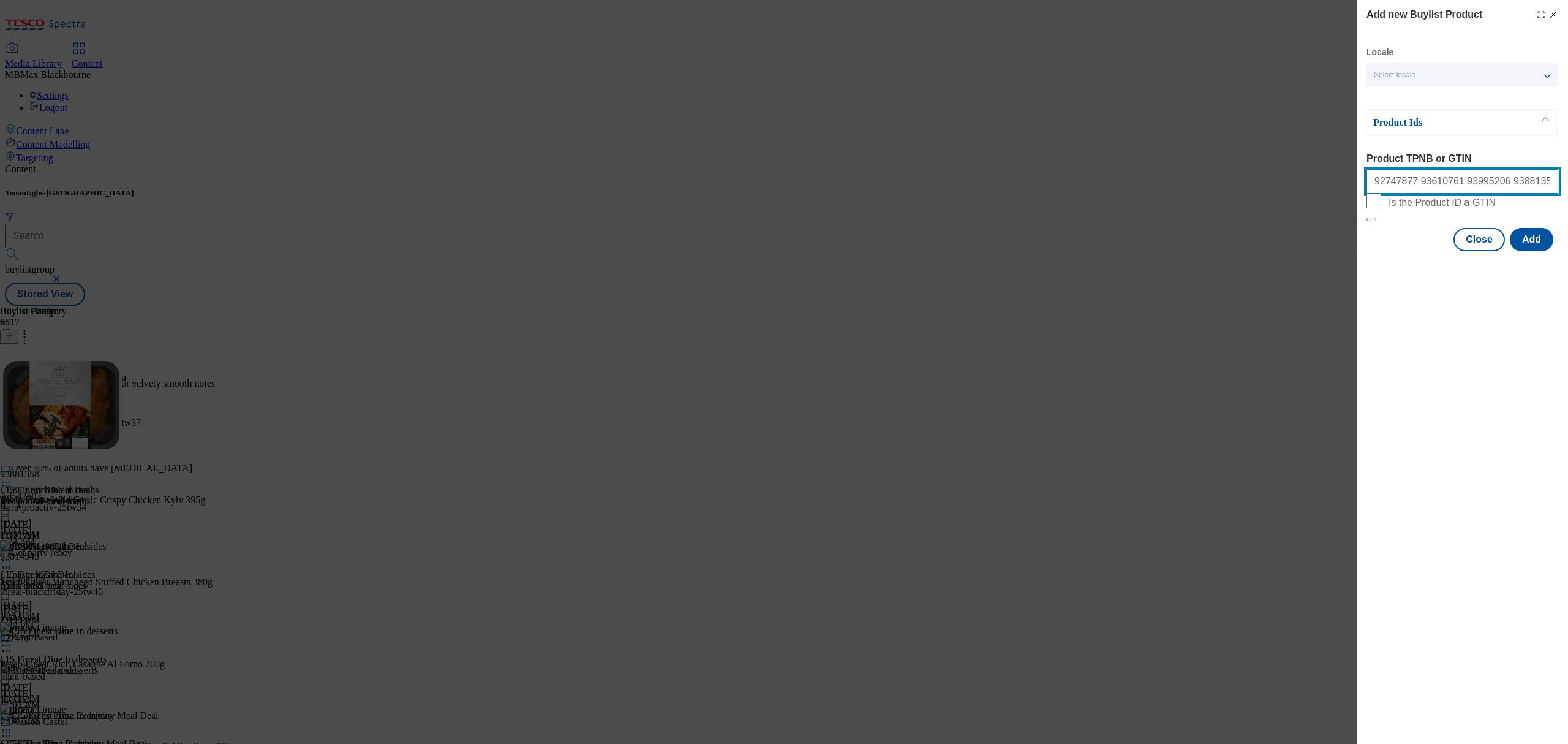
paste input "93282981"
paste input "96305185"
paste input "93210589"
paste input "96871705"
paste input "93490050"
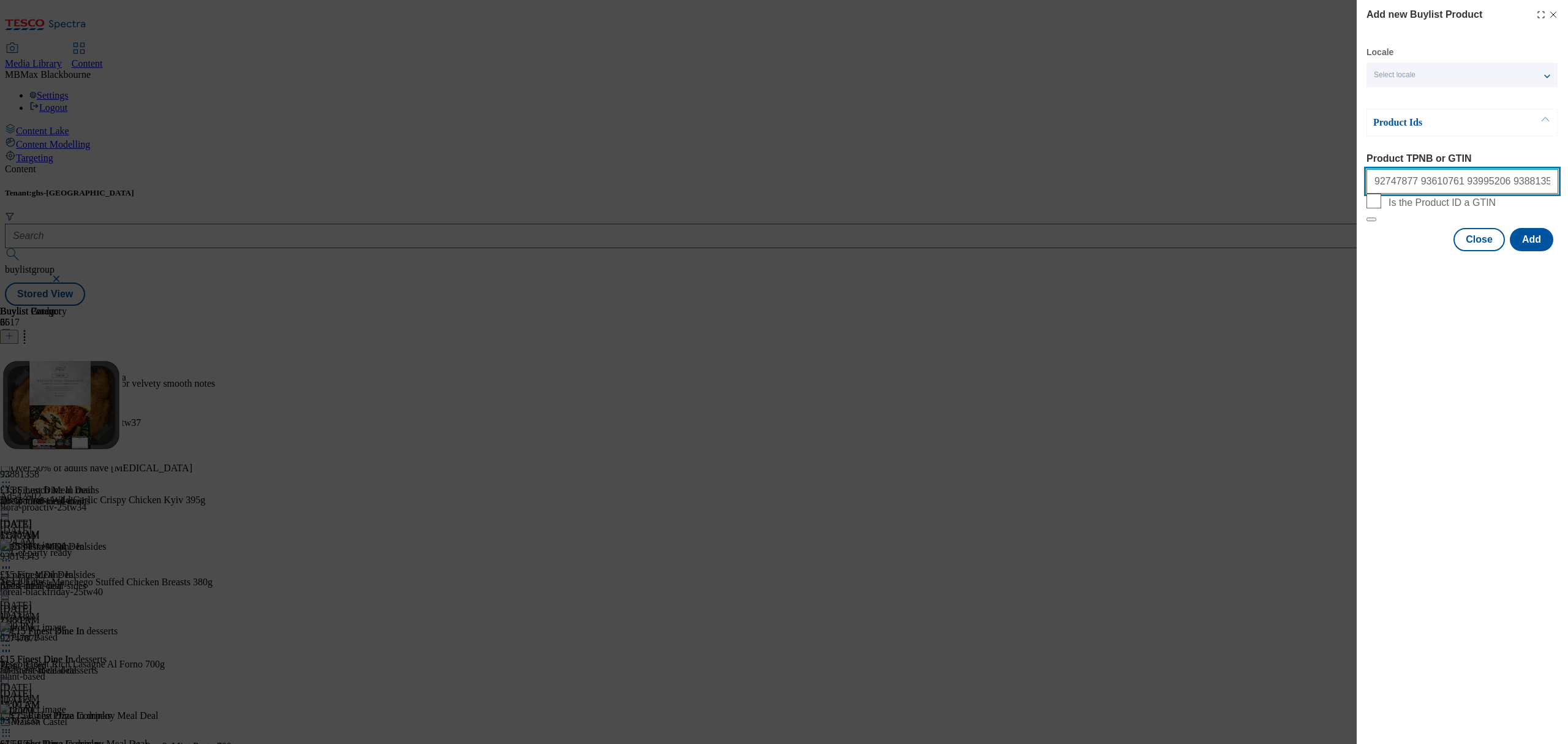
paste input "96881083"
paste input "92747877"
paste input "94035600"
type input "92747877 93610761 93995206 93881358 93814543 97073145 93767235 93282981 9630518…"
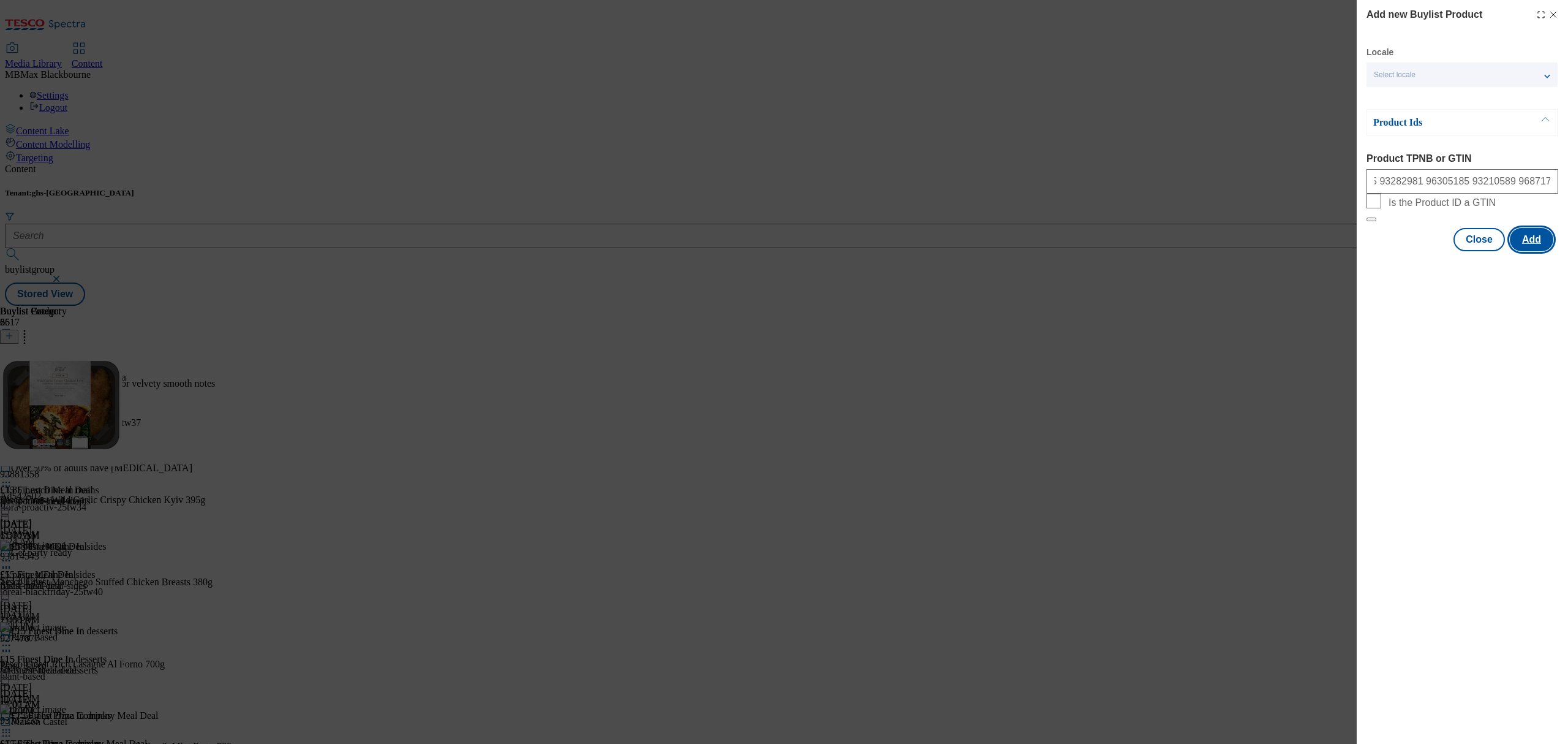
click at [1546, 252] on button "Add" at bounding box center [1531, 239] width 43 height 23
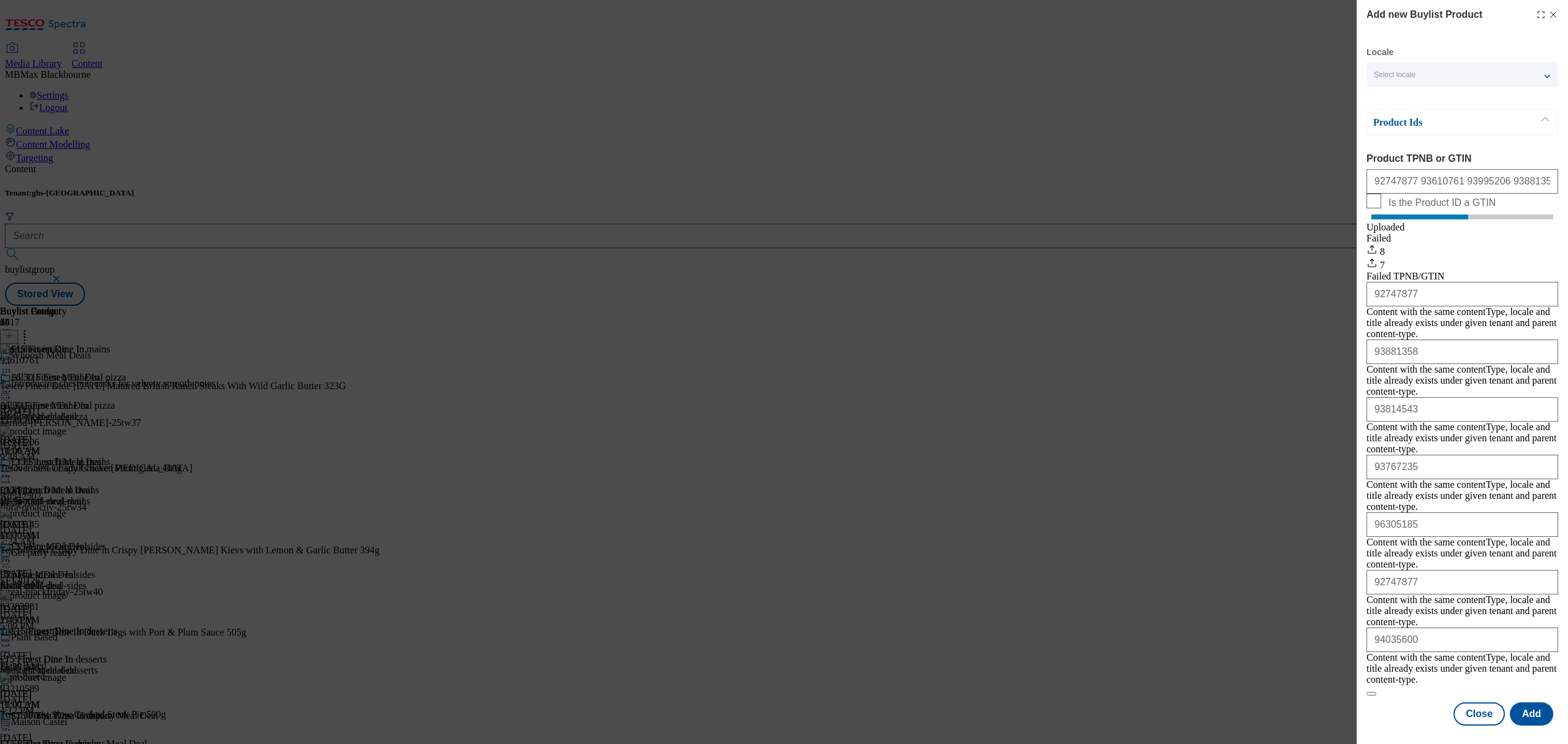
click at [1556, 13] on icon "Modal" at bounding box center [1554, 15] width 10 height 10
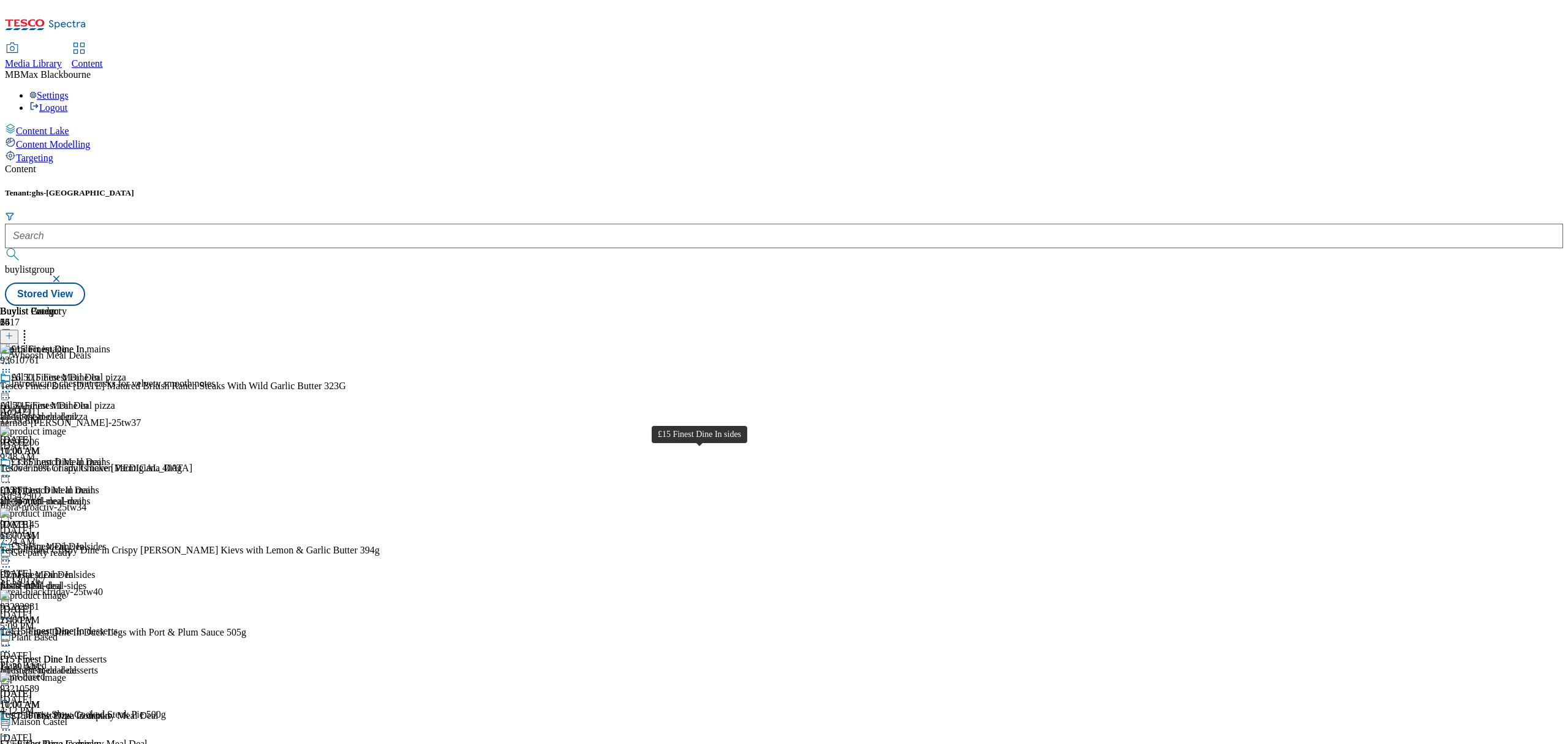
click at [106, 541] on span "£15 Finest Dine In sides" at bounding box center [59, 547] width 95 height 14
click at [14, 332] on icon at bounding box center [9, 336] width 9 height 9
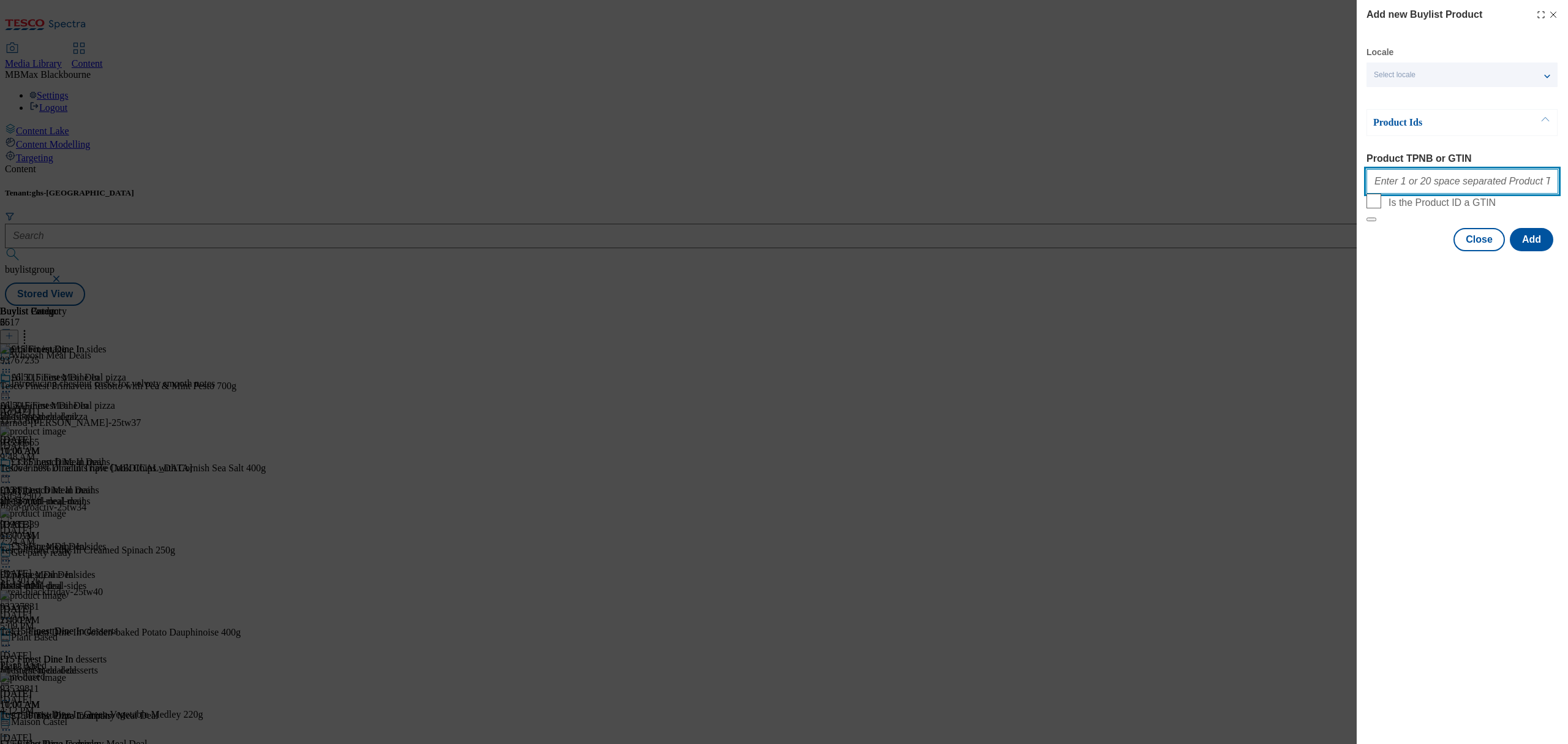
click at [1481, 179] on input "Product TPNB or GTIN" at bounding box center [1462, 181] width 191 height 25
paste input "96311753"
paste input "93722179"
paste input "93539811"
paste input "93598665"
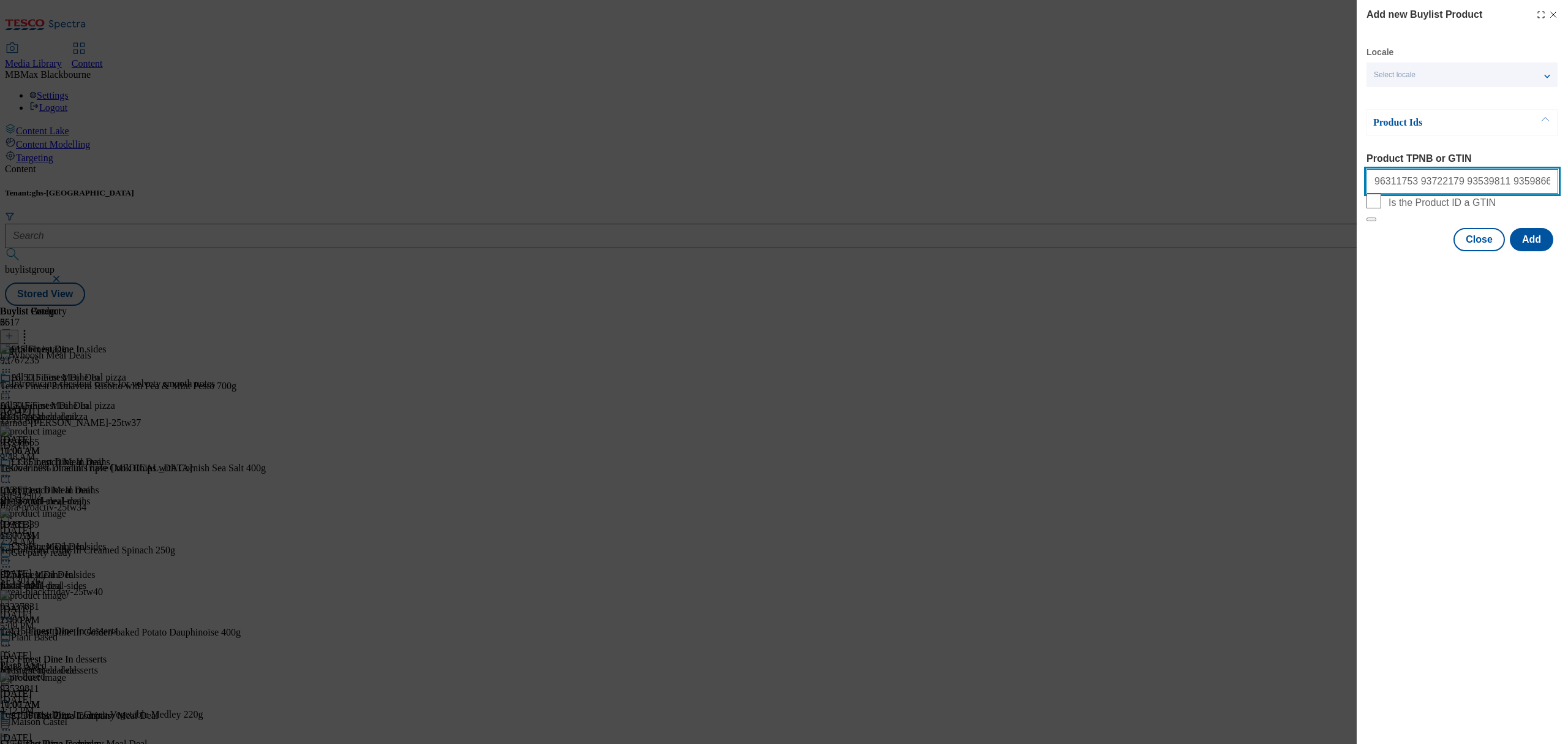
paste input "97021651"
paste input "84820802"
paste input "93337831"
paste input "96636455"
paste input "93985339"
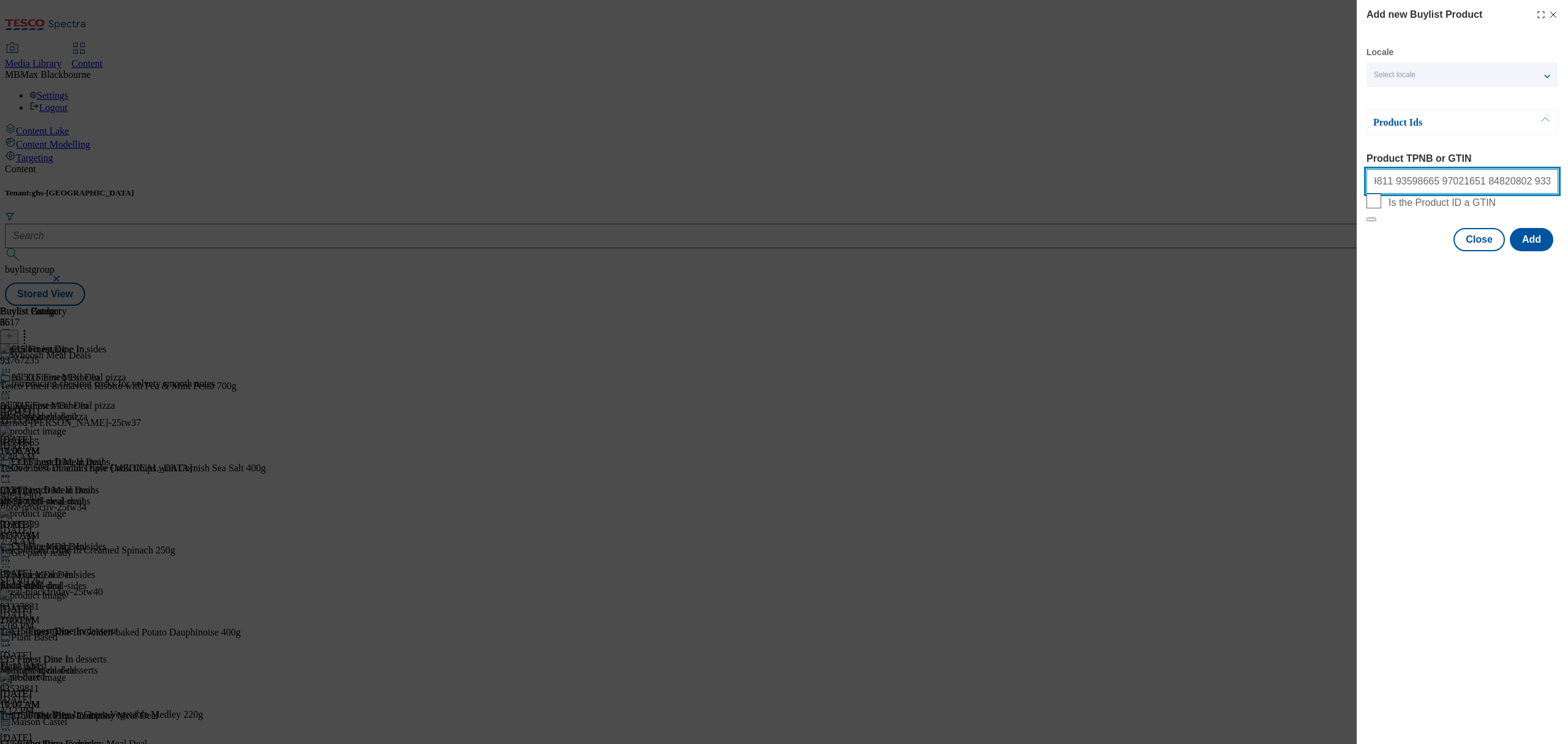
scroll to position [0, 119]
type input "96311753 93722179 93539811 93598665 97021651 84820802 93337831 96636455 93985339"
click at [1533, 252] on button "Add" at bounding box center [1531, 239] width 43 height 23
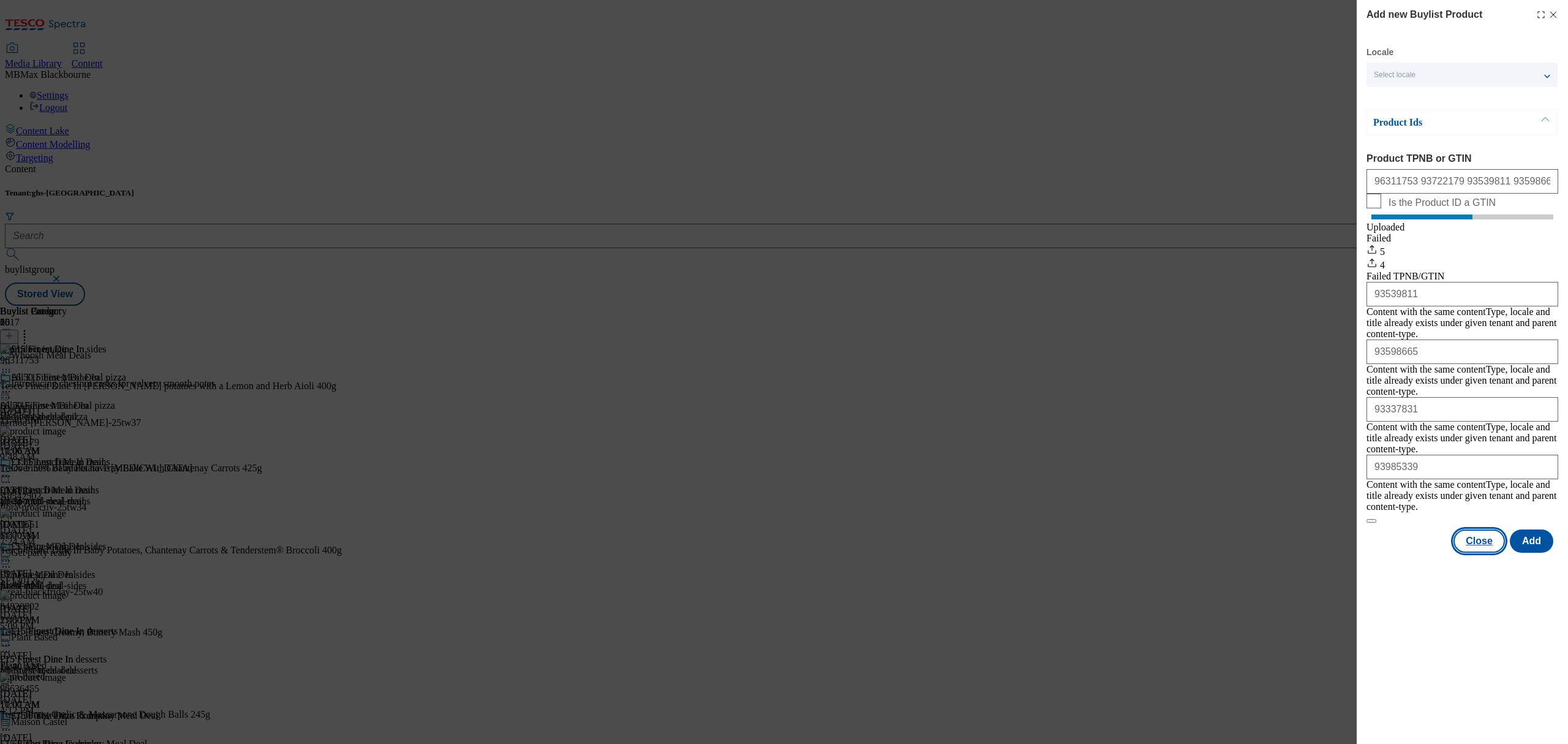
click at [1473, 529] on button "Close" at bounding box center [1479, 541] width 51 height 23
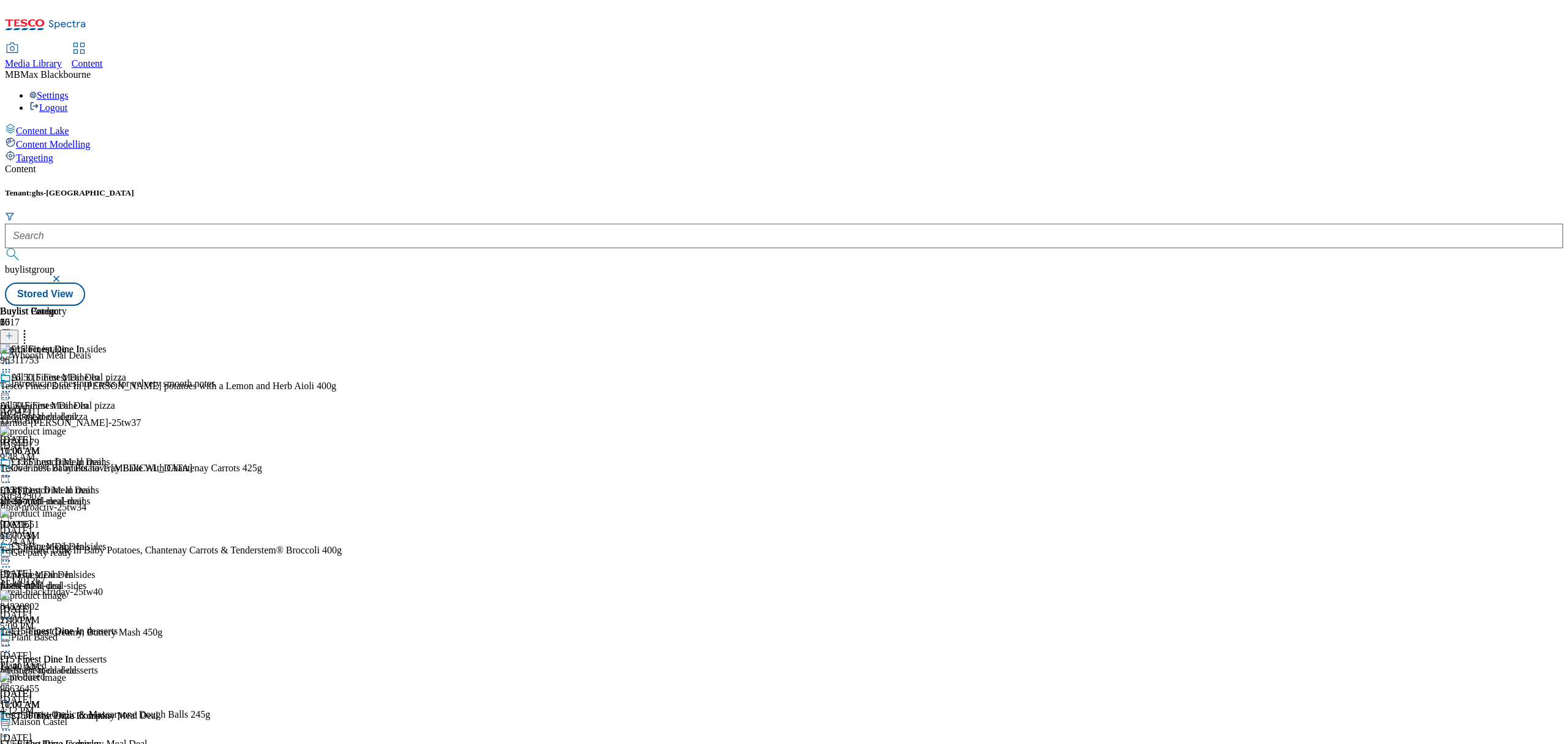
scroll to position [86, 0]
click at [118, 625] on span "£15 Finest Dine In desserts" at bounding box center [64, 632] width 106 height 14
click at [18, 330] on button at bounding box center [9, 336] width 18 height 14
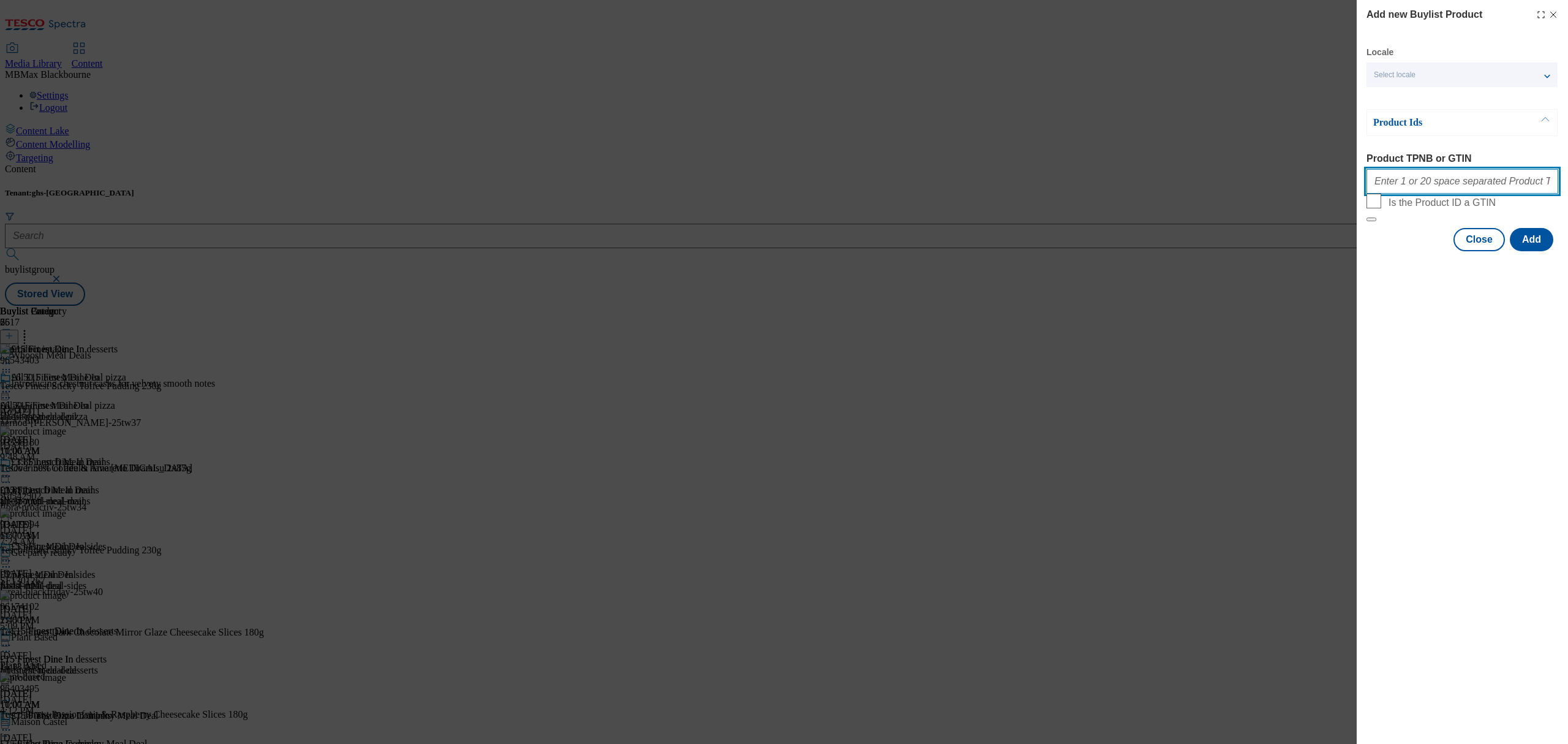
click at [1419, 183] on input "Product TPNB or GTIN" at bounding box center [1462, 181] width 191 height 25
paste input "92483278"
paste input "93538180"
paste input "80894196"
paste input "96174102"
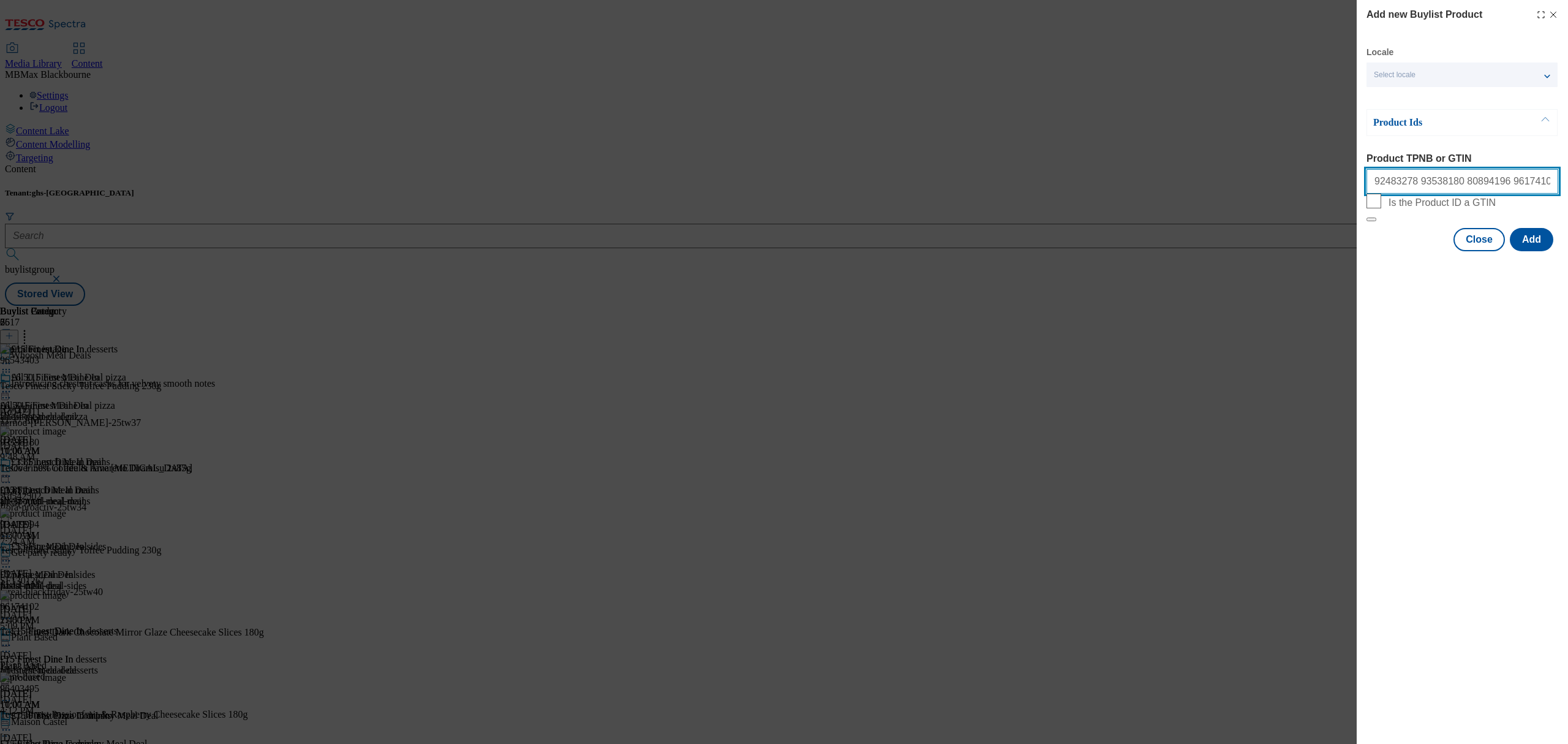
paste input "96310506"
paste input "93285488"
type input "92483278 93538180 80894196 96174102 96310506 93285488"
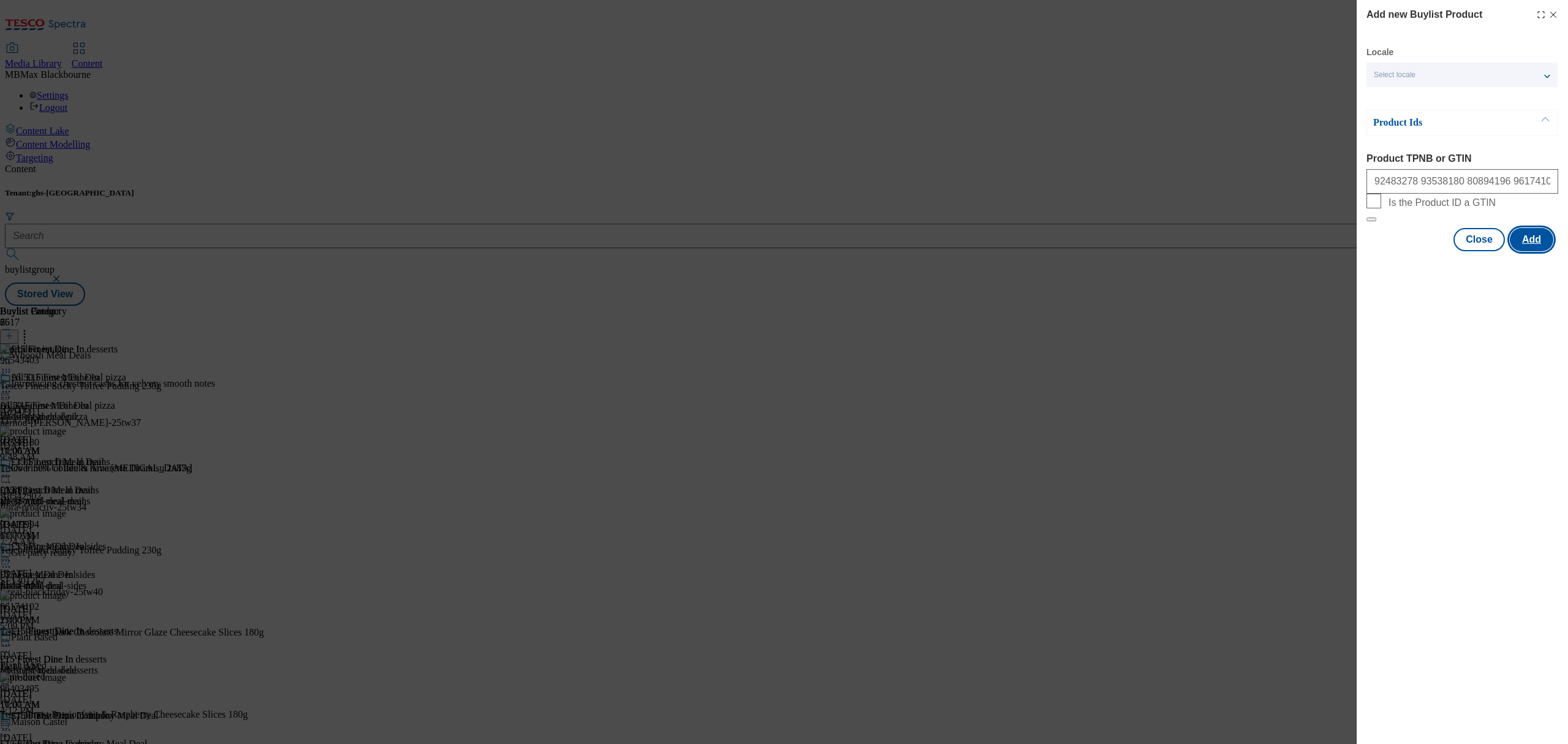
click at [1529, 252] on button "Add" at bounding box center [1531, 239] width 43 height 23
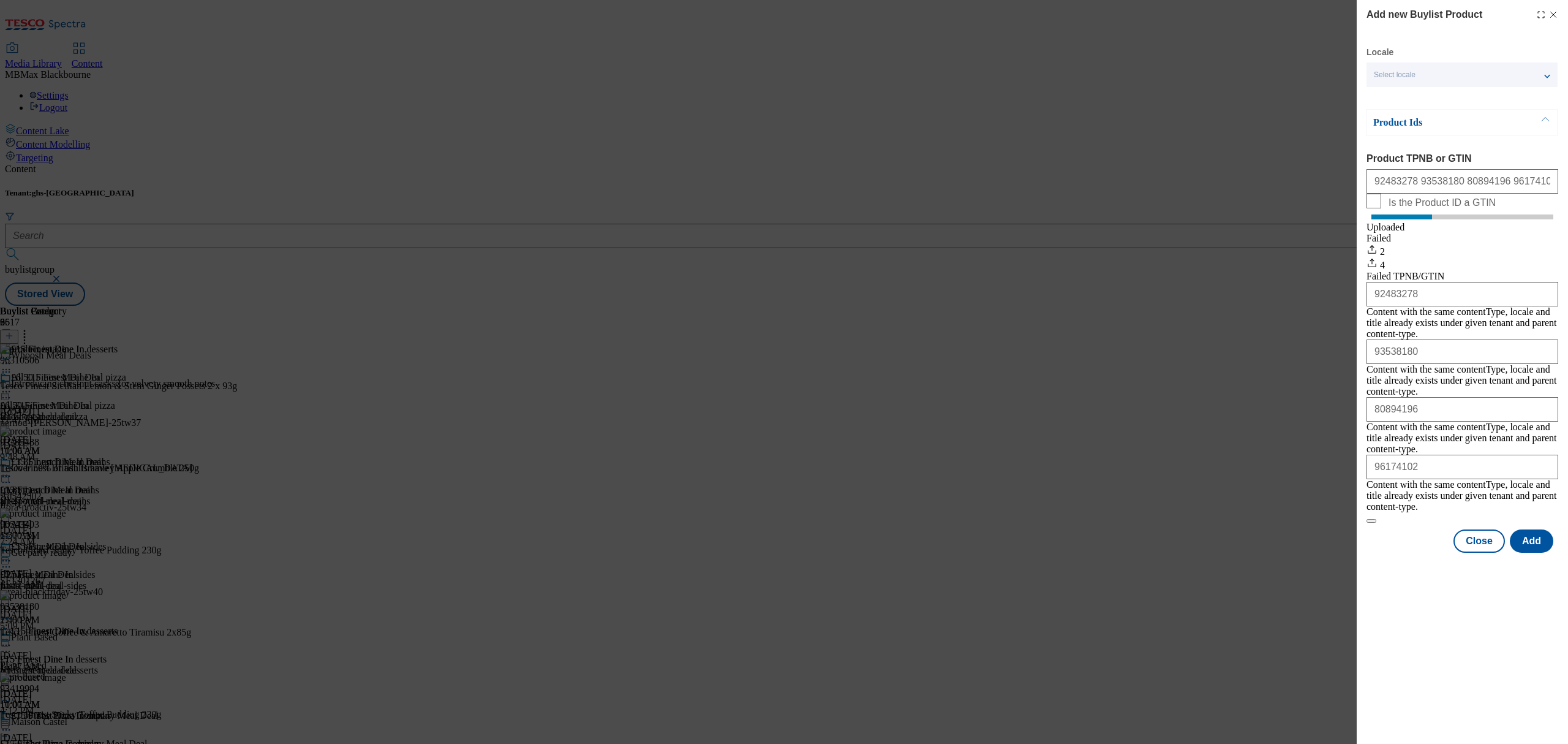
click at [1551, 14] on icon "Modal" at bounding box center [1554, 15] width 10 height 10
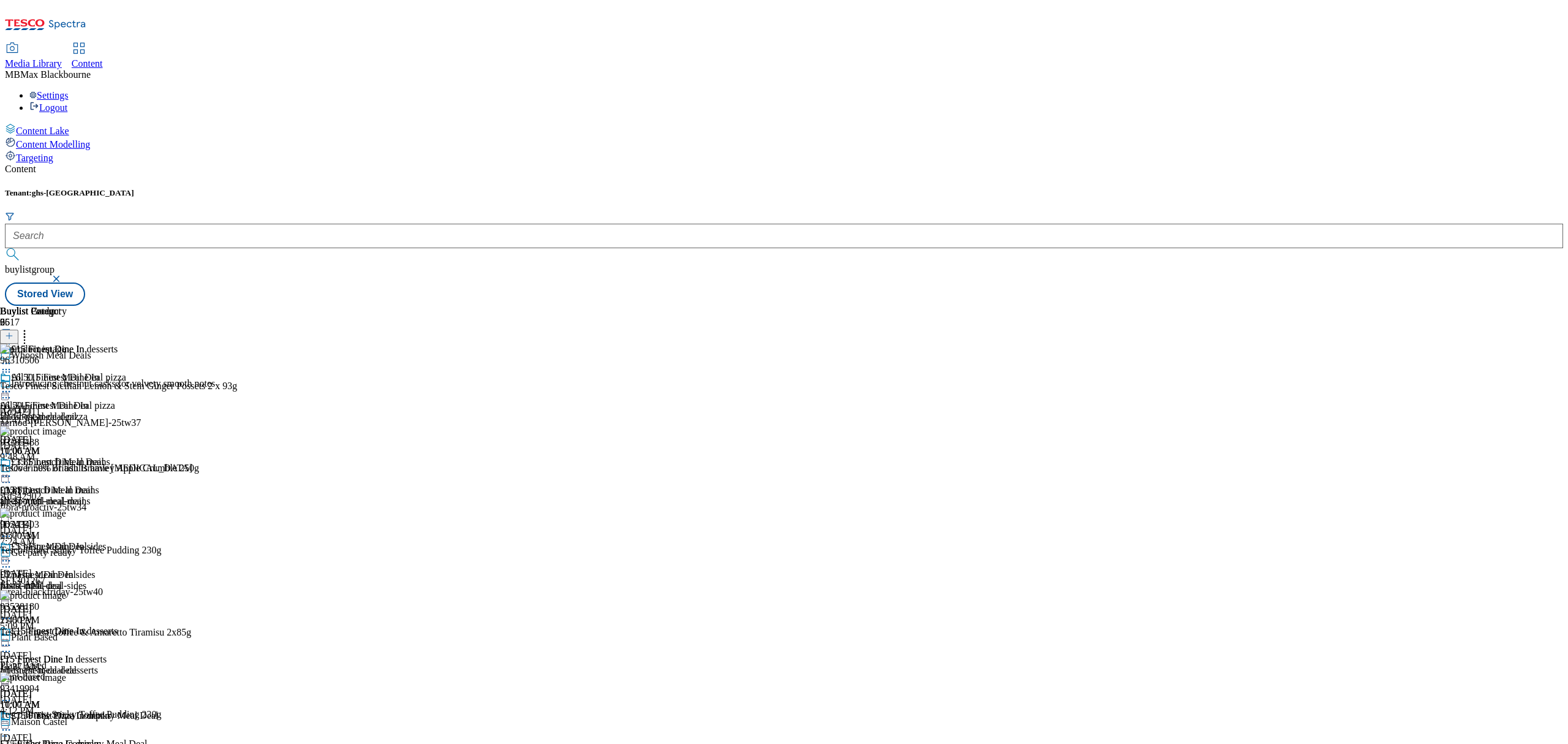
click at [12, 385] on icon at bounding box center [6, 391] width 12 height 12
click at [118, 344] on div "£15 Finest Dine In desserts" at bounding box center [59, 358] width 118 height 28
click at [118, 470] on div at bounding box center [59, 477] width 118 height 14
click at [118, 495] on div "Edit Copy Move Reporting Preview Un-preview Open Preview Url Publish Un-publish…" at bounding box center [59, 565] width 118 height 141
click at [12, 470] on icon at bounding box center [6, 476] width 12 height 12
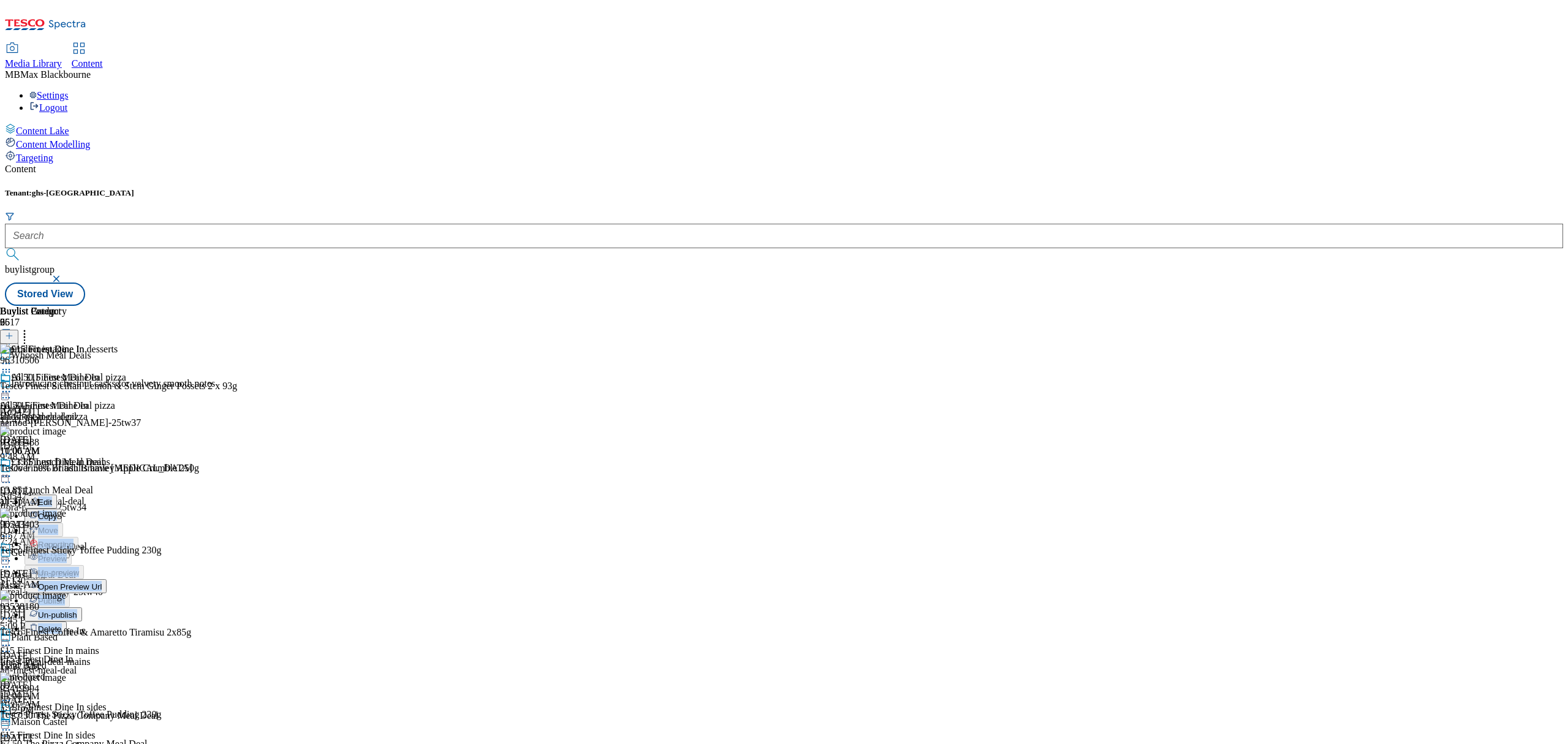
click at [57, 495] on button "Edit" at bounding box center [40, 501] width 33 height 14
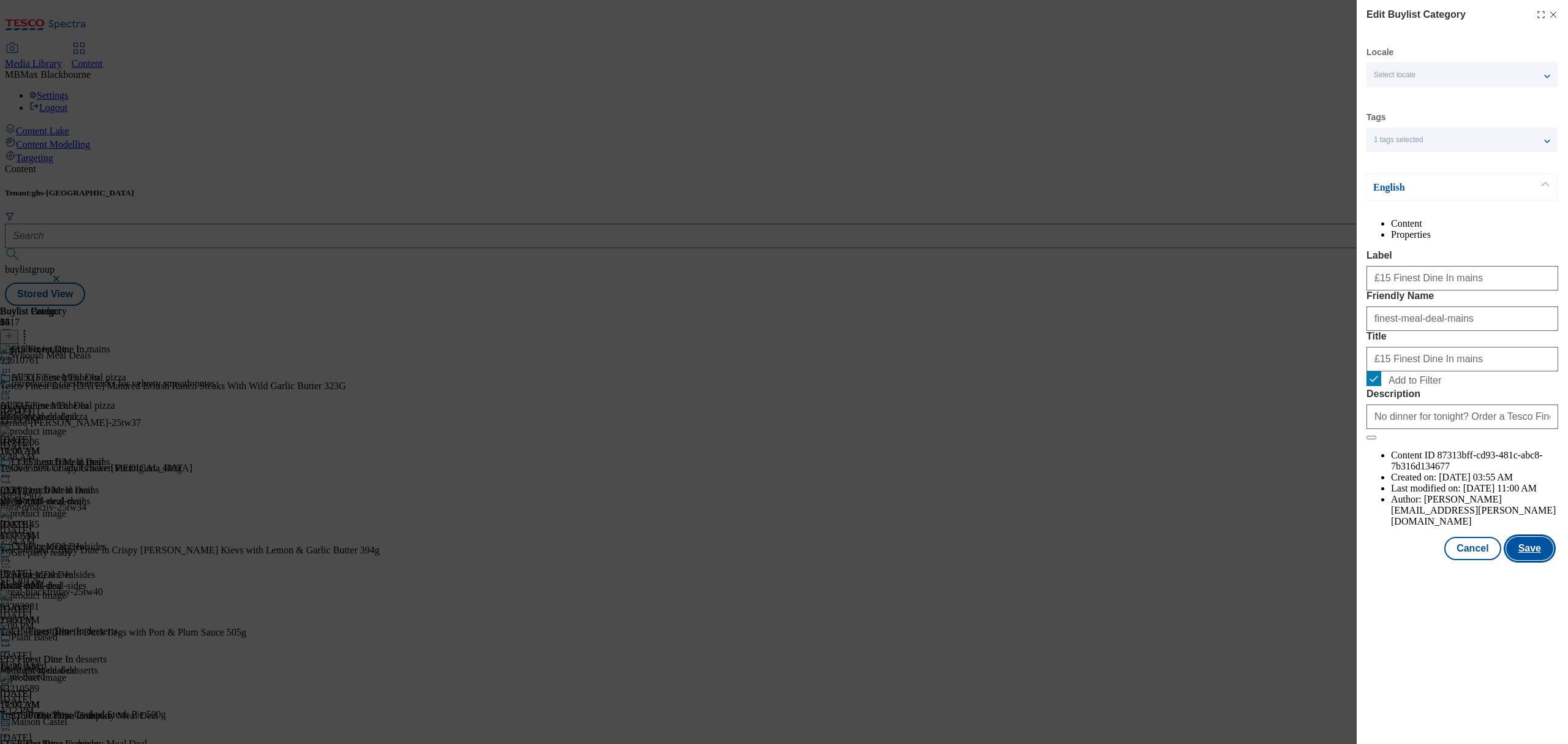
click at [1532, 560] on button "Save" at bounding box center [1529, 549] width 47 height 23
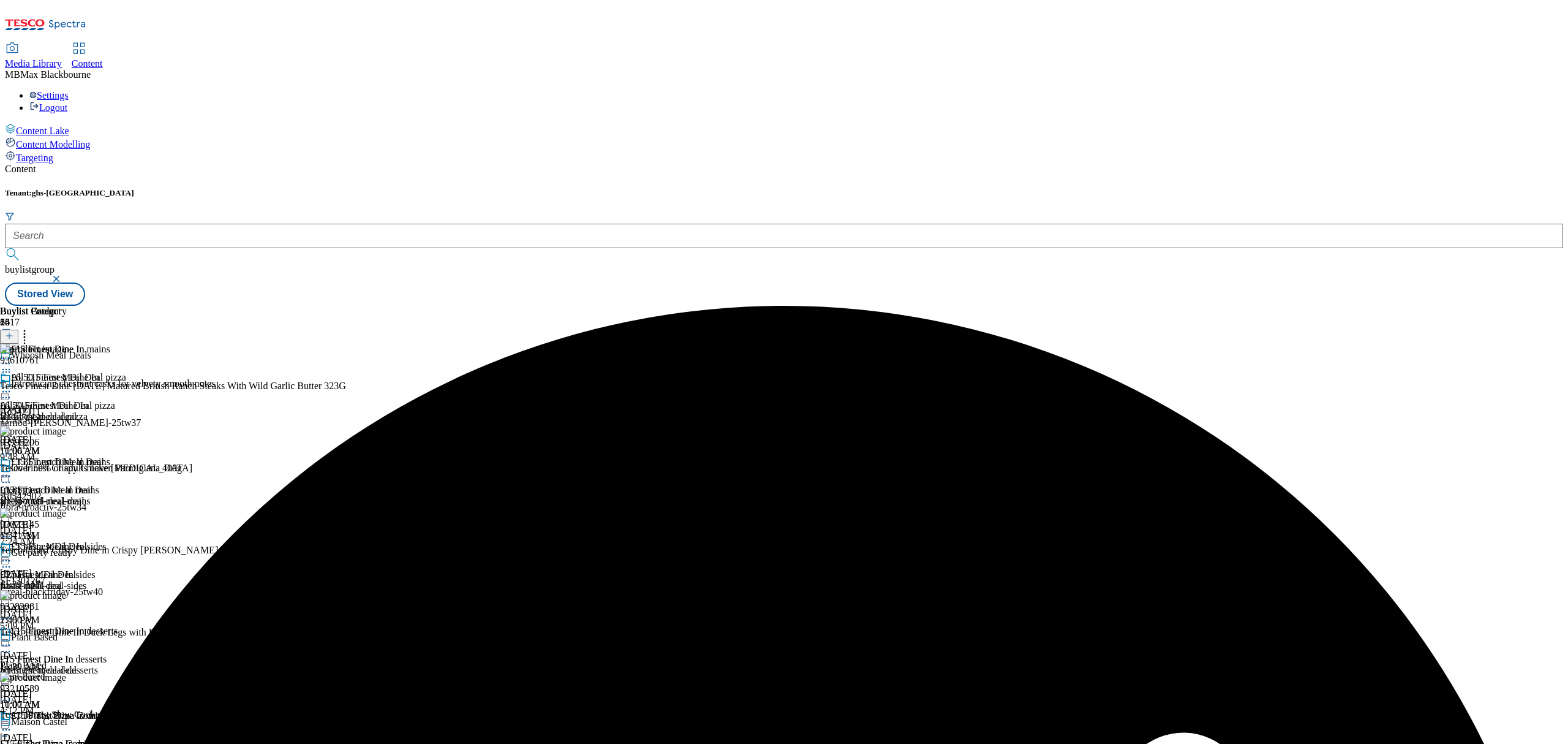
click at [12, 470] on icon at bounding box center [6, 476] width 12 height 12
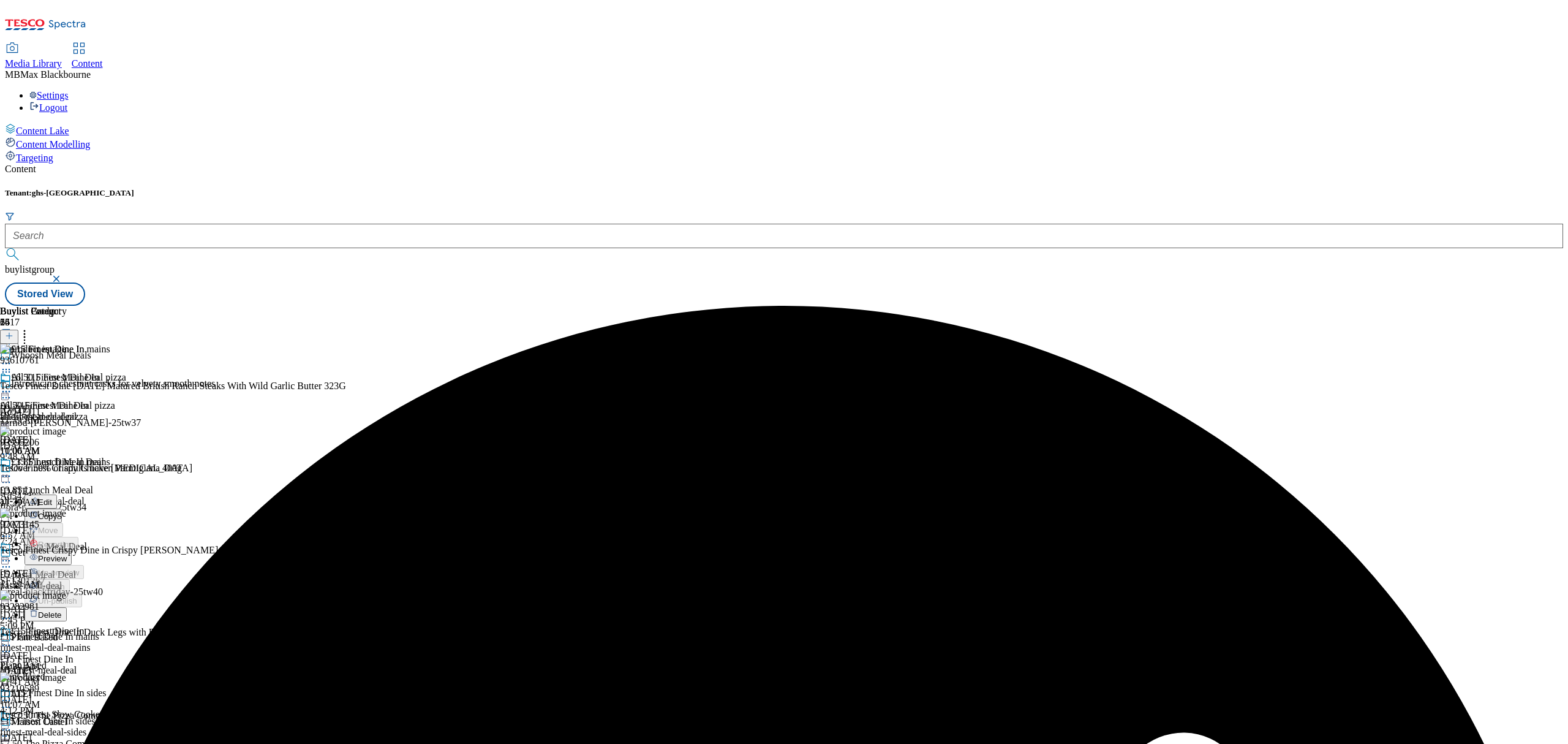
click at [66, 554] on span "Preview" at bounding box center [53, 558] width 29 height 9
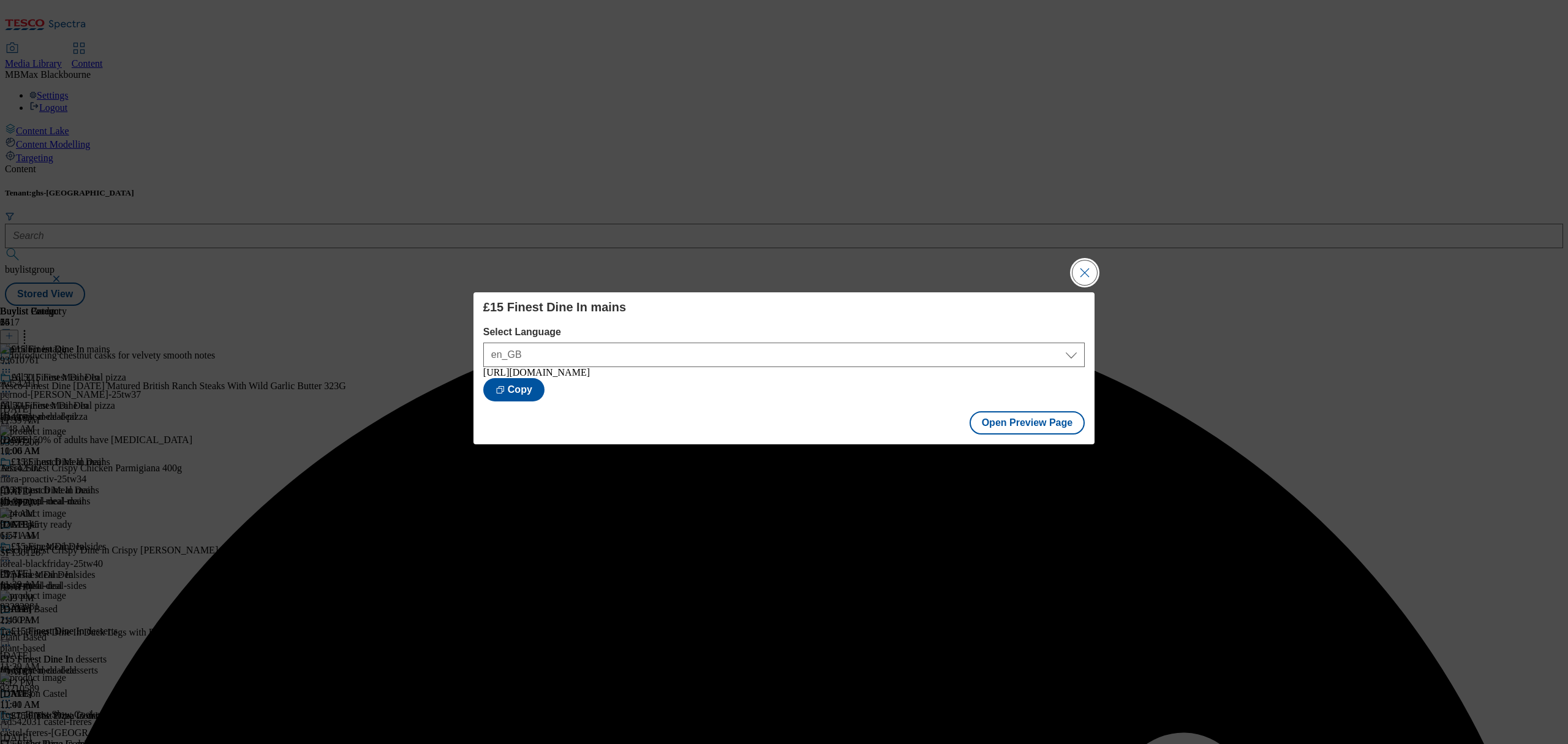
click at [1076, 278] on button "Close Modal" at bounding box center [1085, 273] width 25 height 25
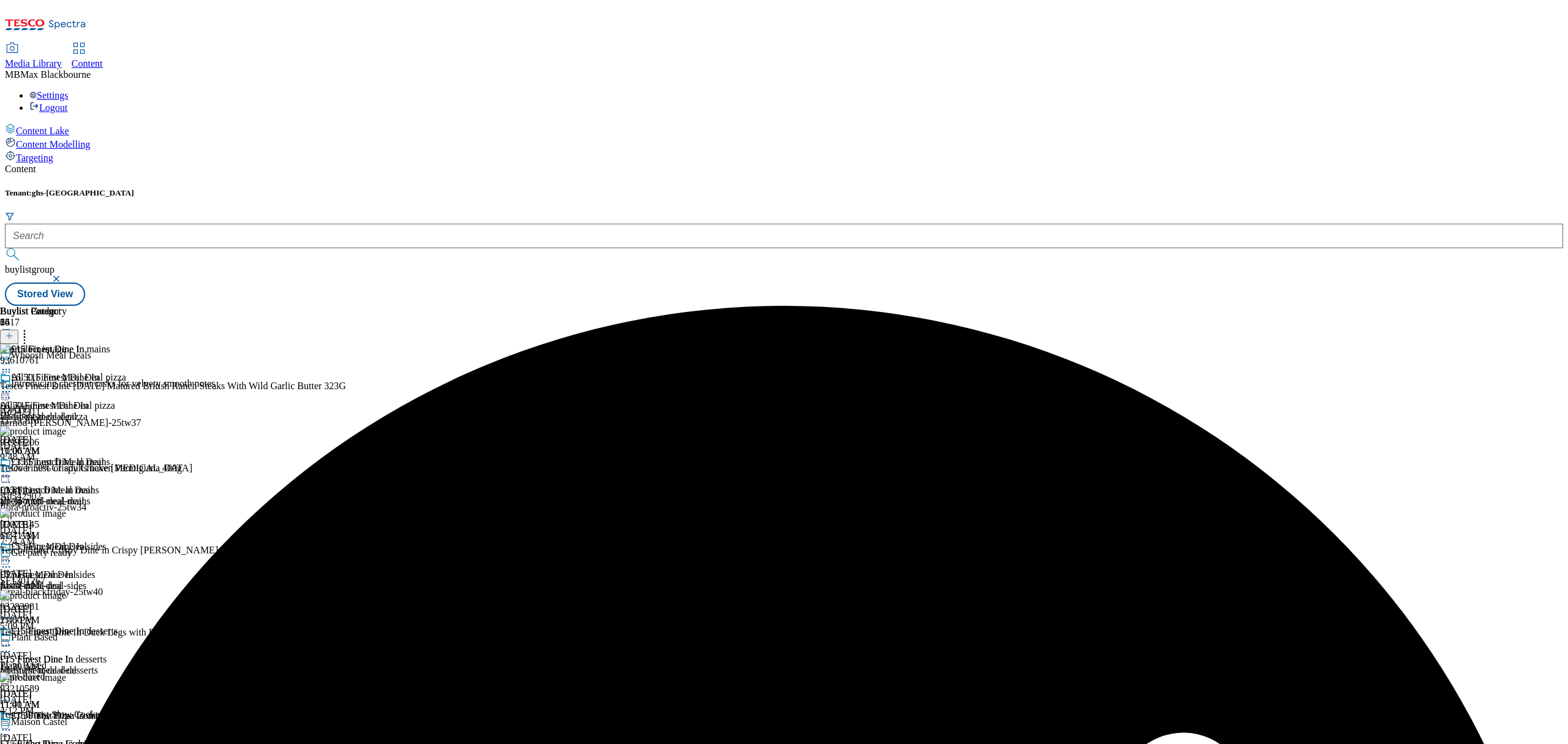
click at [12, 470] on icon at bounding box center [6, 476] width 12 height 12
click at [70, 594] on button "Publish" at bounding box center [47, 600] width 46 height 14
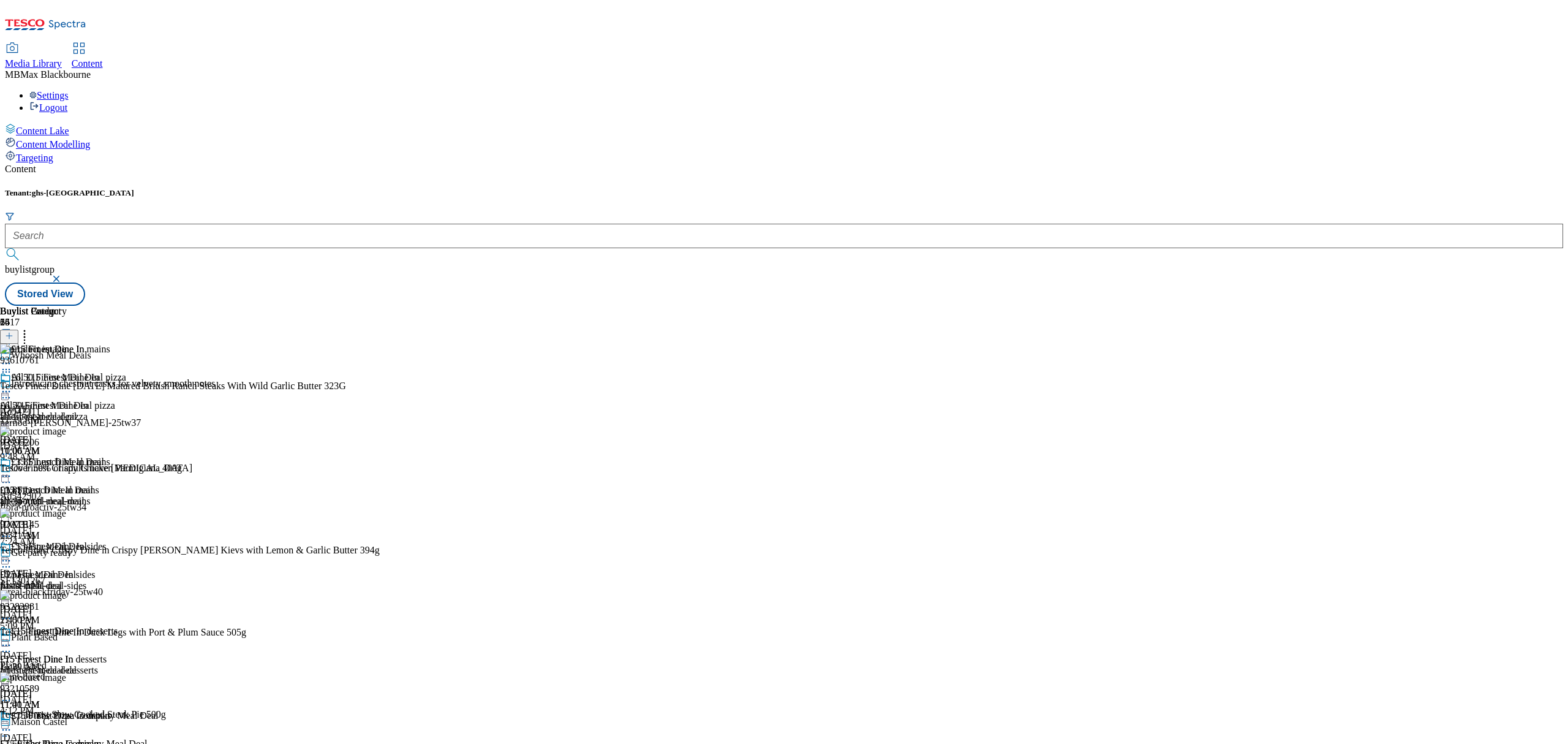
scroll to position [82, 0]
click at [106, 541] on span "£15 Finest Dine In sides" at bounding box center [59, 547] width 95 height 14
click at [12, 555] on icon at bounding box center [6, 560] width 12 height 12
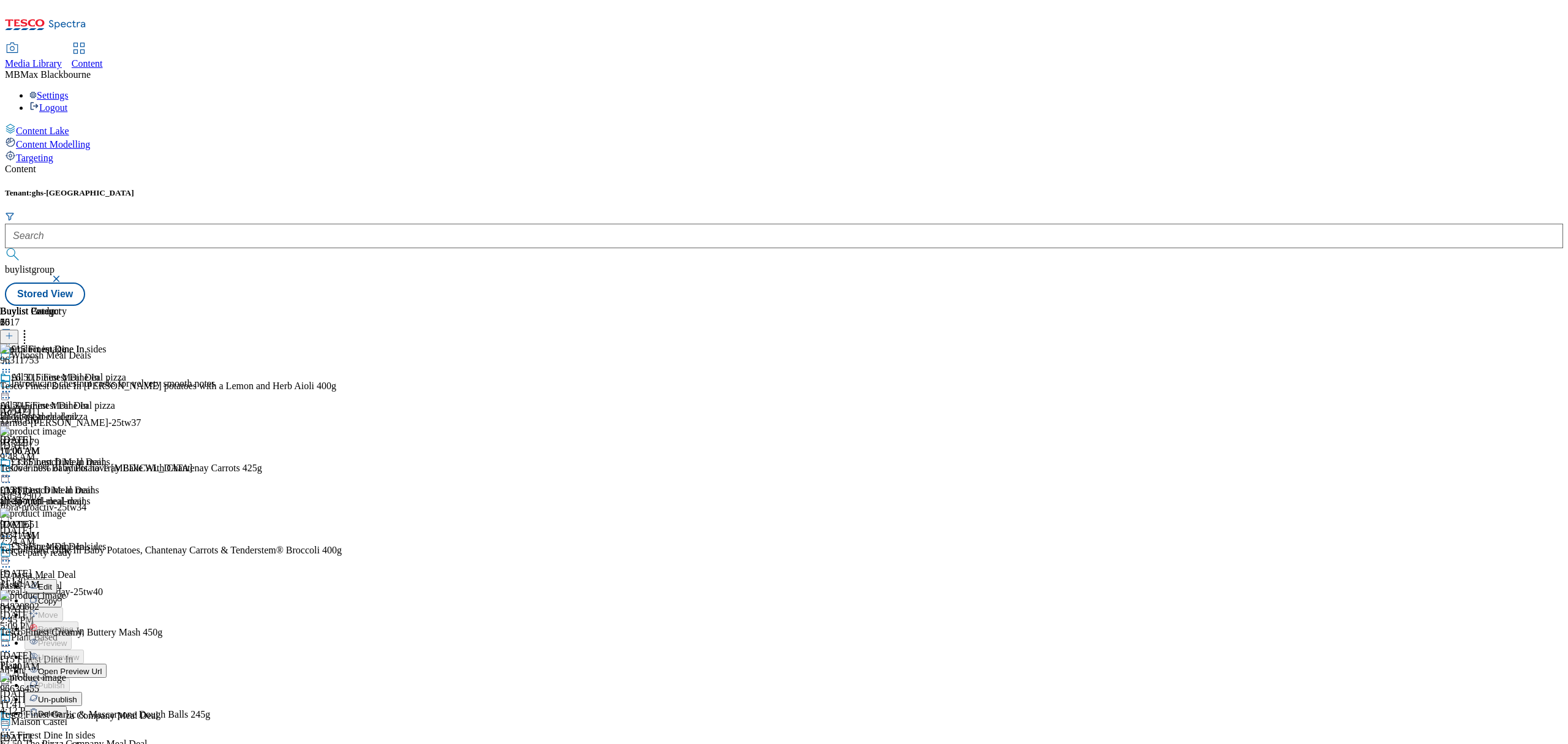
click at [57, 579] on button "Edit" at bounding box center [40, 586] width 33 height 14
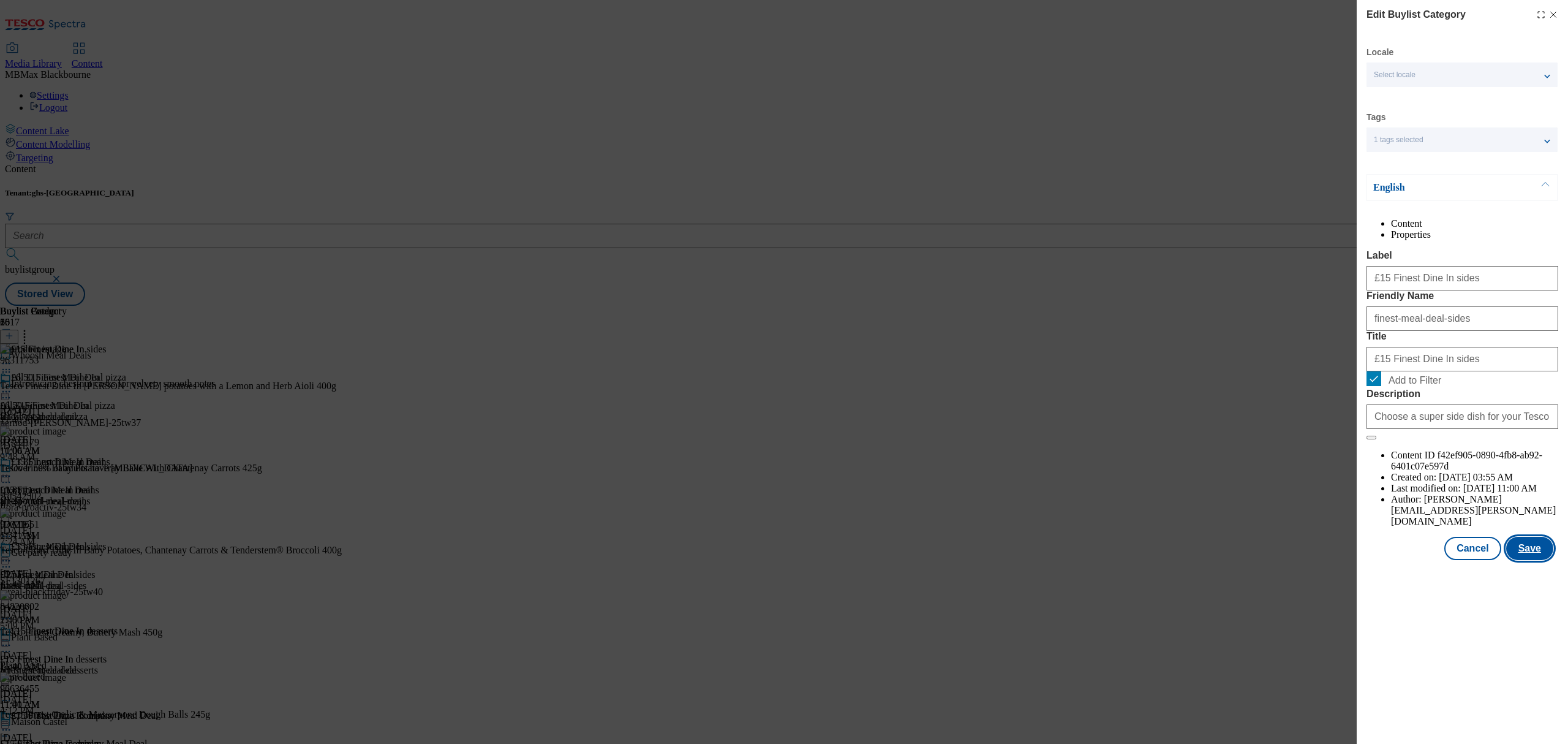
click at [1528, 560] on button "Save" at bounding box center [1529, 549] width 47 height 23
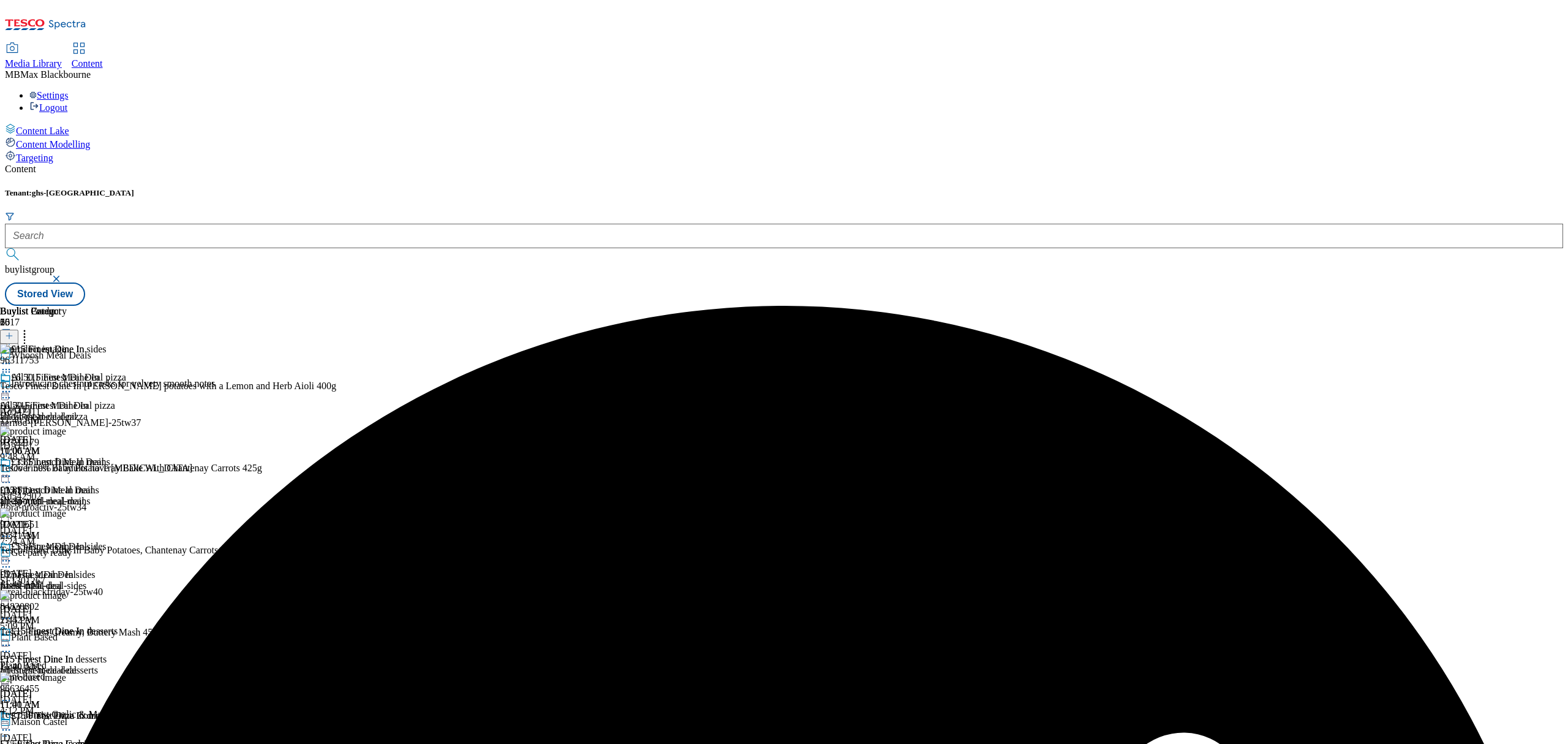
click at [12, 555] on icon at bounding box center [6, 560] width 12 height 12
click at [66, 638] on span "Preview" at bounding box center [53, 643] width 29 height 9
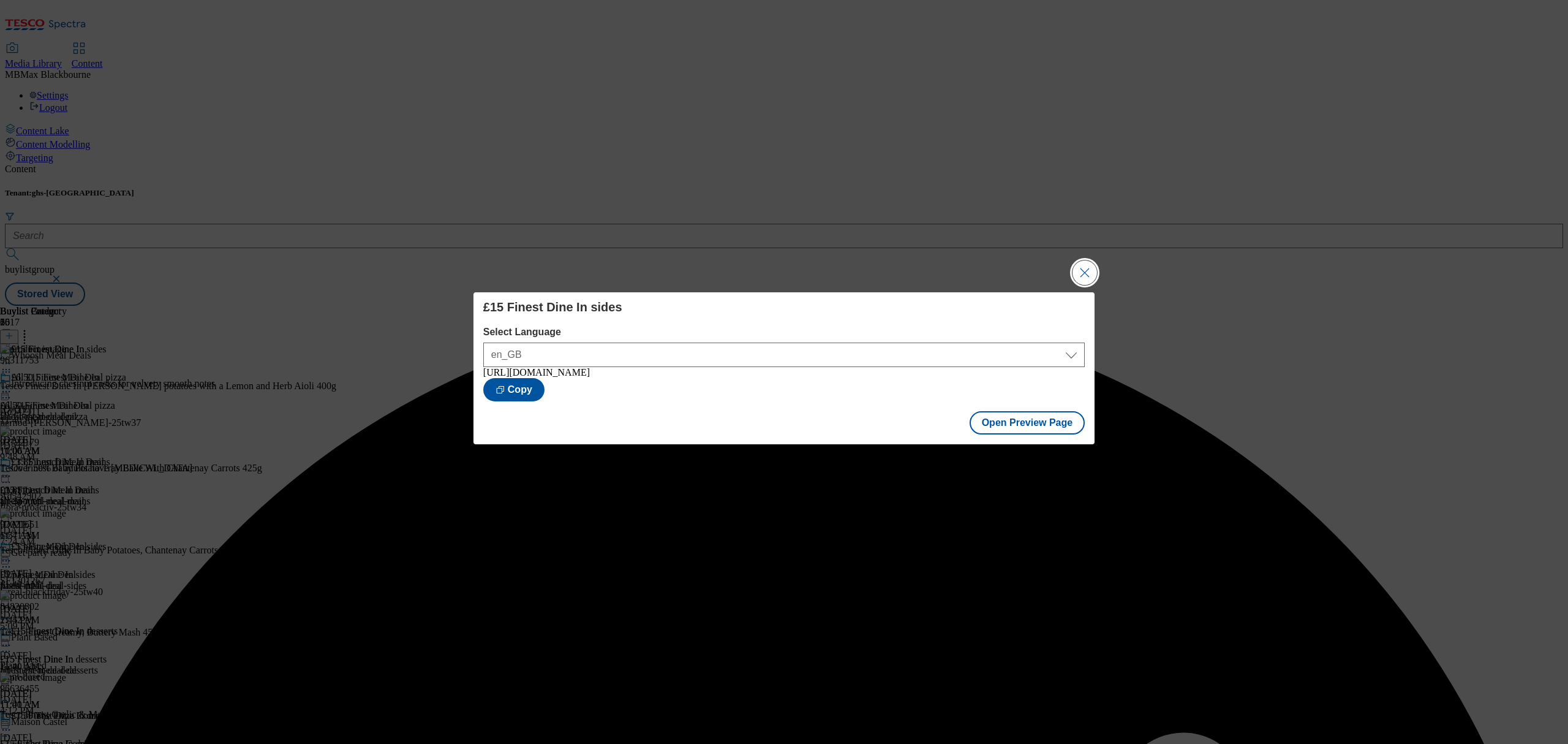
click at [1089, 268] on button "Close Modal" at bounding box center [1085, 273] width 25 height 25
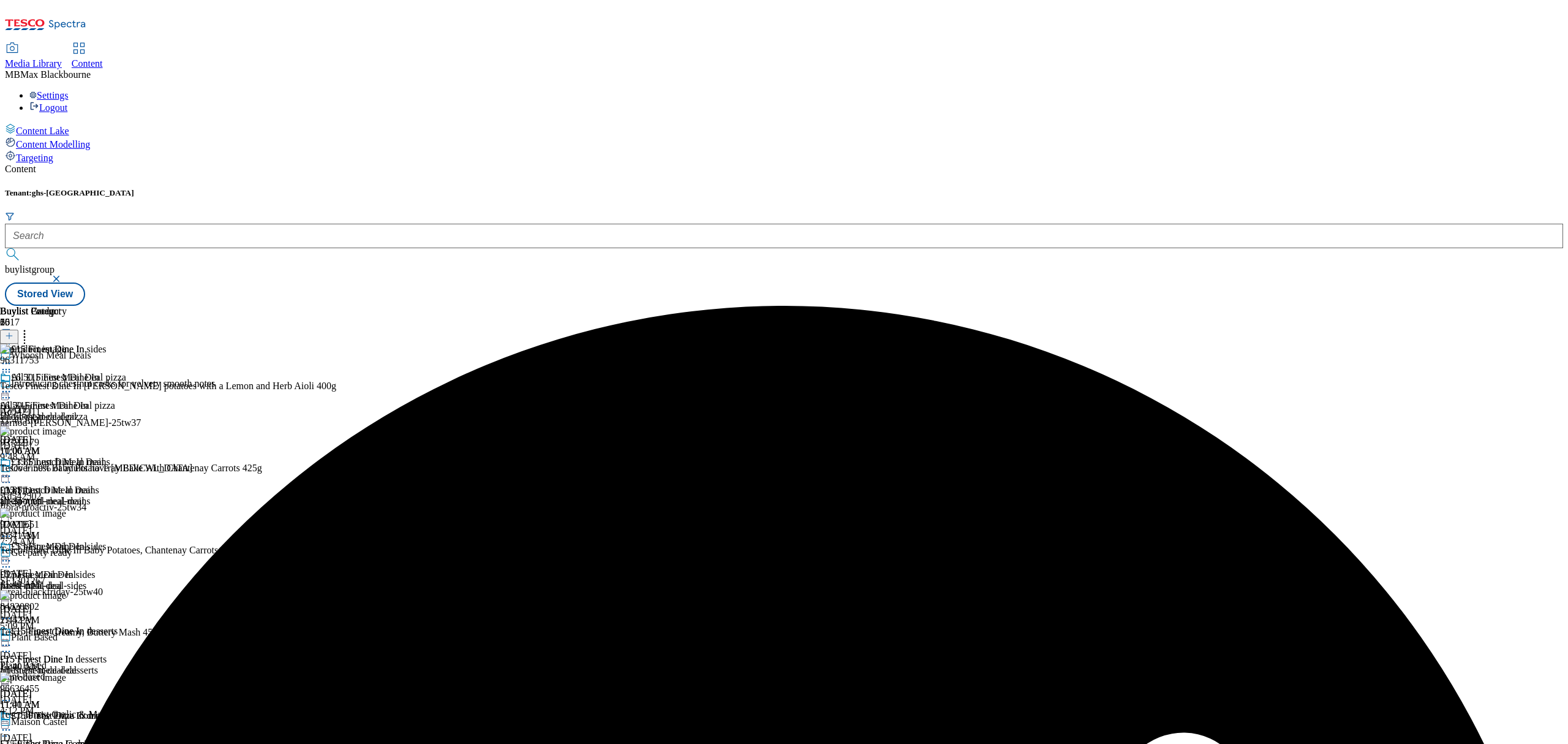
scroll to position [245, 0]
click at [12, 555] on icon at bounding box center [6, 560] width 12 height 12
click at [65, 681] on span "Publish" at bounding box center [51, 685] width 27 height 9
click at [118, 625] on div "£15 Finest Dine In desserts £15 Finest Dine In desserts finest-meal-deal-desser…" at bounding box center [59, 667] width 118 height 85
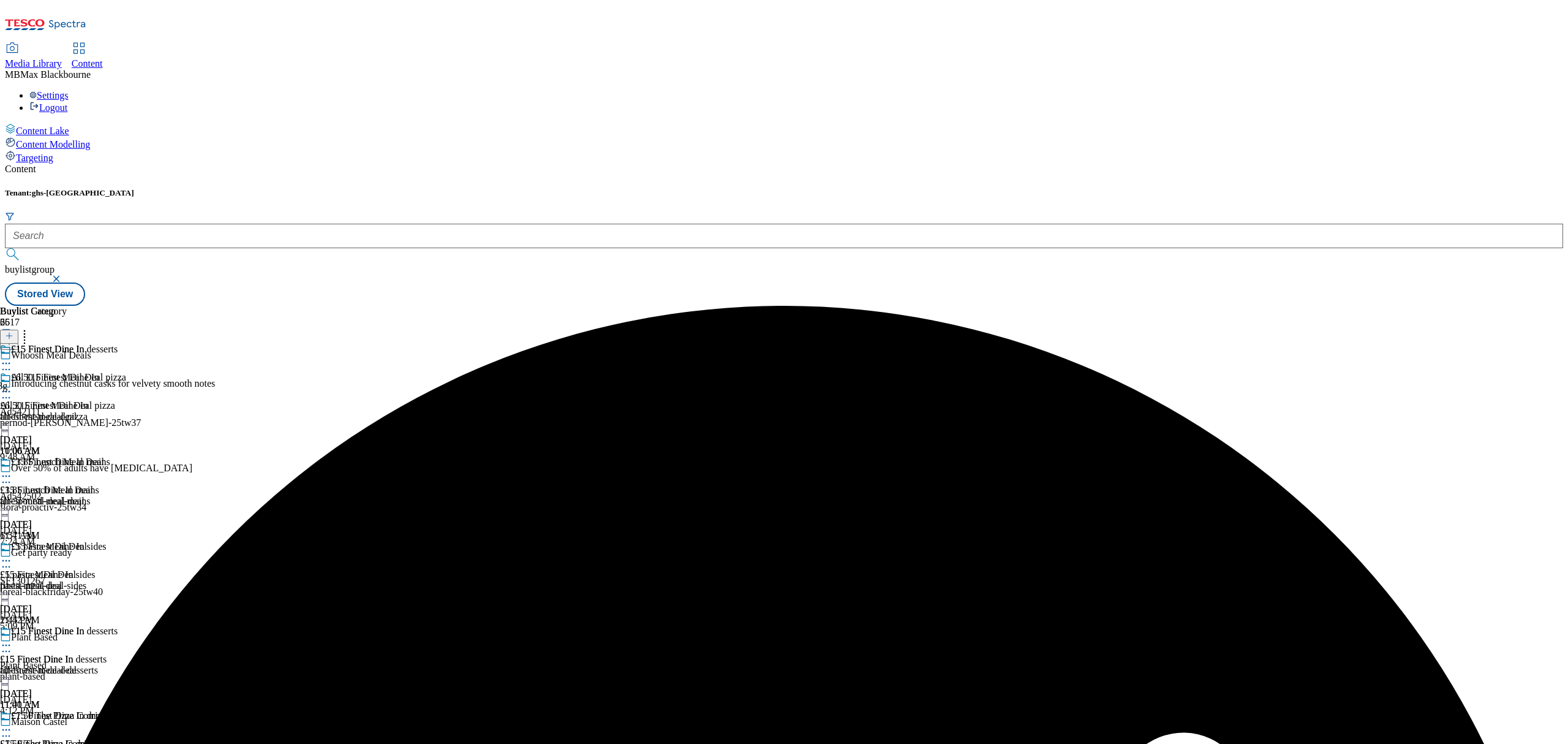
click at [12, 639] on icon at bounding box center [6, 645] width 12 height 12
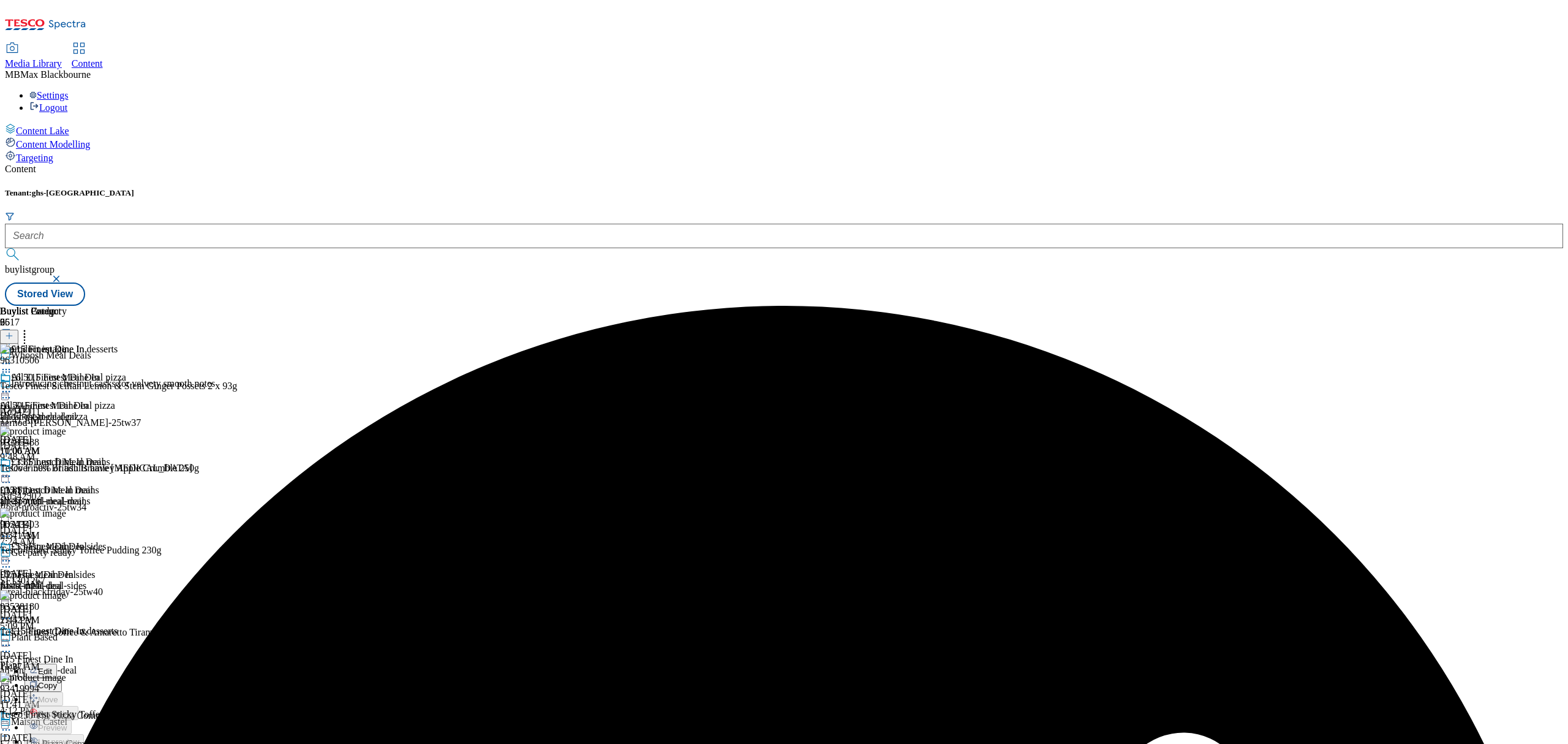
click at [57, 664] on button "Edit" at bounding box center [40, 670] width 33 height 14
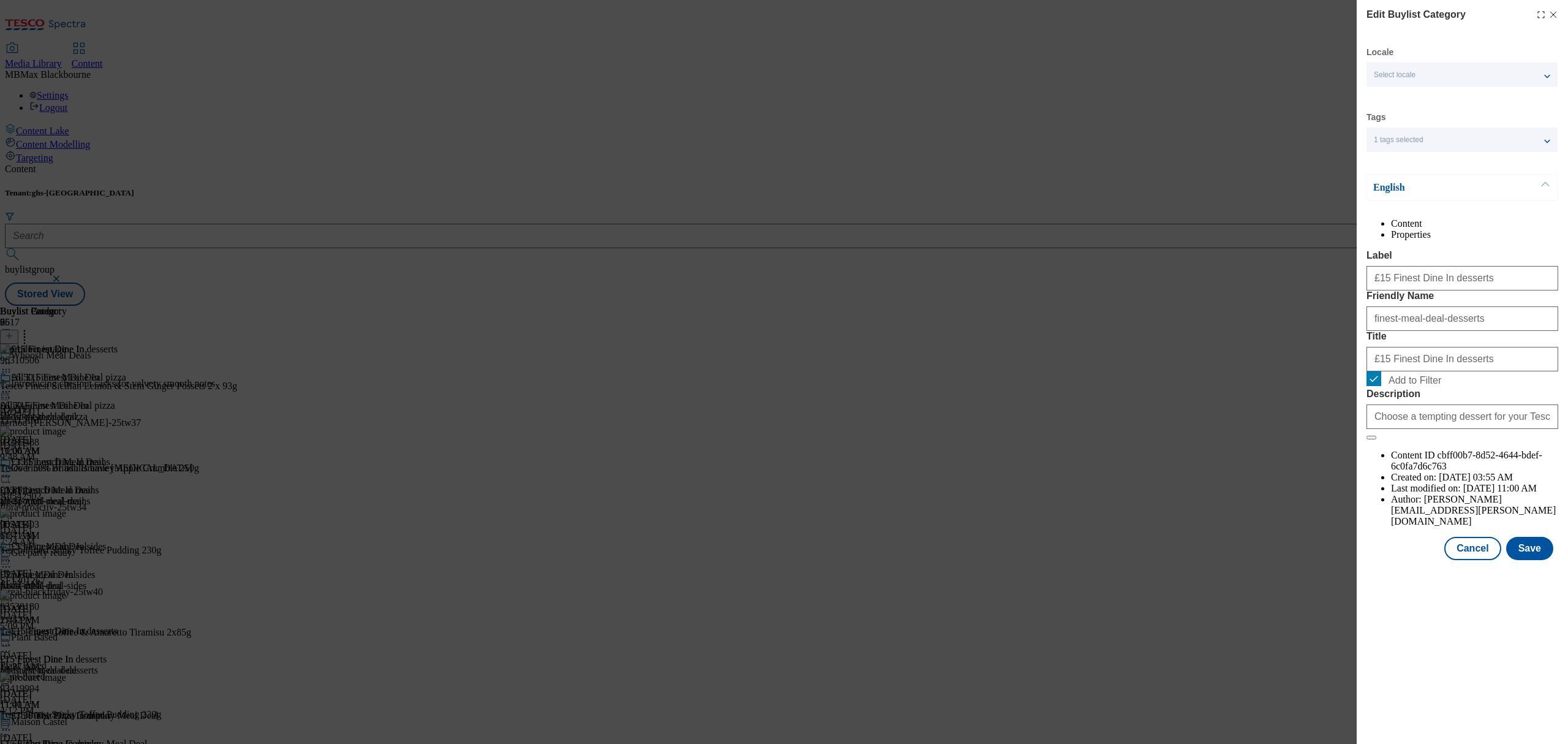
click at [1534, 563] on div "Edit Buylist Category Locale Select locale English Welsh Tags 1 tags selected f…" at bounding box center [1463, 281] width 211 height 563
click at [1530, 560] on button "Save" at bounding box center [1529, 549] width 47 height 23
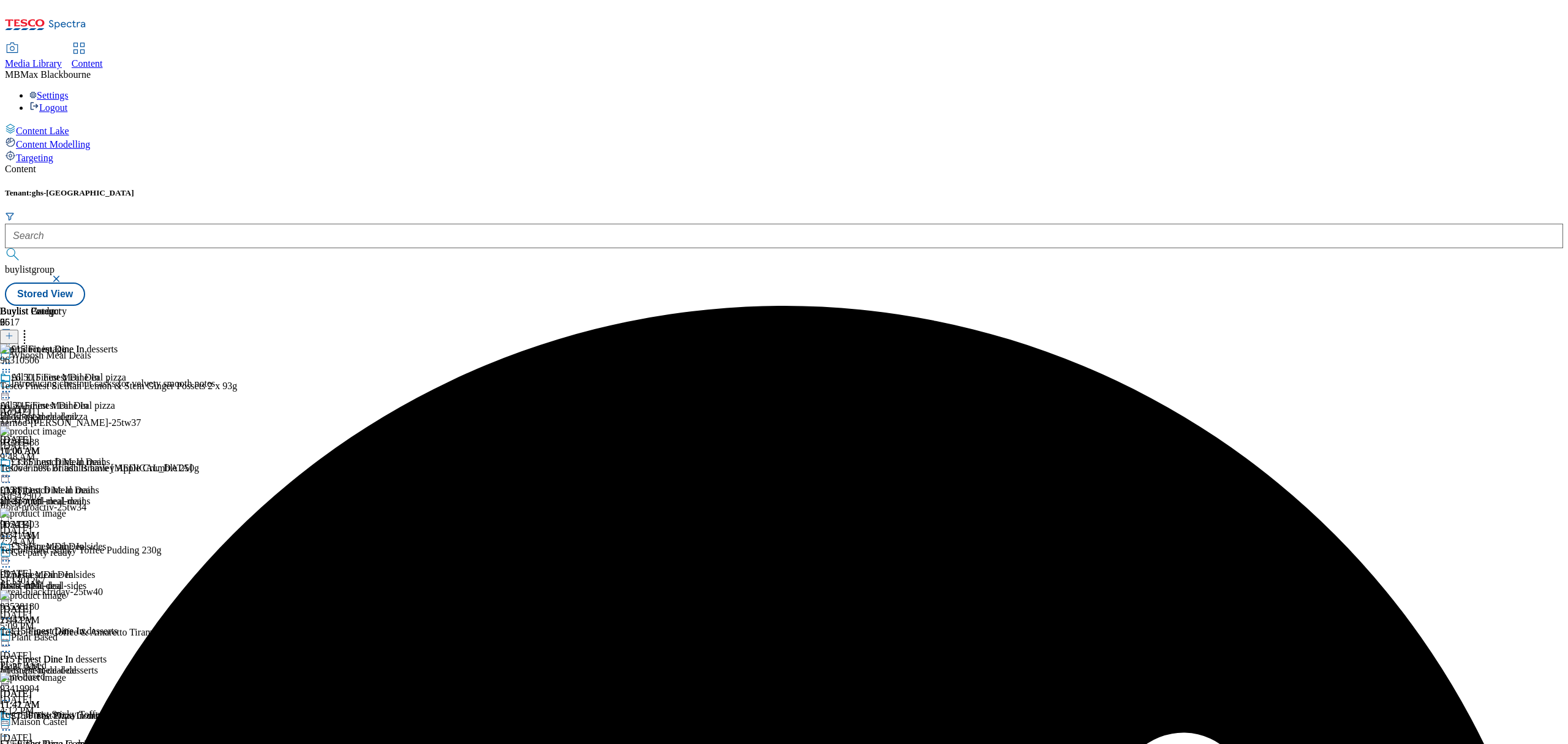
scroll to position [249, 0]
click at [12, 639] on icon at bounding box center [6, 645] width 12 height 12
click at [66, 723] on span "Preview" at bounding box center [53, 727] width 29 height 9
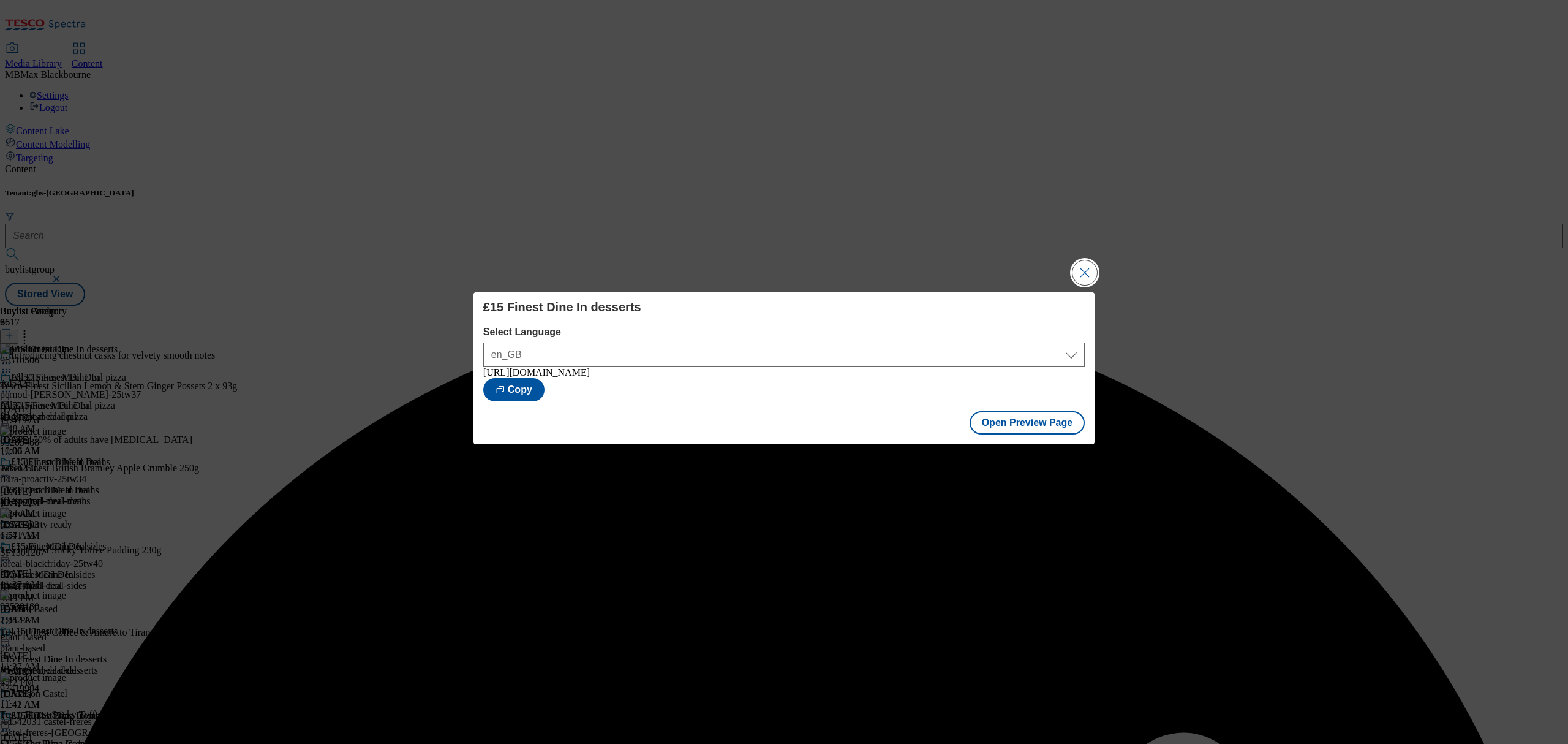
click at [1071, 278] on div "£15 Finest Dine In desserts Select Language en_GB en_GB [URL][DOMAIN_NAME] Copy…" at bounding box center [784, 372] width 1568 height 744
click at [1087, 272] on button "Close Modal" at bounding box center [1085, 273] width 25 height 25
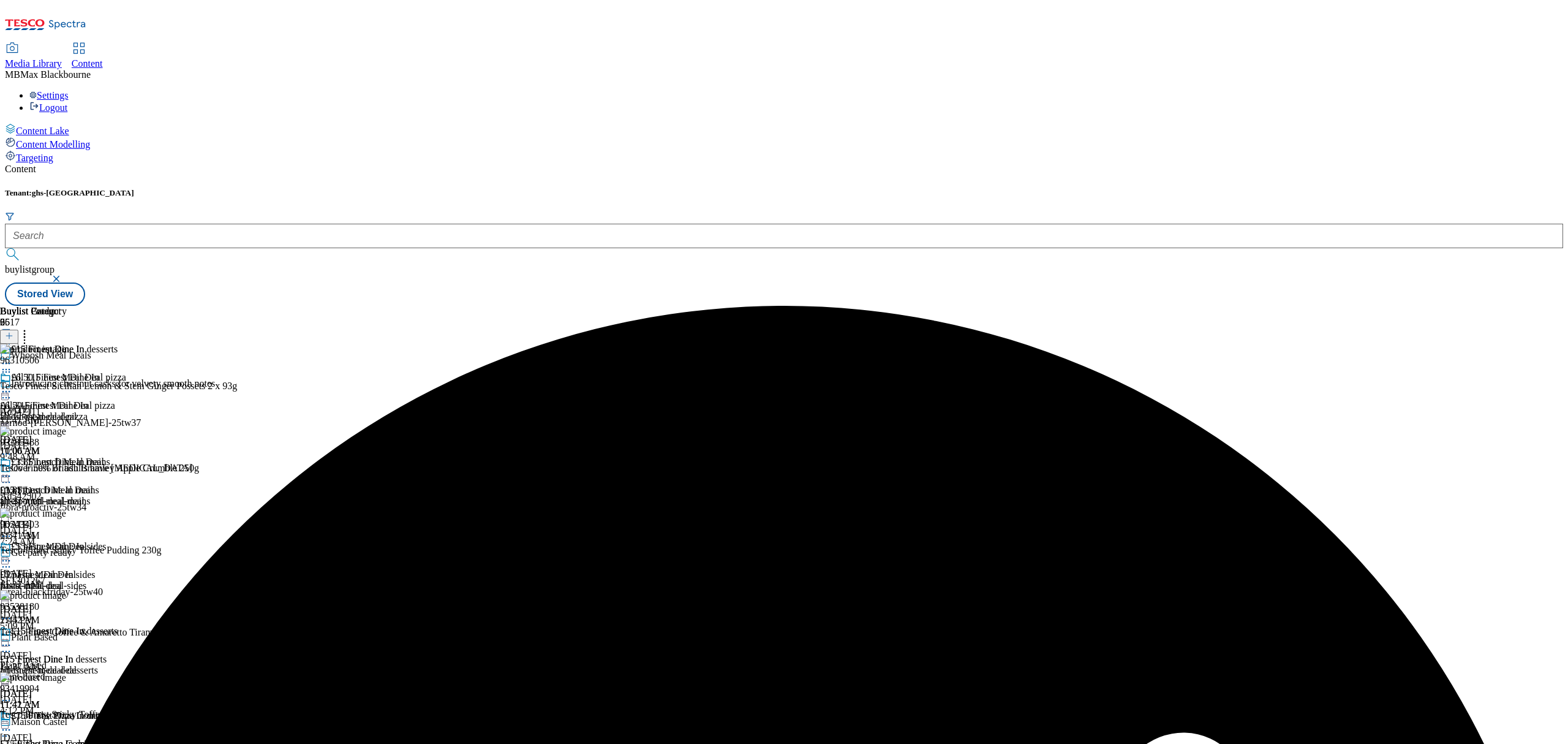
scroll to position [249, 0]
click at [12, 639] on icon at bounding box center [6, 645] width 12 height 12
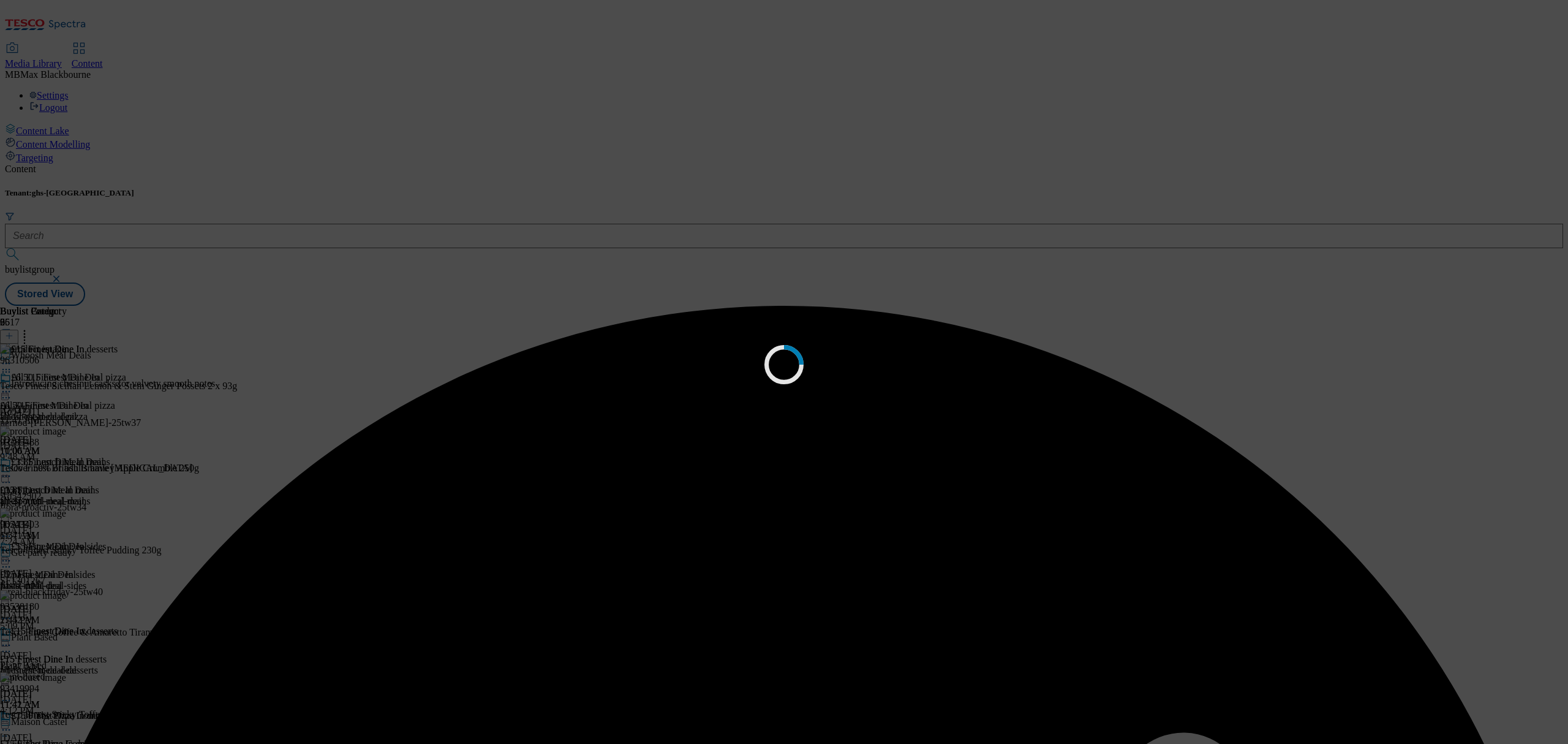
scroll to position [0, 0]
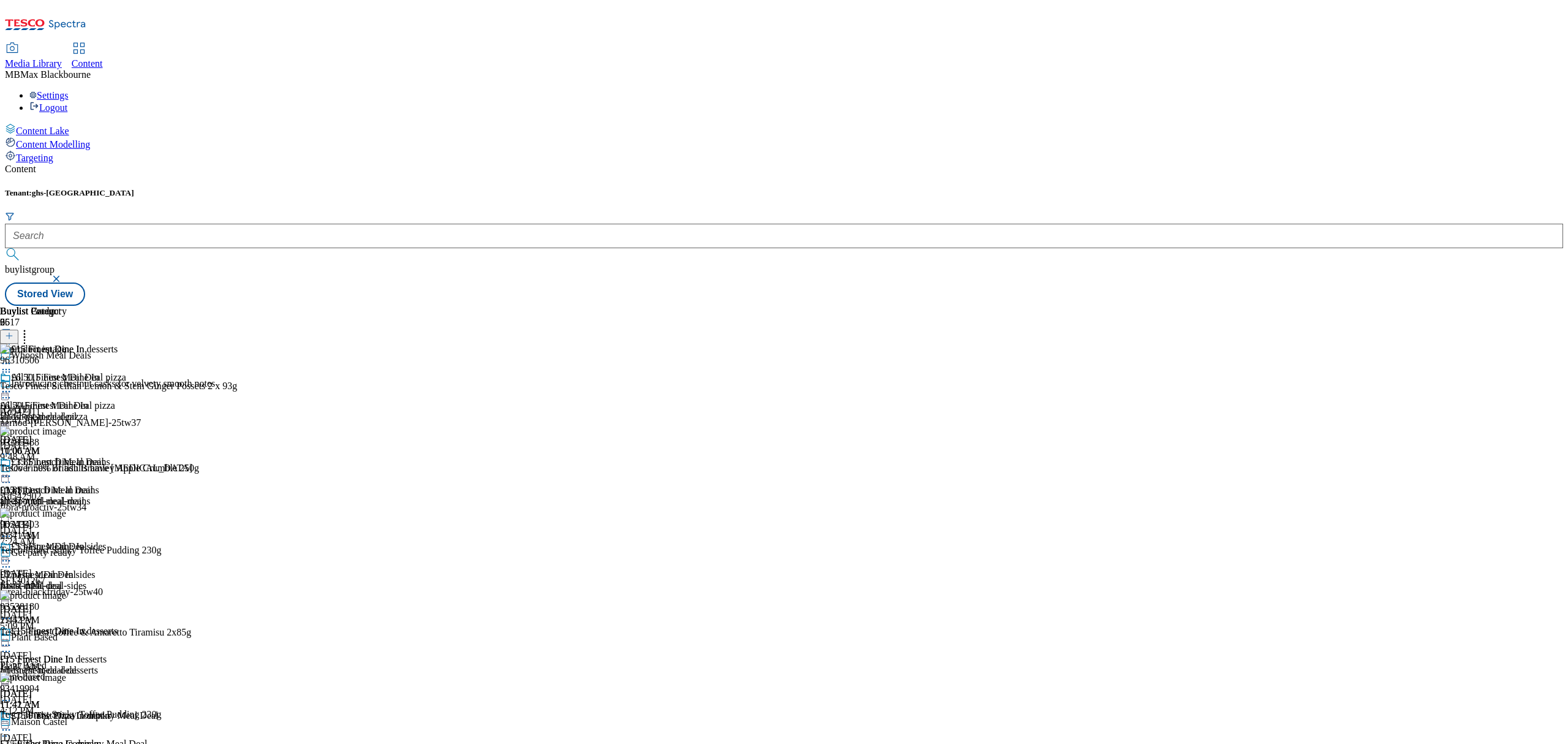
click at [1067, 306] on div "Buylist Group 6517 Whoosh Meal Deals Introducing chestnut casks for velvety smo…" at bounding box center [784, 306] width 1558 height 0
click at [126, 372] on div "£6.50 Finest Meal Deal pizza" at bounding box center [68, 377] width 115 height 11
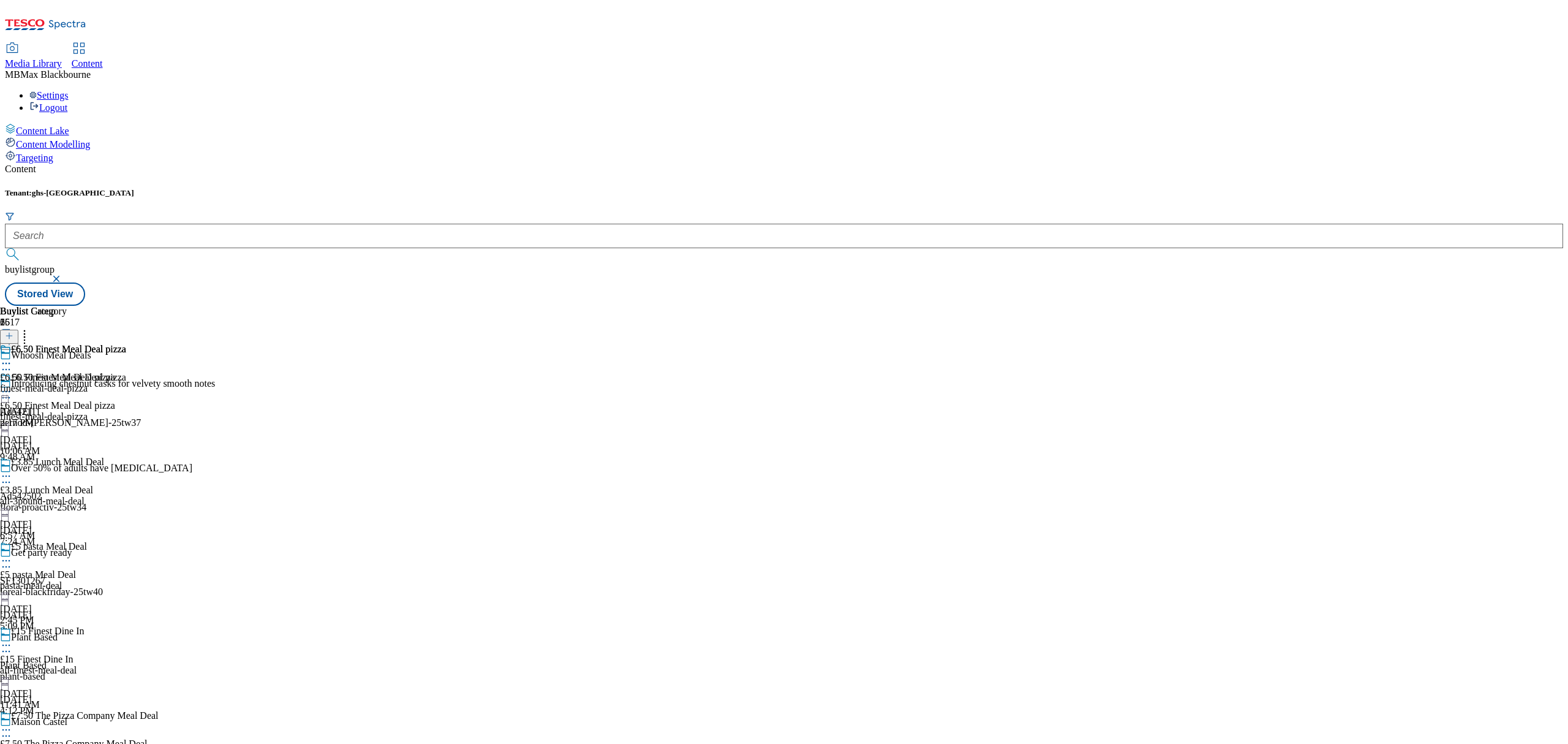
click at [12, 357] on icon at bounding box center [6, 363] width 12 height 12
click at [52, 385] on span "Edit" at bounding box center [45, 389] width 14 height 9
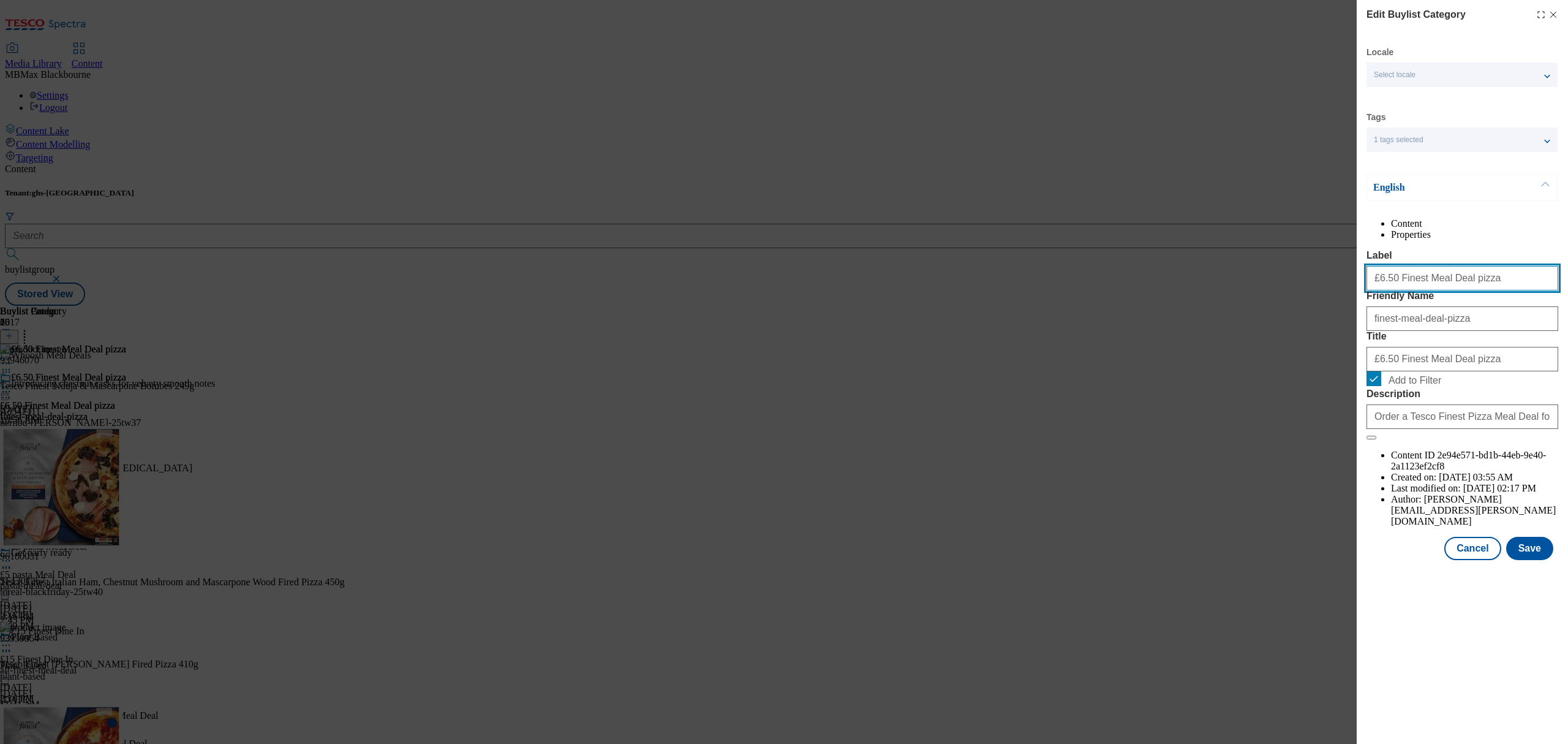
click at [1389, 291] on input "£6.50 Finest Meal Deal pizza" at bounding box center [1462, 278] width 191 height 25
drag, startPoint x: 1390, startPoint y: 305, endPoint x: 1384, endPoint y: 319, distance: 15.2
click at [1384, 291] on div "£6.50 Finest Meal Deal pizza" at bounding box center [1462, 275] width 191 height 30
type input "£6 Finest Meal Deal pizza"
click at [1431, 670] on div "Edit Buylist Category Locale Select locale English Welsh Tags 1 tags selected f…" at bounding box center [1463, 372] width 211 height 744
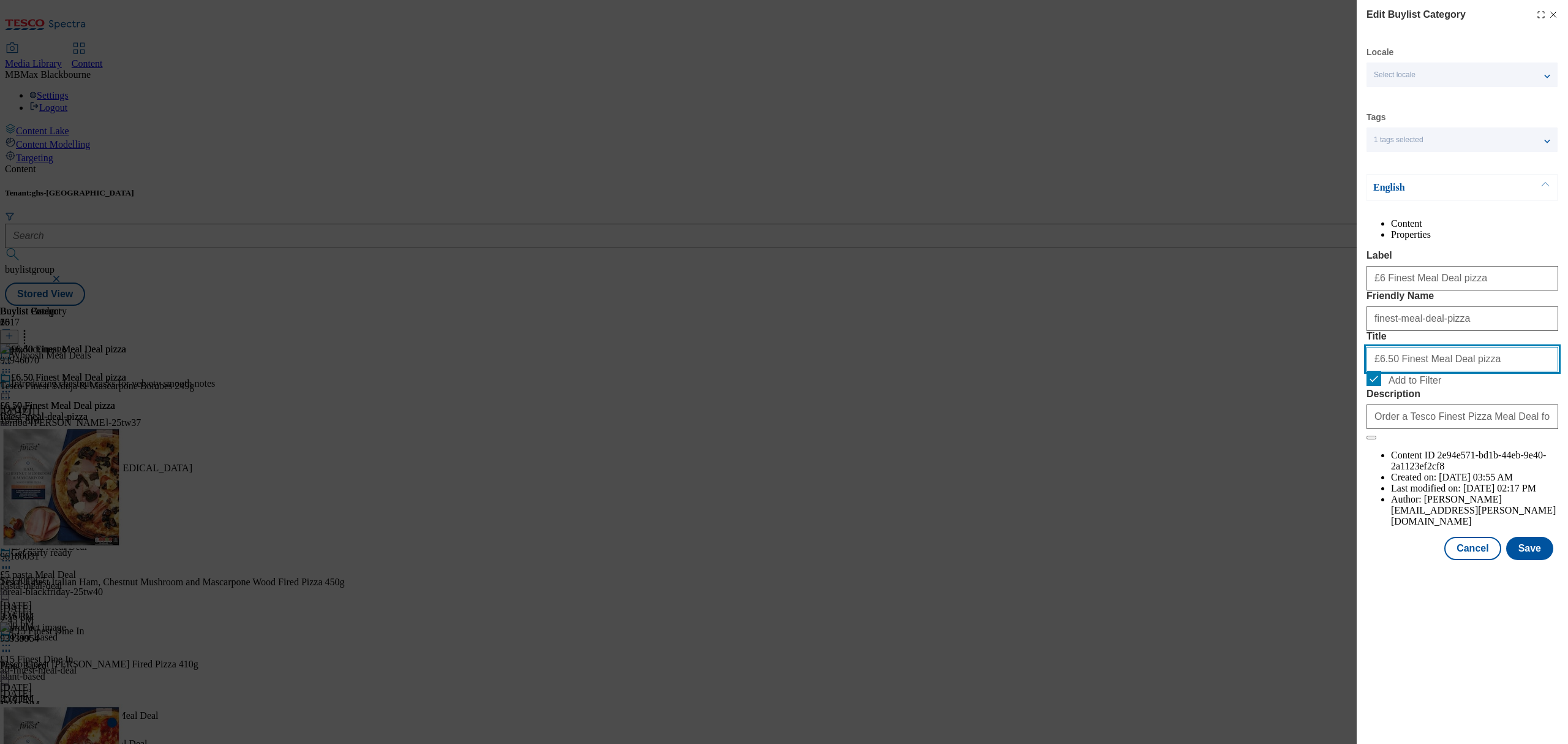
drag, startPoint x: 1384, startPoint y: 430, endPoint x: 1392, endPoint y: 430, distance: 8.0
click at [1392, 372] on input "£6.50 Finest Meal Deal pizza" at bounding box center [1462, 359] width 191 height 25
type input "£6 Finest Meal Deal pizza"
click at [1397, 580] on div "Modal" at bounding box center [1463, 571] width 211 height 17
click at [1535, 560] on button "Save" at bounding box center [1529, 549] width 47 height 23
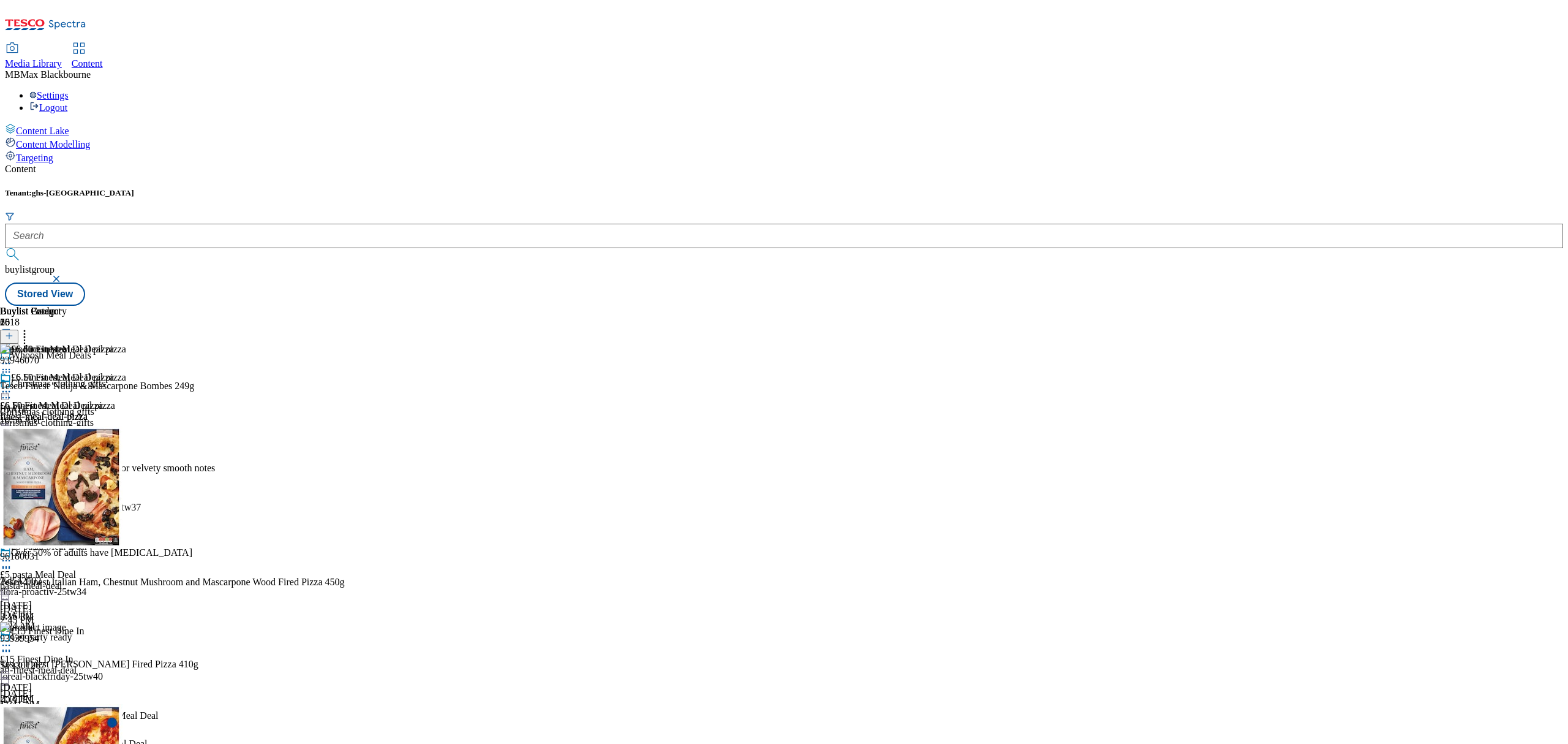
click at [12, 385] on icon at bounding box center [6, 391] width 12 height 12
click at [52, 413] on span "Edit" at bounding box center [45, 417] width 14 height 9
select select "evergreen"
select select "Banner"
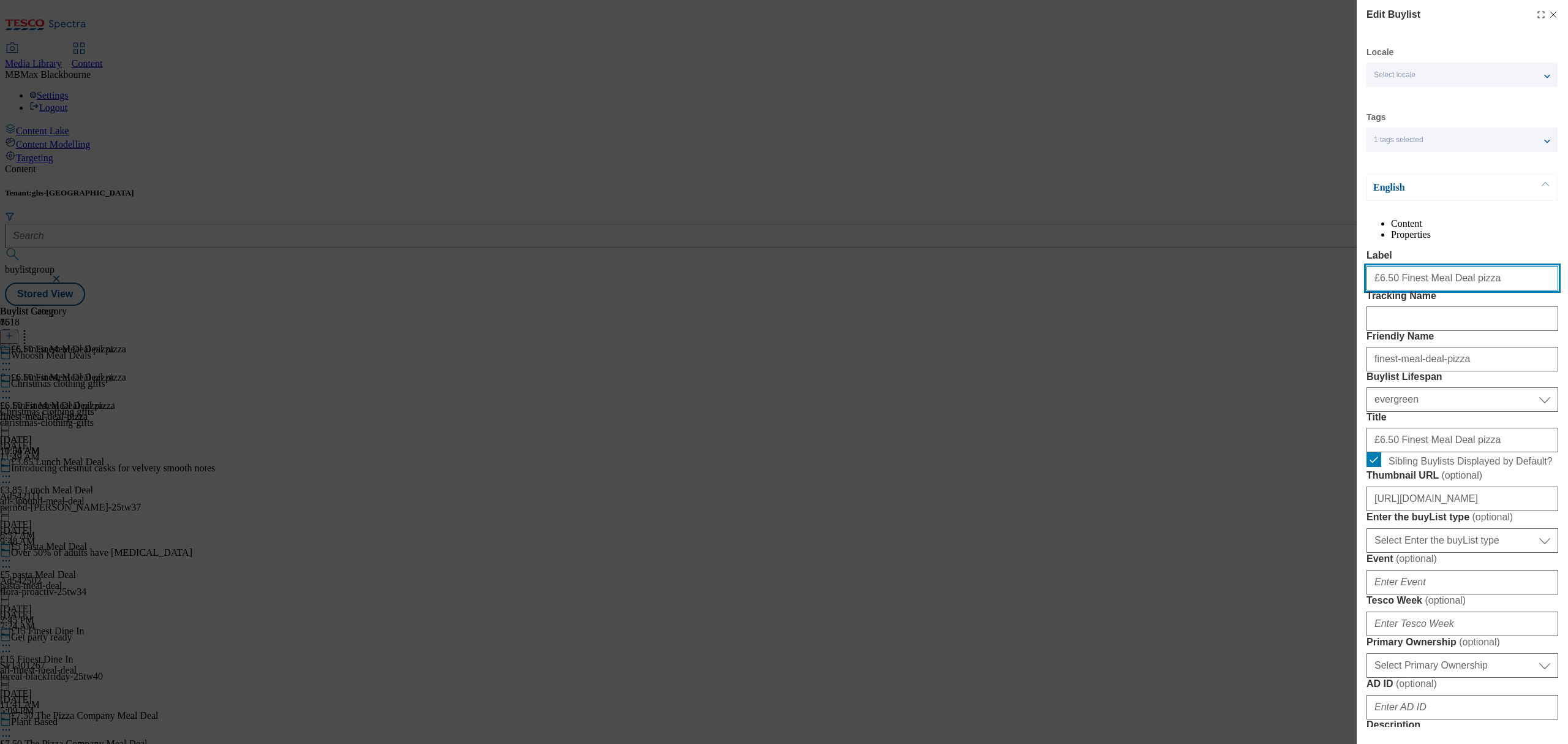
drag, startPoint x: 1385, startPoint y: 309, endPoint x: 1392, endPoint y: 309, distance: 7.0
click at [1392, 291] on input "£6.50 Finest Meal Deal pizza" at bounding box center [1462, 278] width 191 height 25
type input "£6 Finest Meal Deal pizza"
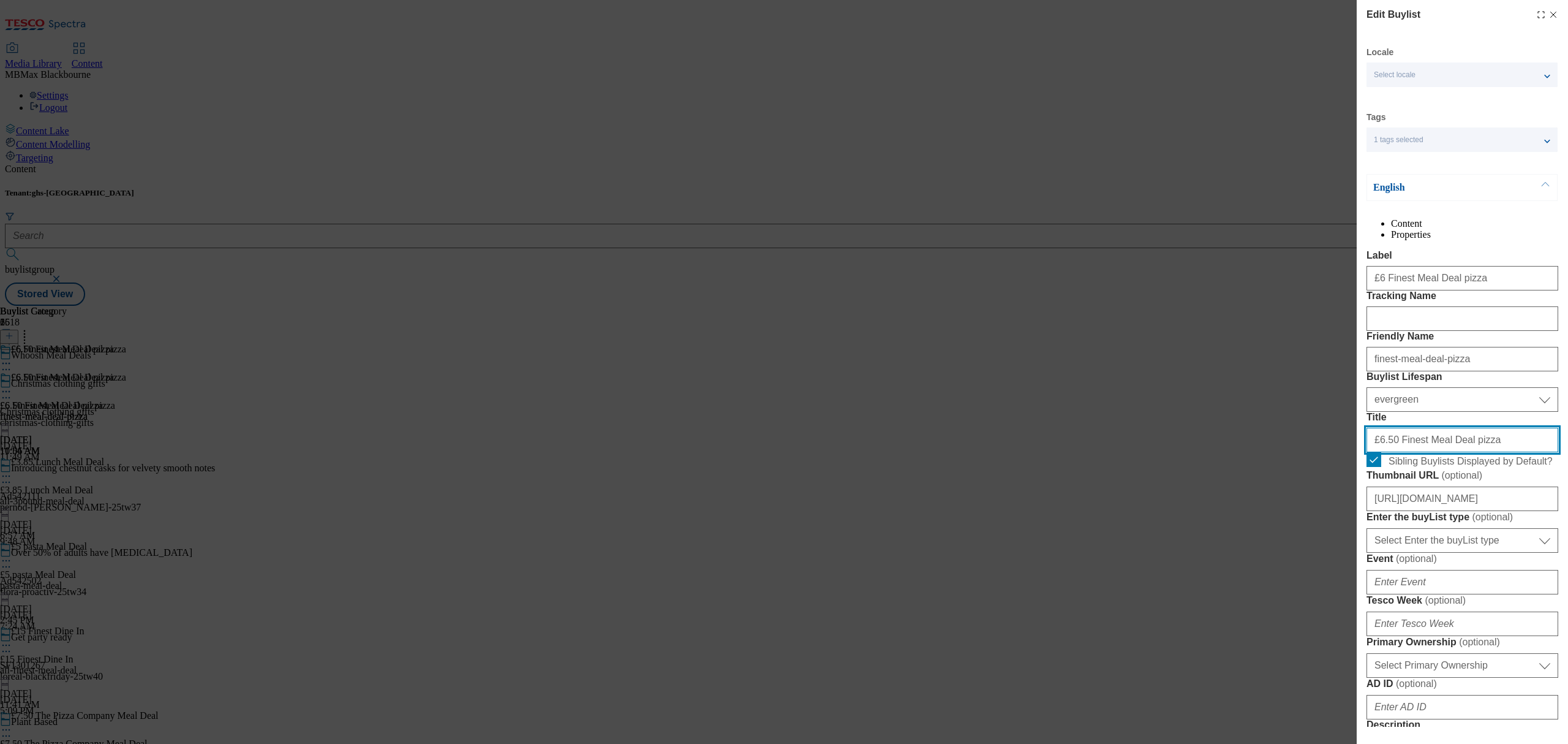
click at [1392, 453] on input "£6.50 Finest Meal Deal pizza" at bounding box center [1462, 440] width 191 height 25
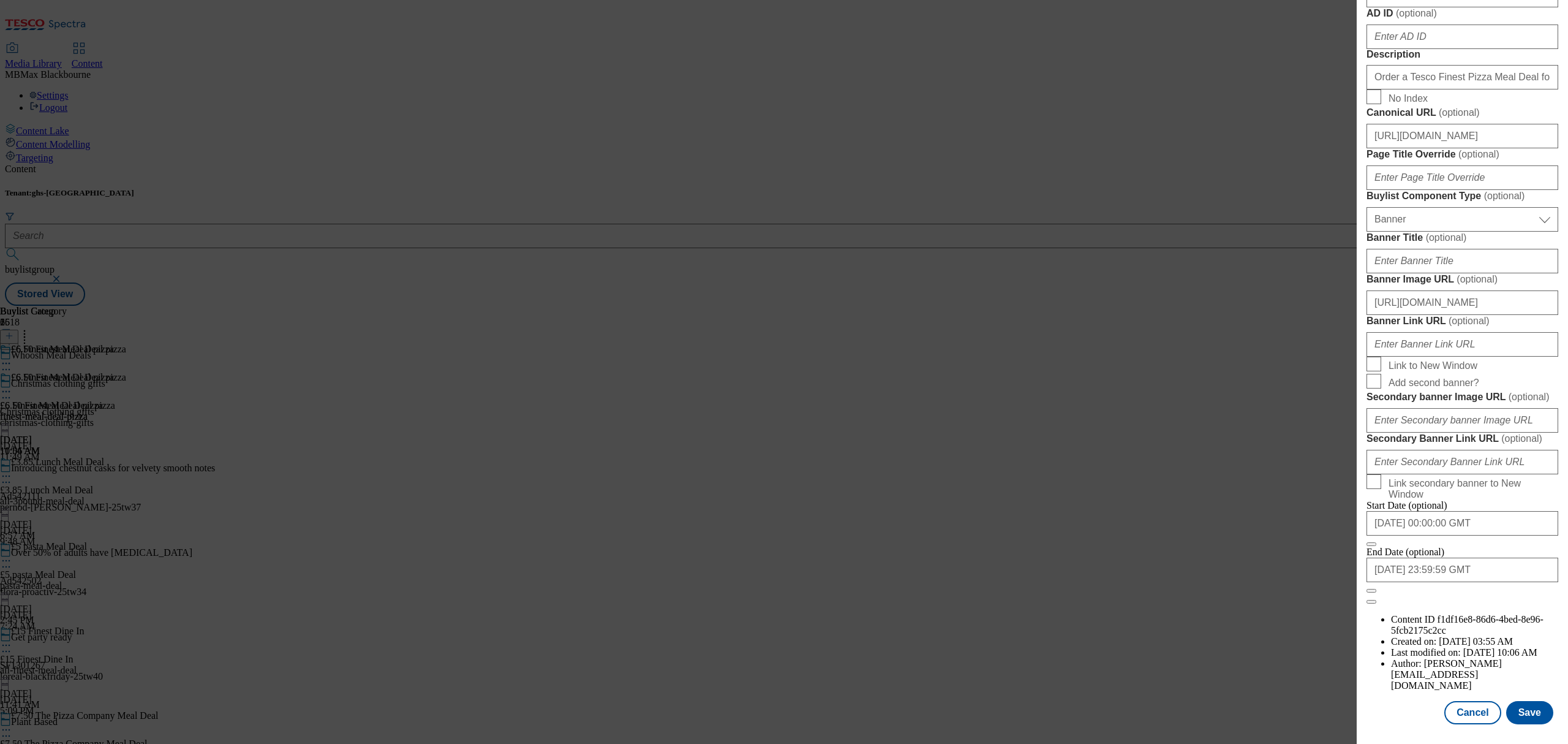
scroll to position [1116, 0]
type input "£6 Finest Meal Deal pizza"
click at [1518, 701] on button "Save" at bounding box center [1529, 713] width 47 height 23
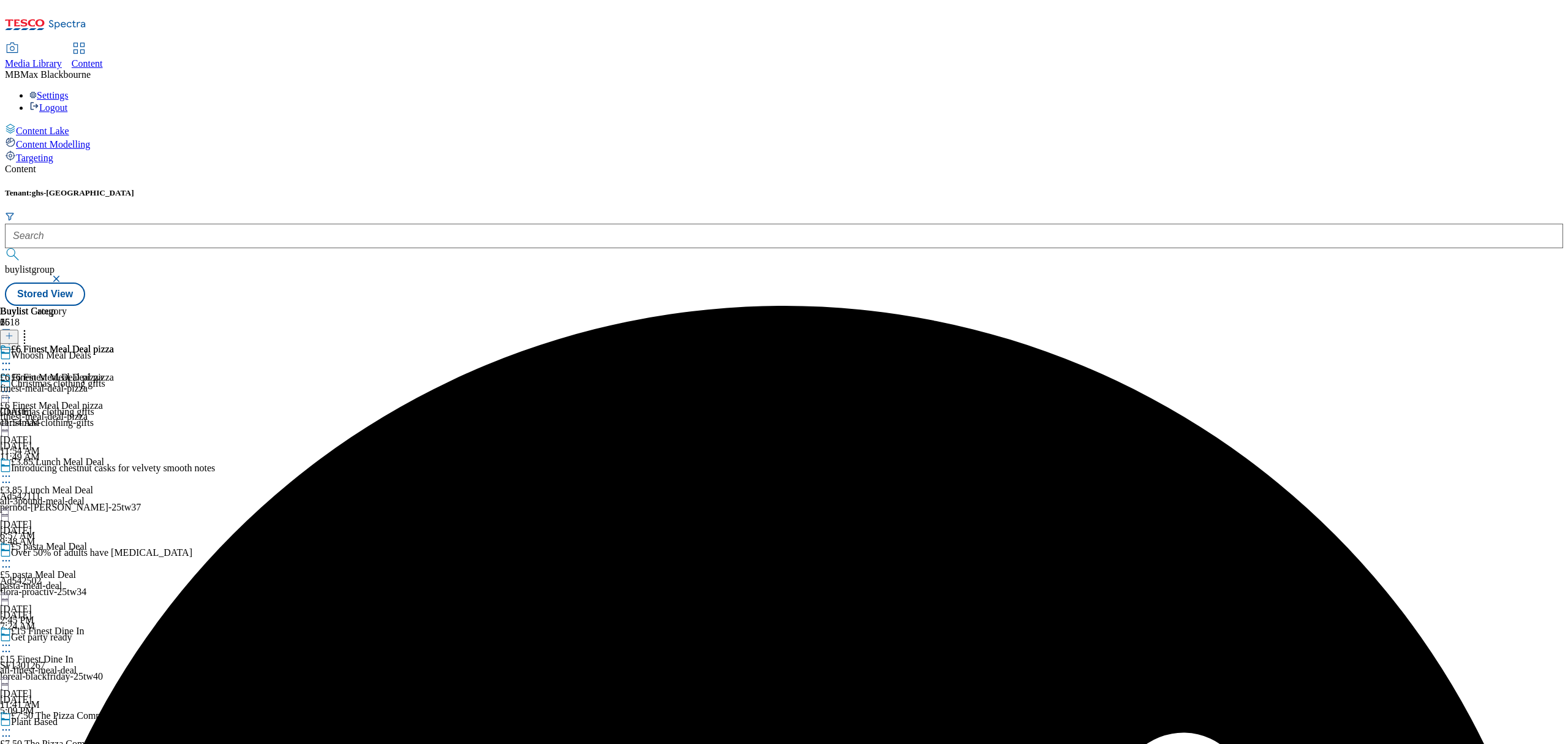
click at [12, 357] on icon at bounding box center [6, 363] width 12 height 12
click at [57, 382] on button "Edit" at bounding box center [40, 388] width 33 height 14
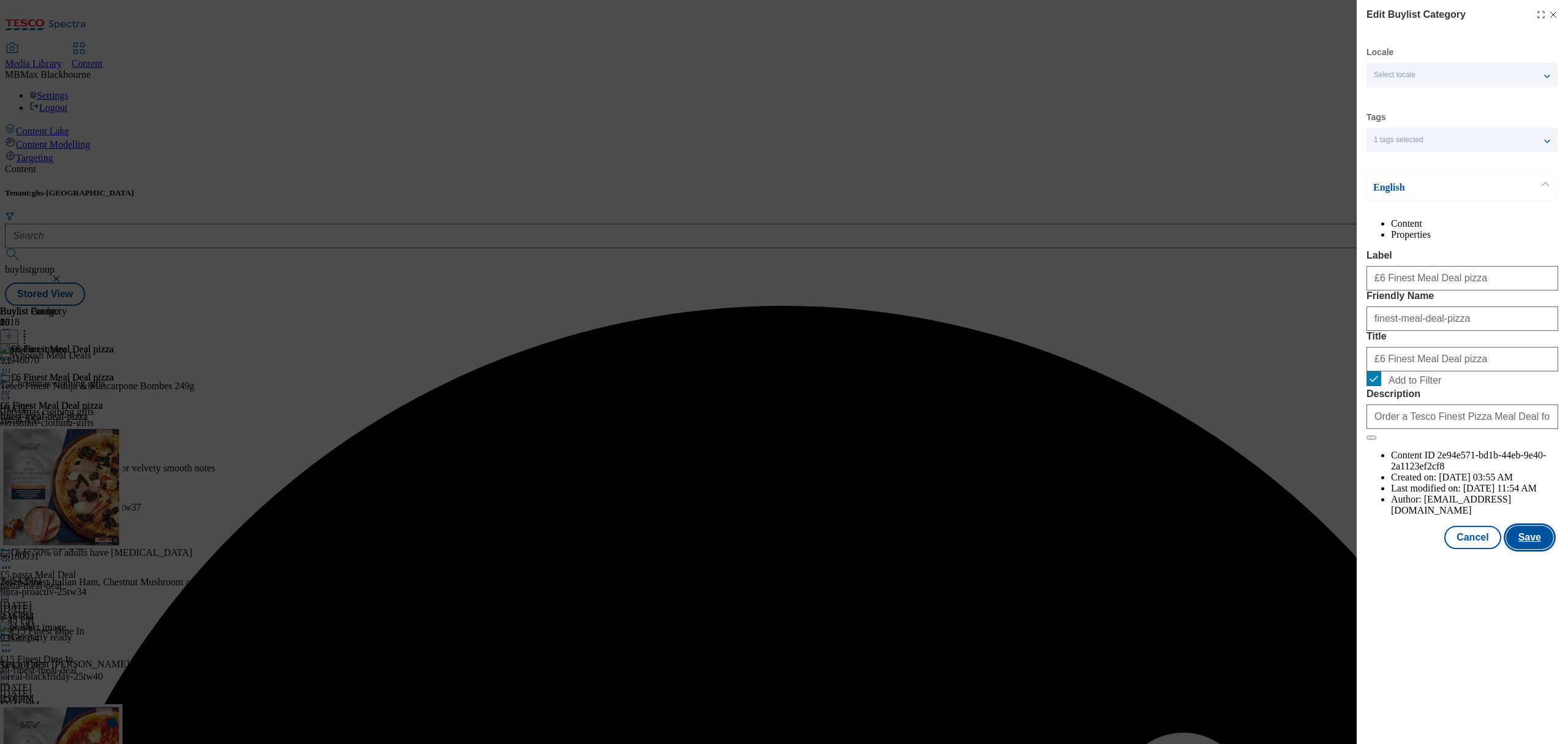
click at [1522, 550] on button "Save" at bounding box center [1529, 537] width 47 height 23
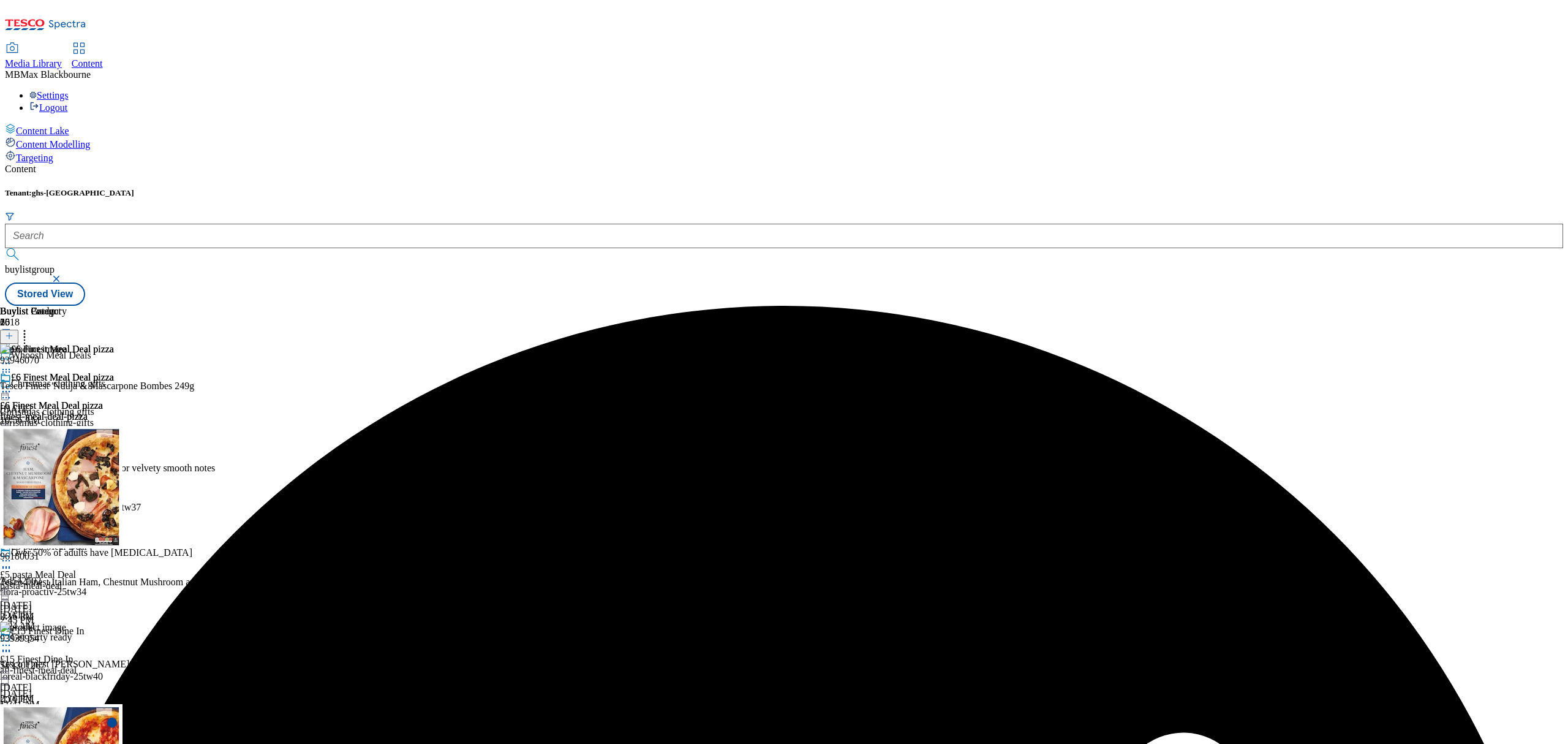
scroll to position [2183, 0]
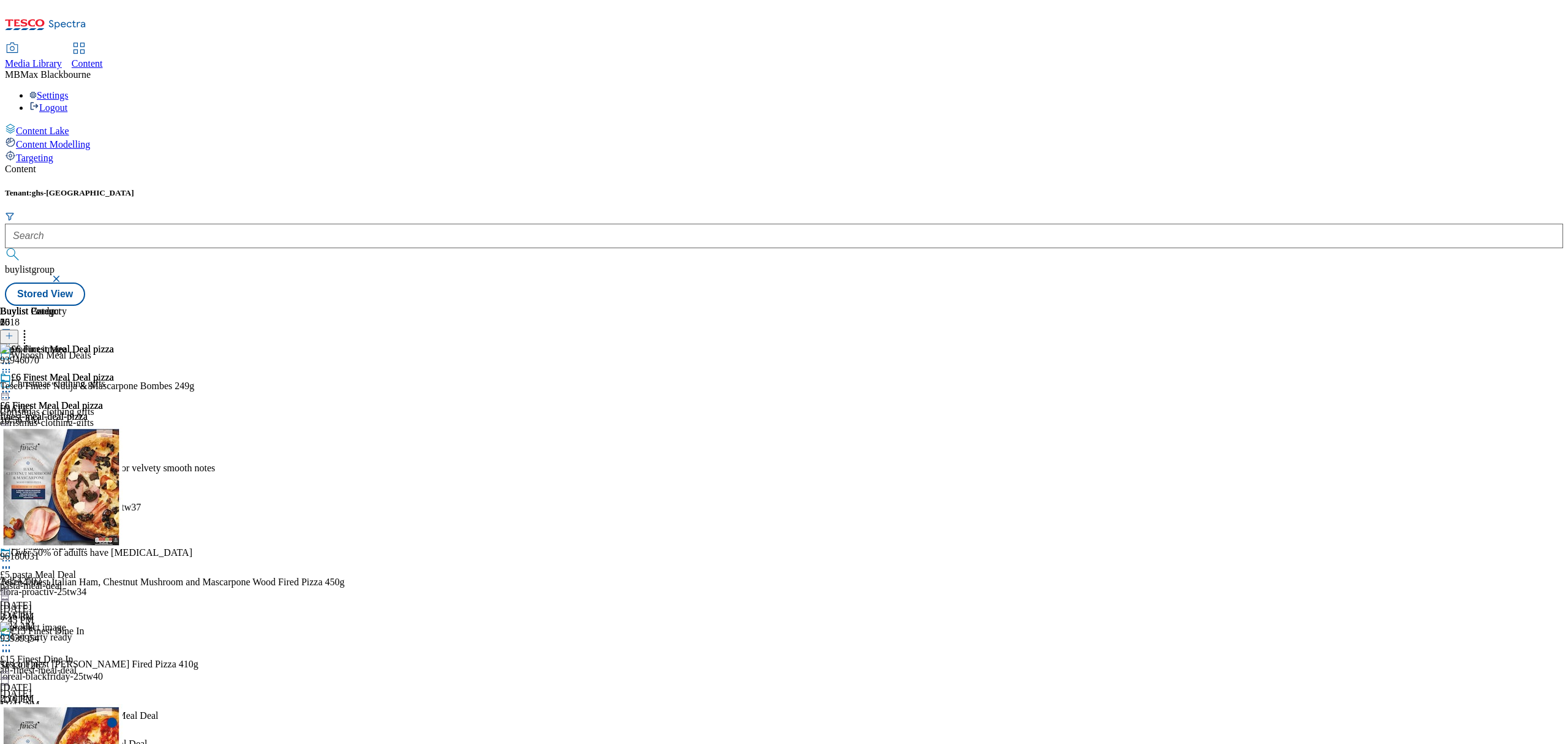
click at [12, 385] on icon at bounding box center [6, 391] width 12 height 12
drag, startPoint x: 726, startPoint y: 328, endPoint x: 723, endPoint y: 321, distance: 7.6
click at [114, 481] on li "Un-preview" at bounding box center [69, 487] width 90 height 14
click at [12, 385] on icon at bounding box center [6, 391] width 12 height 12
click at [66, 469] on span "Preview" at bounding box center [53, 474] width 29 height 9
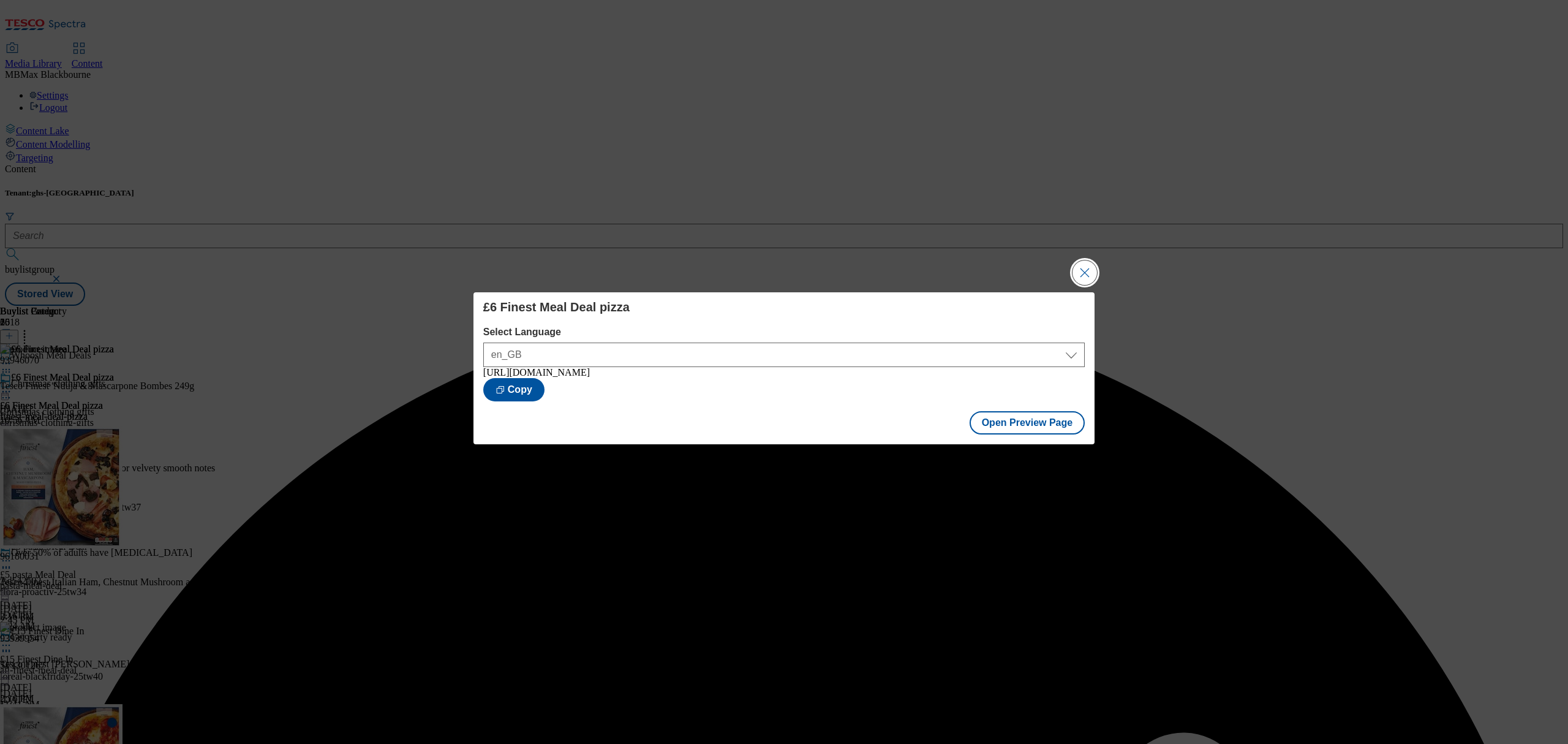
click at [1078, 265] on button "Close Modal" at bounding box center [1085, 273] width 25 height 25
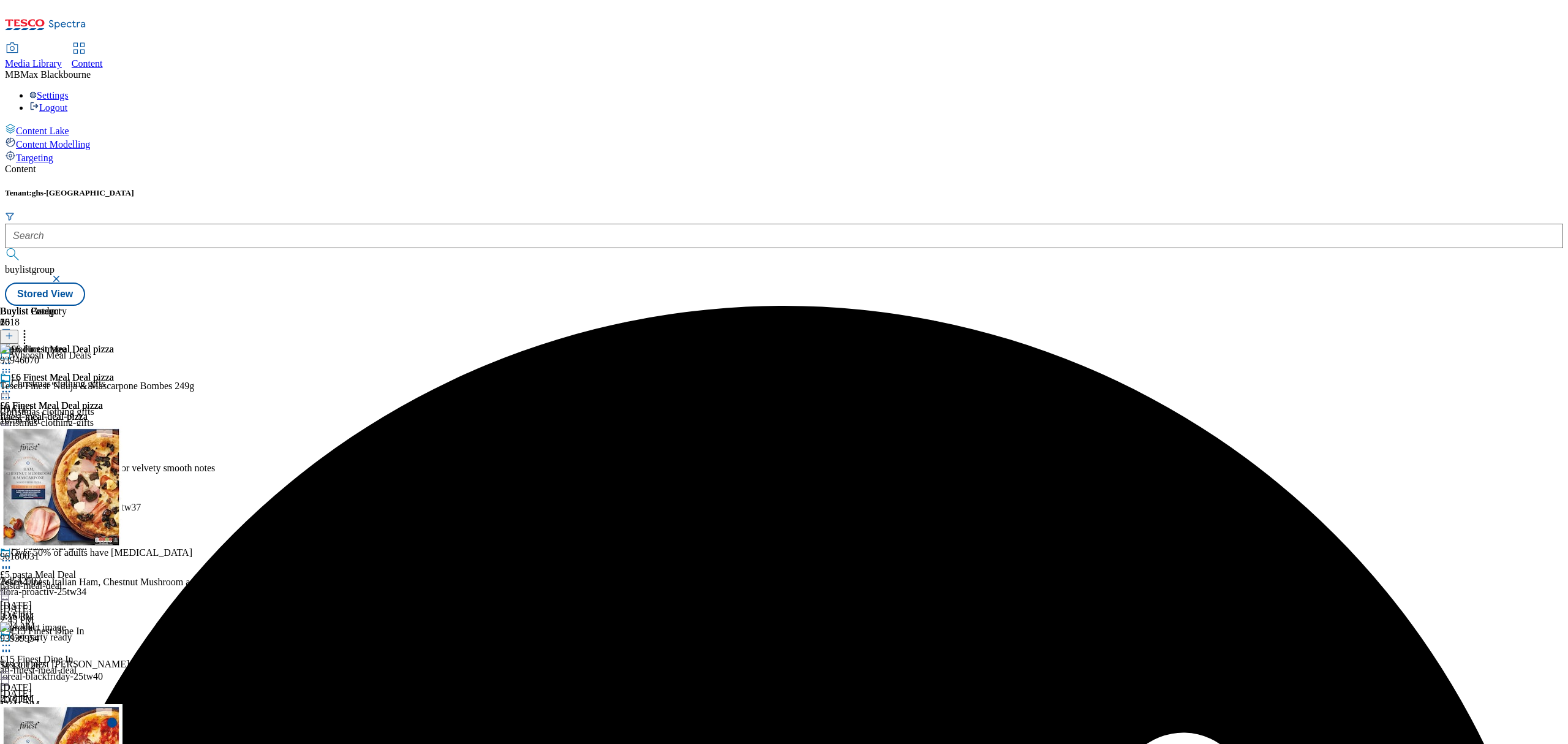
click at [12, 385] on icon at bounding box center [6, 391] width 12 height 12
click at [65, 512] on span "Publish" at bounding box center [51, 516] width 27 height 9
click at [4, 391] on circle at bounding box center [3, 392] width 2 height 2
click at [114, 409] on div "£6 Finest Meal Deal pizza £6 Finest Meal Deal pizza finest-meal-deal-pizza [DAT…" at bounding box center [57, 414] width 114 height 85
